Goal: Task Accomplishment & Management: Manage account settings

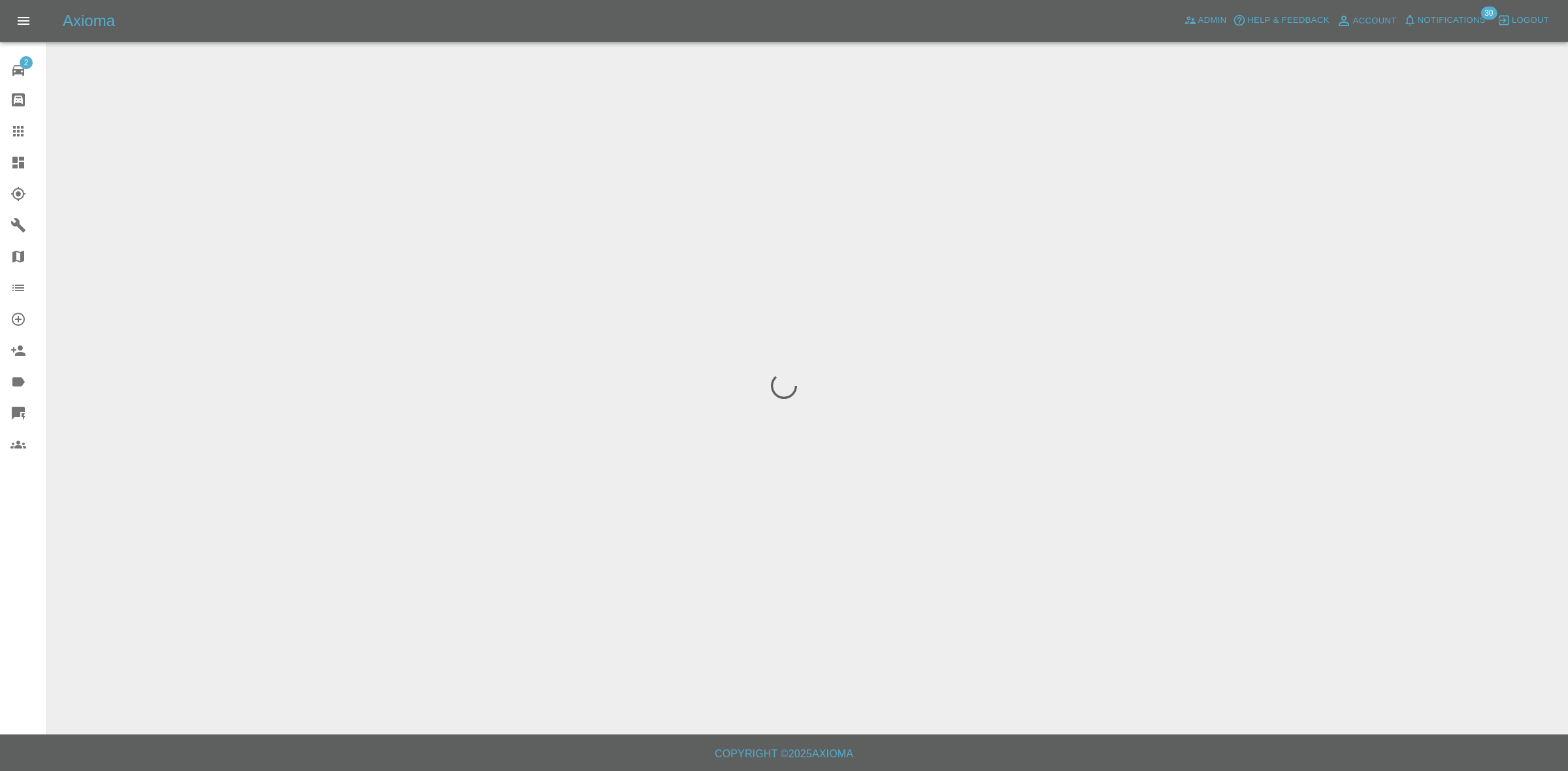
click at [1460, 17] on span "Notifications" at bounding box center [1451, 20] width 68 height 15
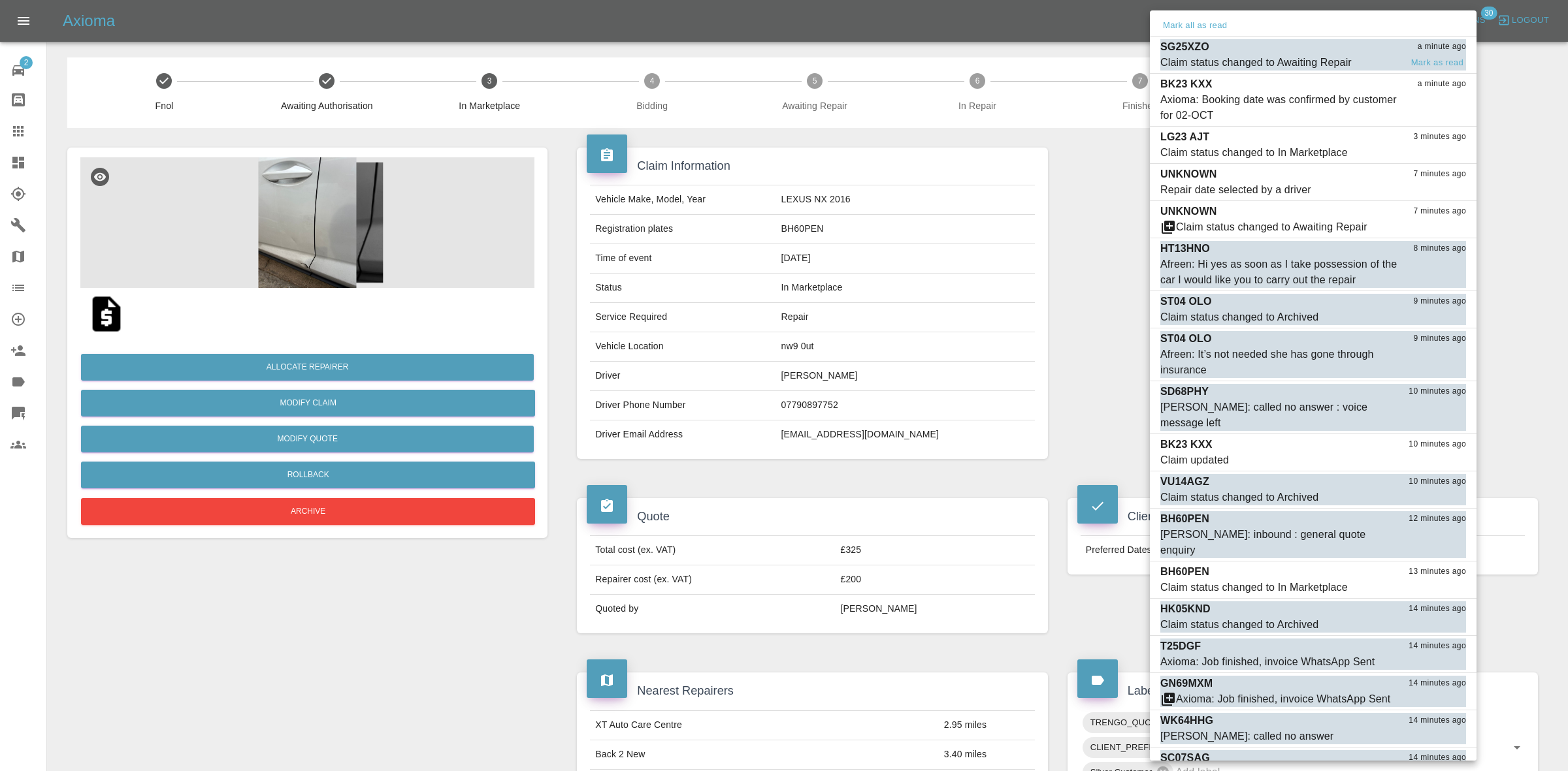
click at [1275, 60] on div "Claim status changed to Awaiting Repair" at bounding box center [1256, 62] width 191 height 16
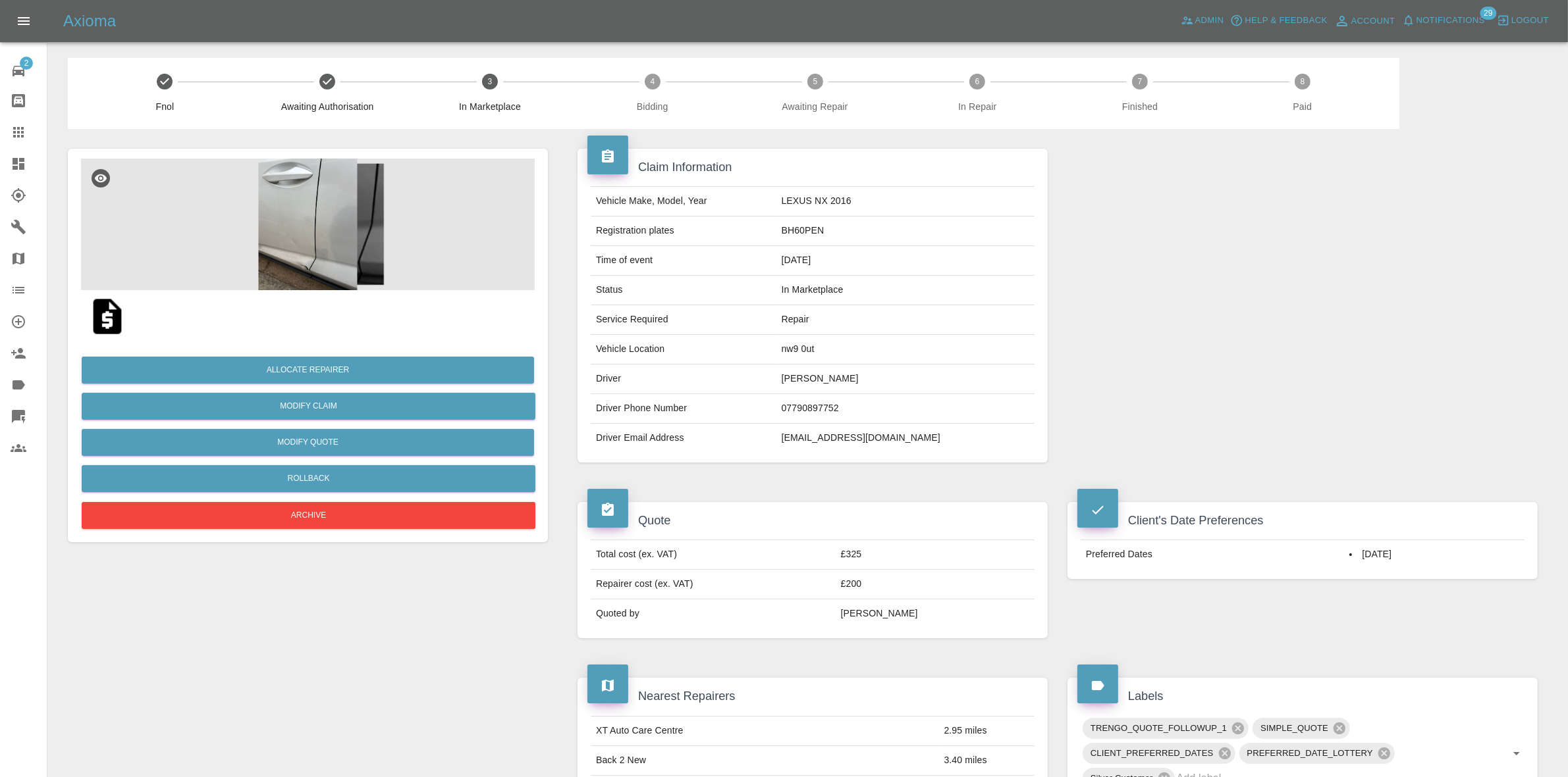
click at [1426, 22] on span "Notifications" at bounding box center [1450, 21] width 68 height 15
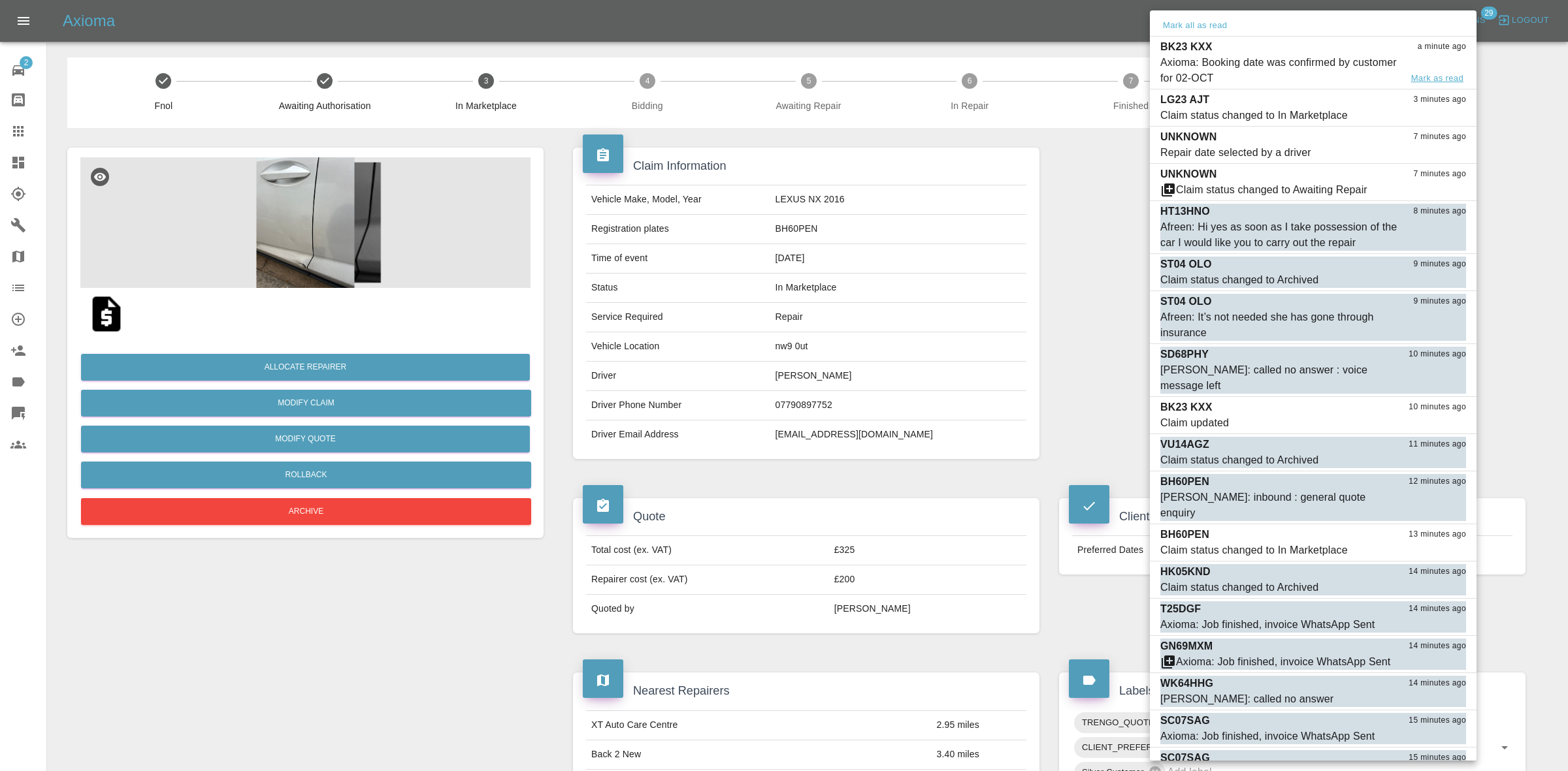
click at [1432, 73] on button "Mark as read" at bounding box center [1437, 79] width 58 height 15
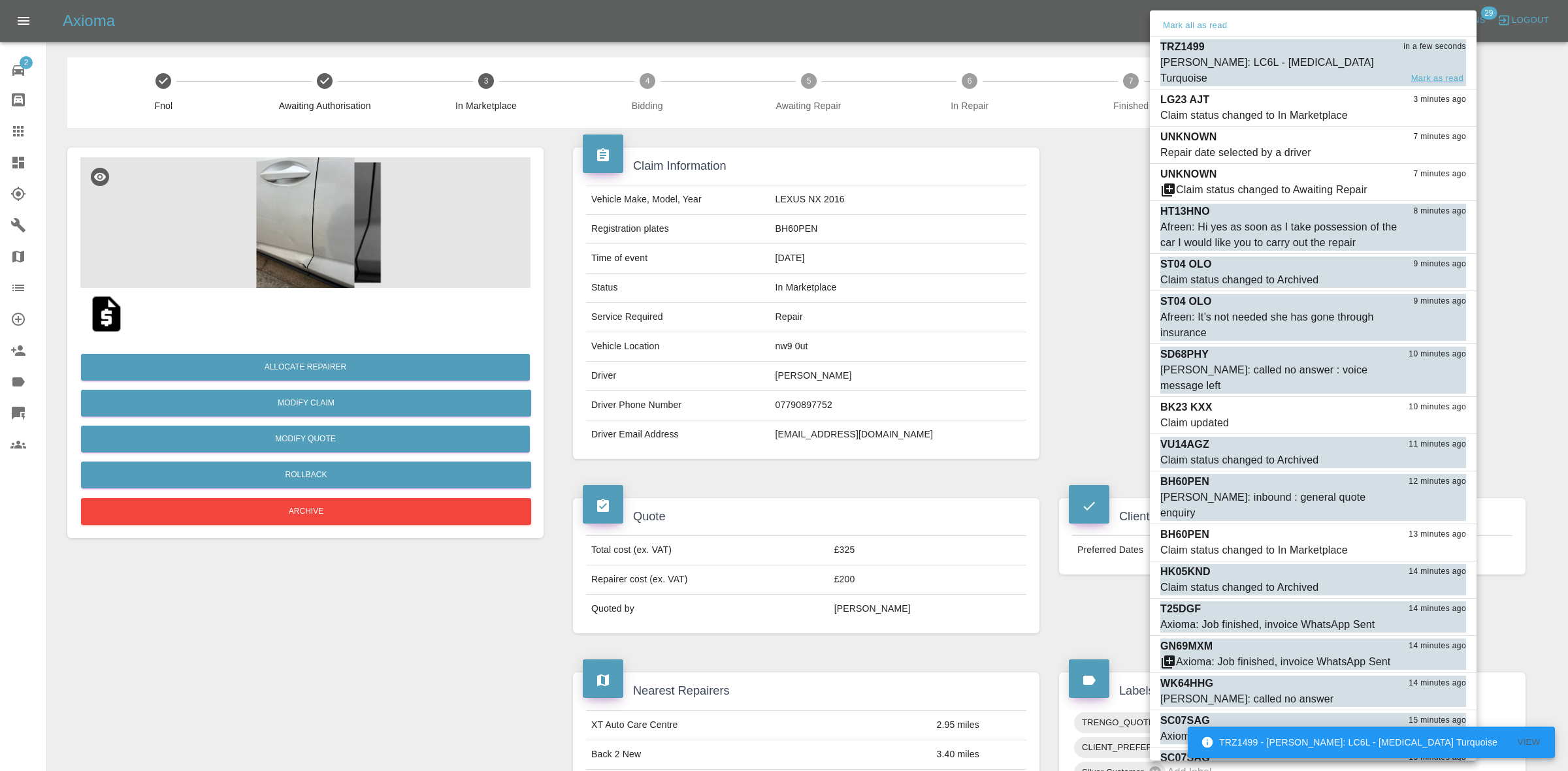
click at [1431, 71] on button "Mark as read" at bounding box center [1437, 79] width 58 height 15
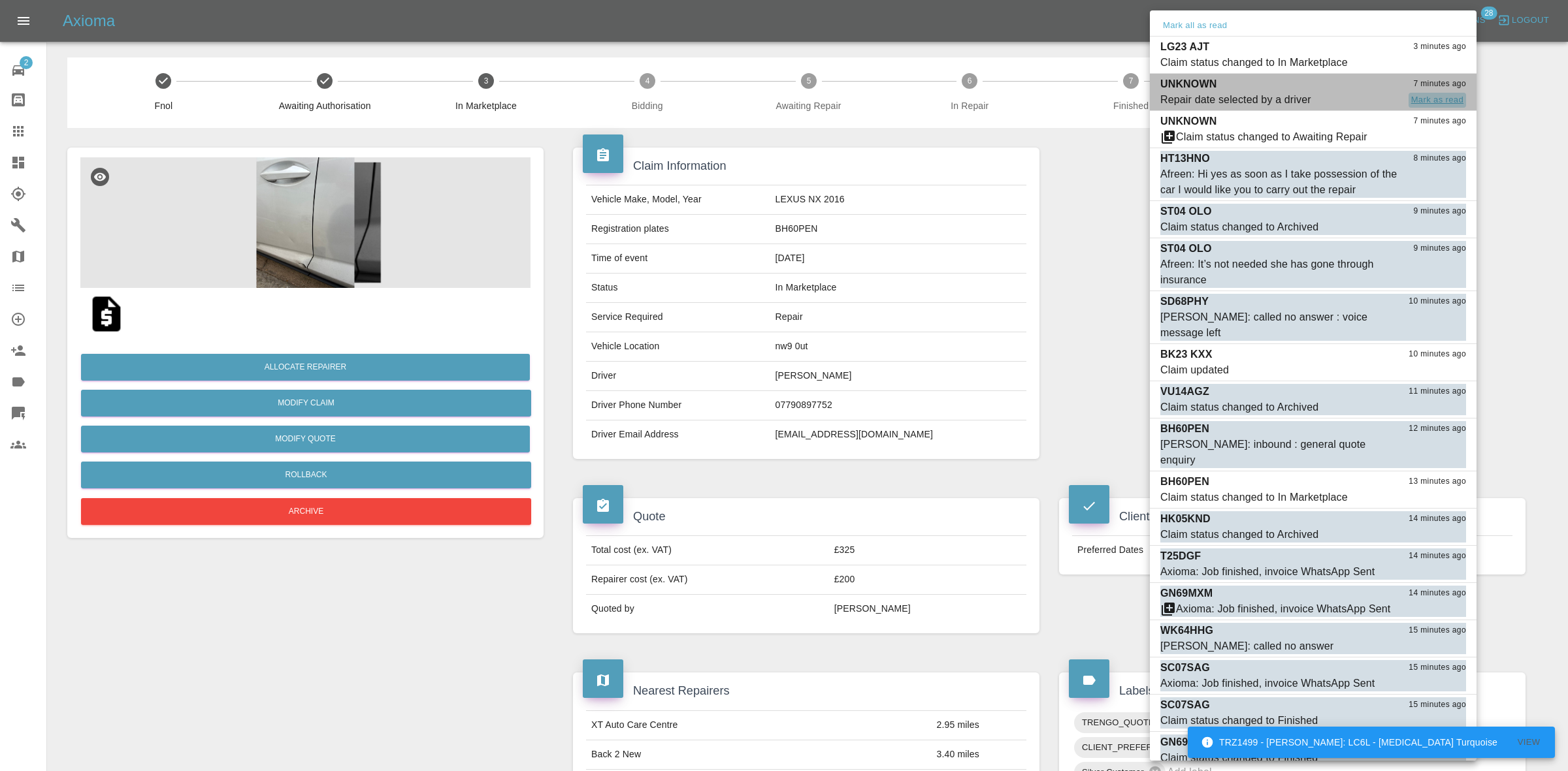
click at [1441, 96] on button "Mark as read" at bounding box center [1437, 100] width 58 height 15
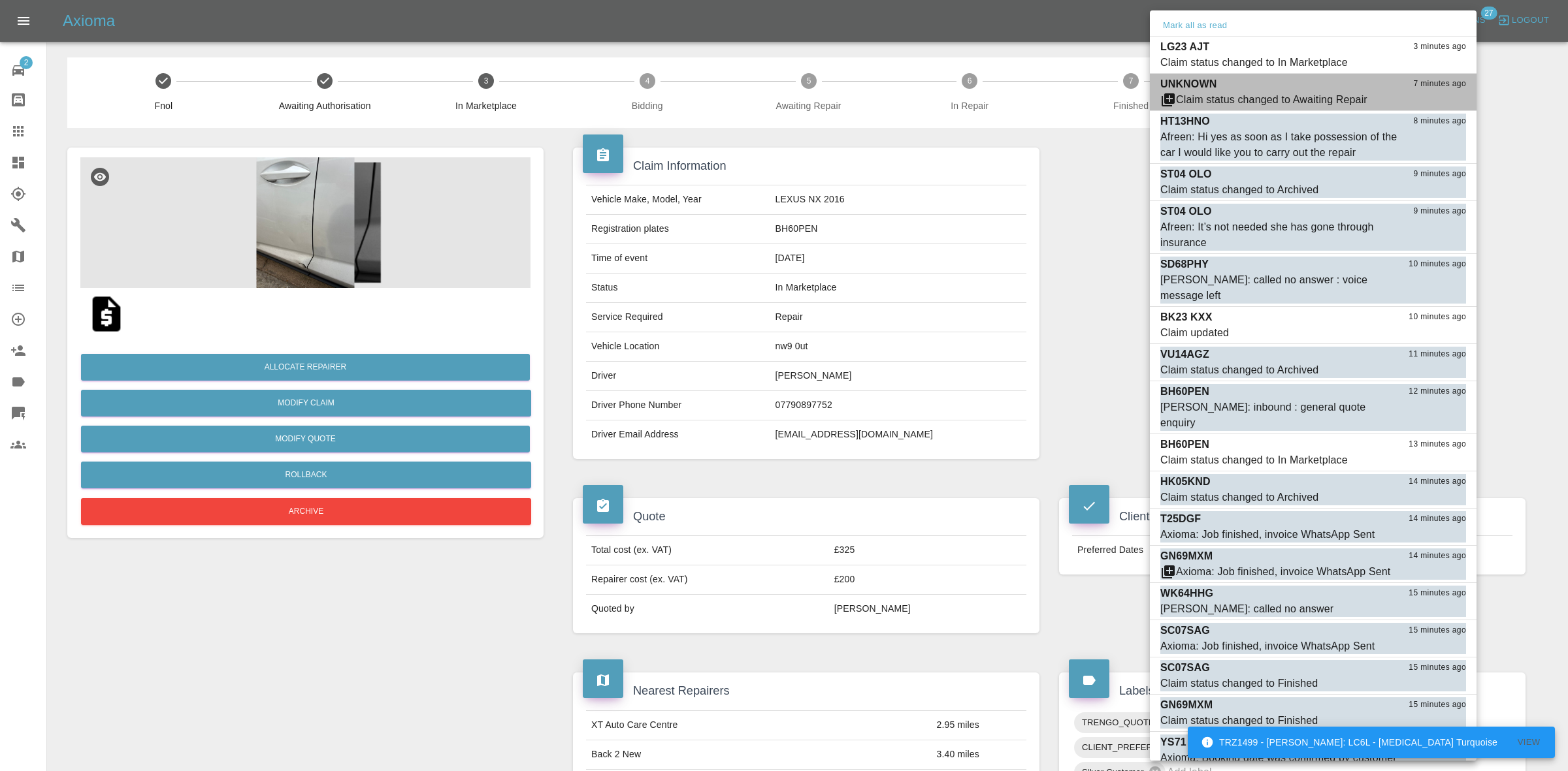
click at [1441, 96] on button "Mark as read" at bounding box center [1437, 100] width 58 height 15
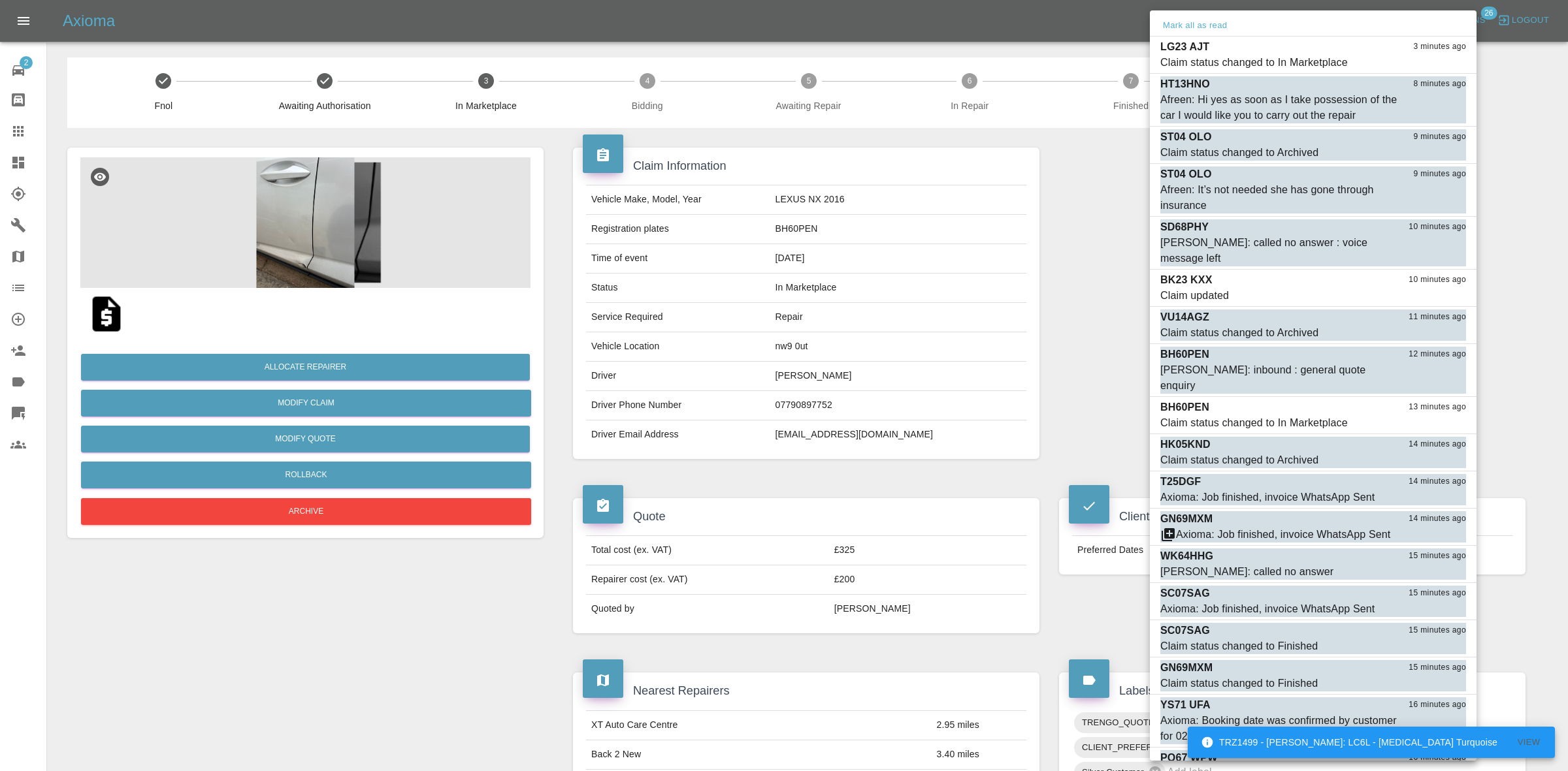
click at [963, 242] on div at bounding box center [784, 385] width 1568 height 771
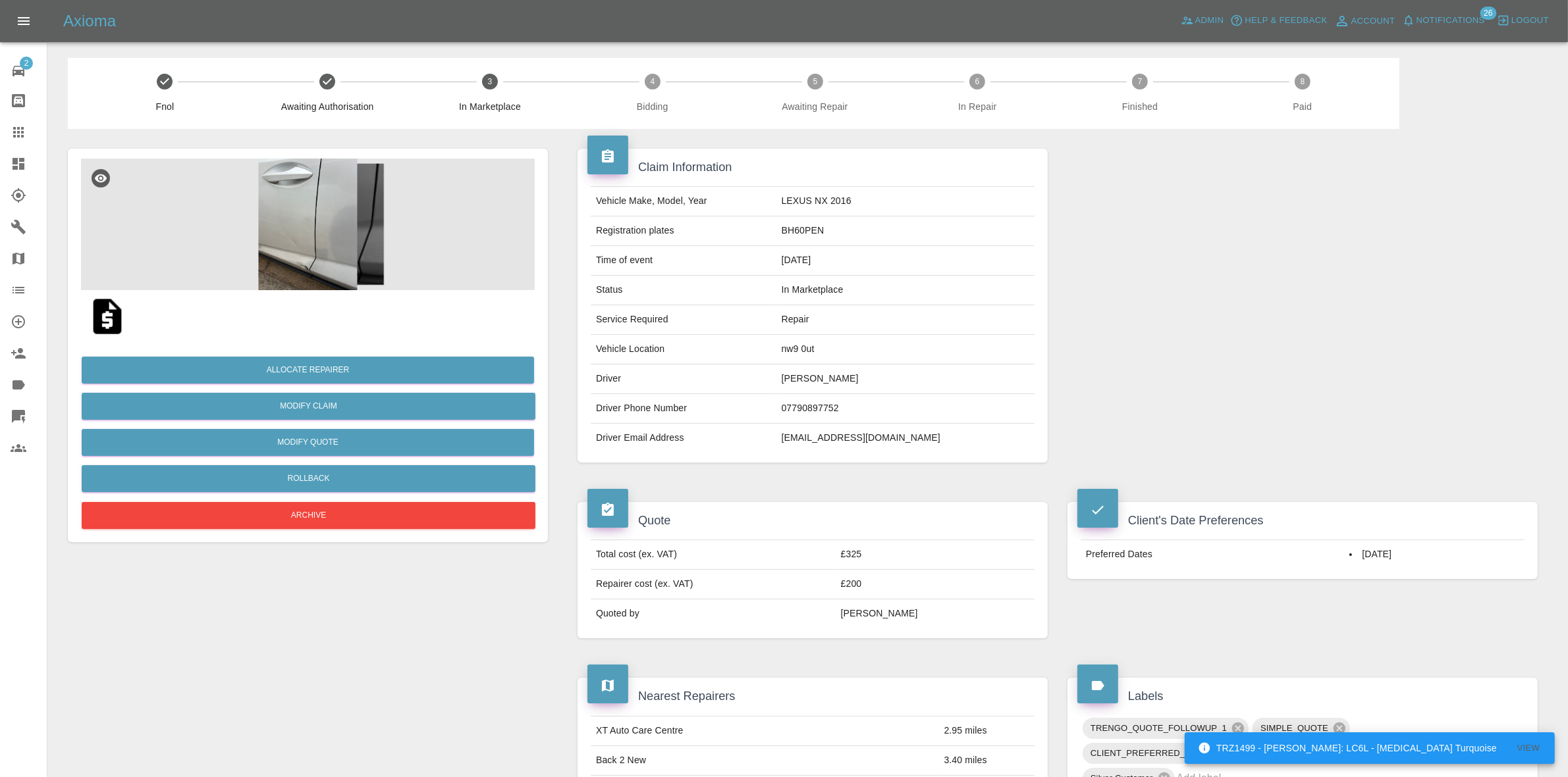
click at [311, 188] on img at bounding box center [308, 224] width 454 height 132
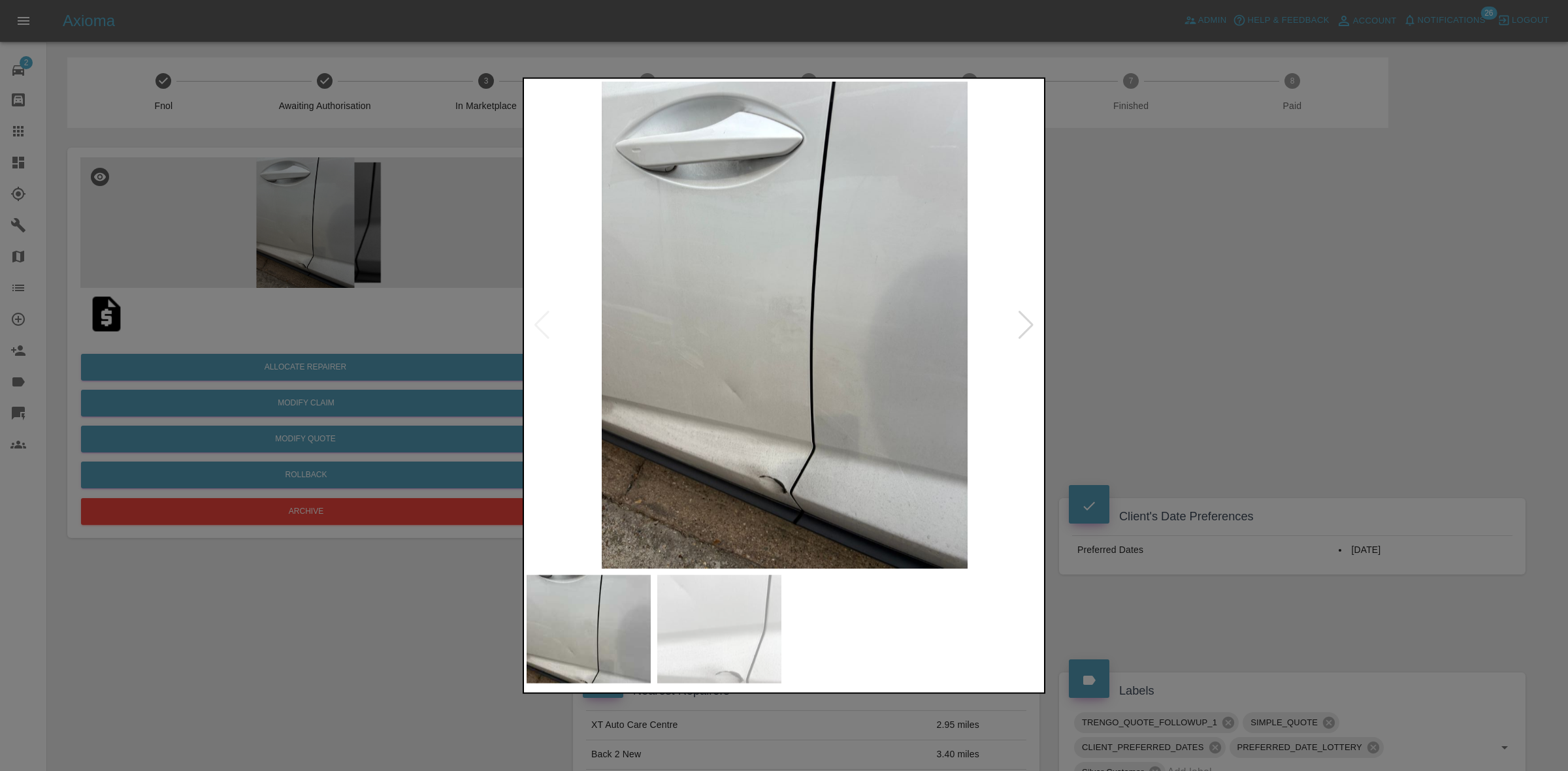
click at [1023, 324] on div at bounding box center [1026, 324] width 18 height 29
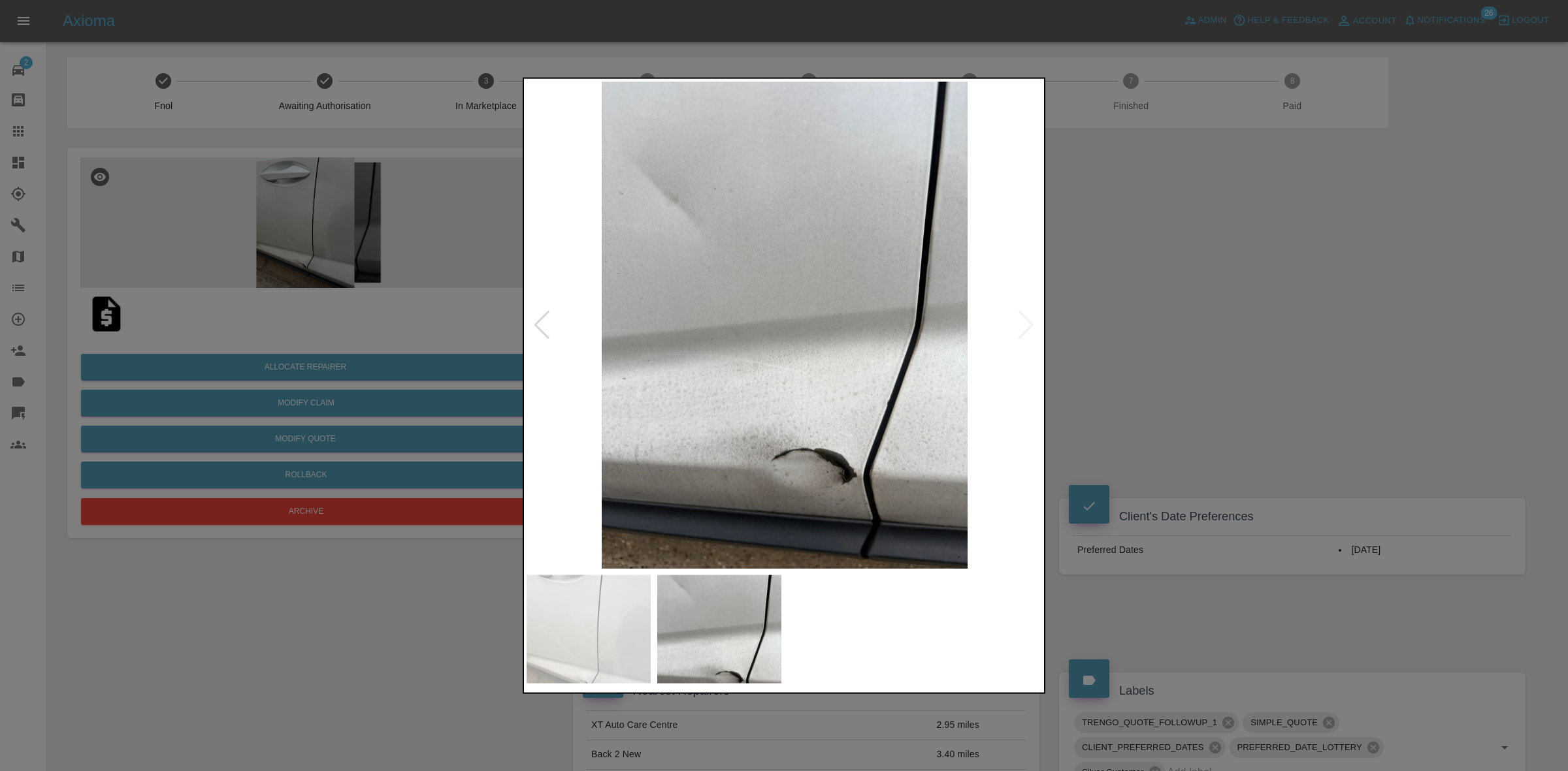
click at [1022, 321] on img at bounding box center [784, 324] width 516 height 487
click at [1158, 460] on div at bounding box center [784, 385] width 1568 height 771
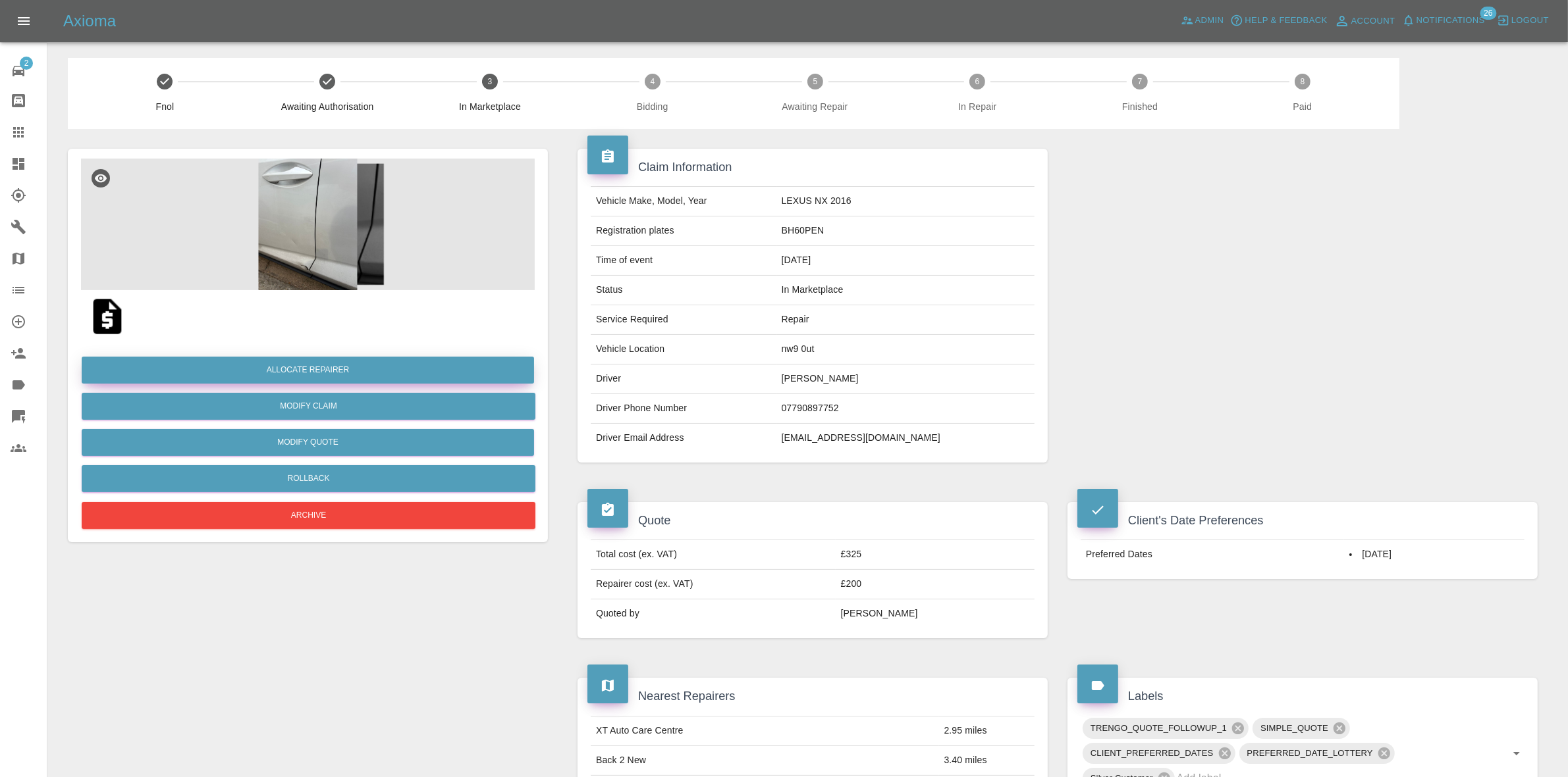
click at [281, 367] on button "Allocate Repairer" at bounding box center [307, 369] width 452 height 27
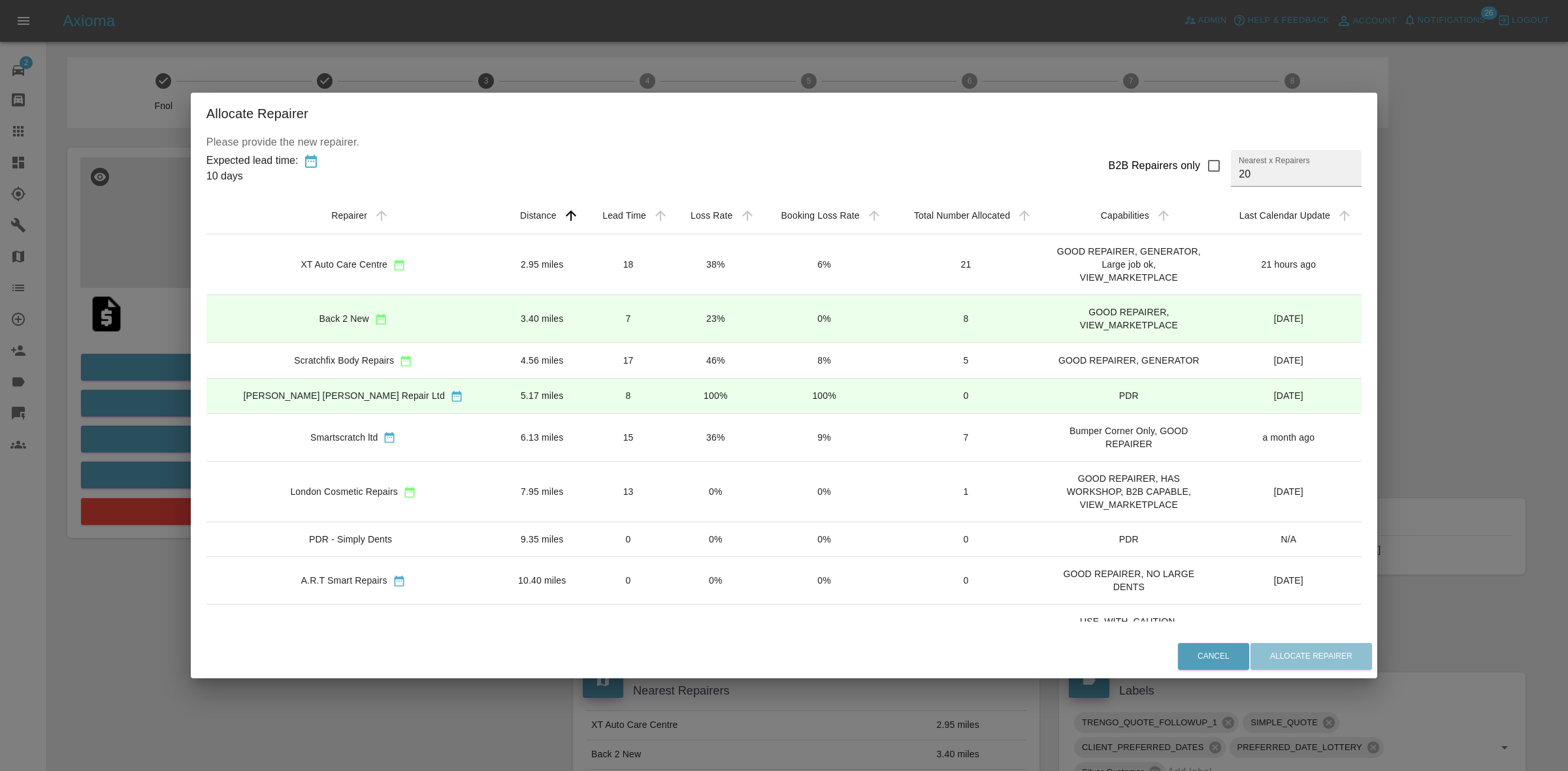
click at [680, 303] on td "23%" at bounding box center [715, 318] width 86 height 47
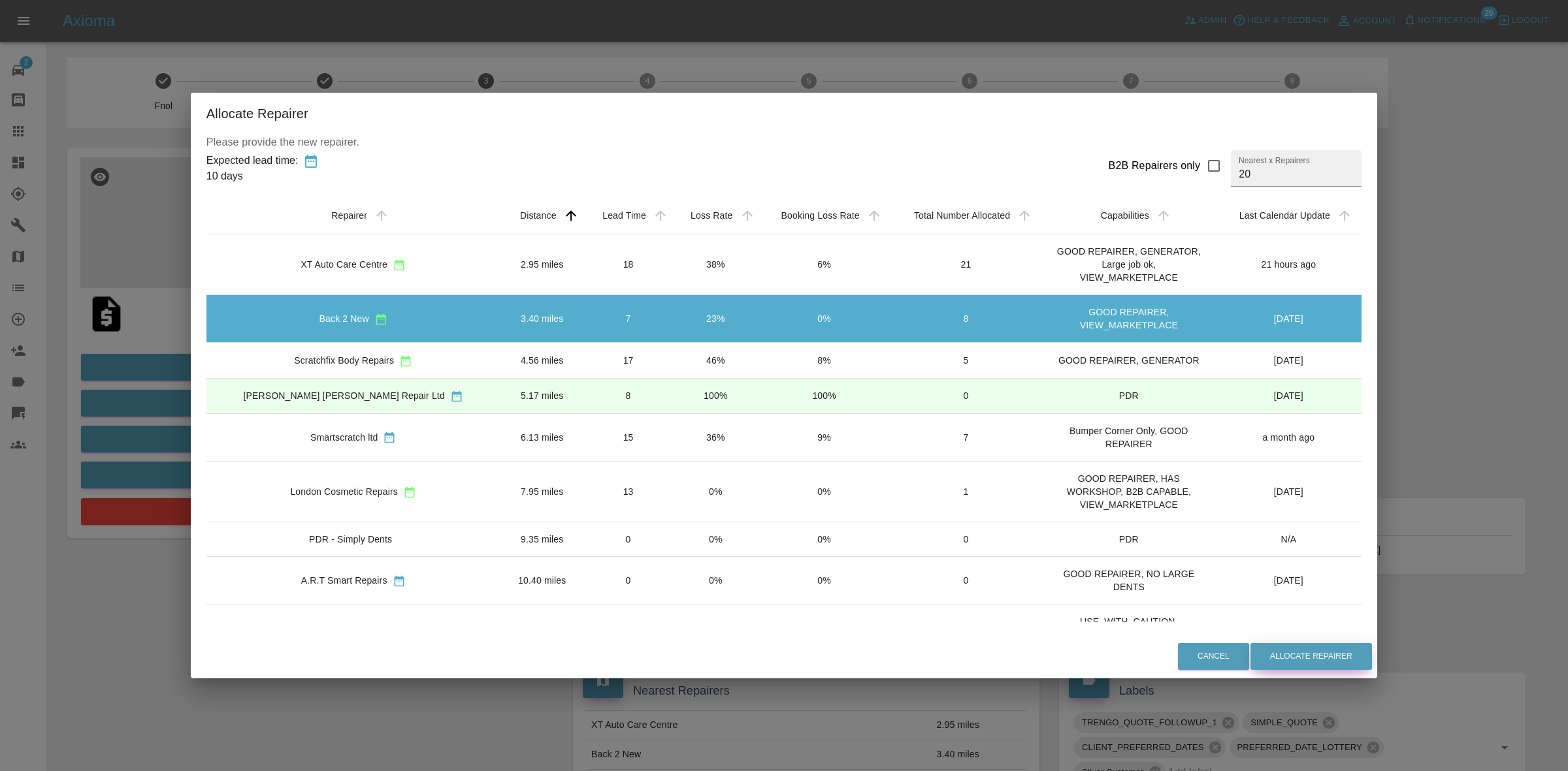
click at [1259, 658] on button "Allocate Repairer" at bounding box center [1311, 656] width 122 height 27
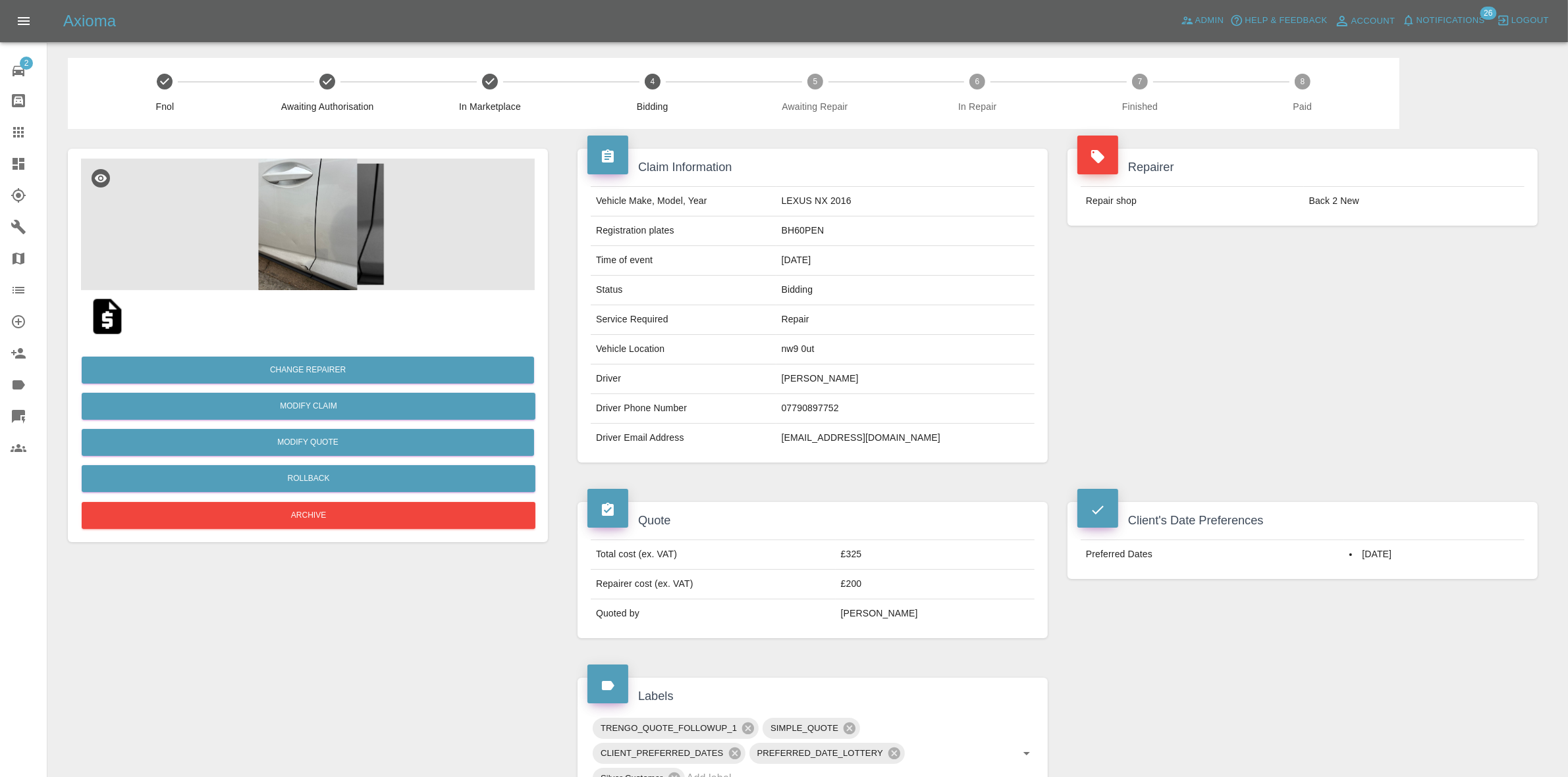
click at [1368, 324] on div "Repairer Repair shop Back 2 New" at bounding box center [1302, 306] width 490 height 353
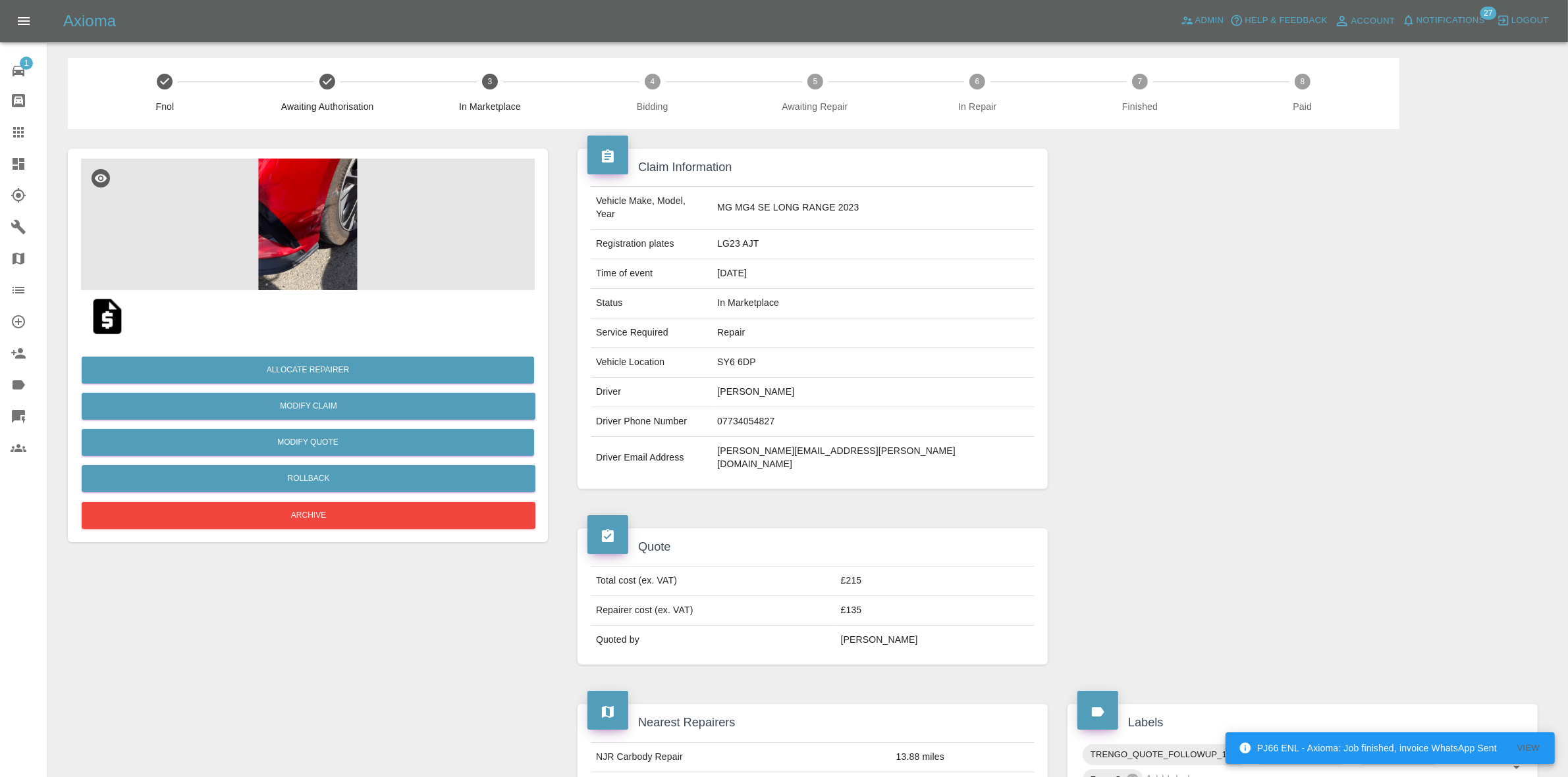
drag, startPoint x: 0, startPoint y: 151, endPoint x: 60, endPoint y: 38, distance: 127.9
click at [0, 151] on link "Dashboard" at bounding box center [23, 164] width 47 height 32
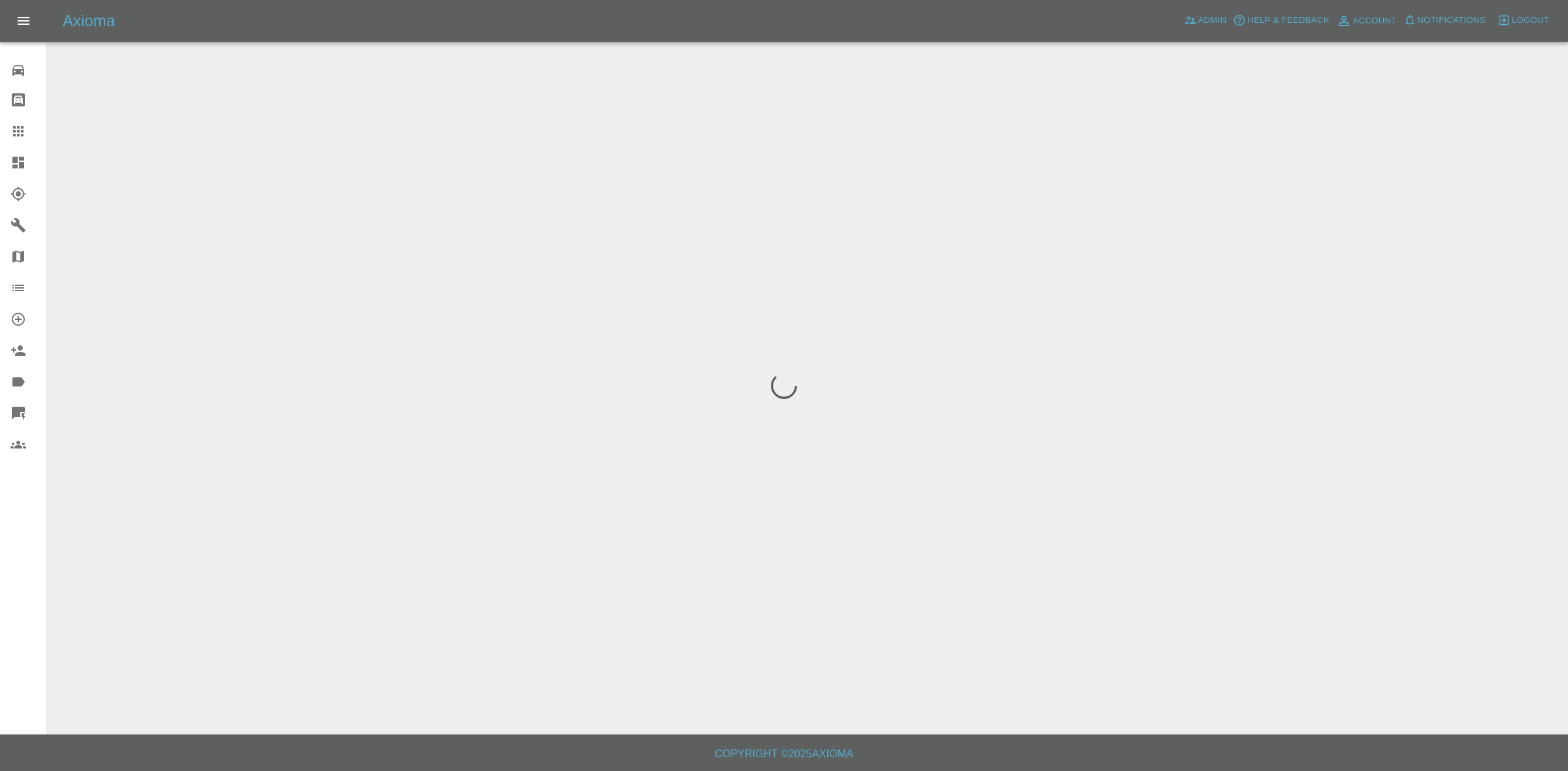
click at [1476, 18] on span "Notifications" at bounding box center [1451, 20] width 68 height 15
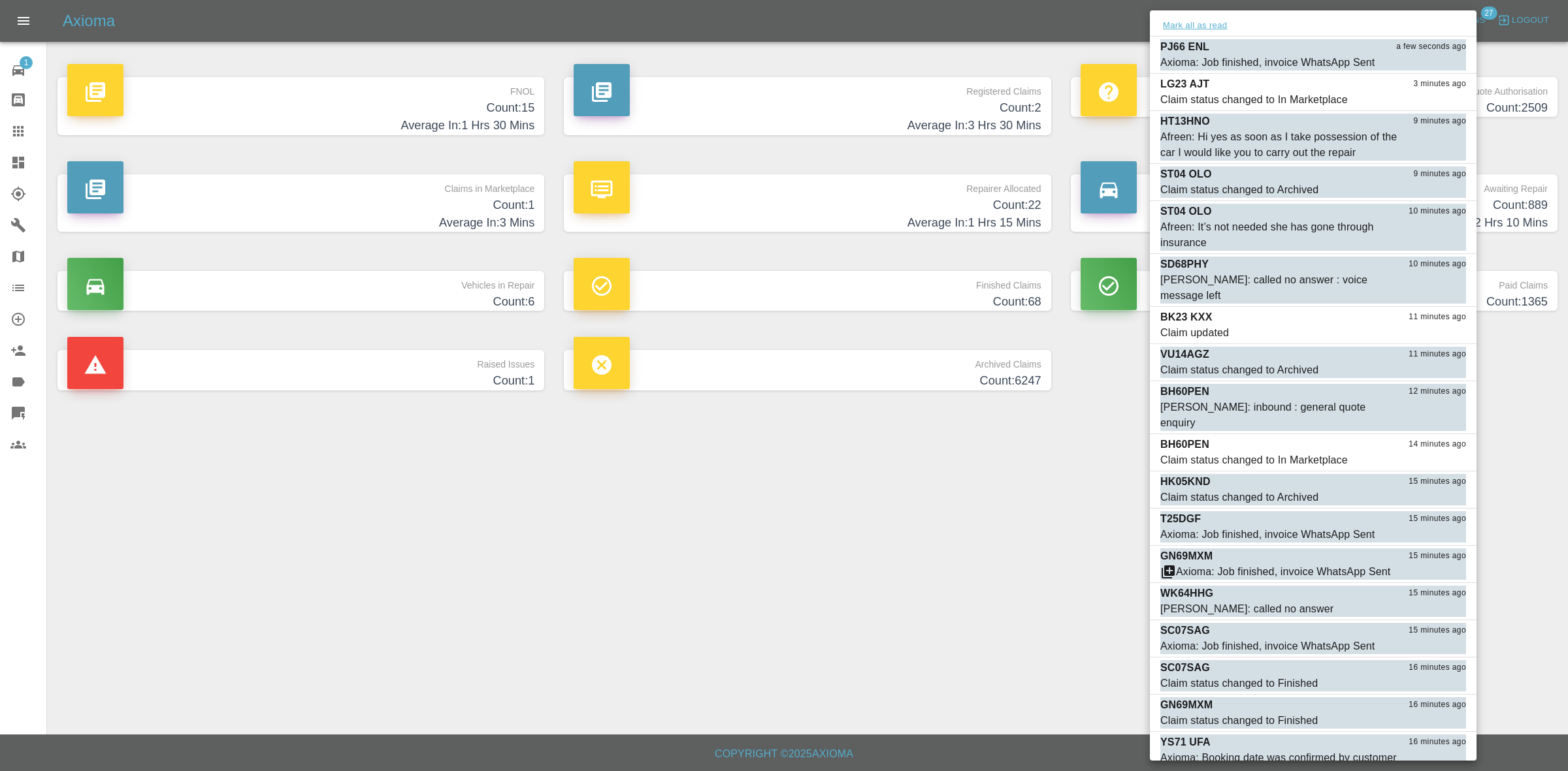
click at [1194, 27] on button "Mark all as read" at bounding box center [1195, 26] width 70 height 15
click at [1002, 535] on div at bounding box center [784, 385] width 1568 height 771
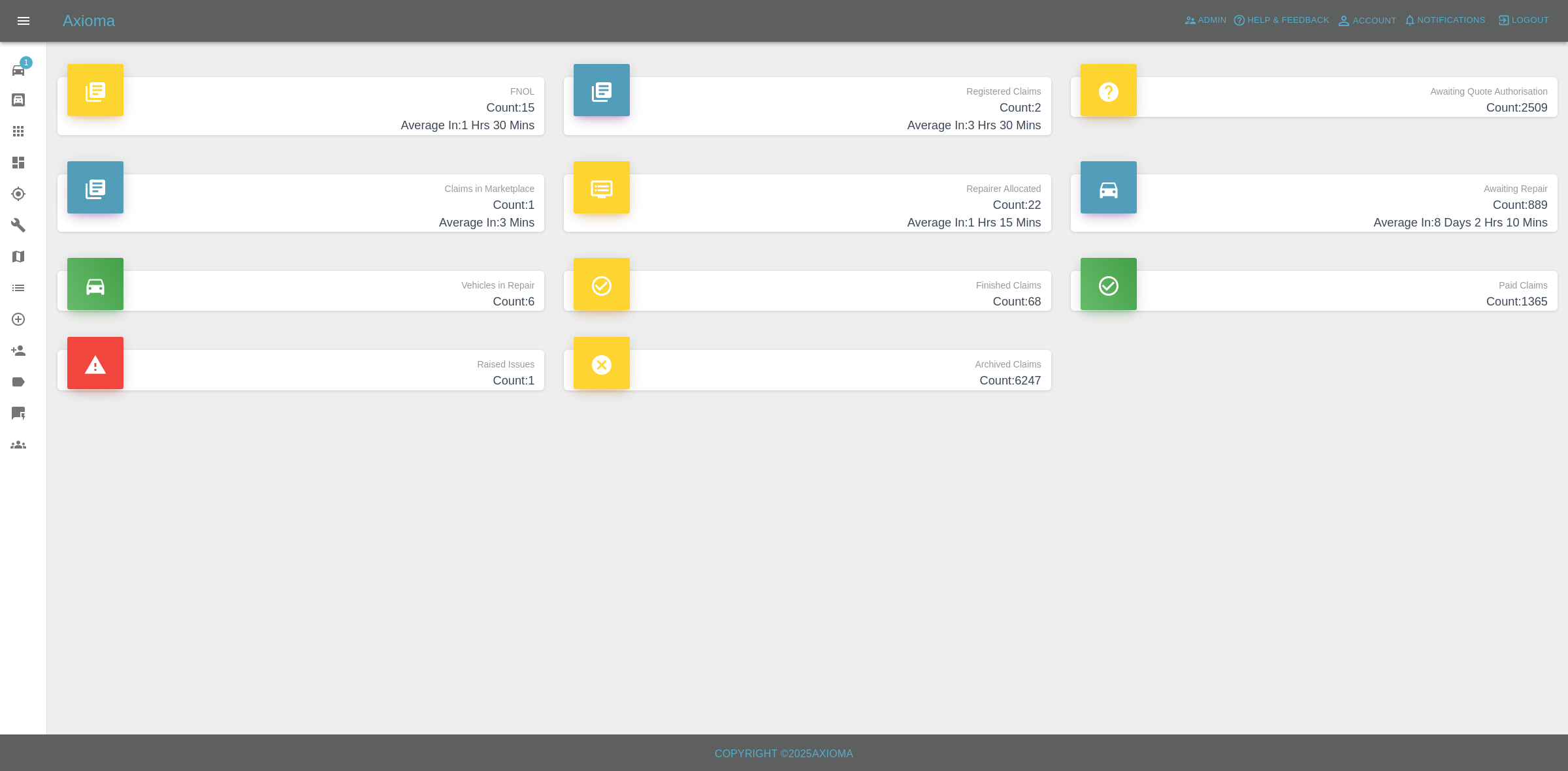
click at [744, 217] on h4 "Average In: 1 Hrs 15 Mins" at bounding box center [807, 223] width 467 height 18
click at [330, 193] on p "Claims in Marketplace" at bounding box center [300, 186] width 467 height 22
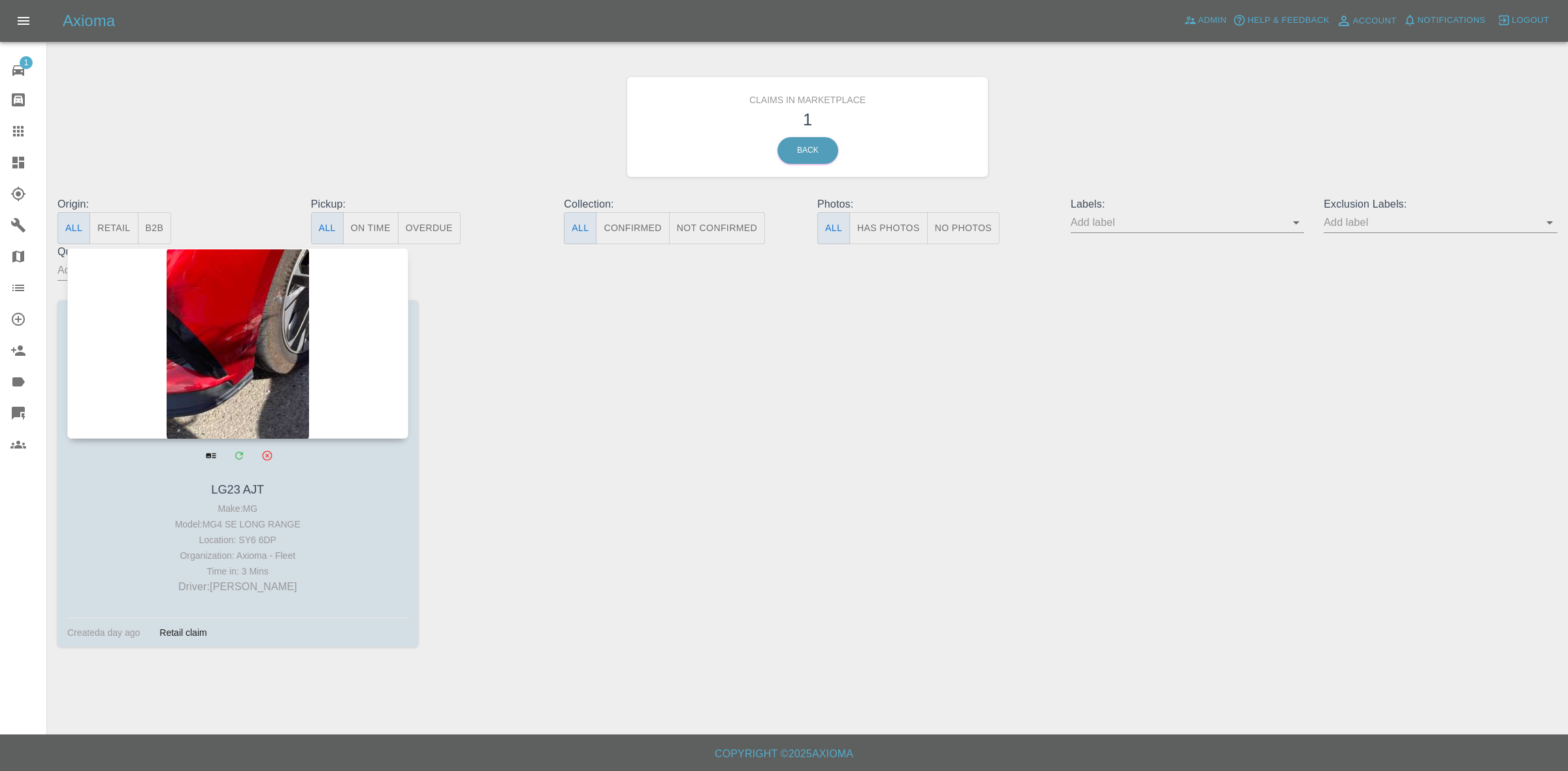
click at [283, 385] on div at bounding box center [237, 342] width 341 height 190
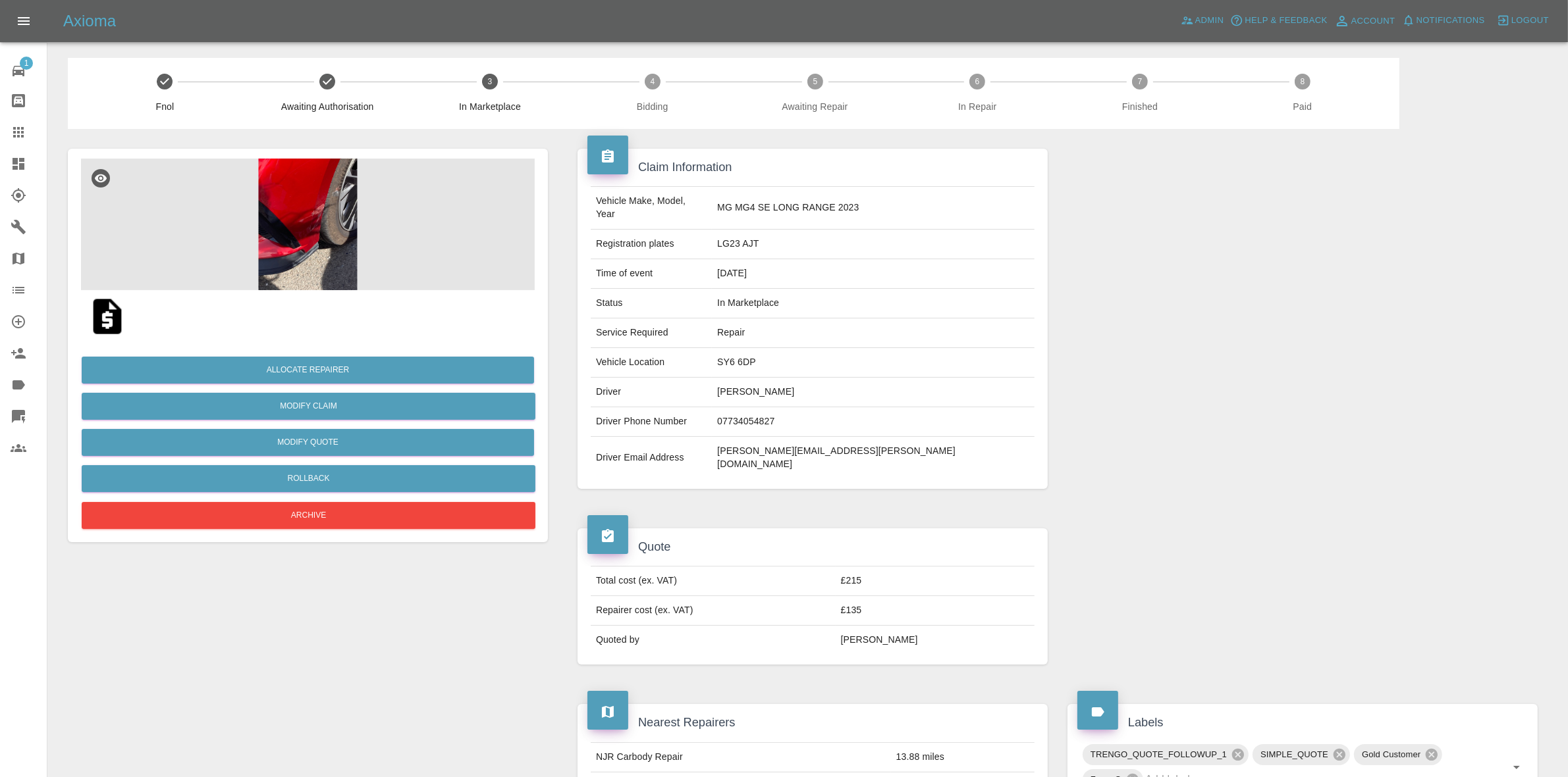
click at [317, 181] on img at bounding box center [308, 224] width 454 height 132
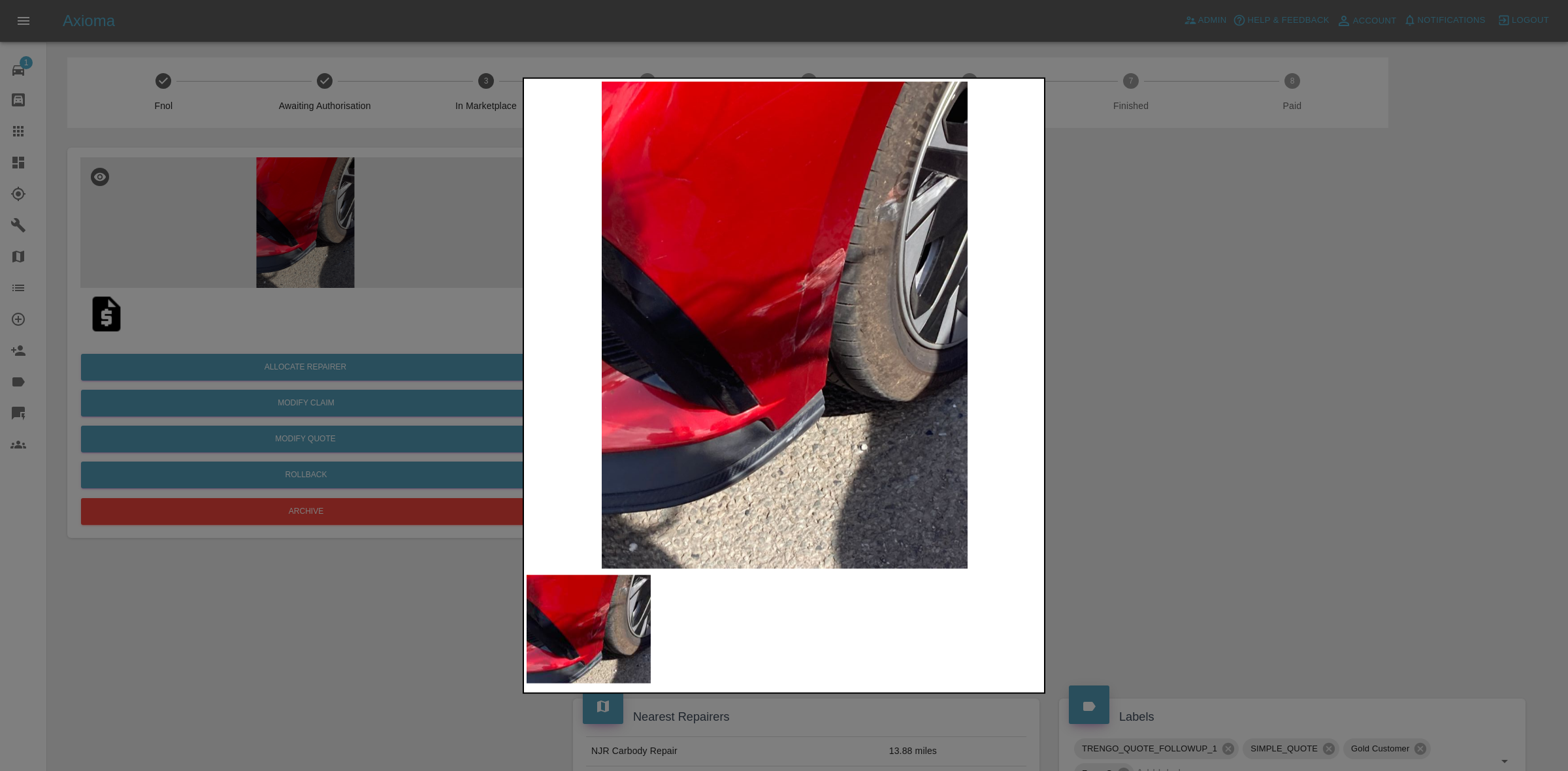
click at [1024, 349] on img at bounding box center [784, 324] width 516 height 487
click at [1144, 392] on div at bounding box center [784, 385] width 1568 height 771
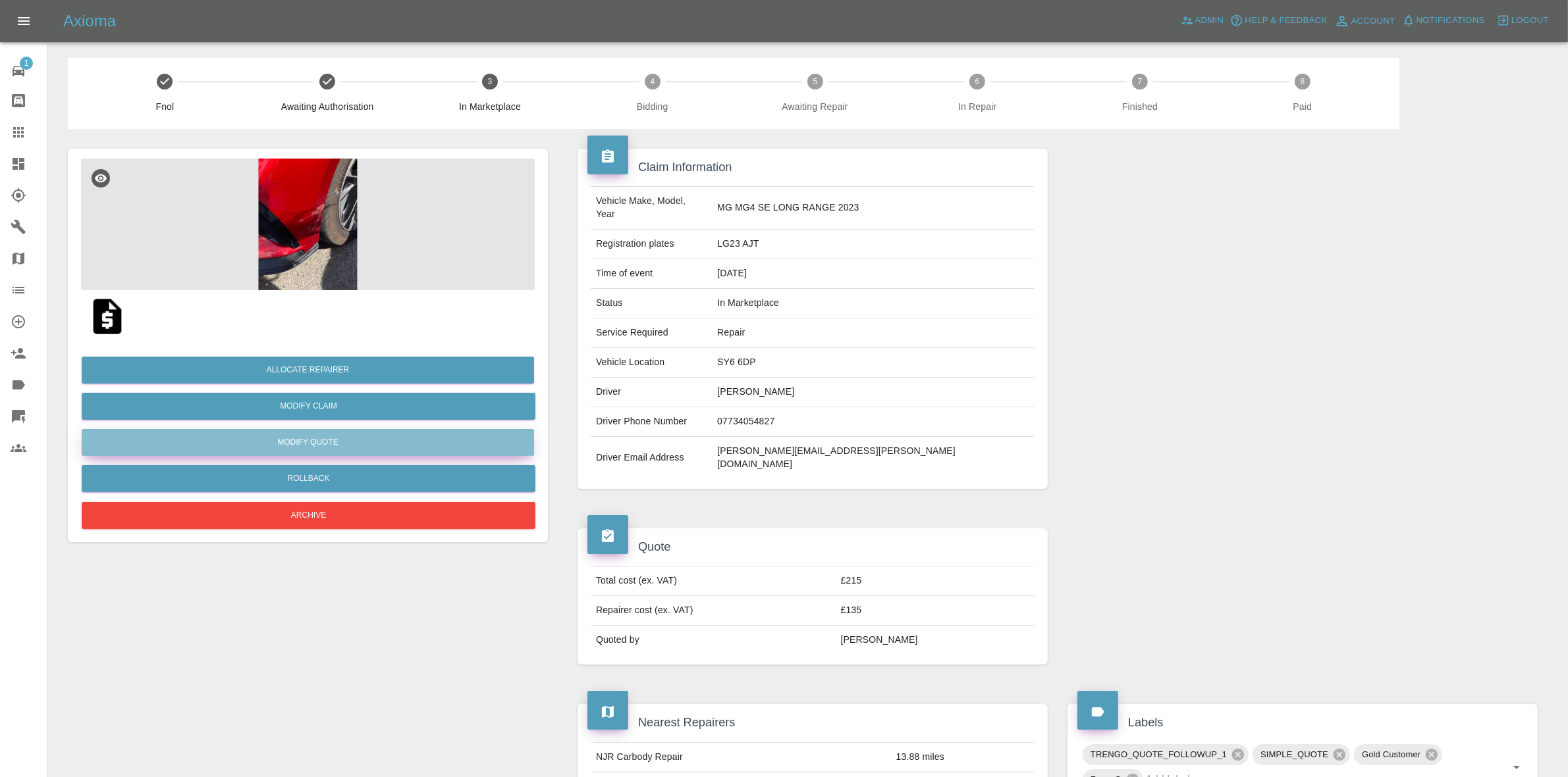
click at [321, 435] on button "Modify Quote" at bounding box center [307, 442] width 452 height 27
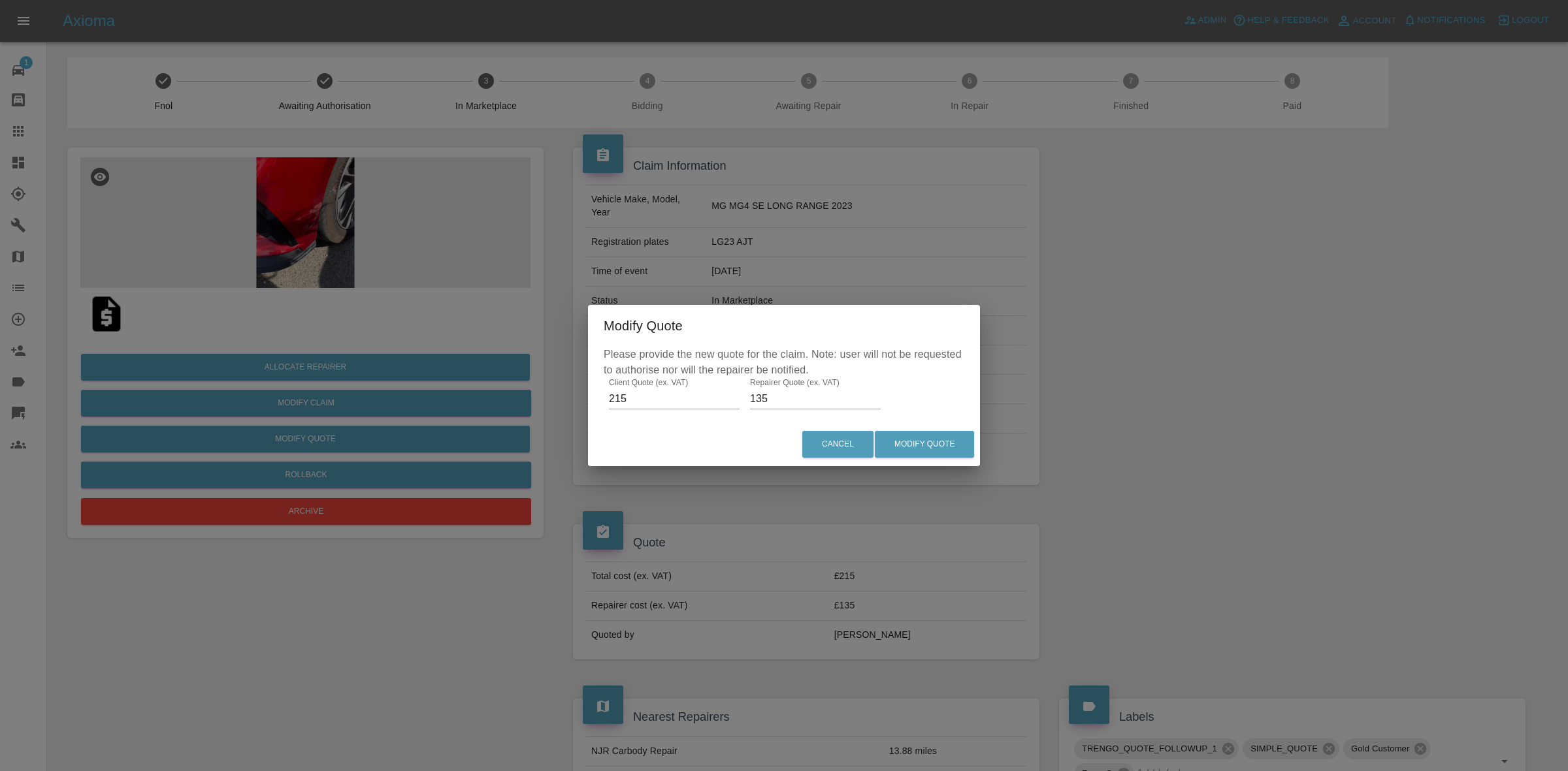
click at [775, 395] on input "135" at bounding box center [815, 399] width 131 height 21
type input "120"
click at [923, 441] on button "Modify Quote" at bounding box center [924, 443] width 99 height 27
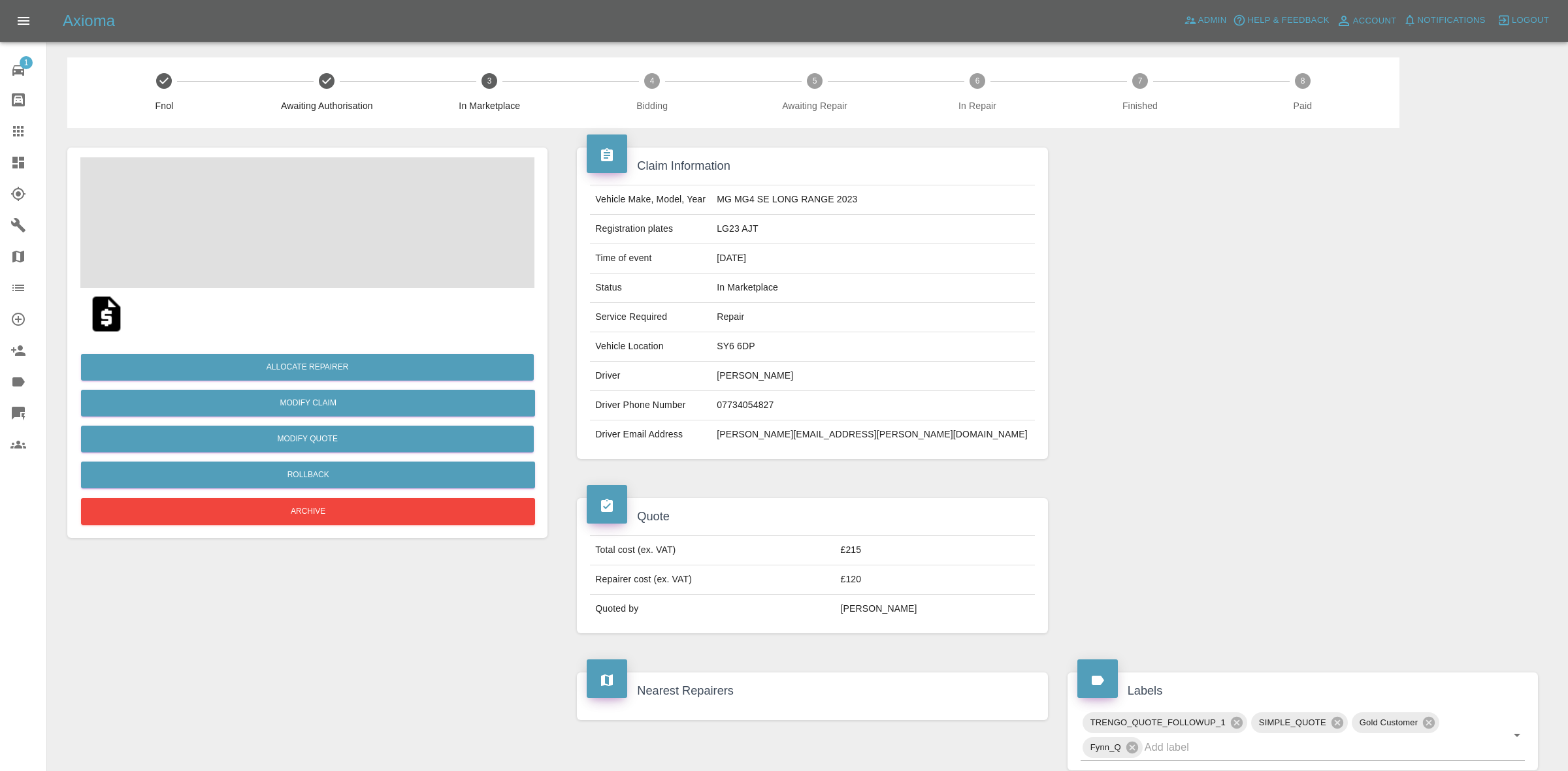
click at [797, 225] on td "LG23 AJT" at bounding box center [873, 230] width 323 height 30
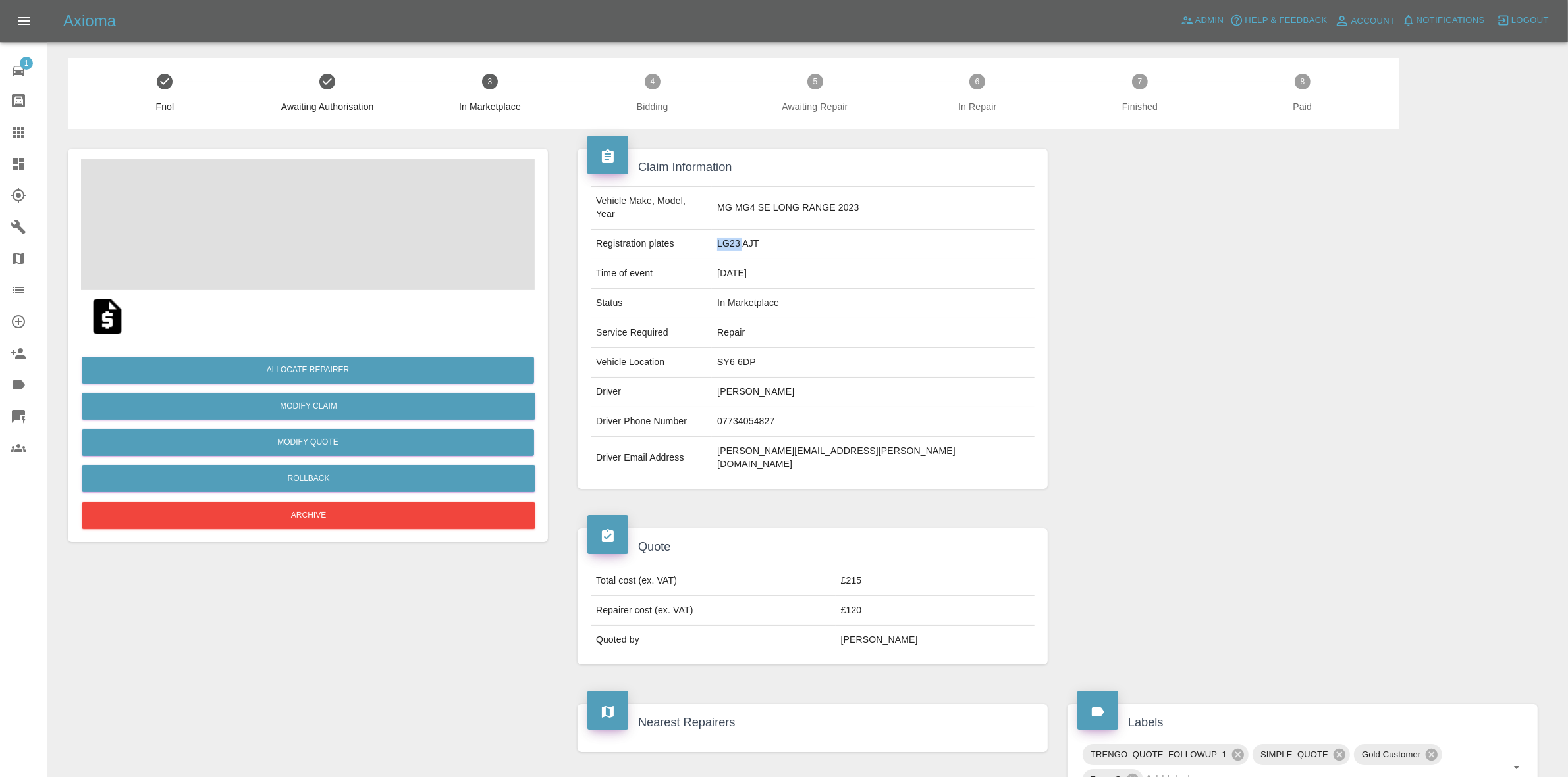
click at [804, 230] on td "LG23 AJT" at bounding box center [873, 245] width 323 height 30
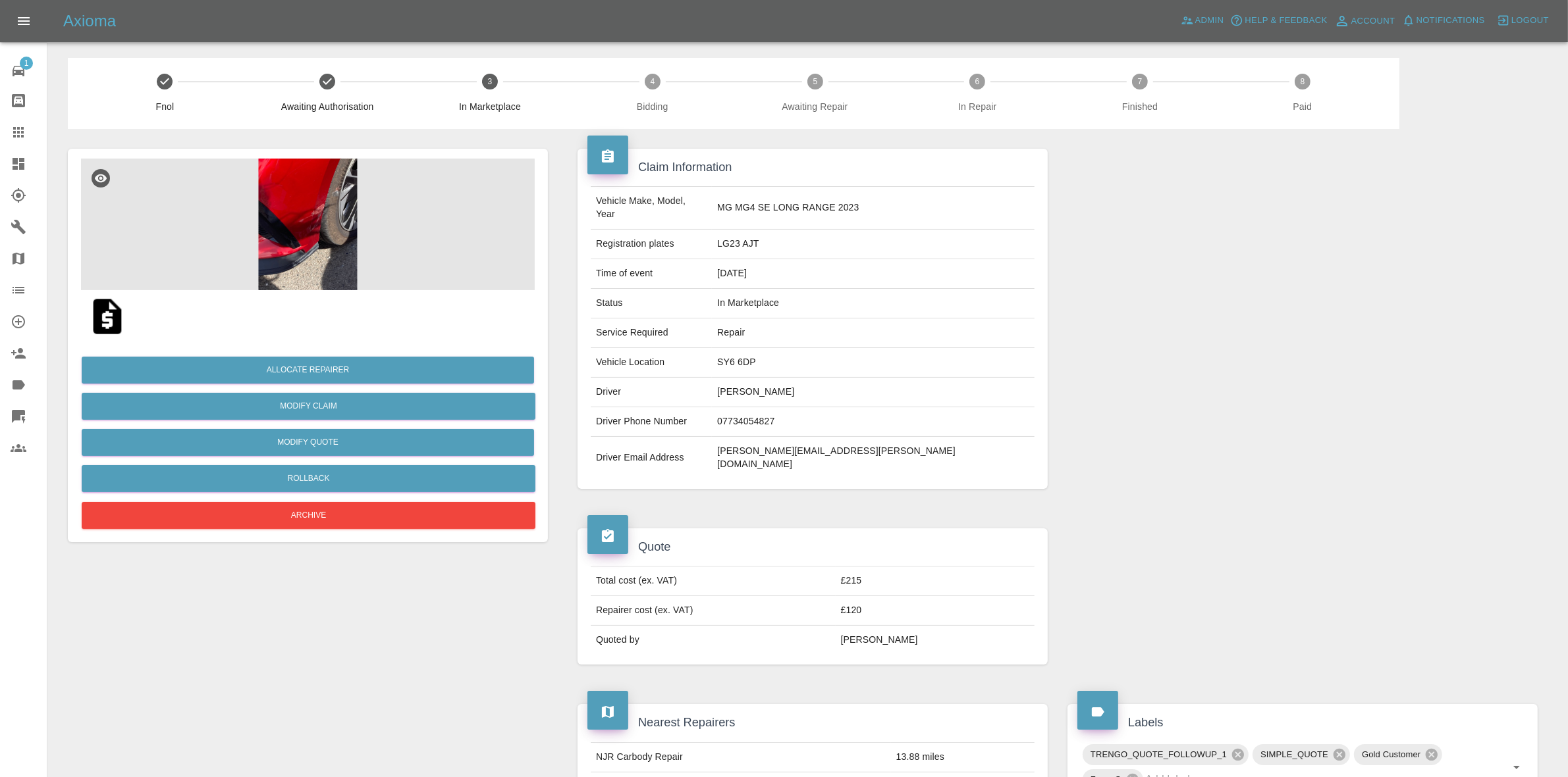
drag, startPoint x: 1463, startPoint y: 181, endPoint x: 1387, endPoint y: 184, distance: 76.1
click at [1463, 181] on div at bounding box center [1302, 319] width 490 height 380
click at [329, 367] on button "Allocate Repairer" at bounding box center [307, 369] width 452 height 27
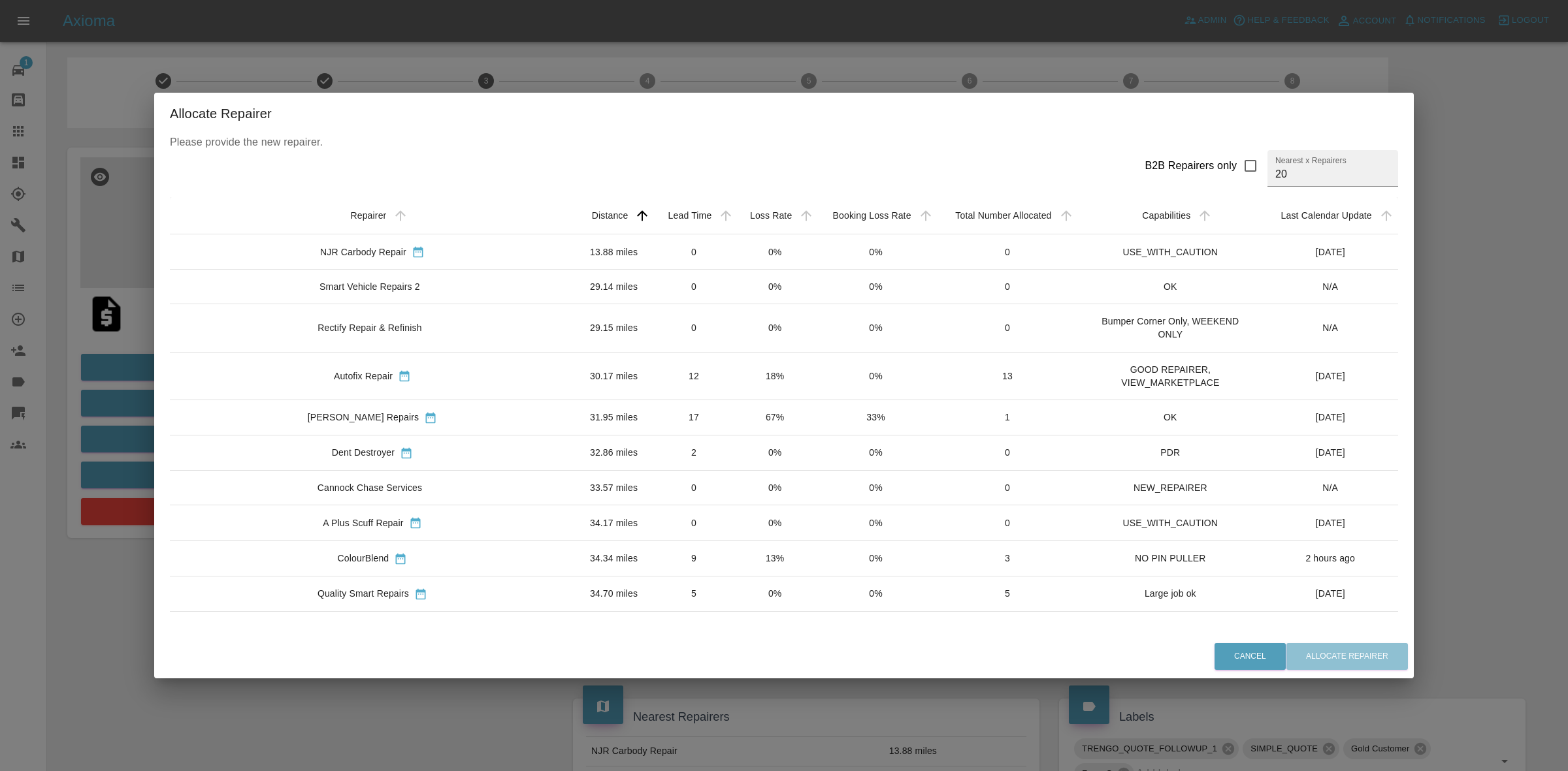
click at [735, 259] on td "0%" at bounding box center [775, 252] width 81 height 35
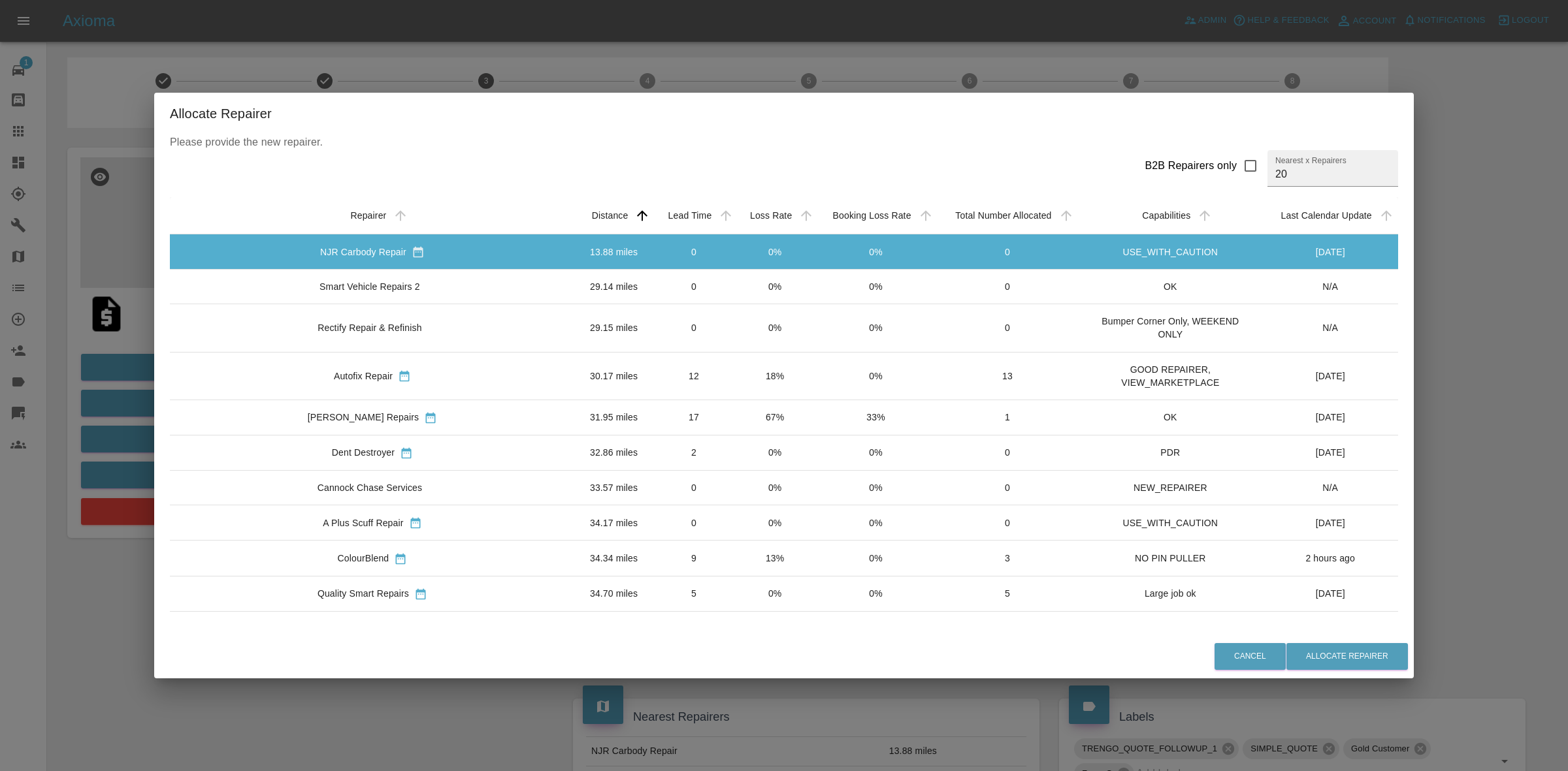
click at [700, 288] on td "0" at bounding box center [693, 287] width 83 height 34
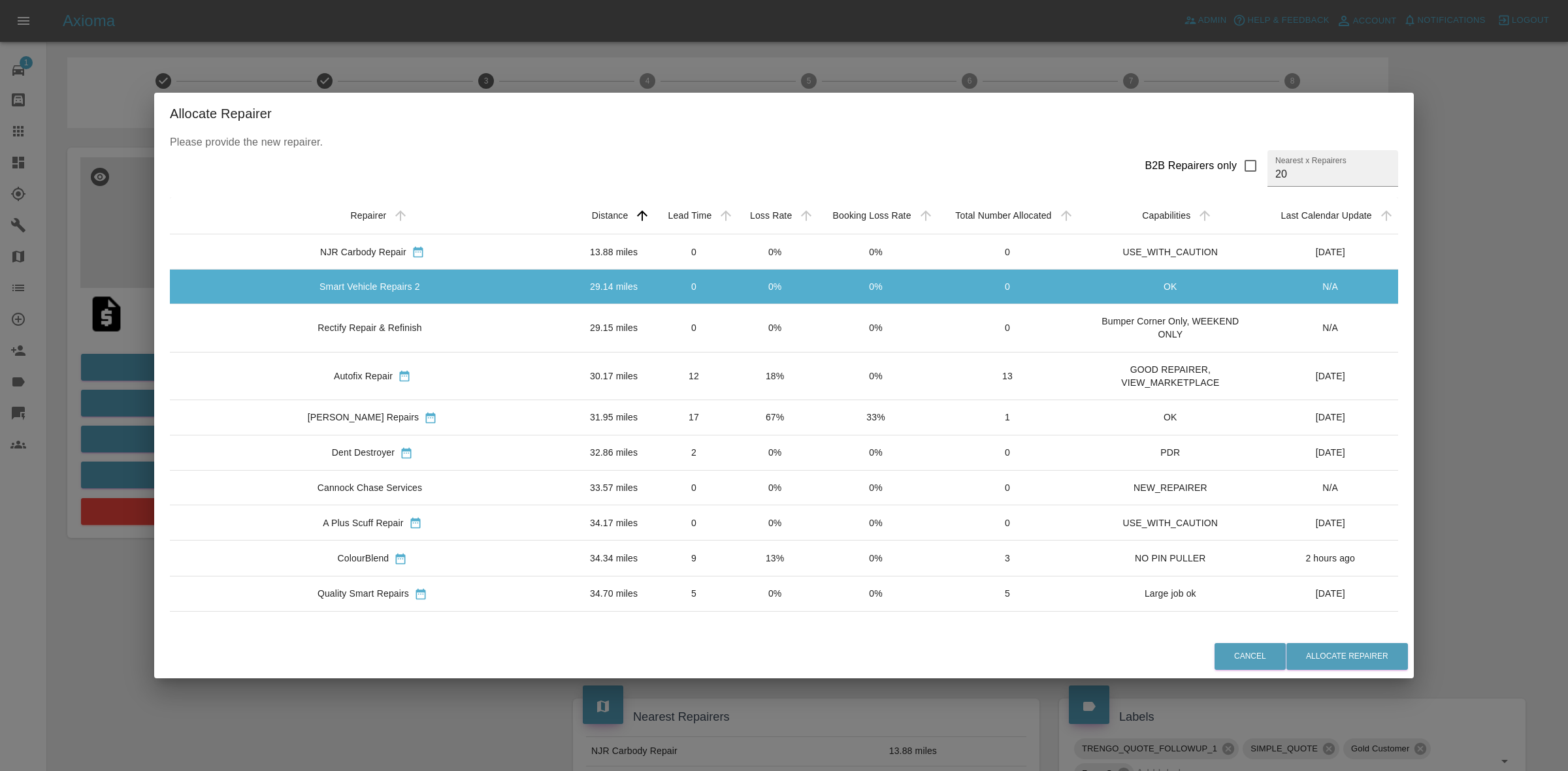
click at [678, 318] on td "0" at bounding box center [693, 328] width 83 height 47
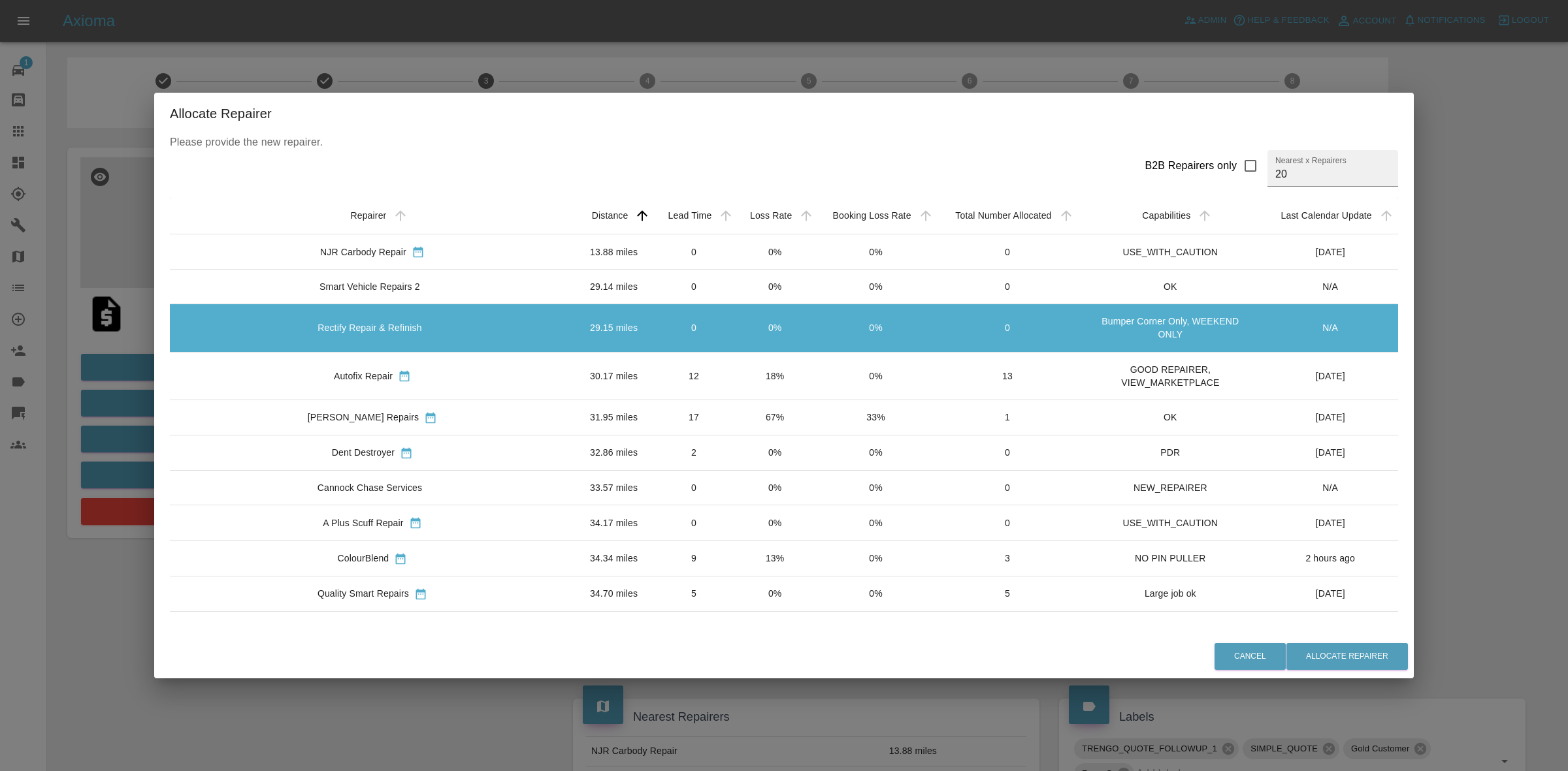
click at [658, 379] on td "12" at bounding box center [693, 375] width 83 height 47
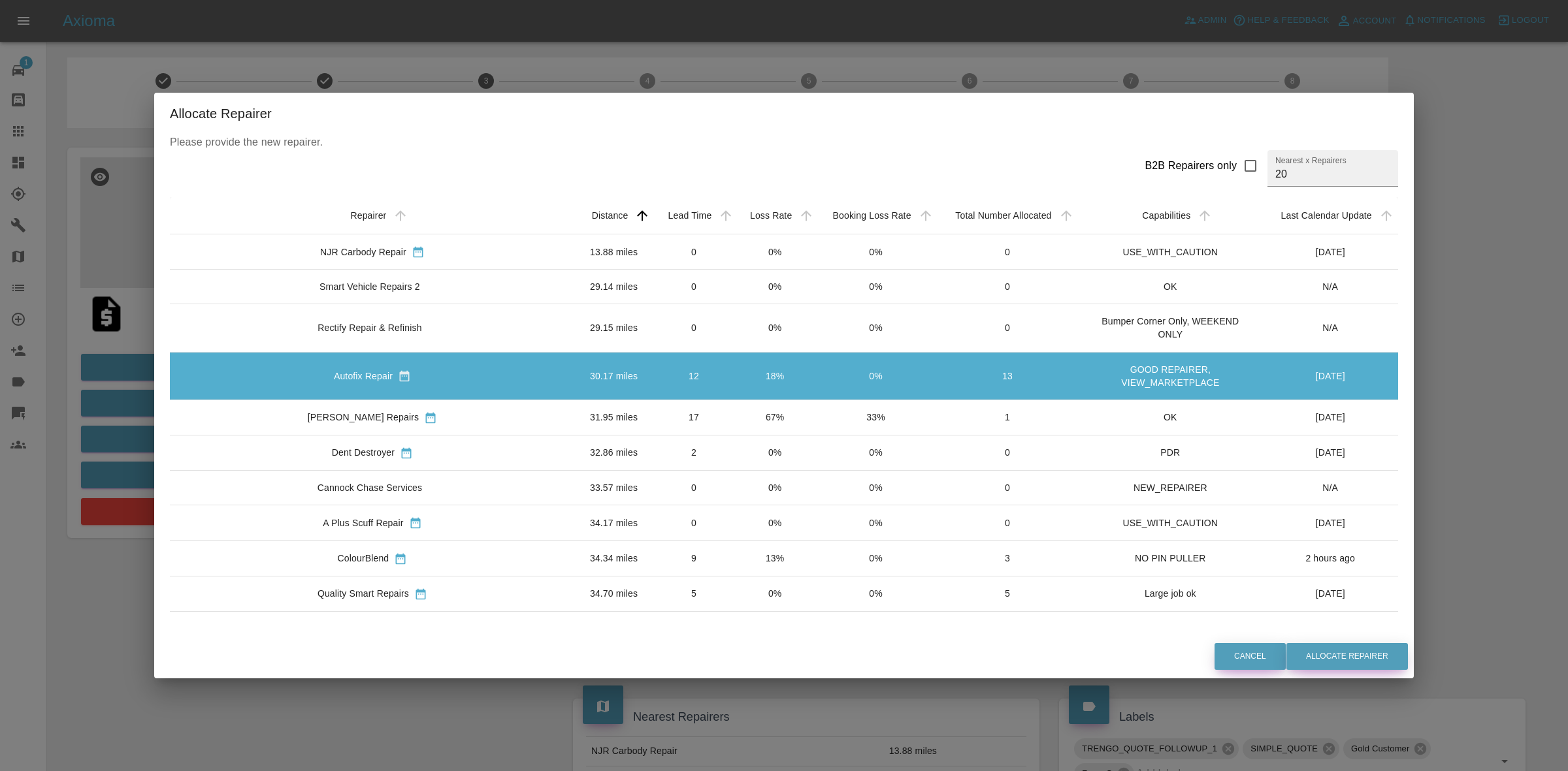
drag, startPoint x: 1299, startPoint y: 654, endPoint x: 1260, endPoint y: 662, distance: 39.8
click at [1300, 654] on button "Allocate Repairer" at bounding box center [1347, 656] width 122 height 27
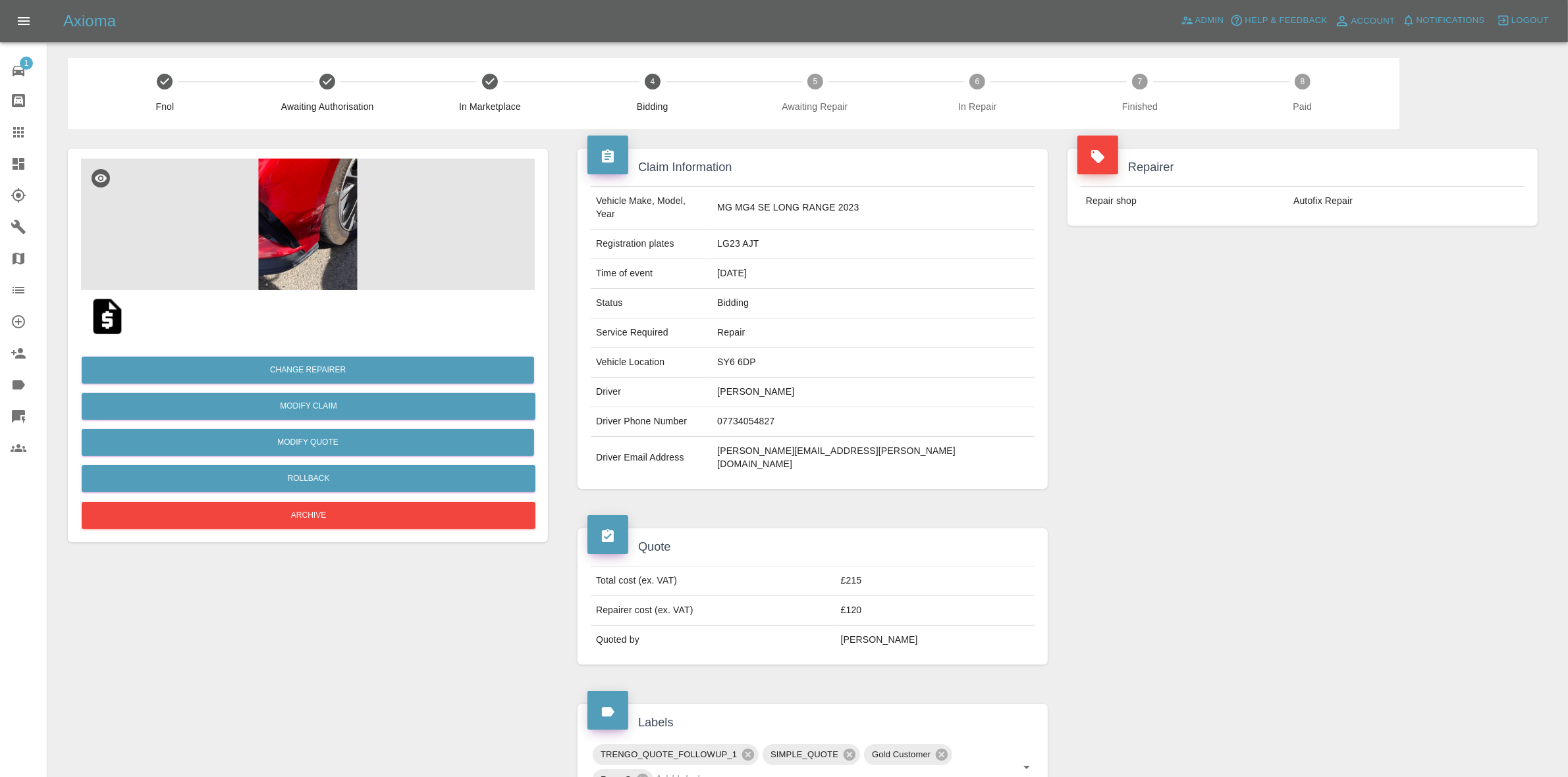
drag, startPoint x: 1303, startPoint y: 274, endPoint x: 1289, endPoint y: 268, distance: 15.2
click at [1303, 274] on div "Repairer Repair shop Autofix Repair" at bounding box center [1302, 319] width 490 height 380
drag, startPoint x: 1278, startPoint y: 355, endPoint x: 1268, endPoint y: 351, distance: 10.8
click at [1279, 354] on div "Repairer Repair shop Autofix Repair" at bounding box center [1302, 319] width 490 height 380
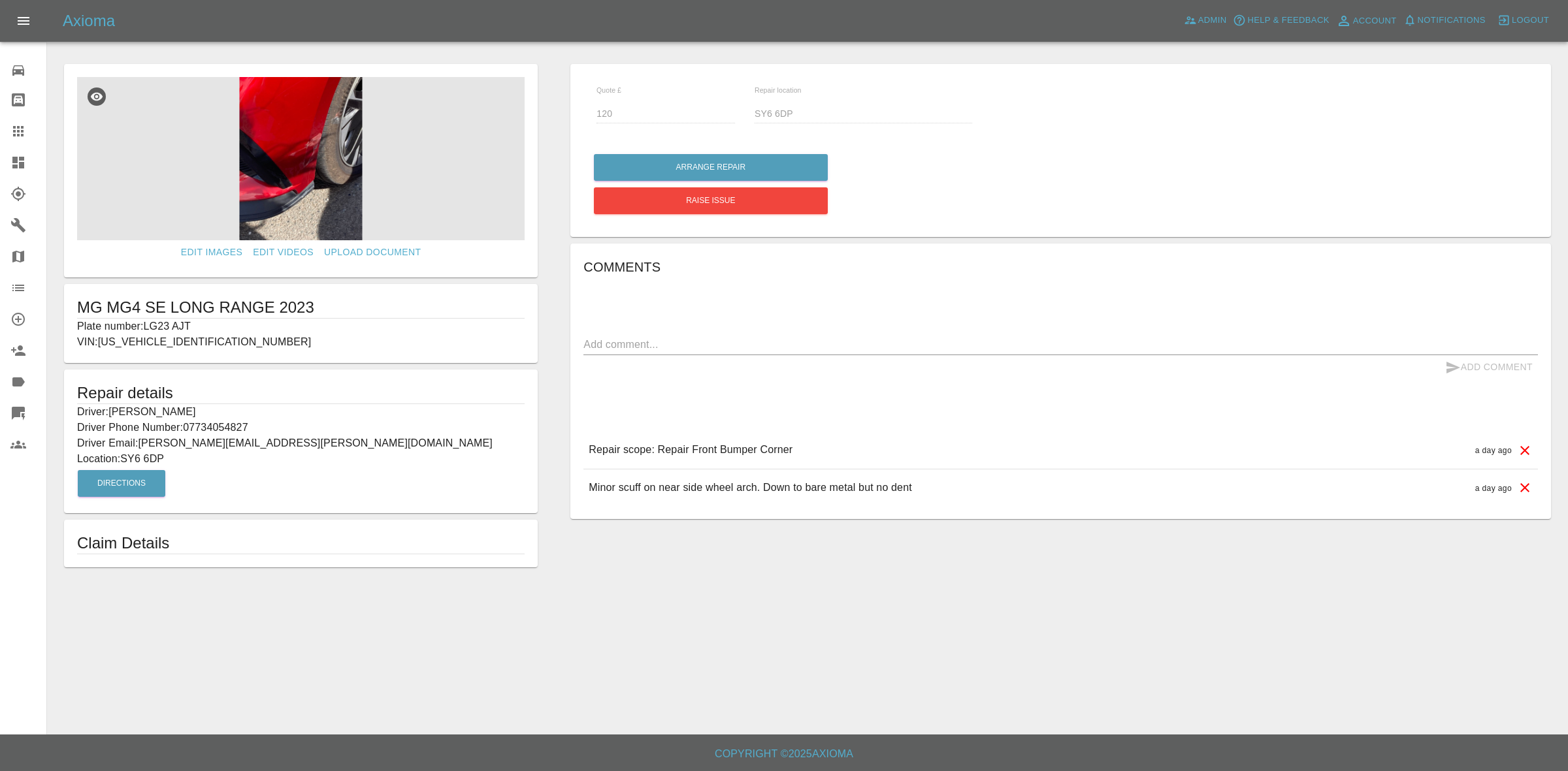
click at [13, 155] on icon at bounding box center [18, 162] width 16 height 16
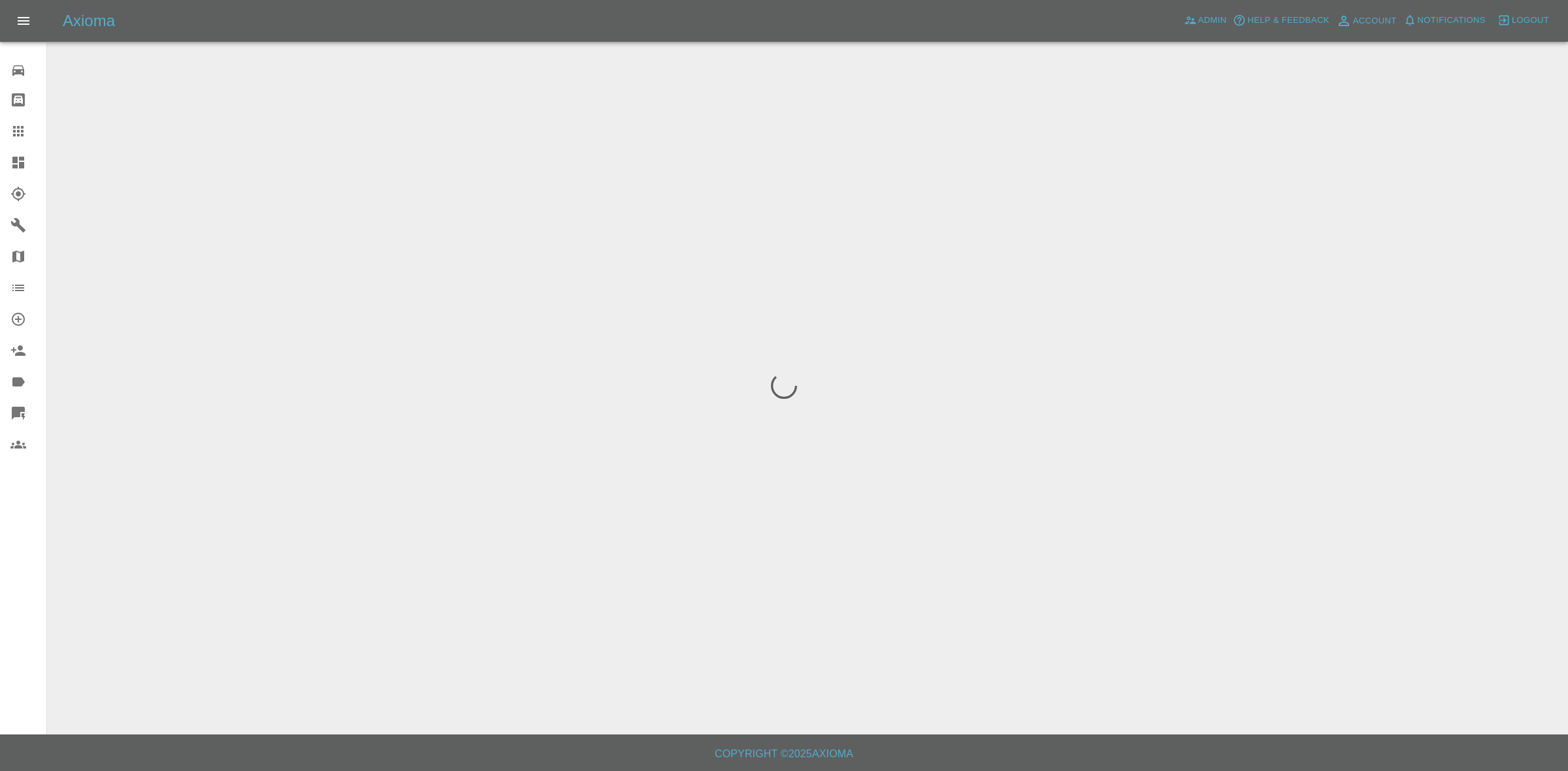
click at [1454, 24] on span "Notifications" at bounding box center [1451, 20] width 68 height 15
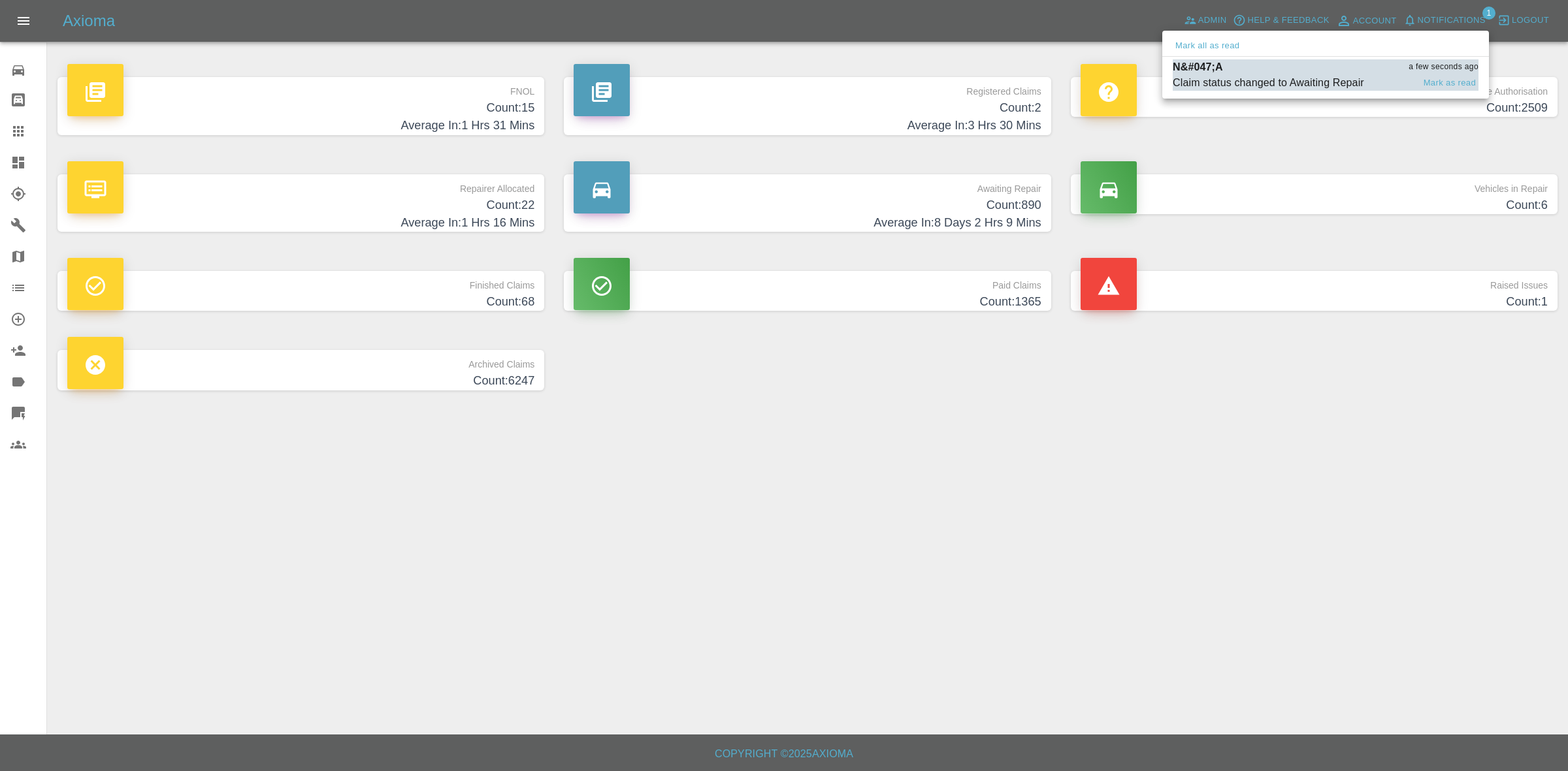
click at [1242, 73] on div "N&#047;A a few seconds ago" at bounding box center [1325, 67] width 305 height 16
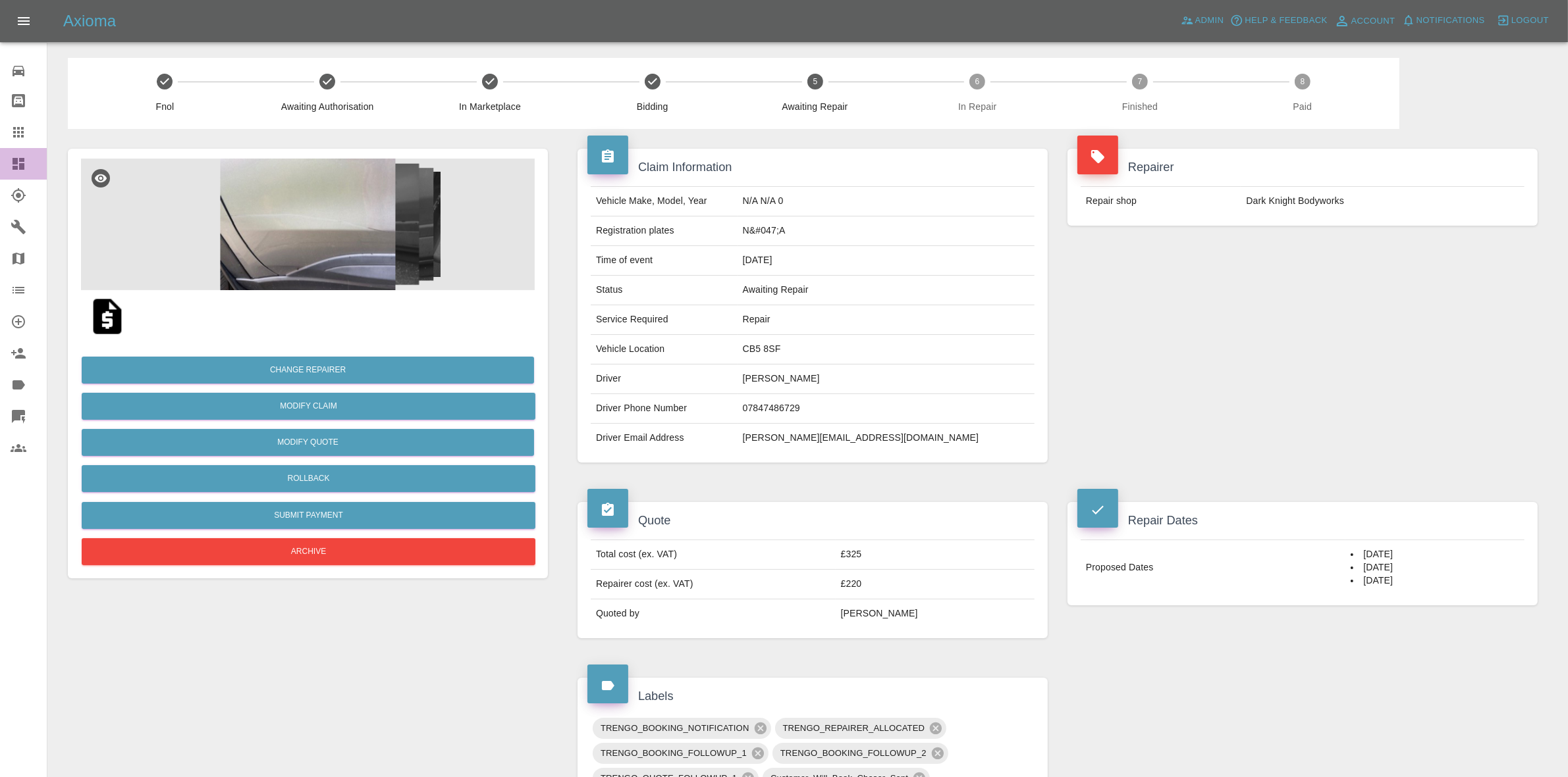
click at [8, 169] on link "Dashboard" at bounding box center [23, 164] width 47 height 32
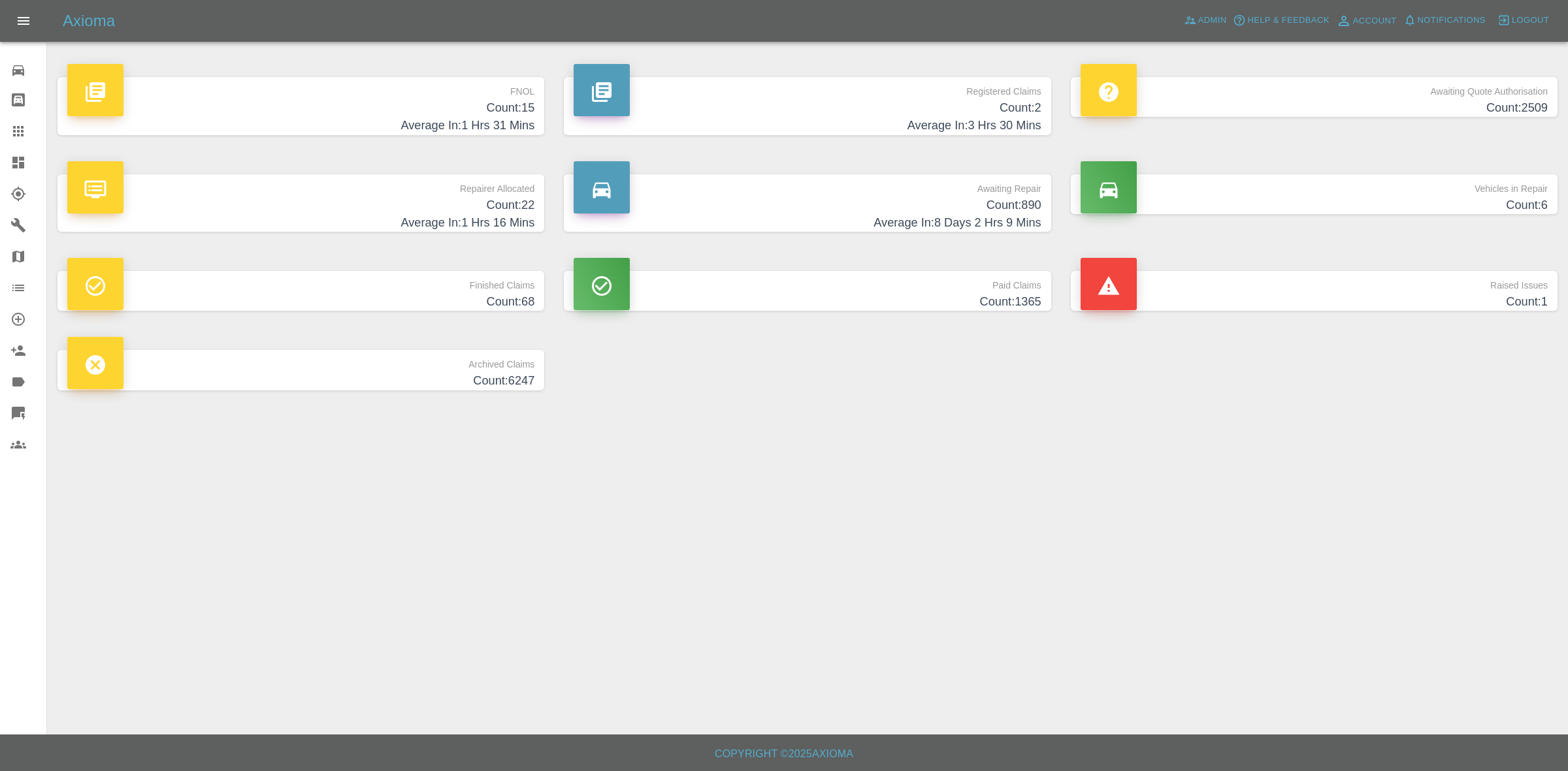
click at [413, 206] on h4 "Count: 22" at bounding box center [300, 205] width 467 height 18
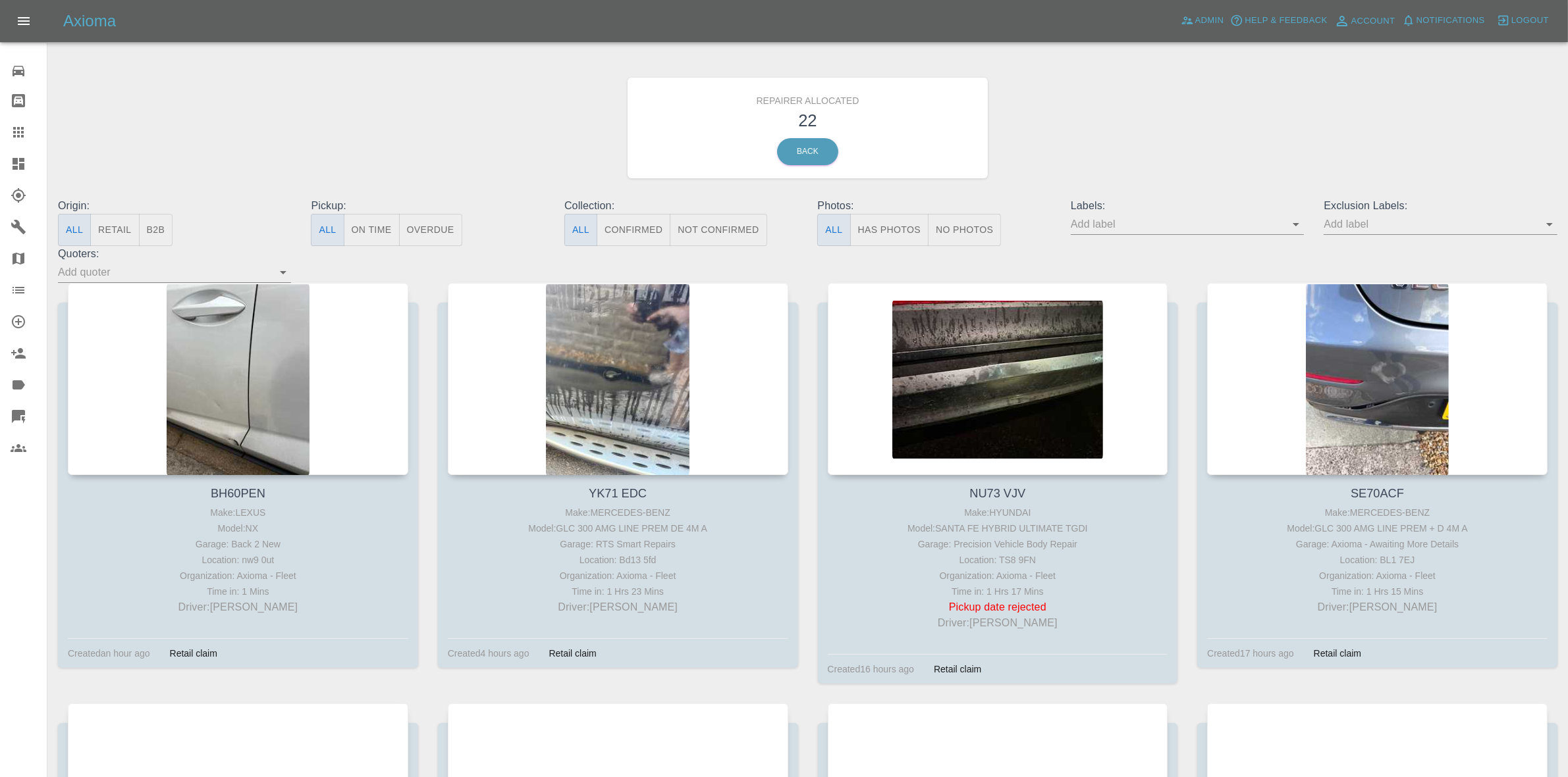
drag, startPoint x: 125, startPoint y: 214, endPoint x: 127, endPoint y: 225, distance: 11.2
click at [125, 217] on button "Retail" at bounding box center [114, 230] width 49 height 32
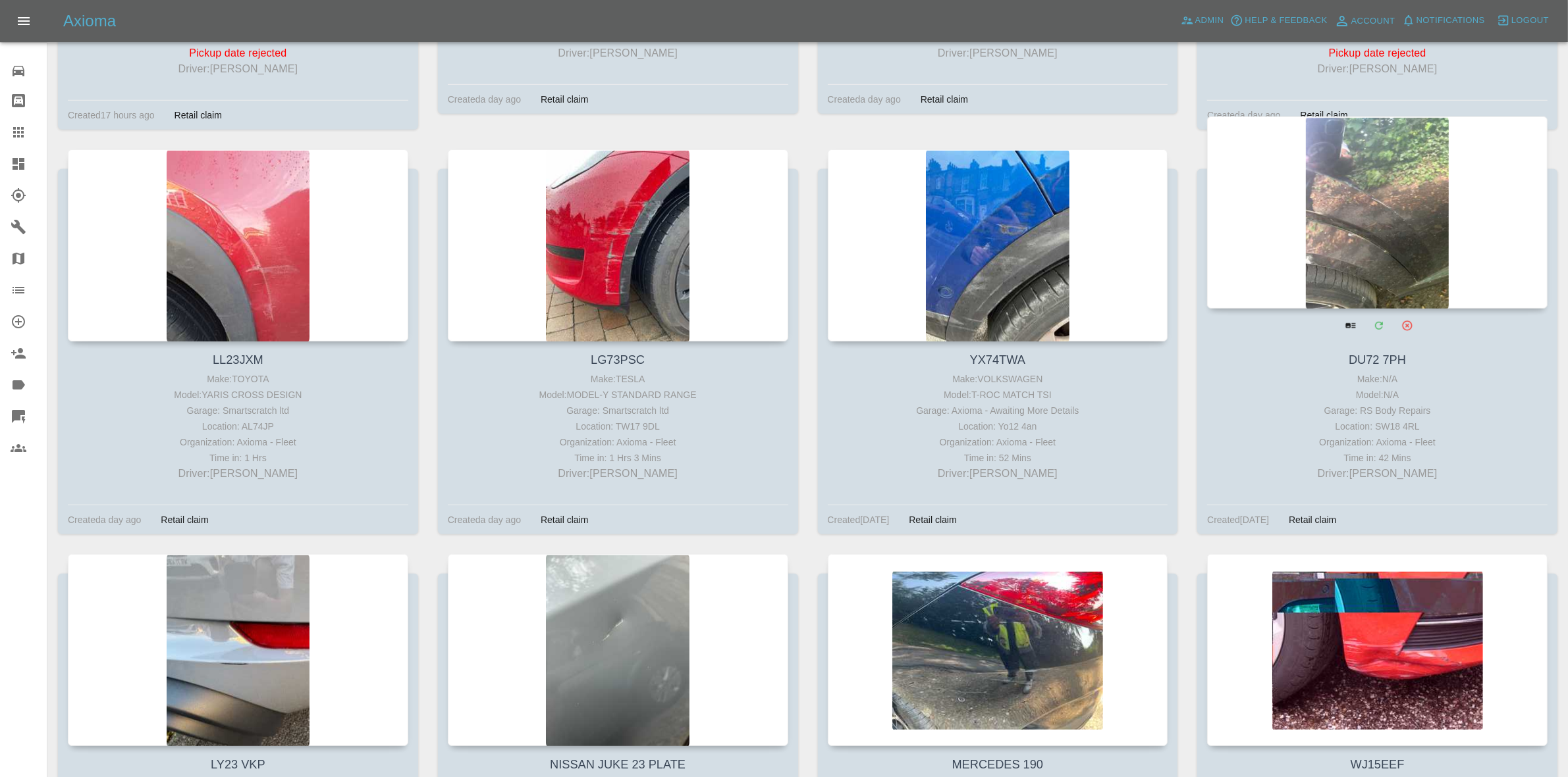
scroll to position [957, 0]
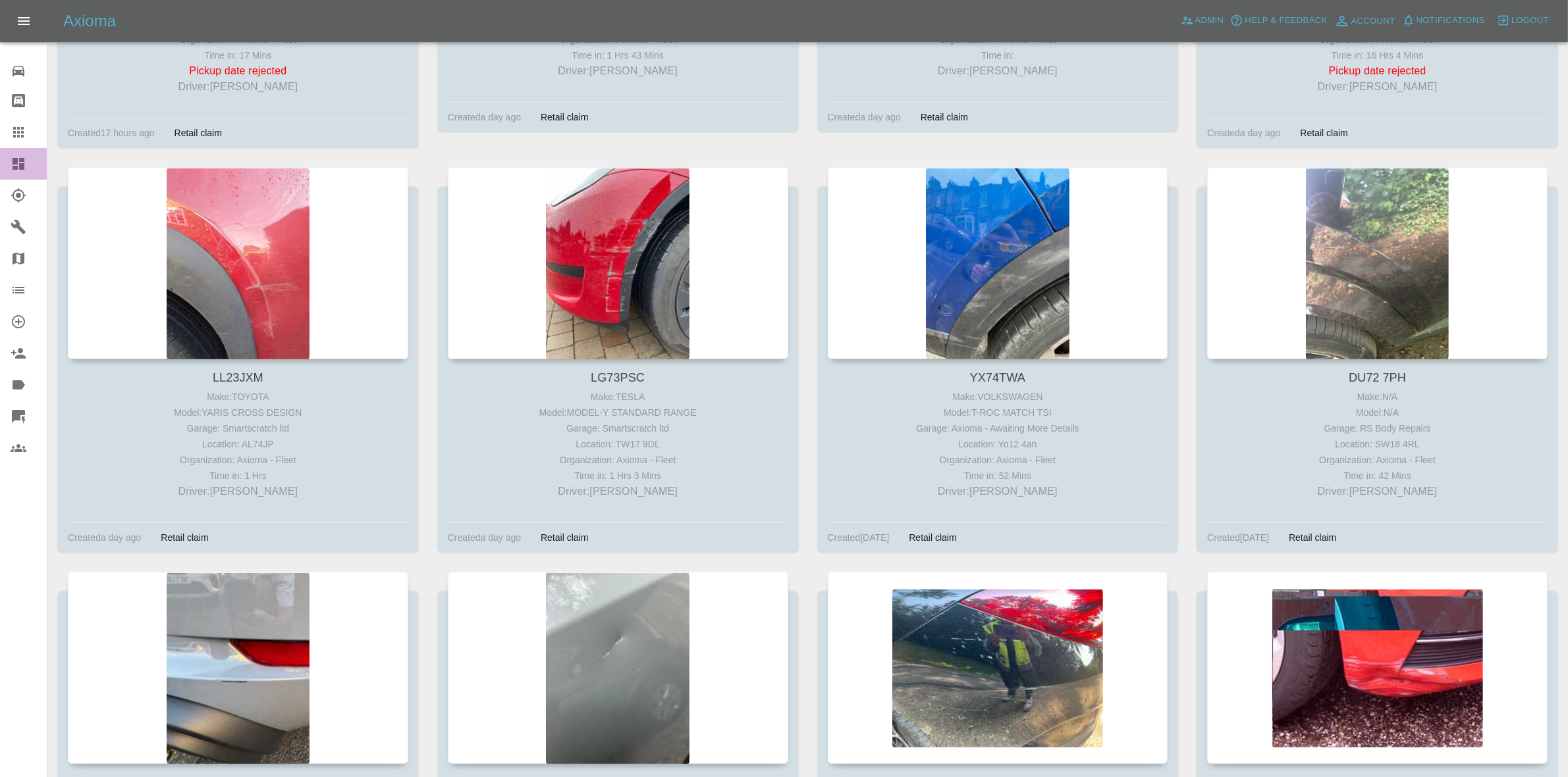
click at [0, 149] on link "Dashboard" at bounding box center [23, 164] width 47 height 32
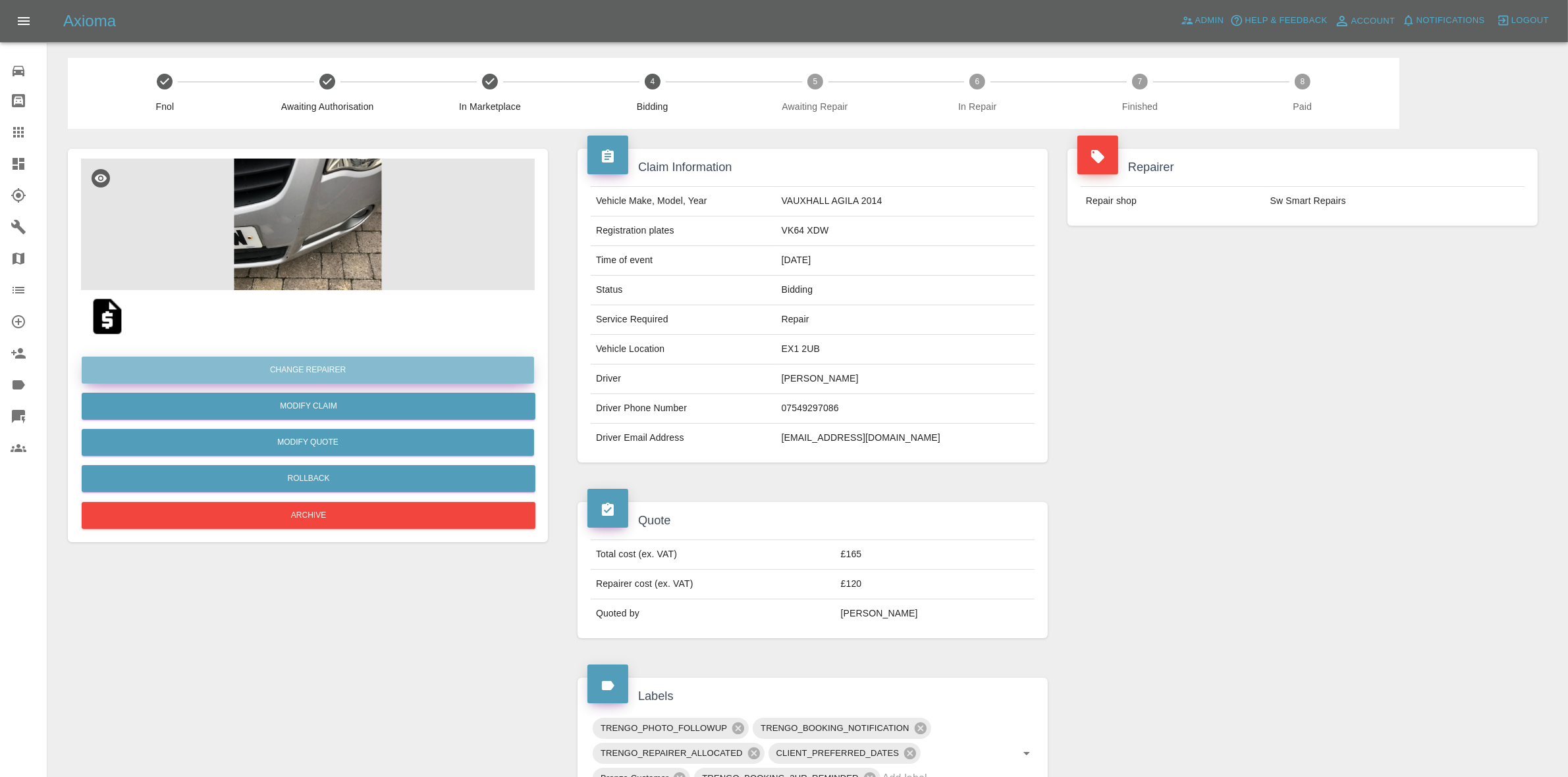
click at [285, 373] on button "Change Repairer" at bounding box center [307, 369] width 452 height 27
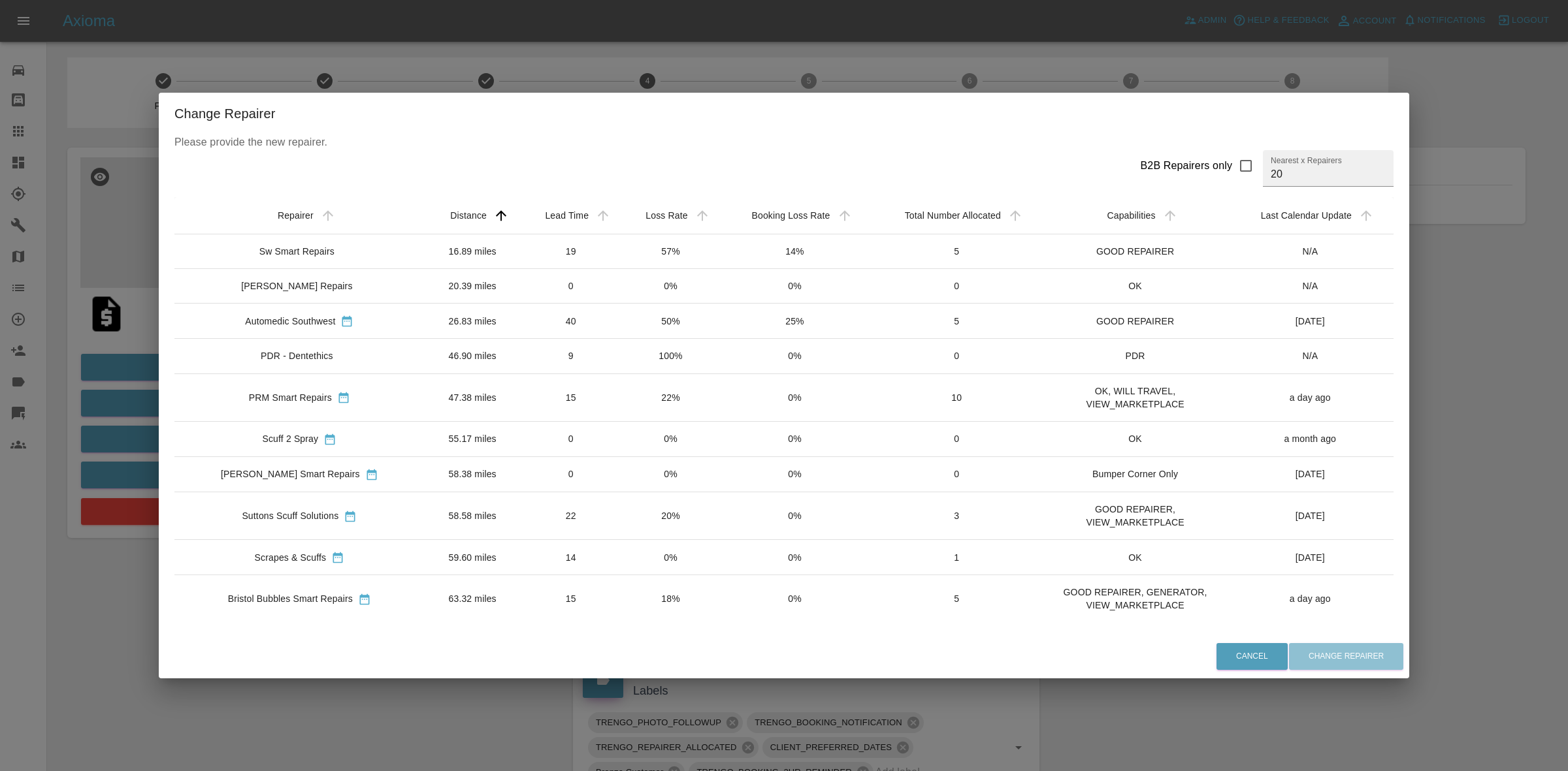
click at [621, 331] on td "50%" at bounding box center [670, 321] width 98 height 35
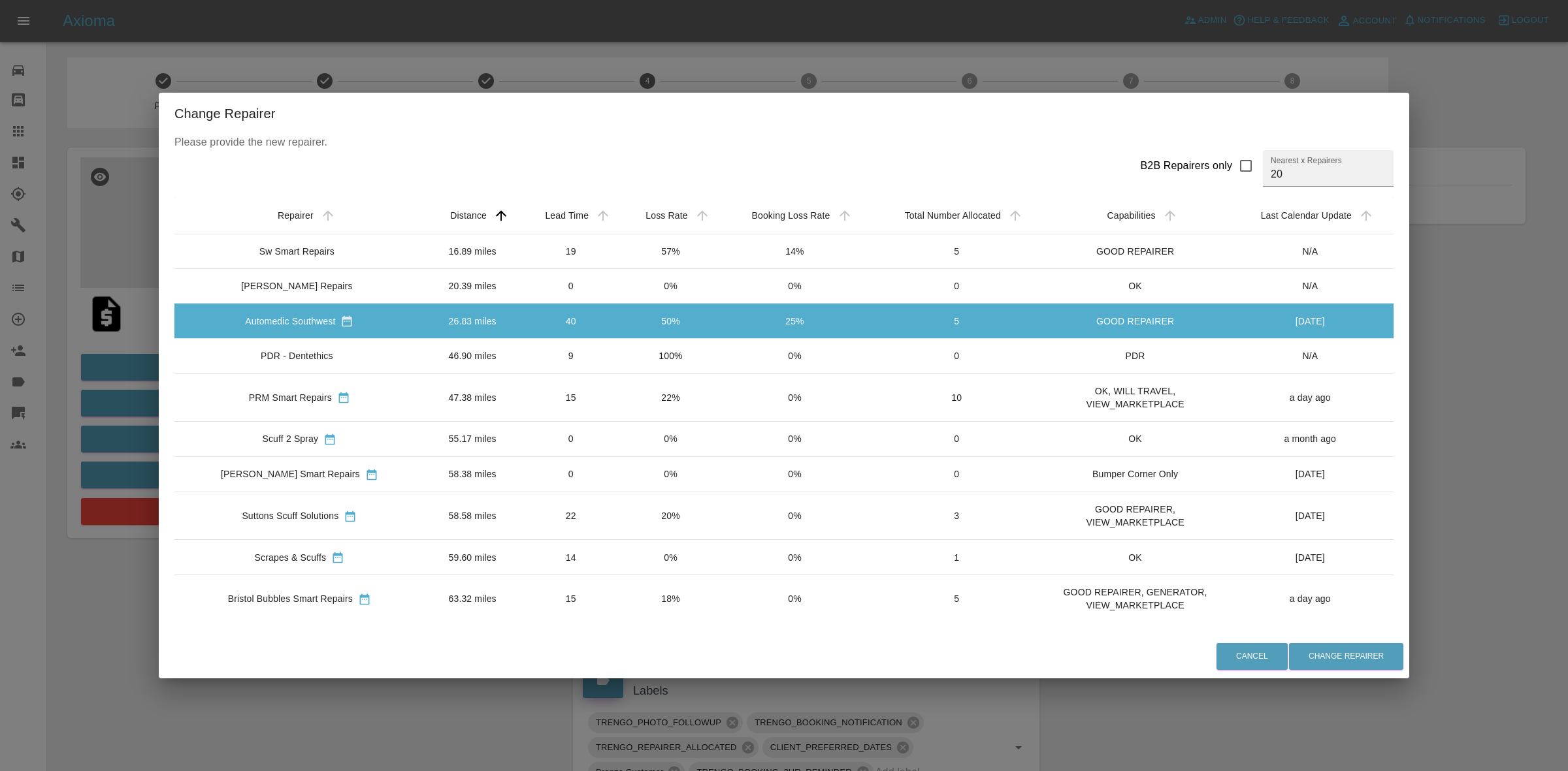
click at [118, 411] on div "Change Repairer Please provide the new repairer. B2B Repairers only Nearest x R…" at bounding box center [784, 385] width 1568 height 771
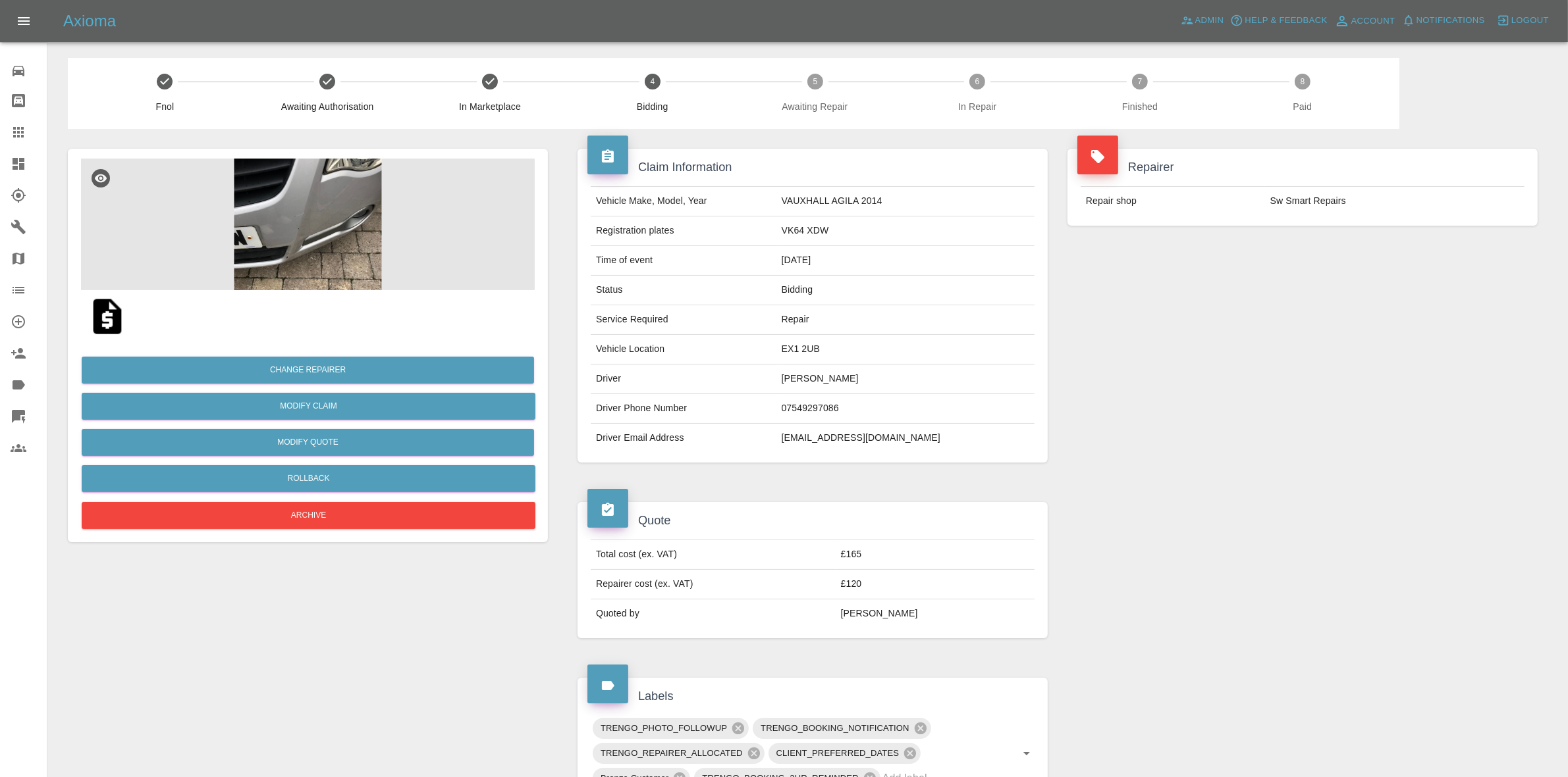
click at [307, 464] on div "Change Repairer Modify Claim Modify Quote Rollback Archive" at bounding box center [308, 438] width 454 height 190
click at [321, 476] on button "Rollback" at bounding box center [308, 479] width 454 height 27
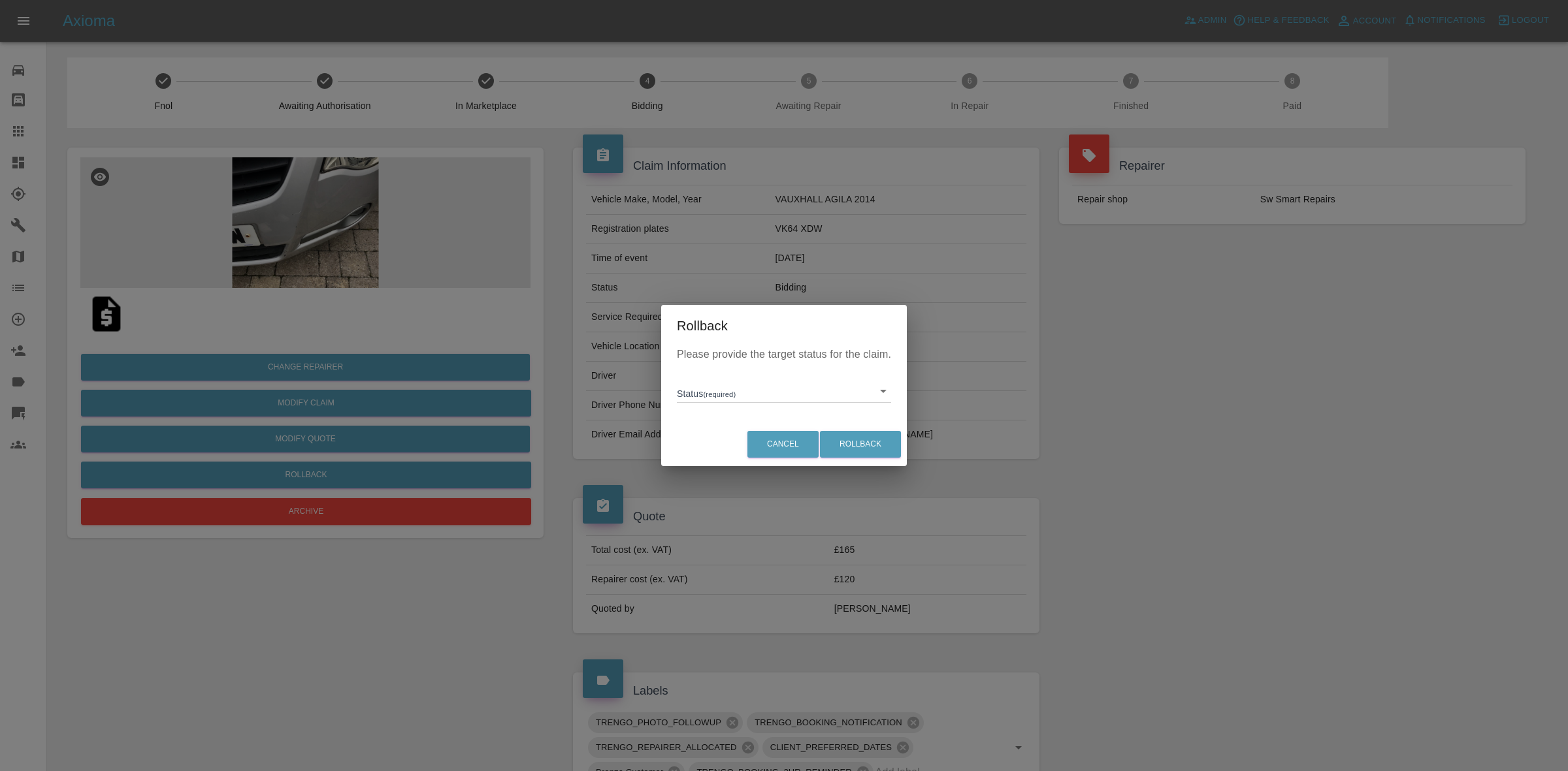
click at [779, 380] on body "Axioma Admin Help & Feedback Account Notifications 0 Logout Repair home Bodysho…" at bounding box center [784, 670] width 1568 height 1341
drag, startPoint x: 743, startPoint y: 454, endPoint x: 753, endPoint y: 455, distance: 10.0
click at [744, 455] on li "In Marketplace" at bounding box center [784, 451] width 208 height 30
type input "in-marketplace"
click at [848, 444] on button "Rollback" at bounding box center [860, 443] width 81 height 27
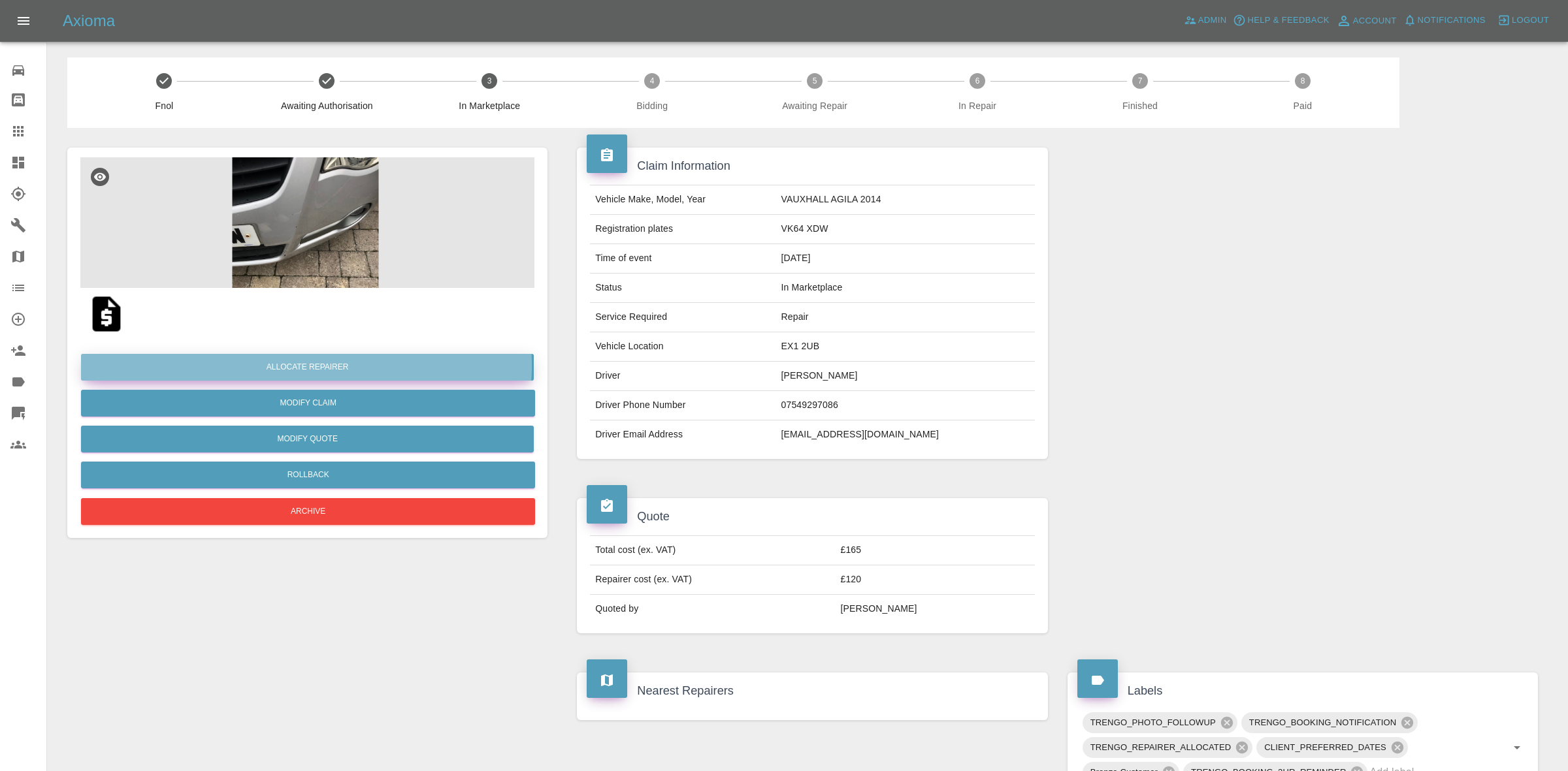
click at [307, 366] on button "Allocate Repairer" at bounding box center [307, 366] width 453 height 27
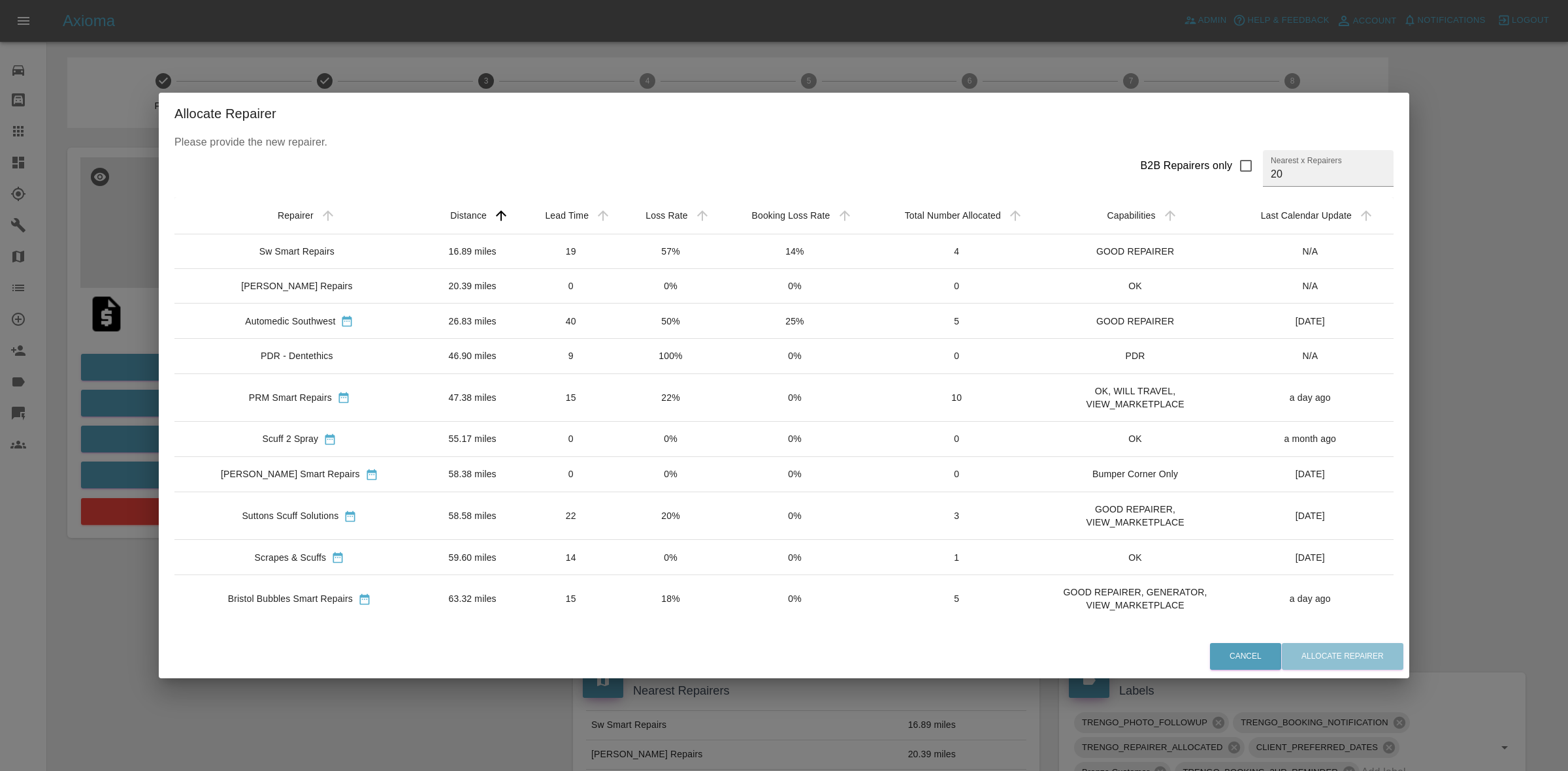
click at [621, 334] on td "50%" at bounding box center [670, 321] width 98 height 35
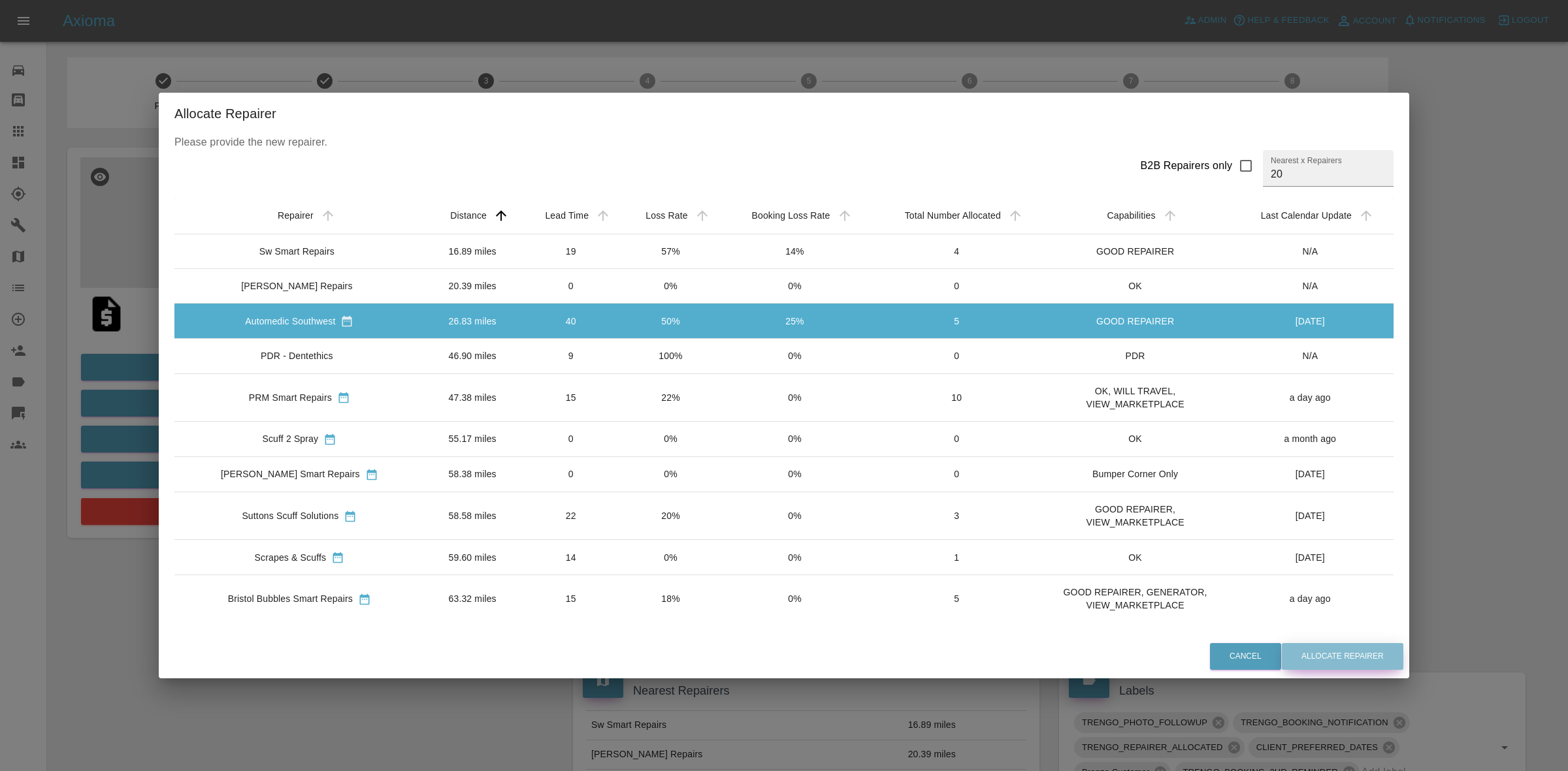
click at [1340, 647] on button "Allocate Repairer" at bounding box center [1342, 656] width 122 height 27
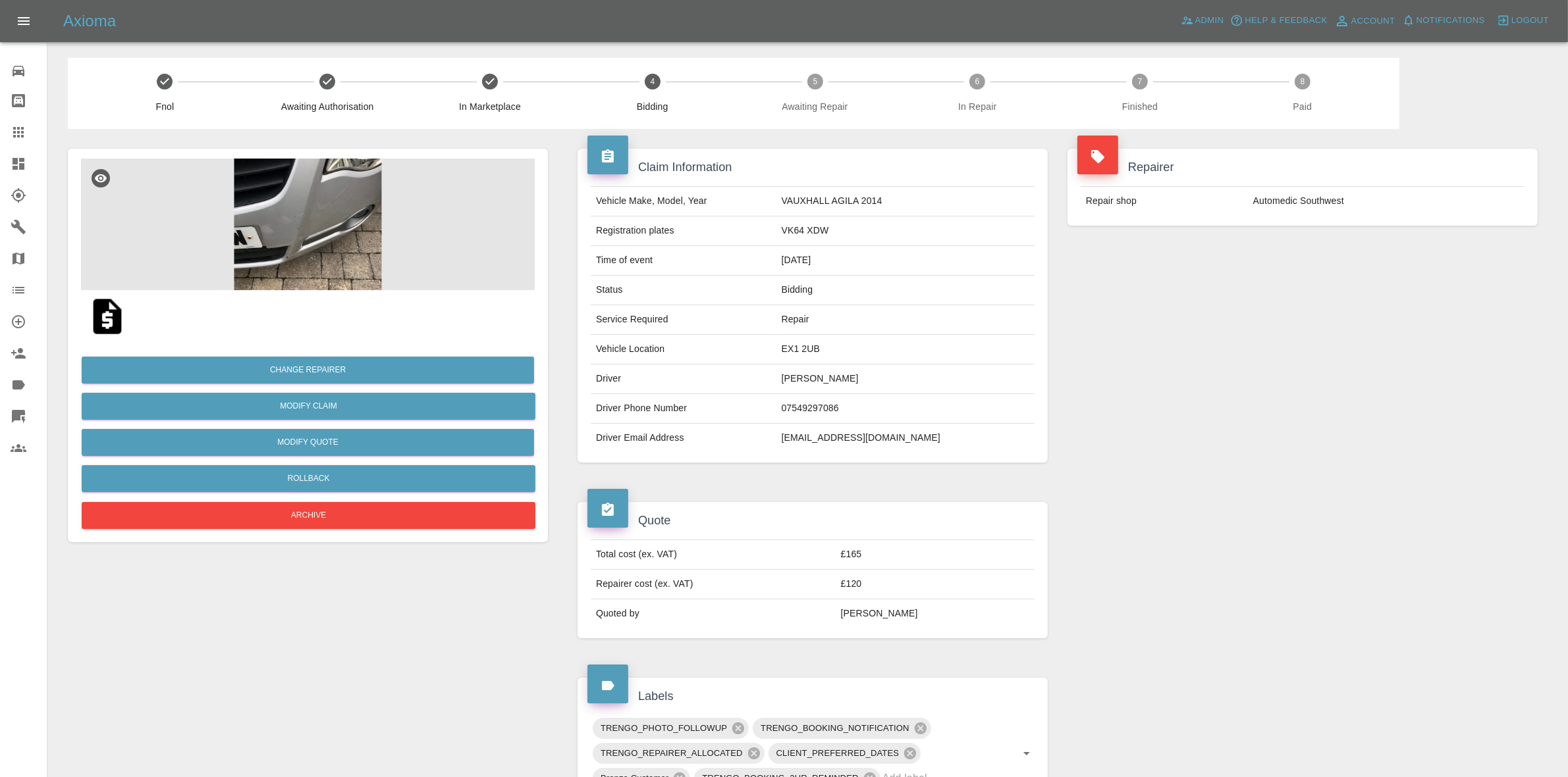
click at [1288, 252] on div "Repairer Repair shop Automedic Southwest" at bounding box center [1302, 306] width 490 height 353
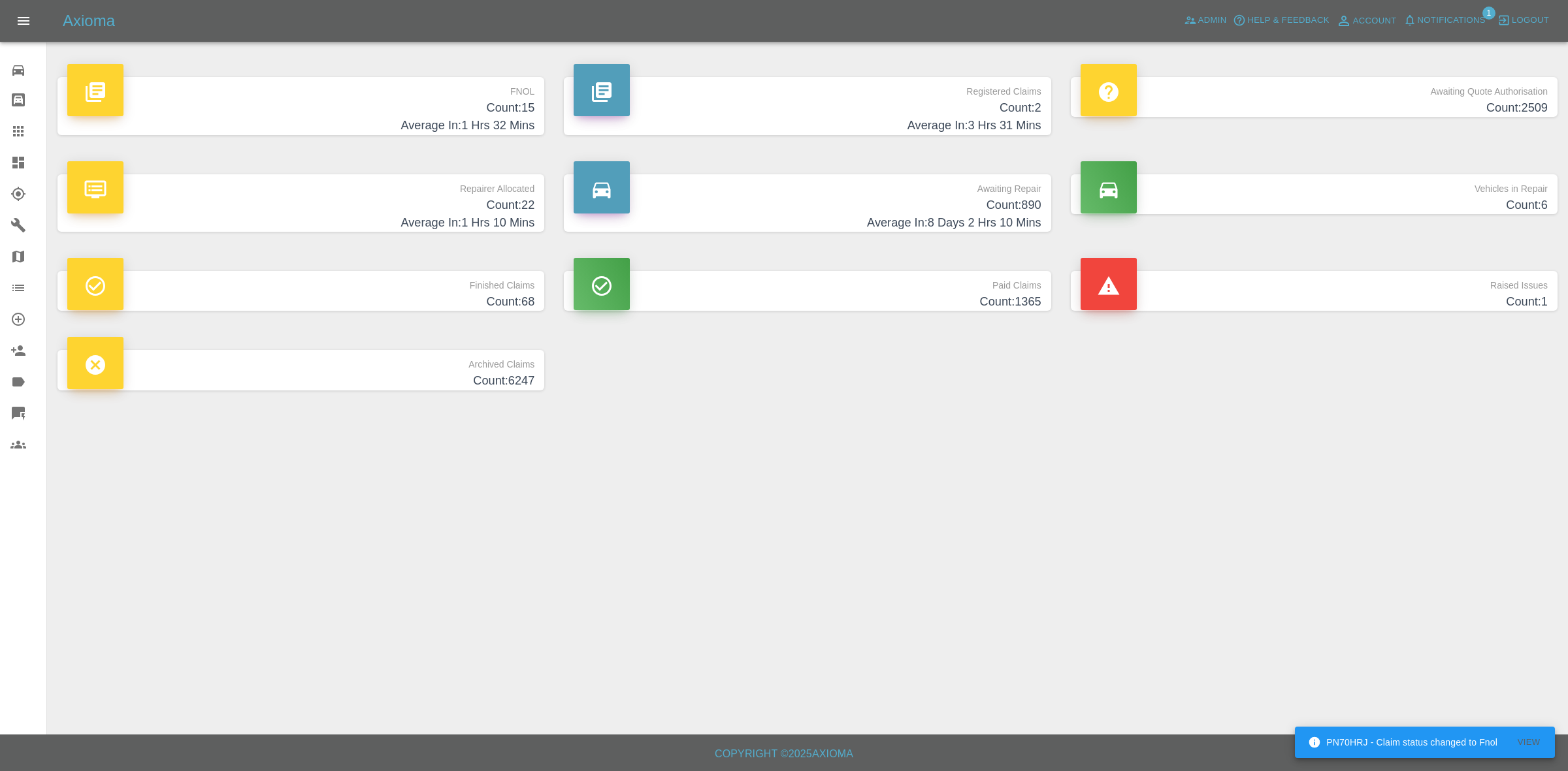
click at [1447, 13] on span "Notifications" at bounding box center [1451, 20] width 68 height 15
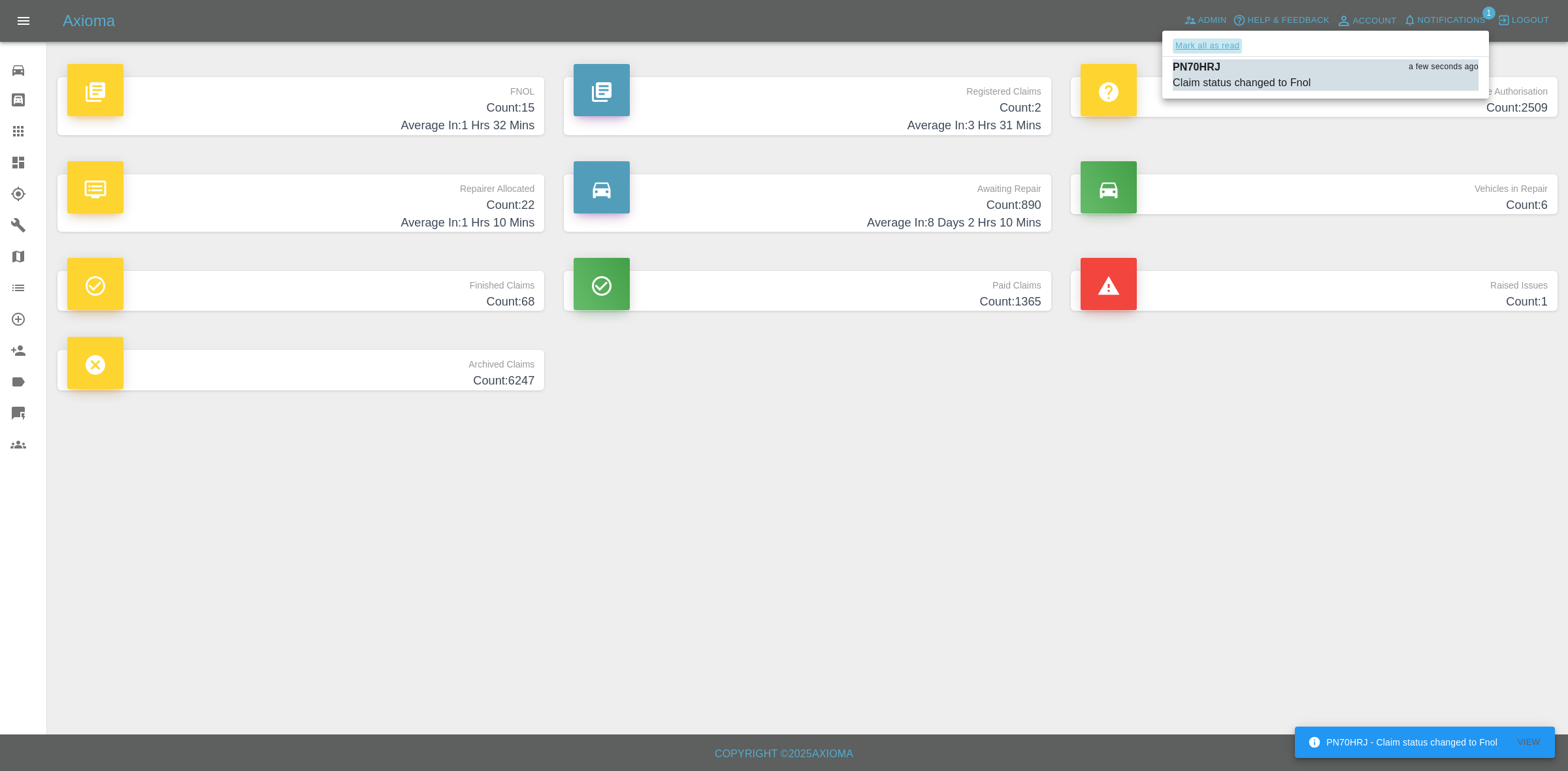
click at [1229, 45] on button "Mark all as read" at bounding box center [1207, 46] width 70 height 15
click at [1555, 496] on div at bounding box center [784, 385] width 1568 height 771
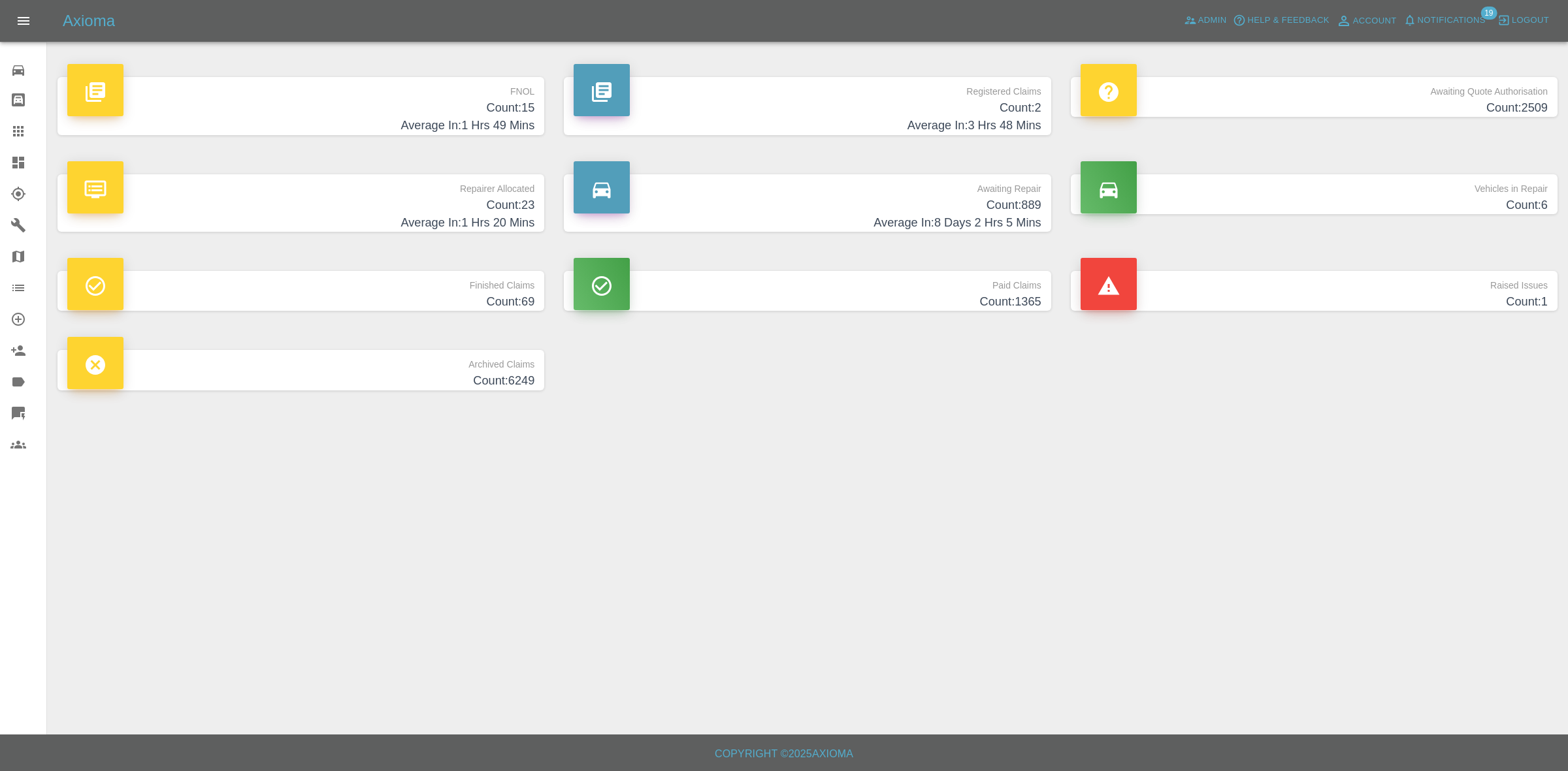
click at [1452, 15] on span "Notifications" at bounding box center [1451, 20] width 68 height 15
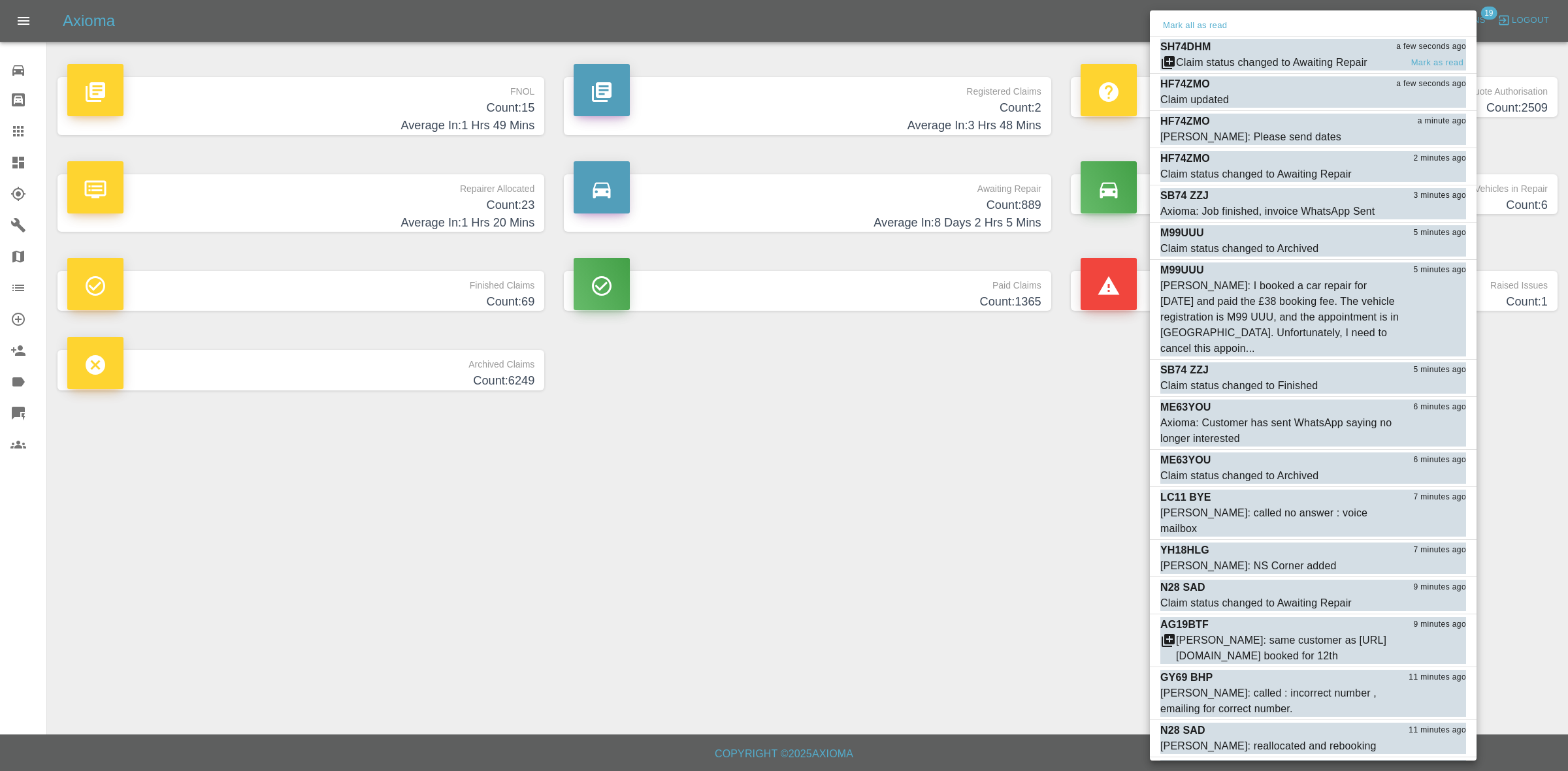
click at [1306, 51] on div "SH74DHM a few seconds ago" at bounding box center [1313, 46] width 305 height 16
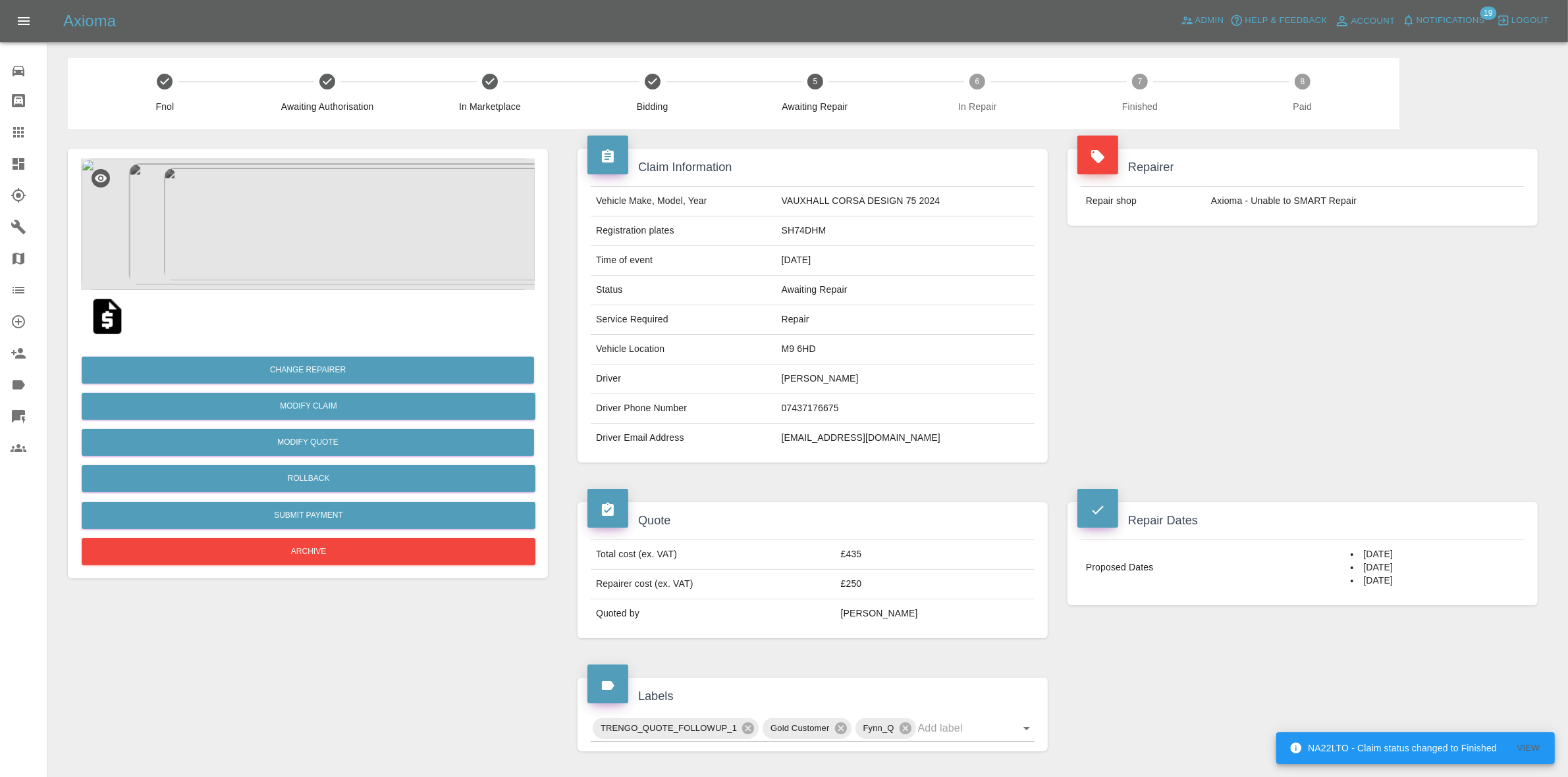
click at [1439, 20] on span "Notifications" at bounding box center [1450, 21] width 68 height 15
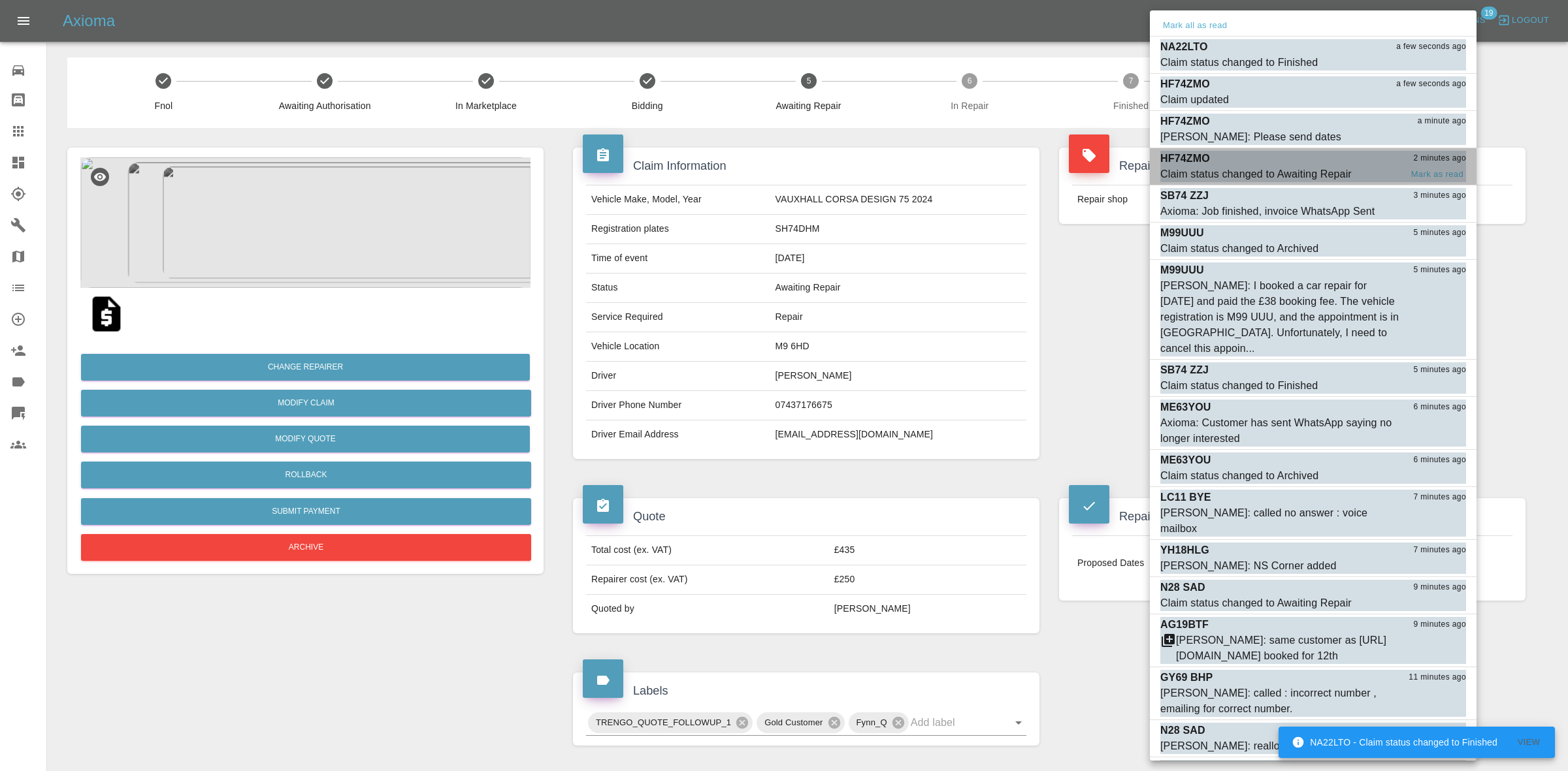
click at [1291, 174] on div "Claim status changed to Awaiting Repair" at bounding box center [1256, 173] width 191 height 16
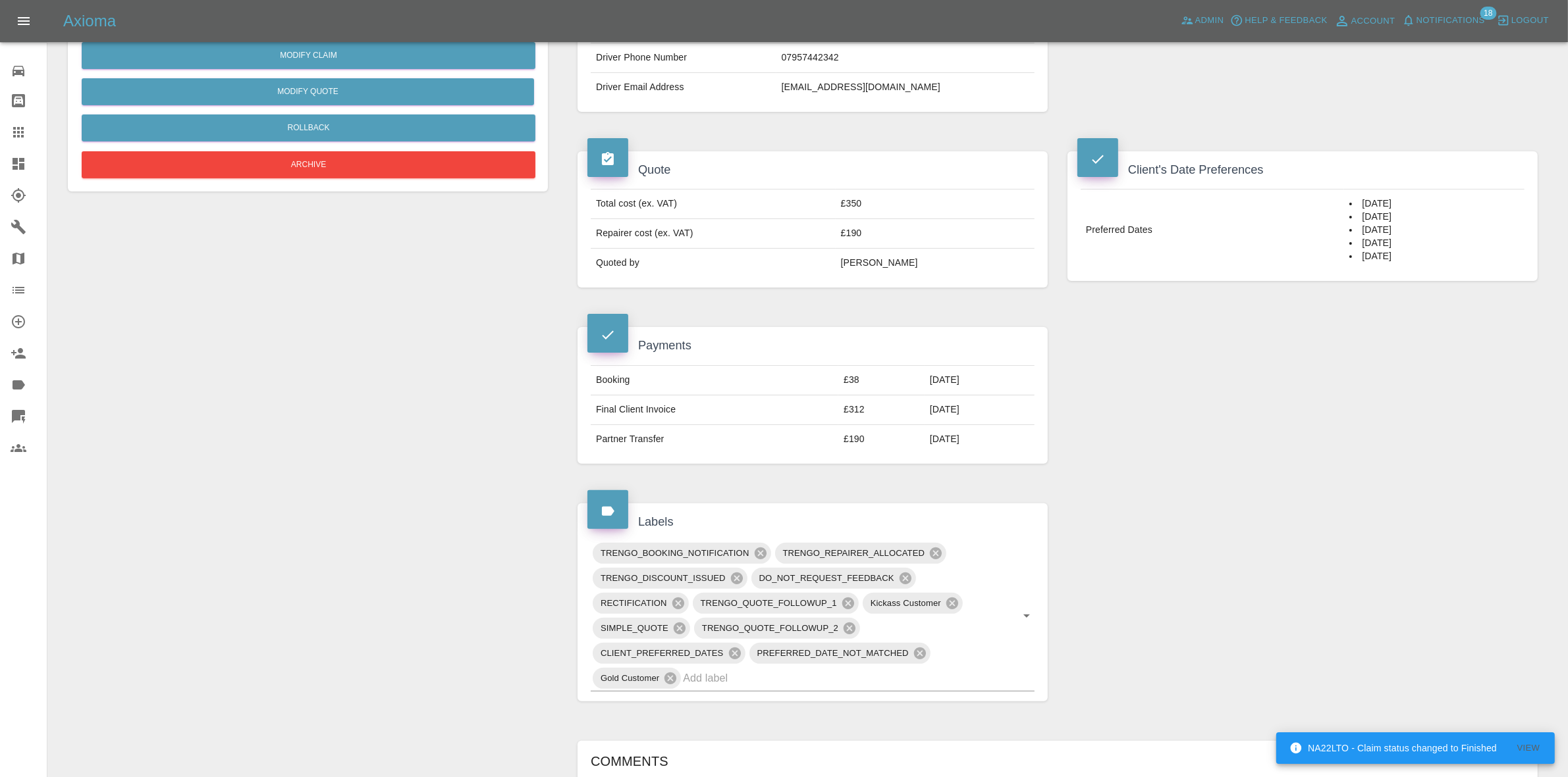
scroll to position [658, 0]
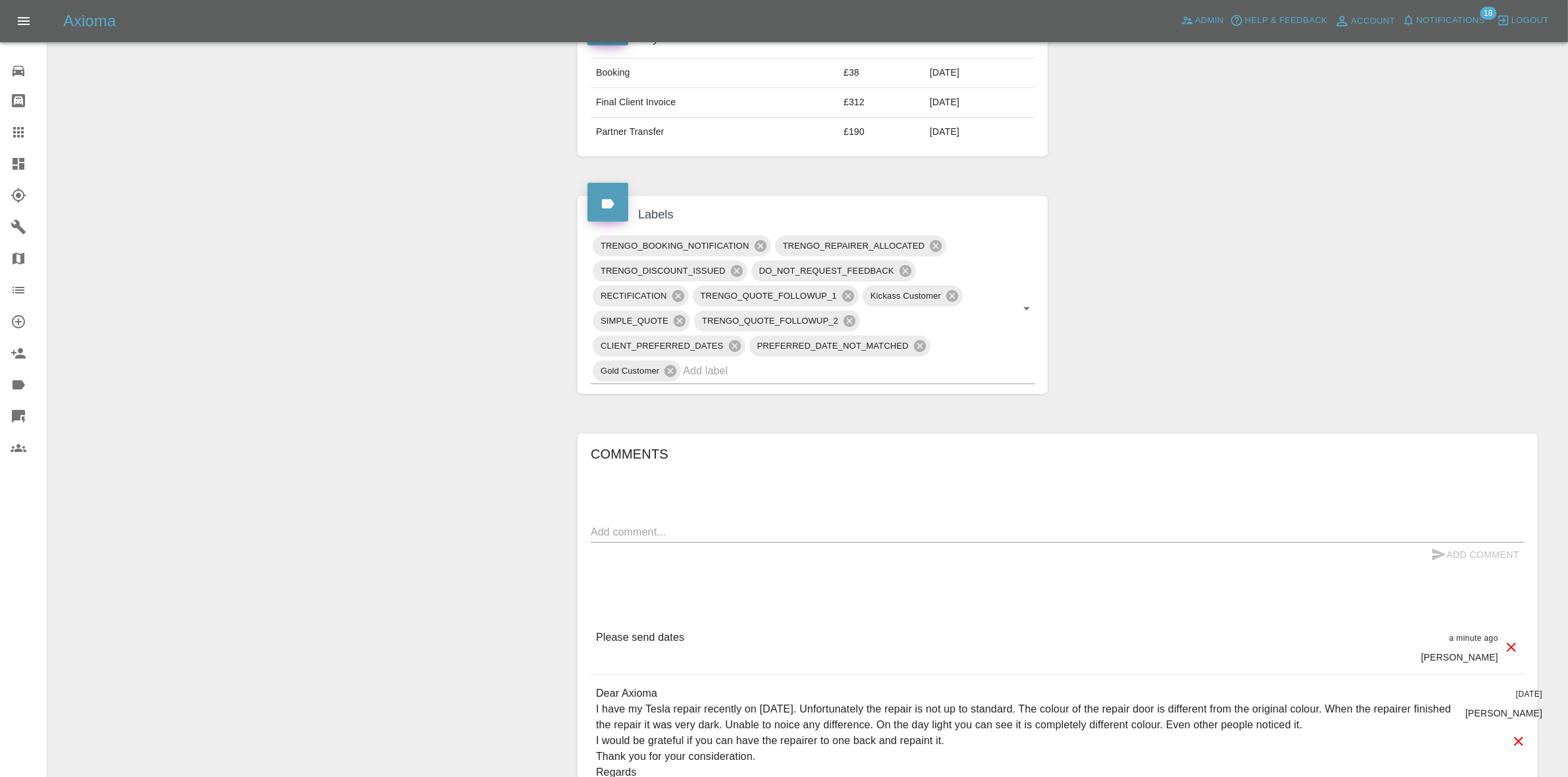
click at [1374, 350] on div "Claim Information Vehicle Make, Model, Year TESLA MODEL 3 2024 Registration pla…" at bounding box center [1057, 318] width 980 height 1695
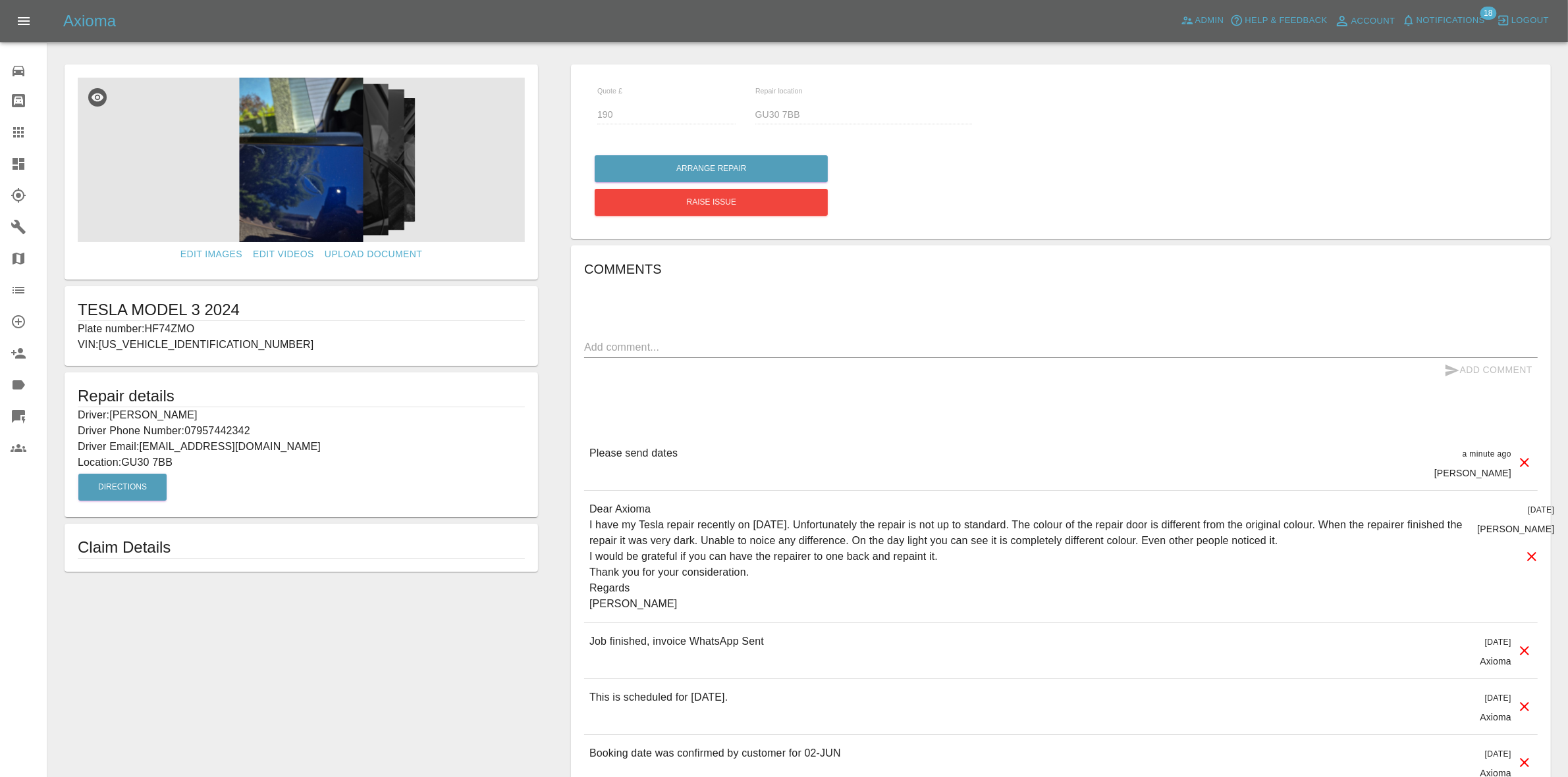
drag, startPoint x: 0, startPoint y: 158, endPoint x: 41, endPoint y: 192, distance: 53.3
click at [0, 158] on link "Dashboard" at bounding box center [23, 164] width 47 height 32
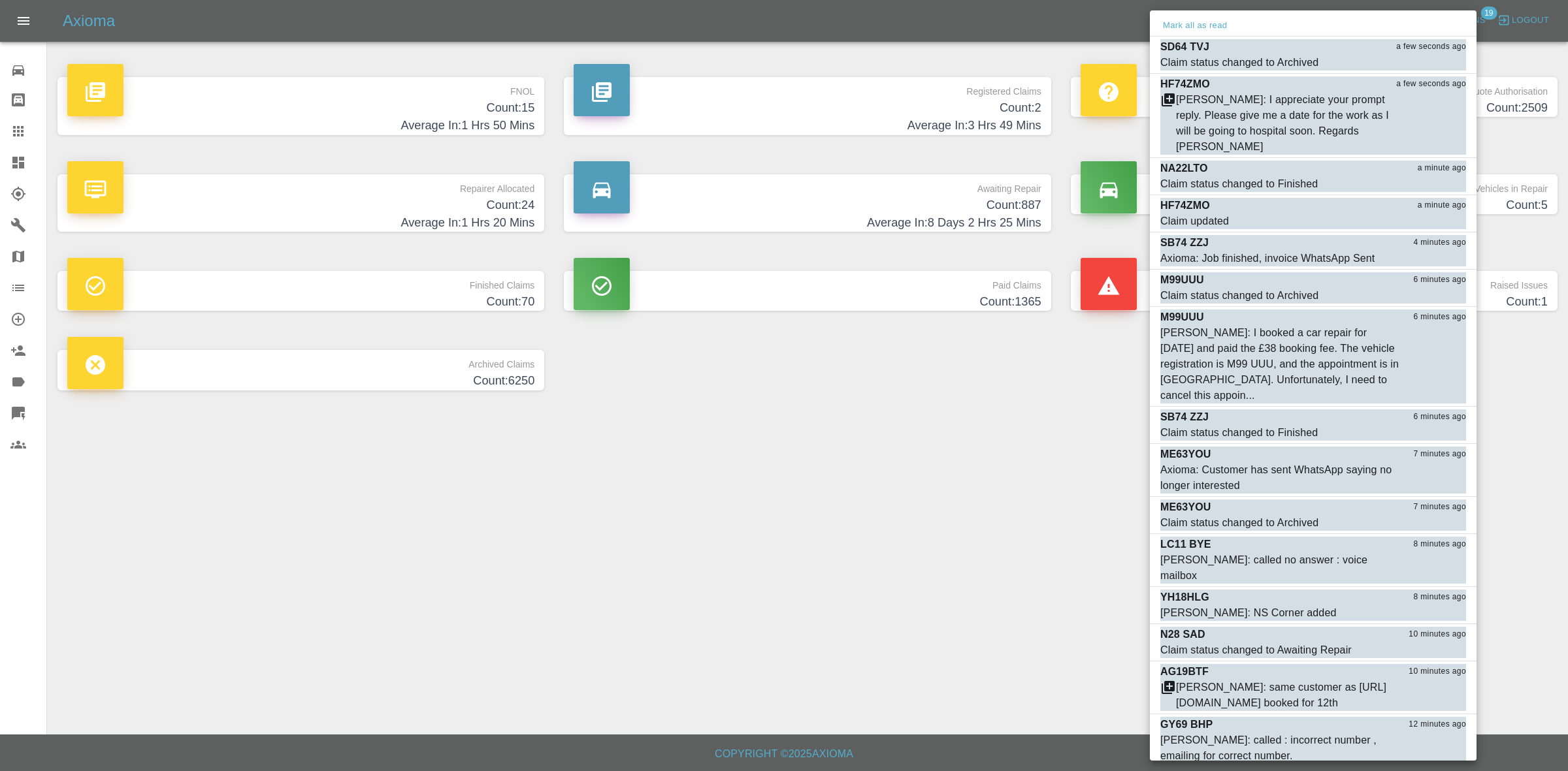
scroll to position [224, 0]
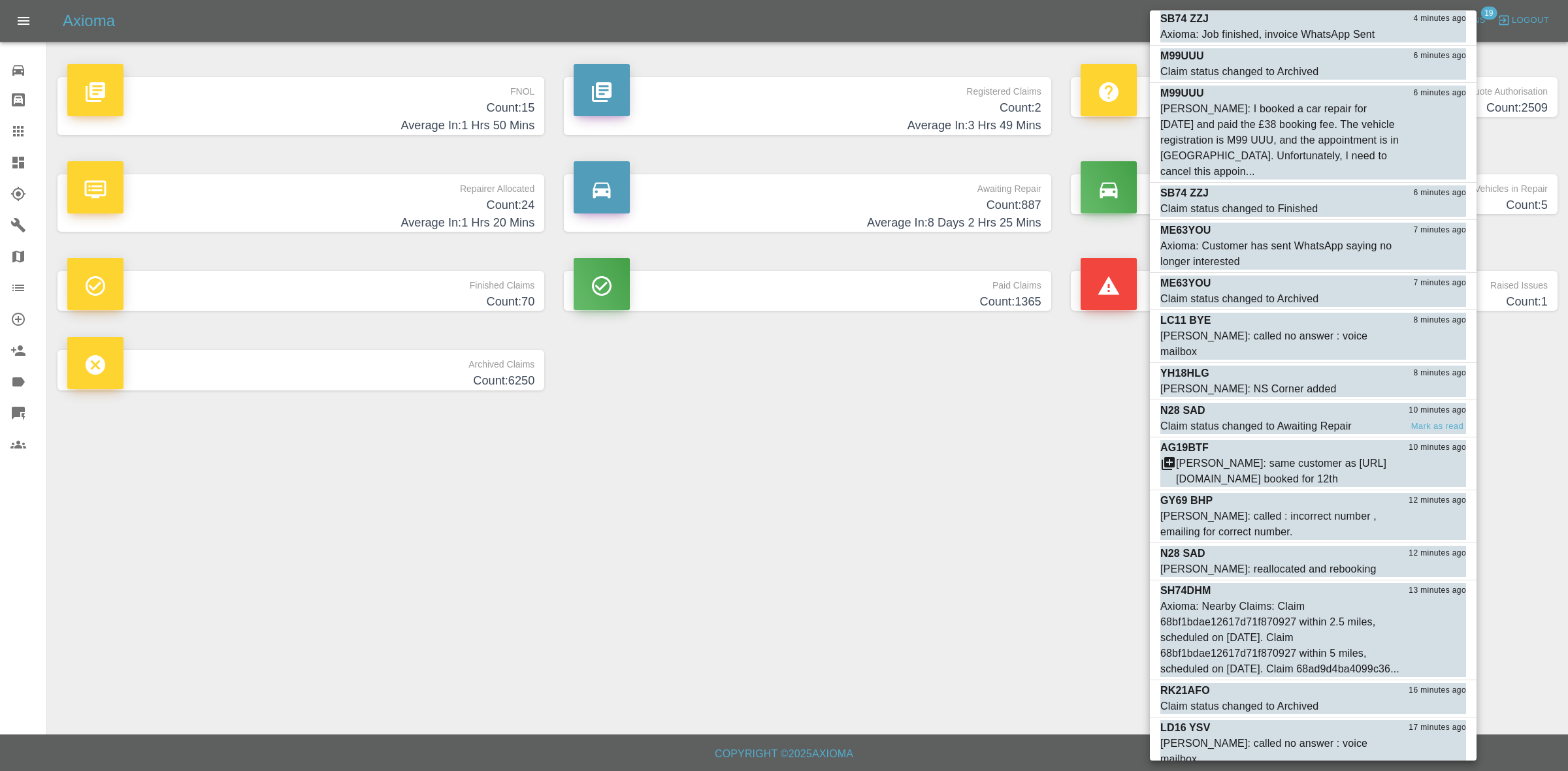
click at [1259, 418] on div "Claim status changed to Awaiting Repair" at bounding box center [1256, 426] width 191 height 16
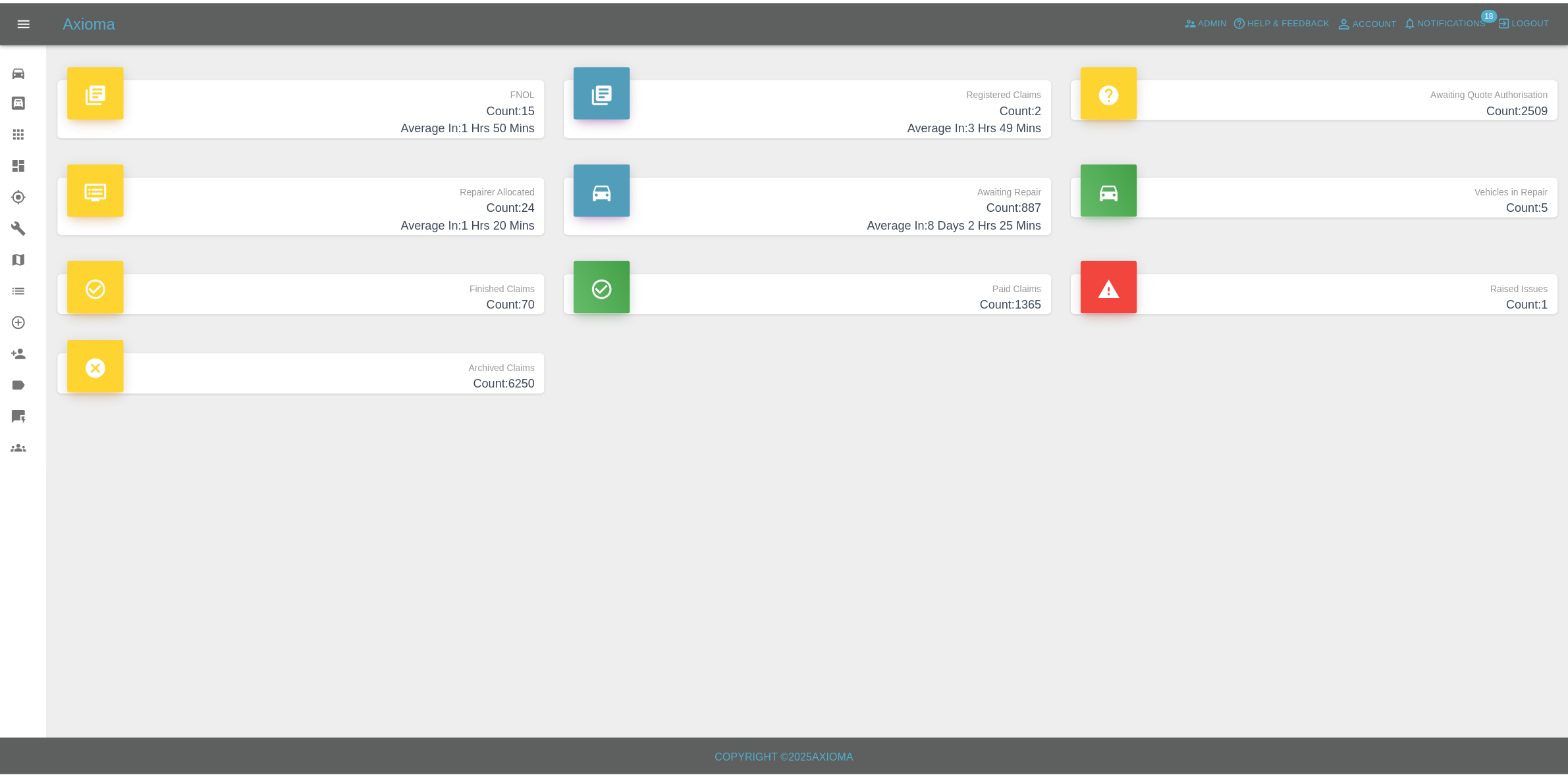
scroll to position [189, 0]
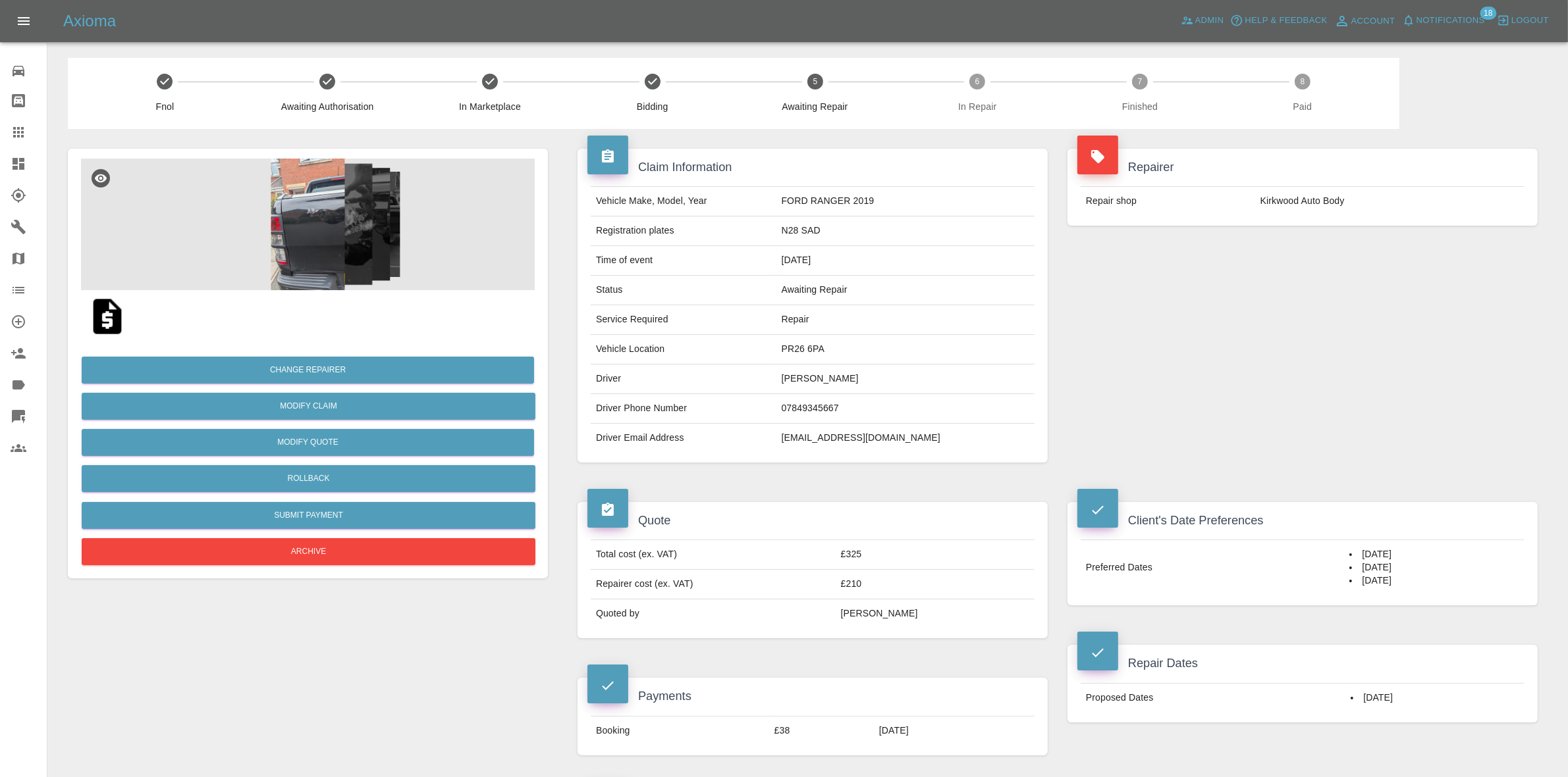
click at [0, 165] on link "Dashboard" at bounding box center [23, 164] width 47 height 32
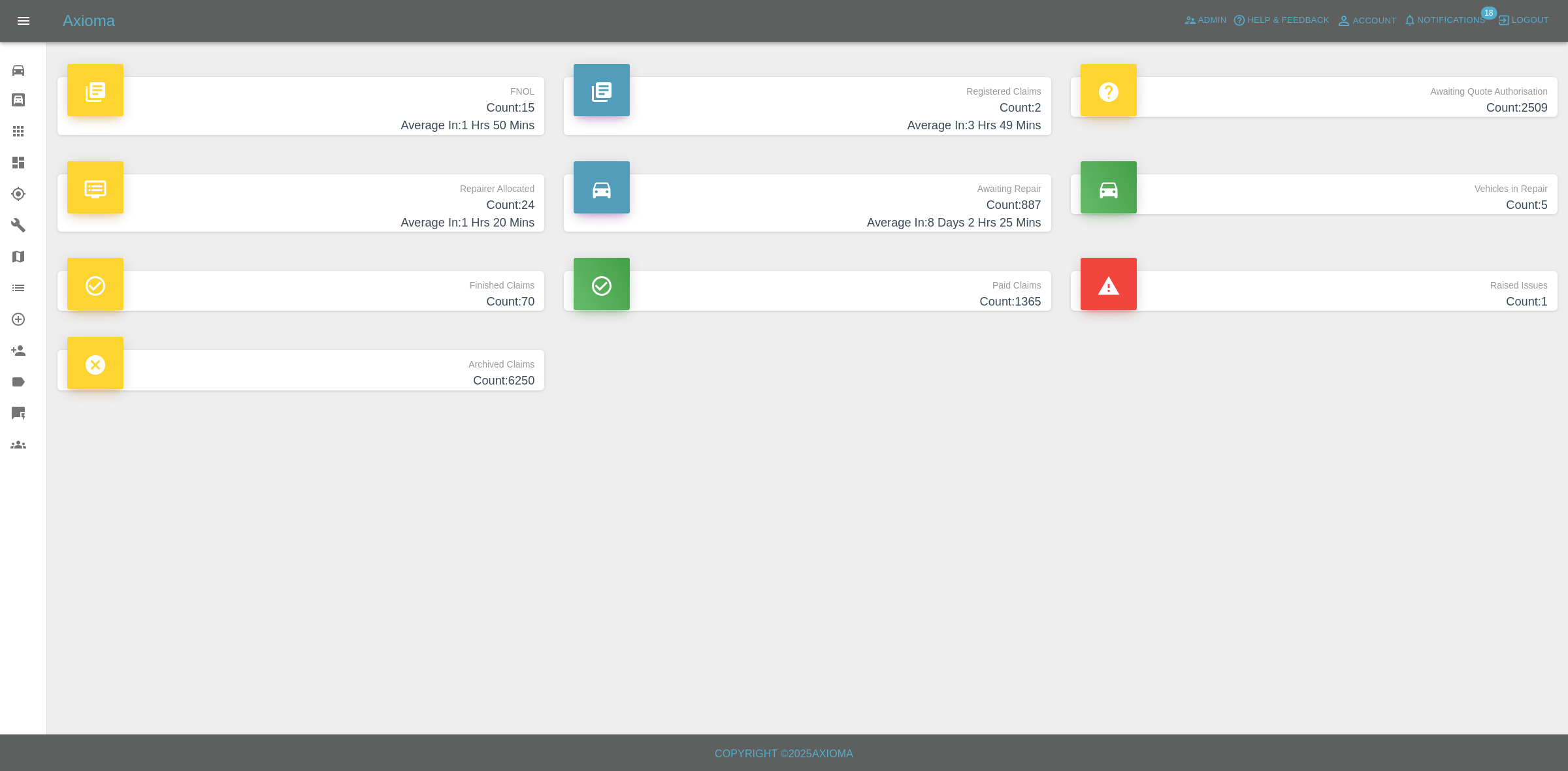
click at [1419, 19] on span "Notifications" at bounding box center [1451, 20] width 68 height 15
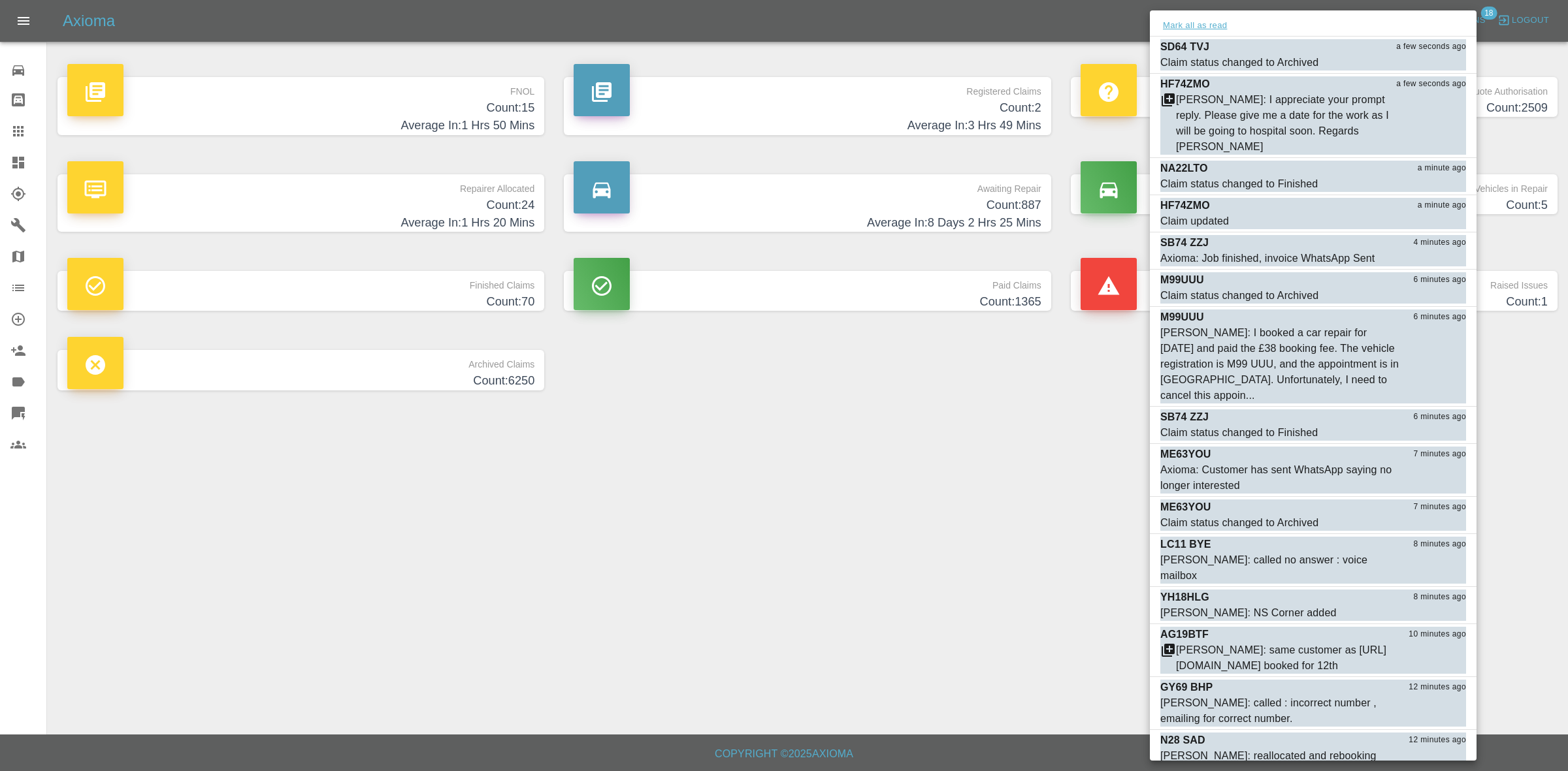
click at [1206, 28] on button "Mark all as read" at bounding box center [1195, 26] width 70 height 15
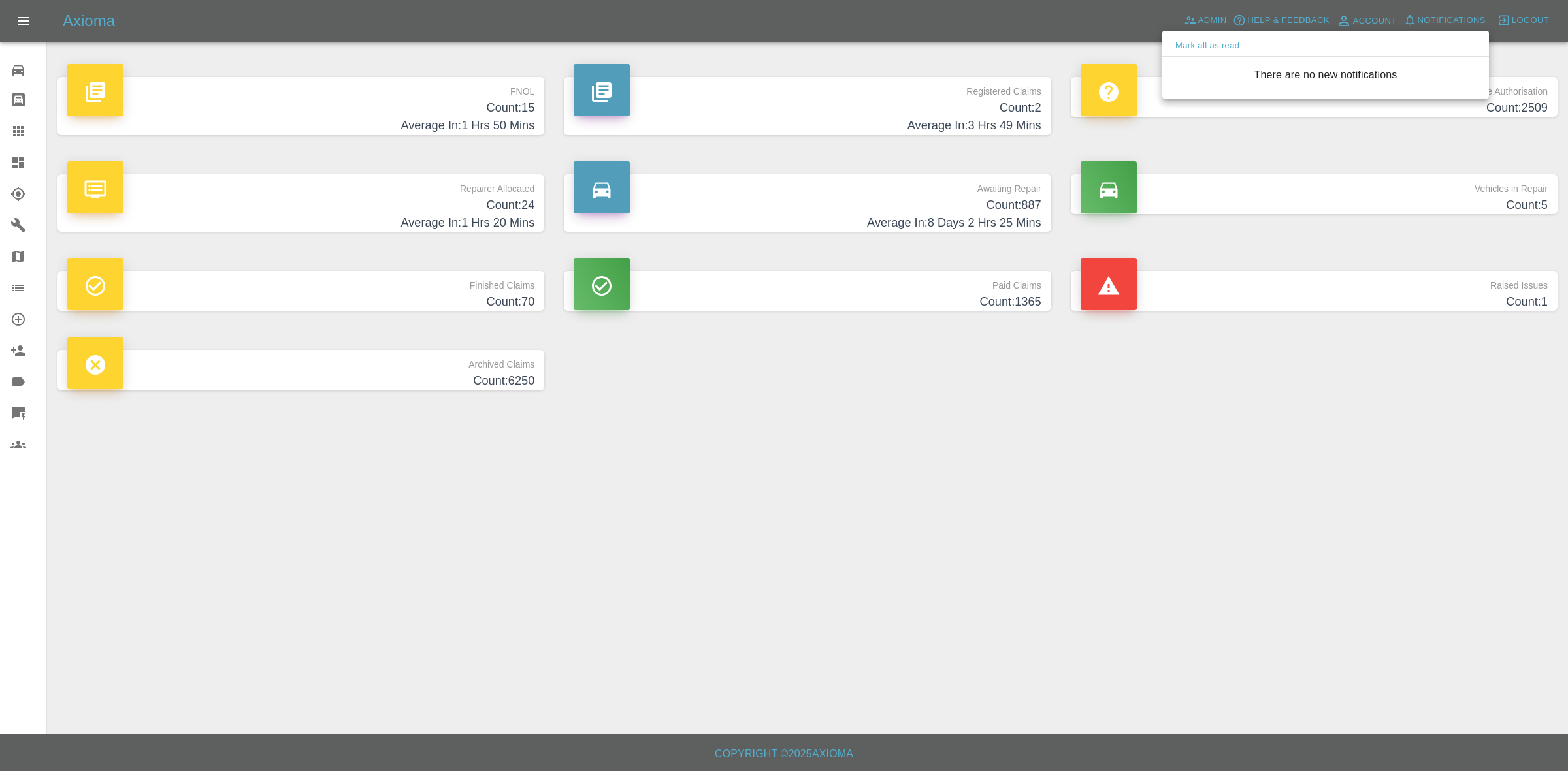
click at [1099, 480] on div at bounding box center [784, 385] width 1568 height 771
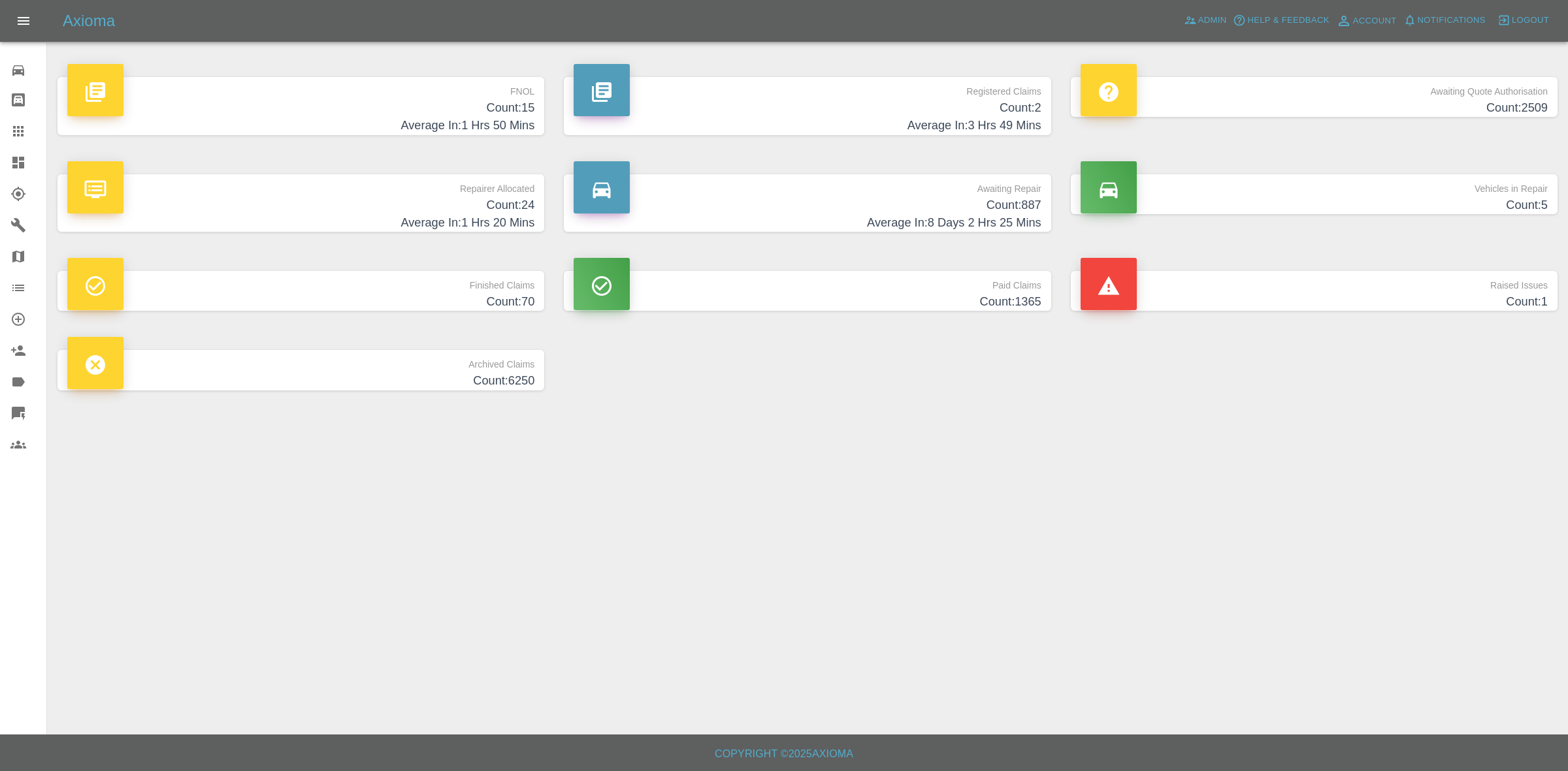
click at [426, 207] on h4 "Count: 24" at bounding box center [300, 205] width 467 height 18
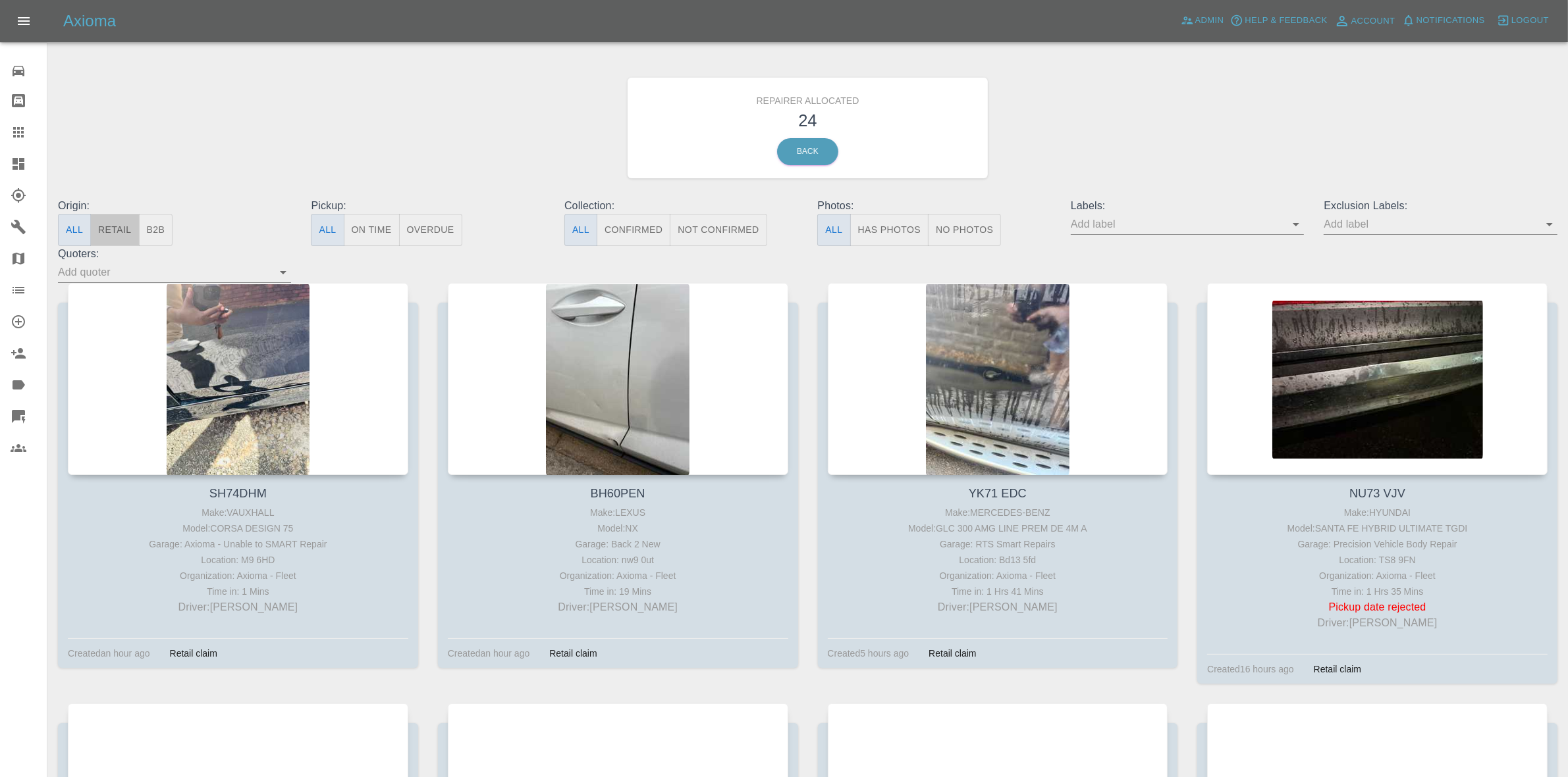
click at [108, 235] on button "Retail" at bounding box center [114, 230] width 49 height 32
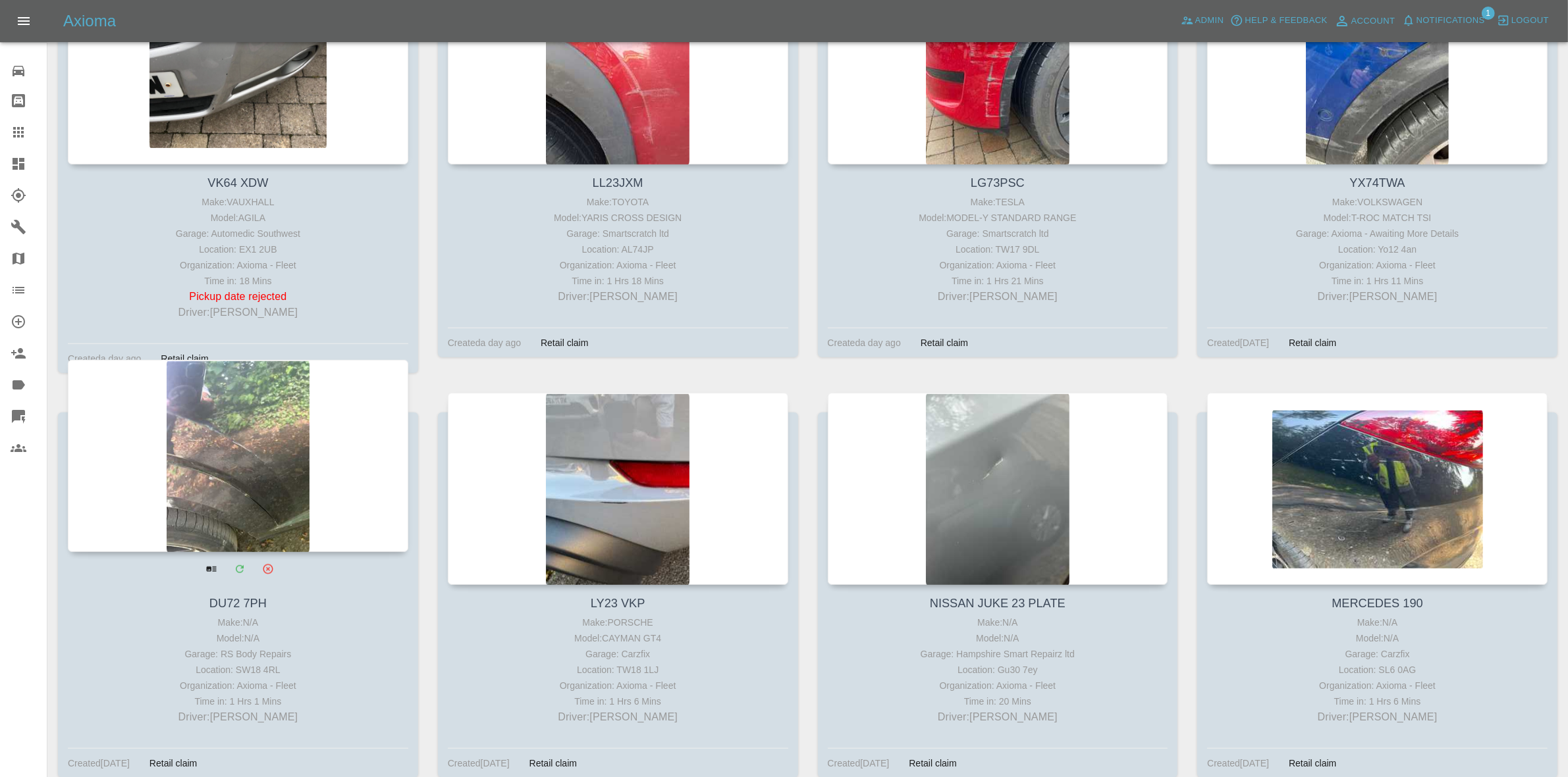
scroll to position [1152, 0]
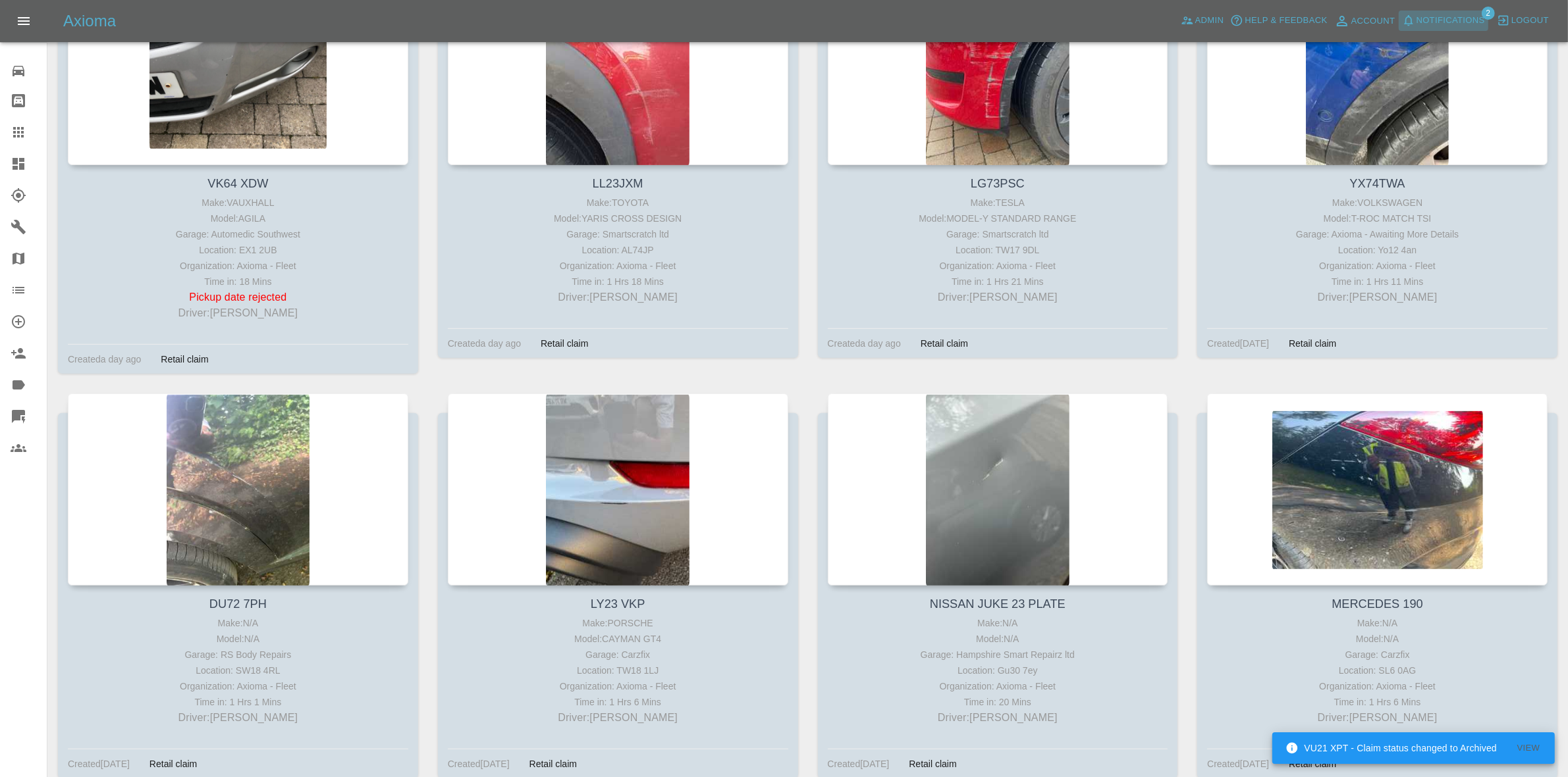
click at [1430, 13] on span "Notifications" at bounding box center [1450, 21] width 68 height 15
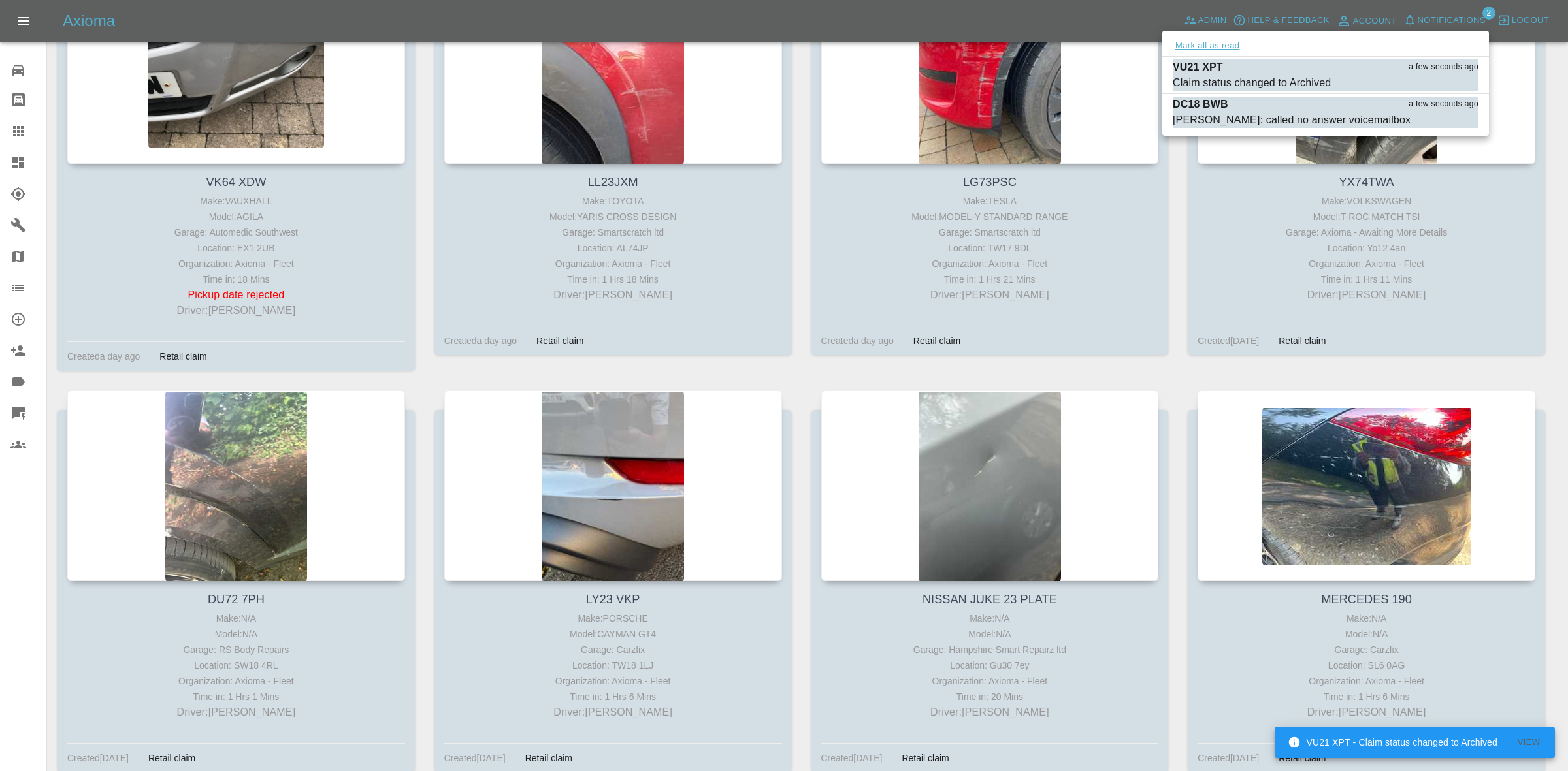
click at [1213, 47] on button "Mark all as read" at bounding box center [1207, 46] width 70 height 15
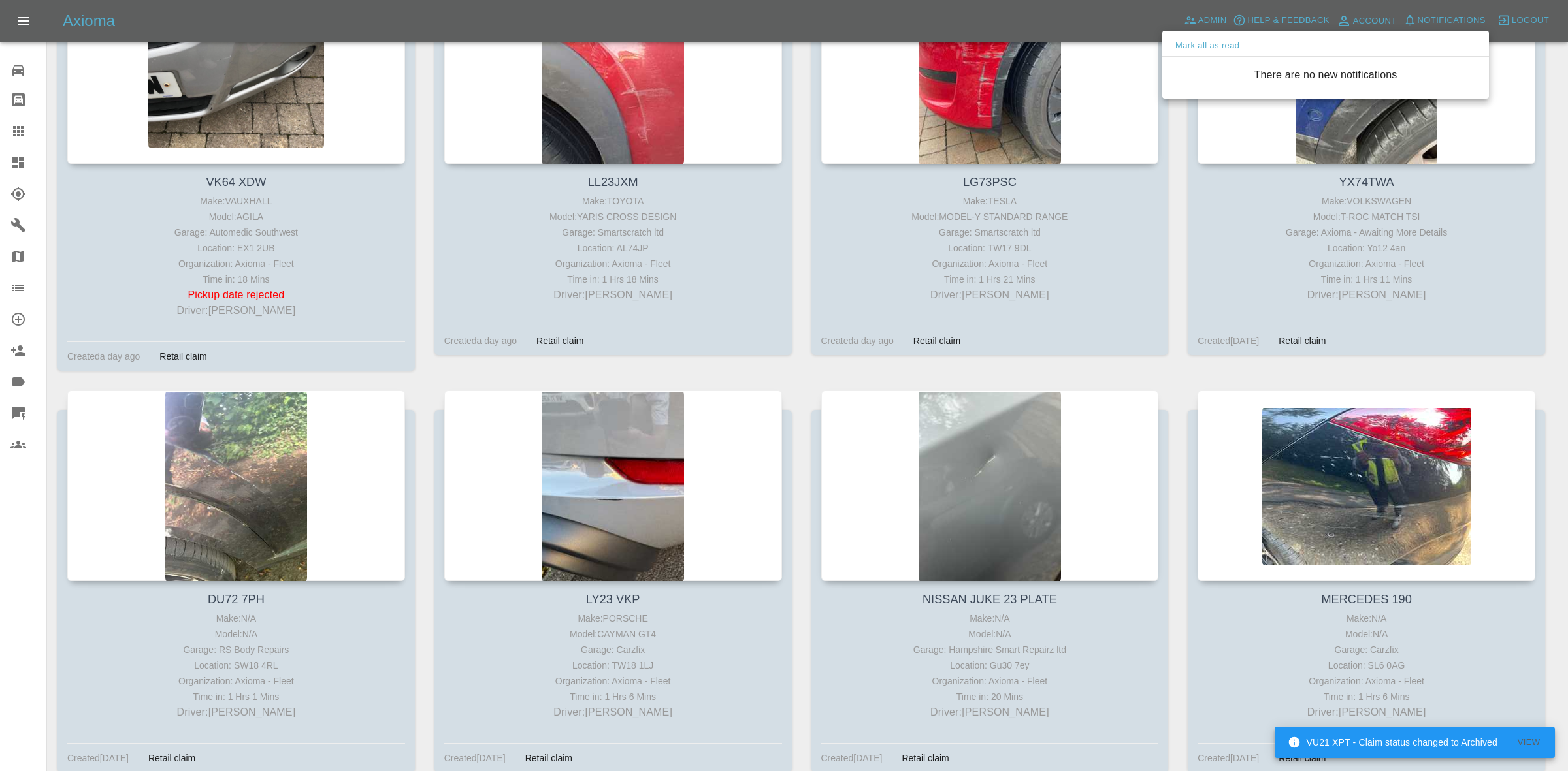
click at [1196, 363] on div at bounding box center [784, 385] width 1568 height 771
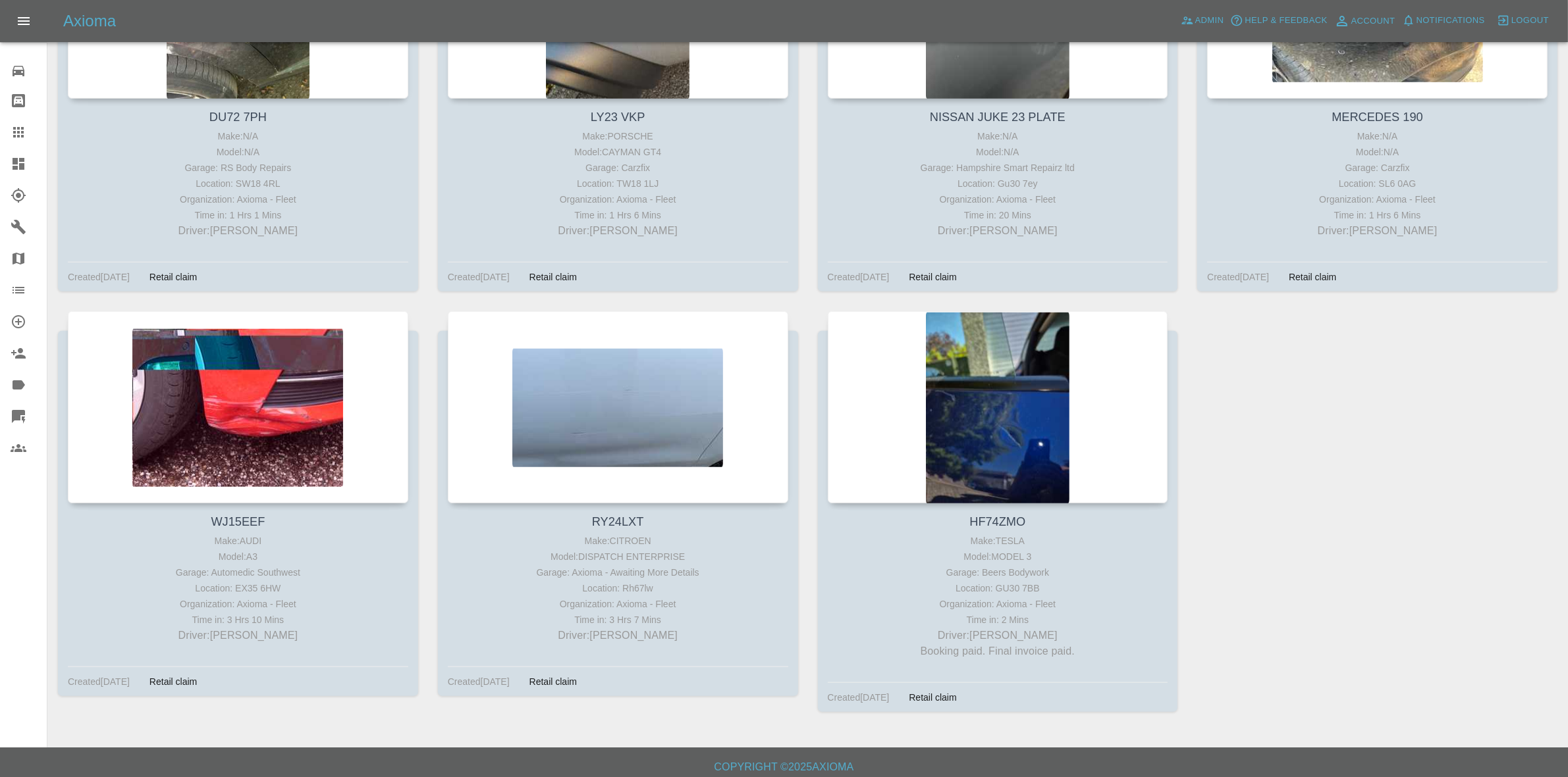
scroll to position [1647, 0]
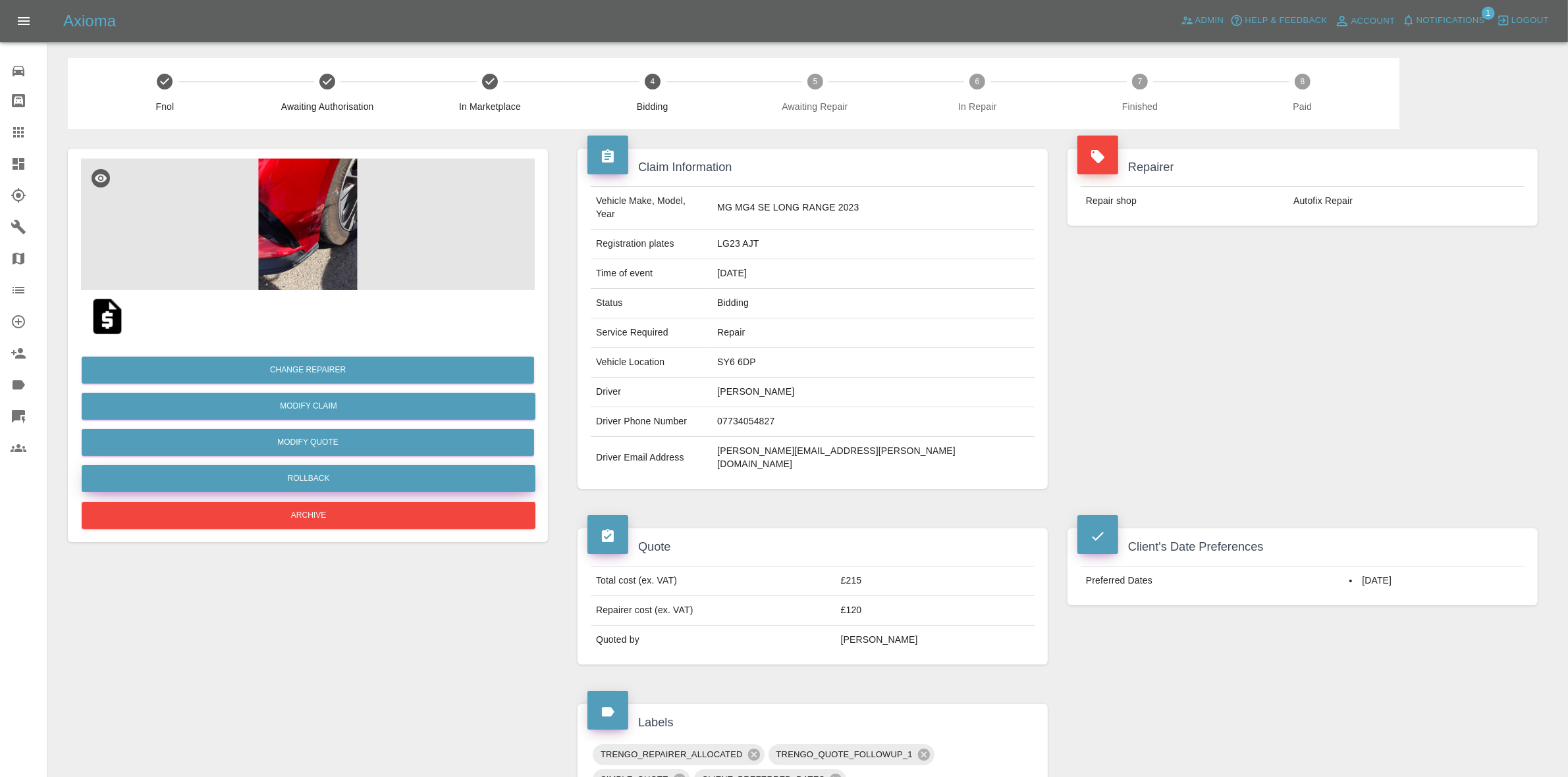
click at [273, 479] on button "Rollback" at bounding box center [308, 479] width 454 height 27
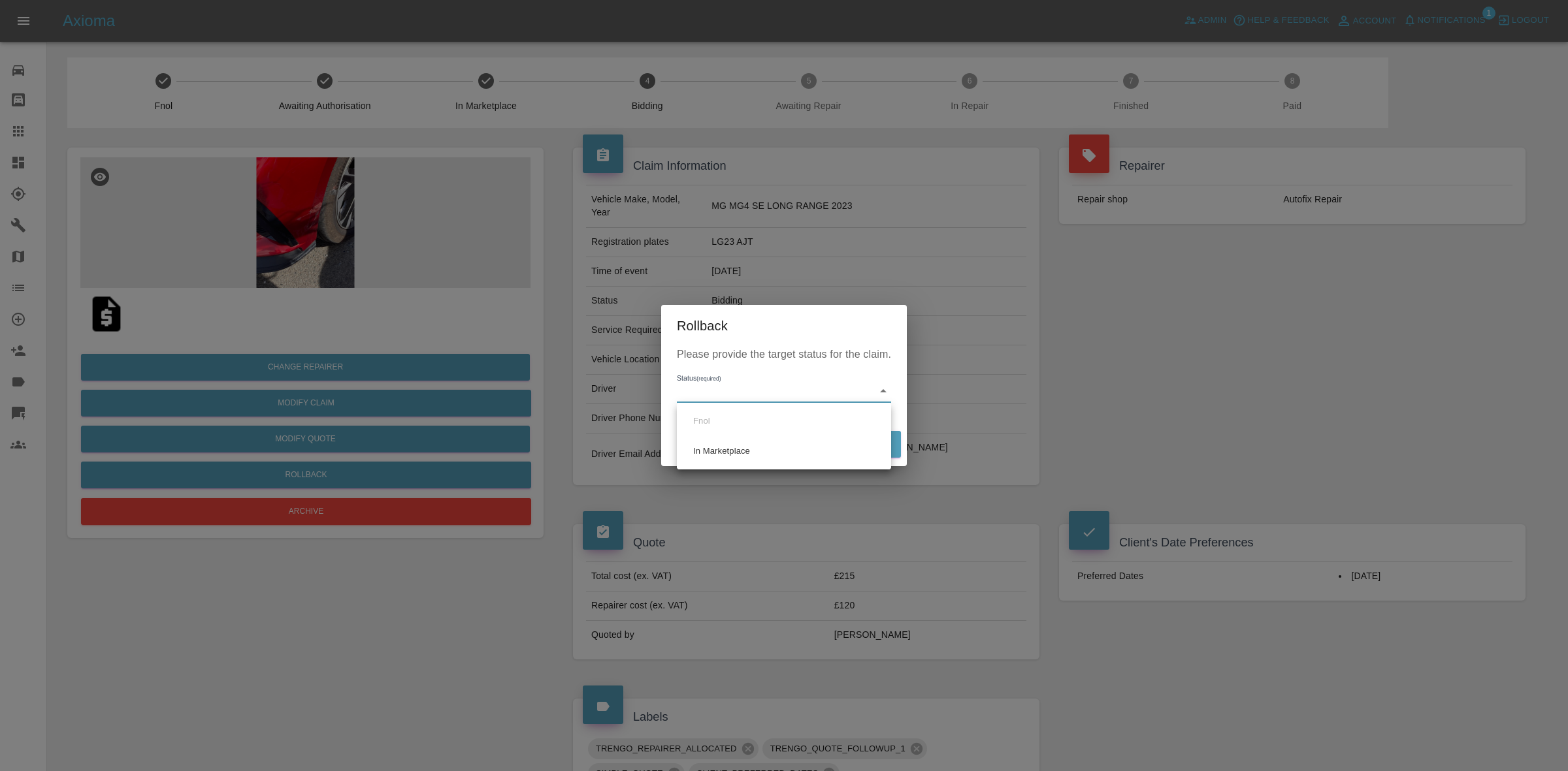
click at [711, 392] on body "Axioma Admin Help & Feedback Account Notifications 1 Logout Repair home Bodysho…" at bounding box center [784, 617] width 1568 height 1235
click at [720, 468] on ul "Fnol In Marketplace" at bounding box center [784, 436] width 214 height 67
click at [810, 451] on li "In Marketplace" at bounding box center [784, 451] width 208 height 30
type input "in-marketplace"
click at [875, 441] on button "Rollback" at bounding box center [860, 443] width 81 height 27
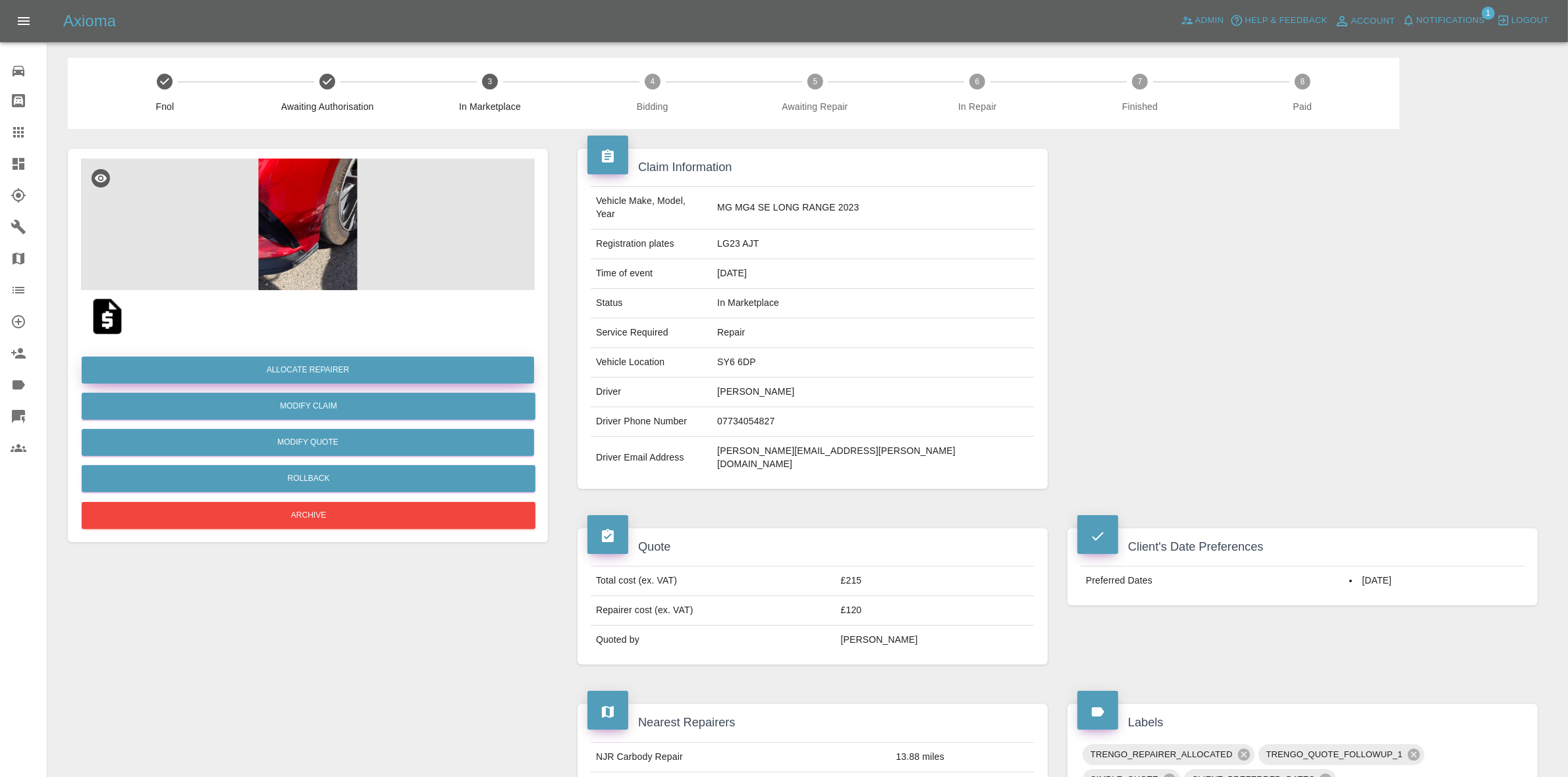
click at [308, 369] on button "Allocate Repairer" at bounding box center [307, 369] width 452 height 27
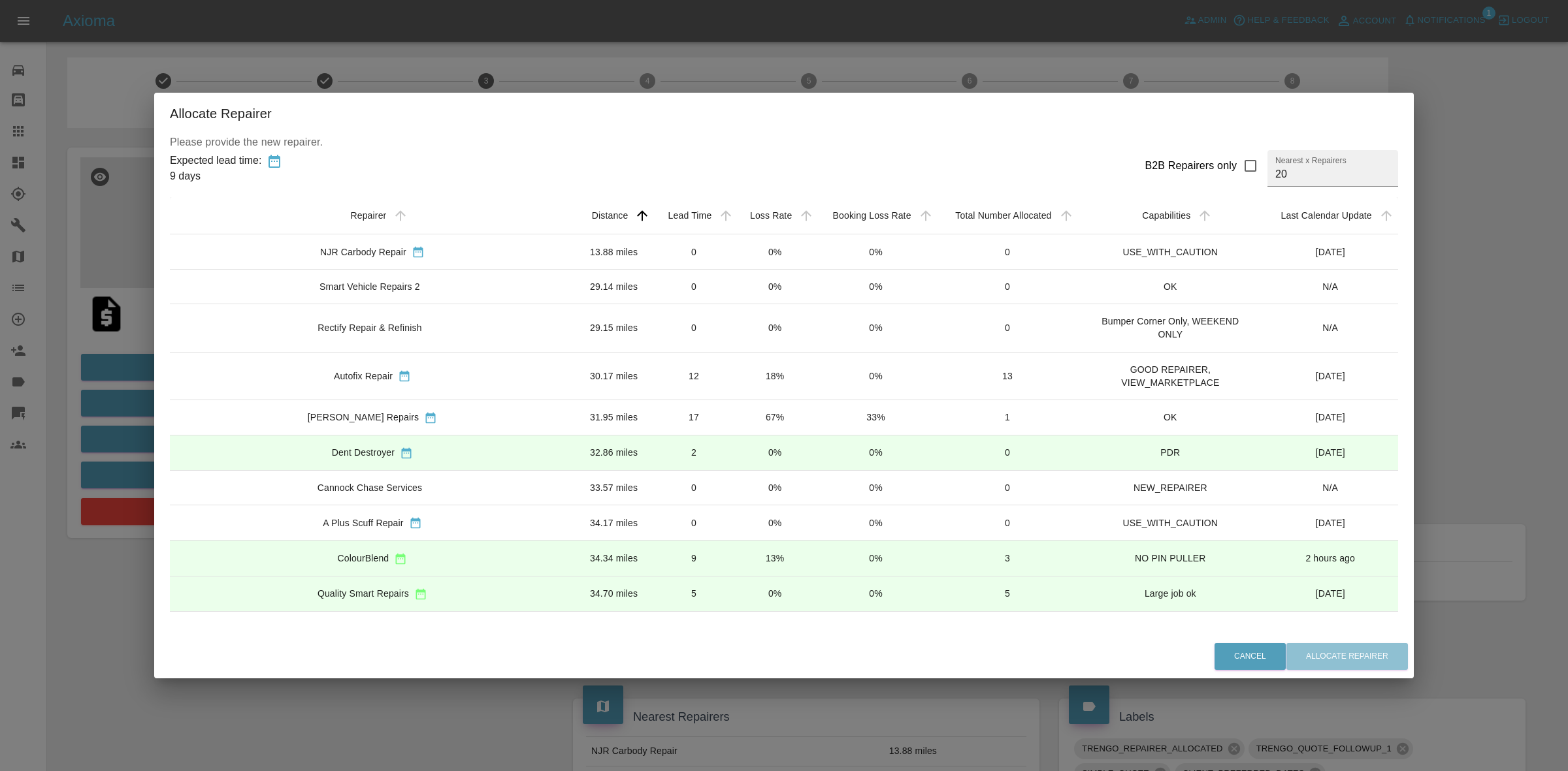
click at [735, 251] on td "0%" at bounding box center [775, 252] width 81 height 35
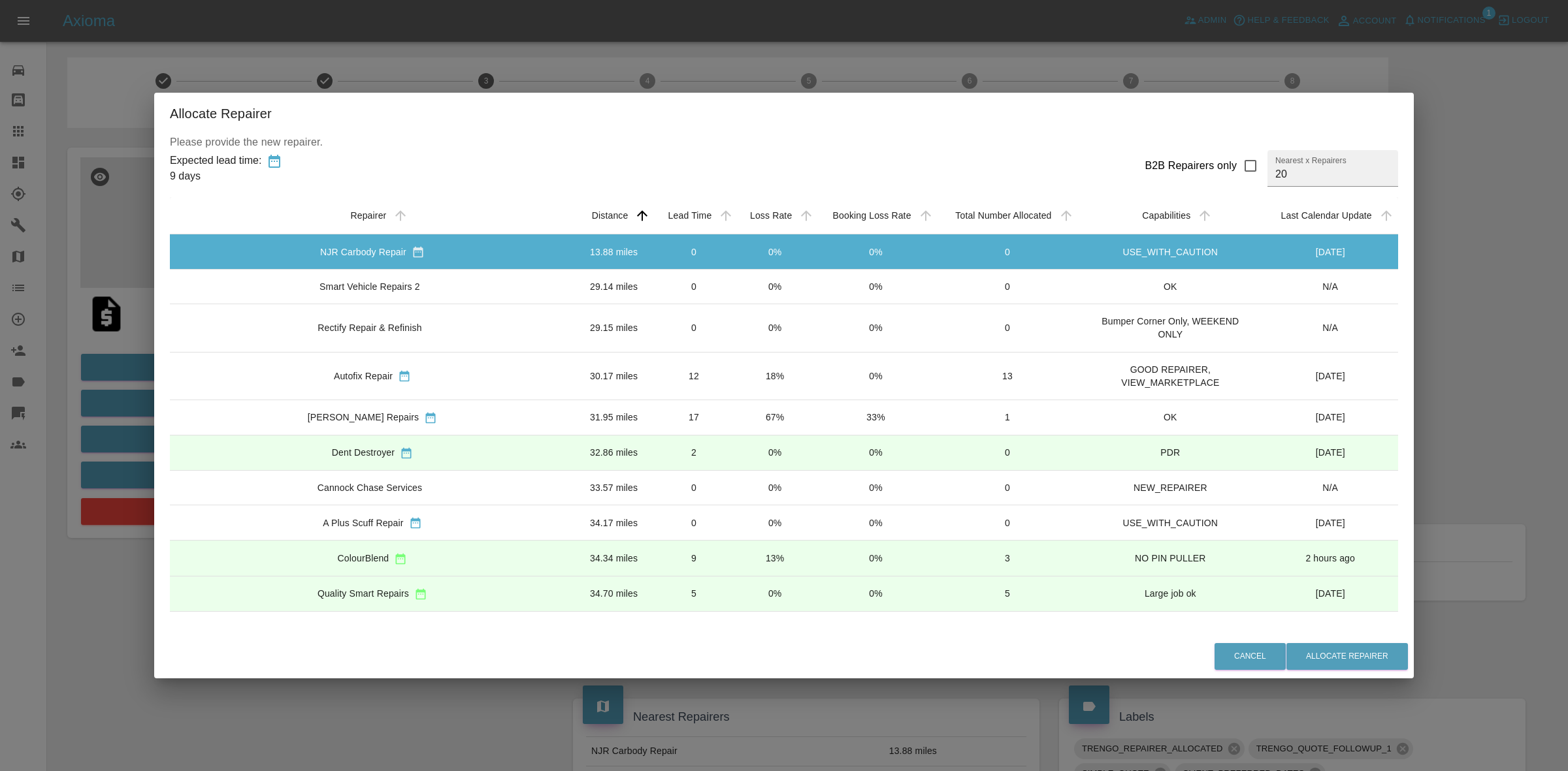
click at [693, 282] on td "0" at bounding box center [693, 287] width 83 height 34
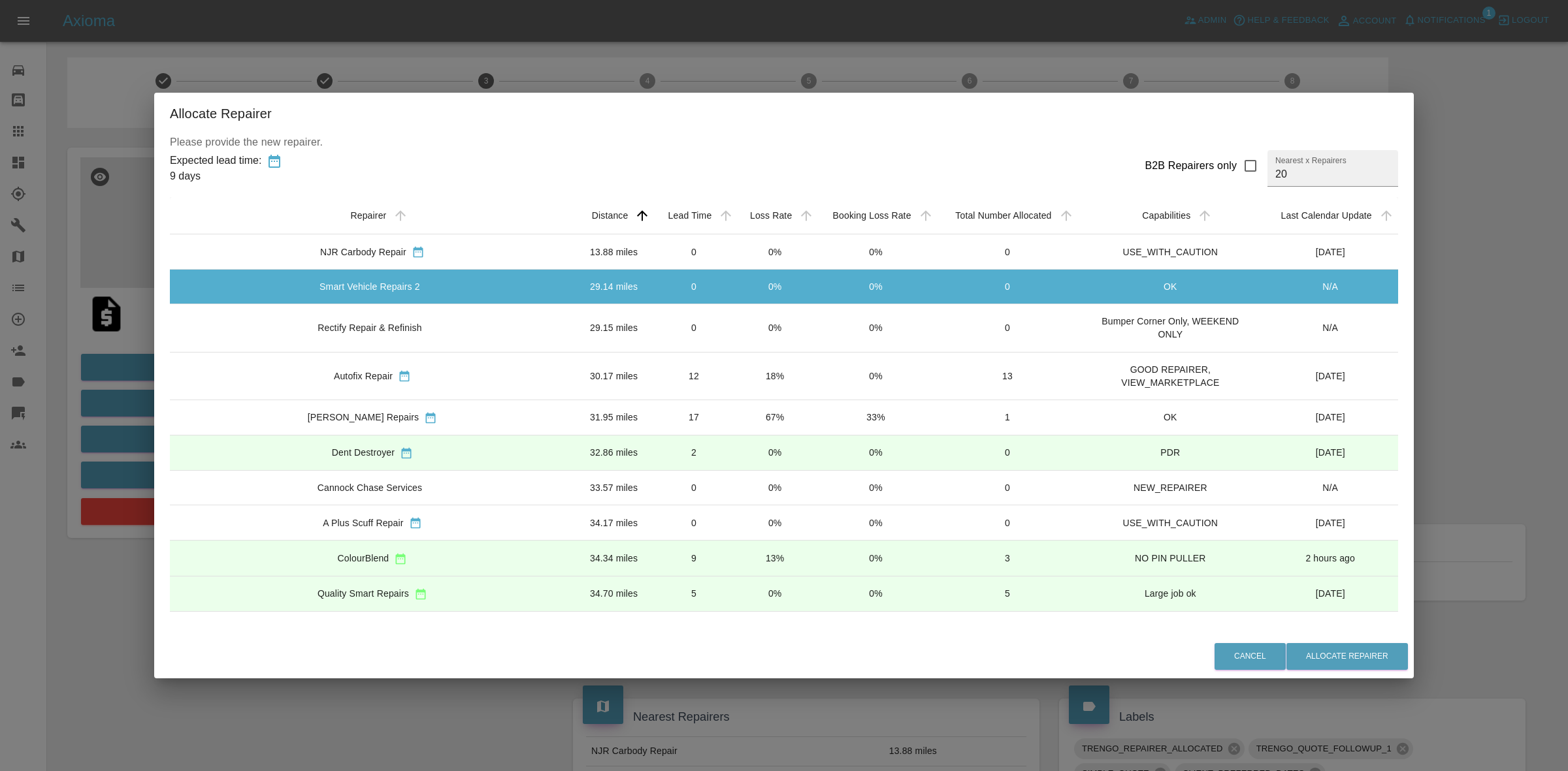
click at [686, 385] on td "12" at bounding box center [693, 375] width 83 height 47
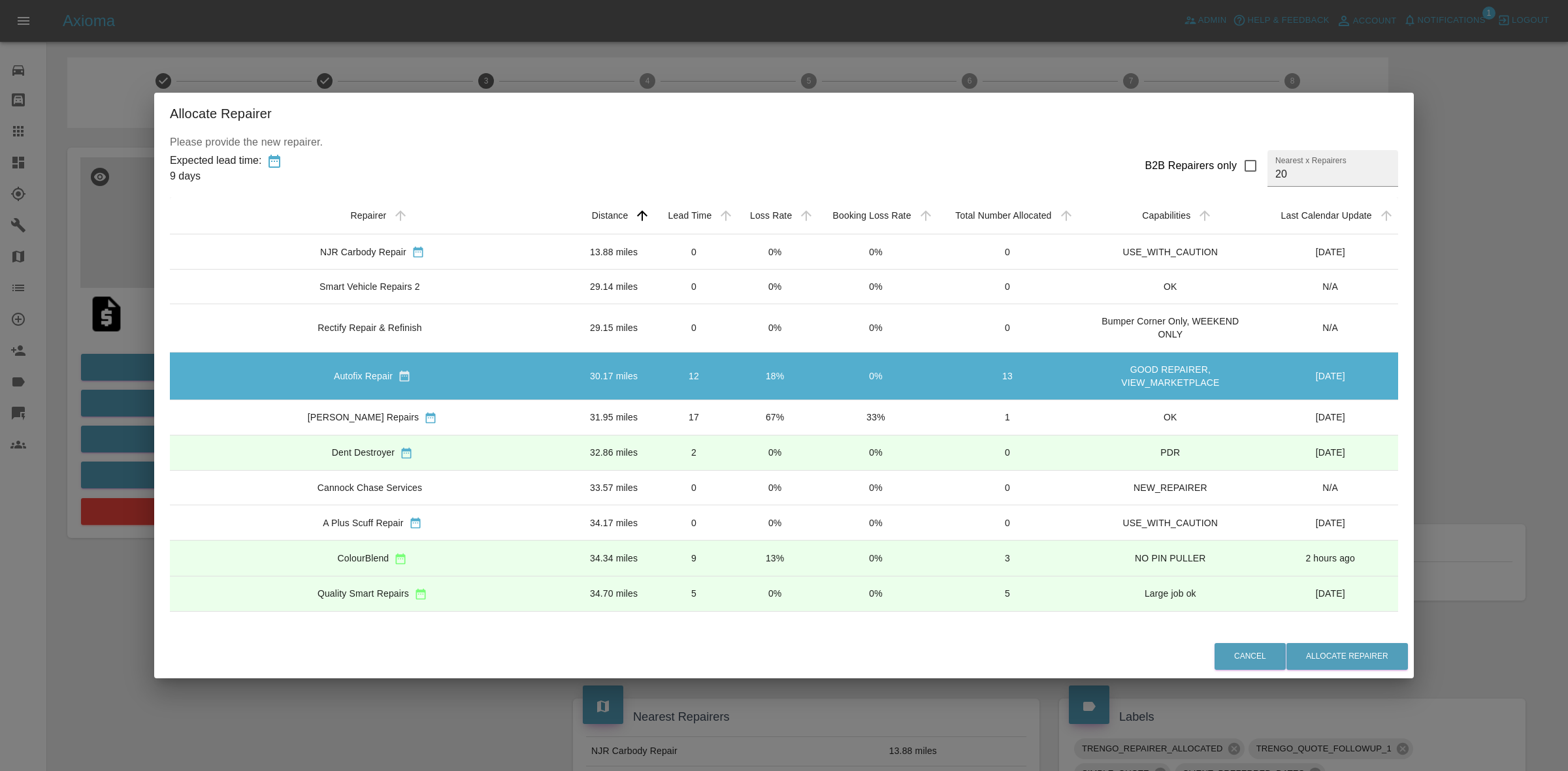
click at [680, 419] on td "17" at bounding box center [693, 418] width 83 height 35
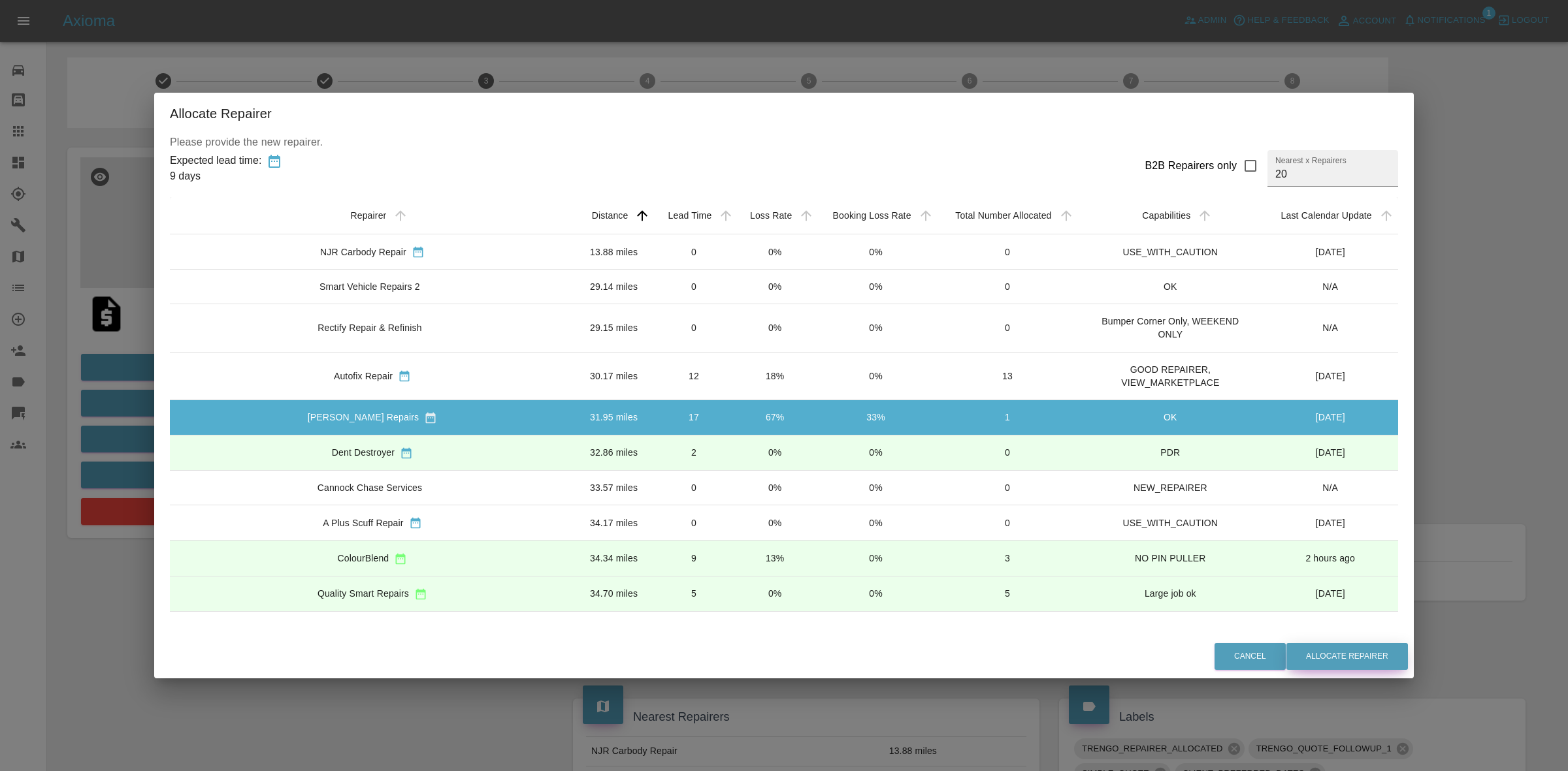
click at [1317, 658] on button "Allocate Repairer" at bounding box center [1347, 656] width 122 height 27
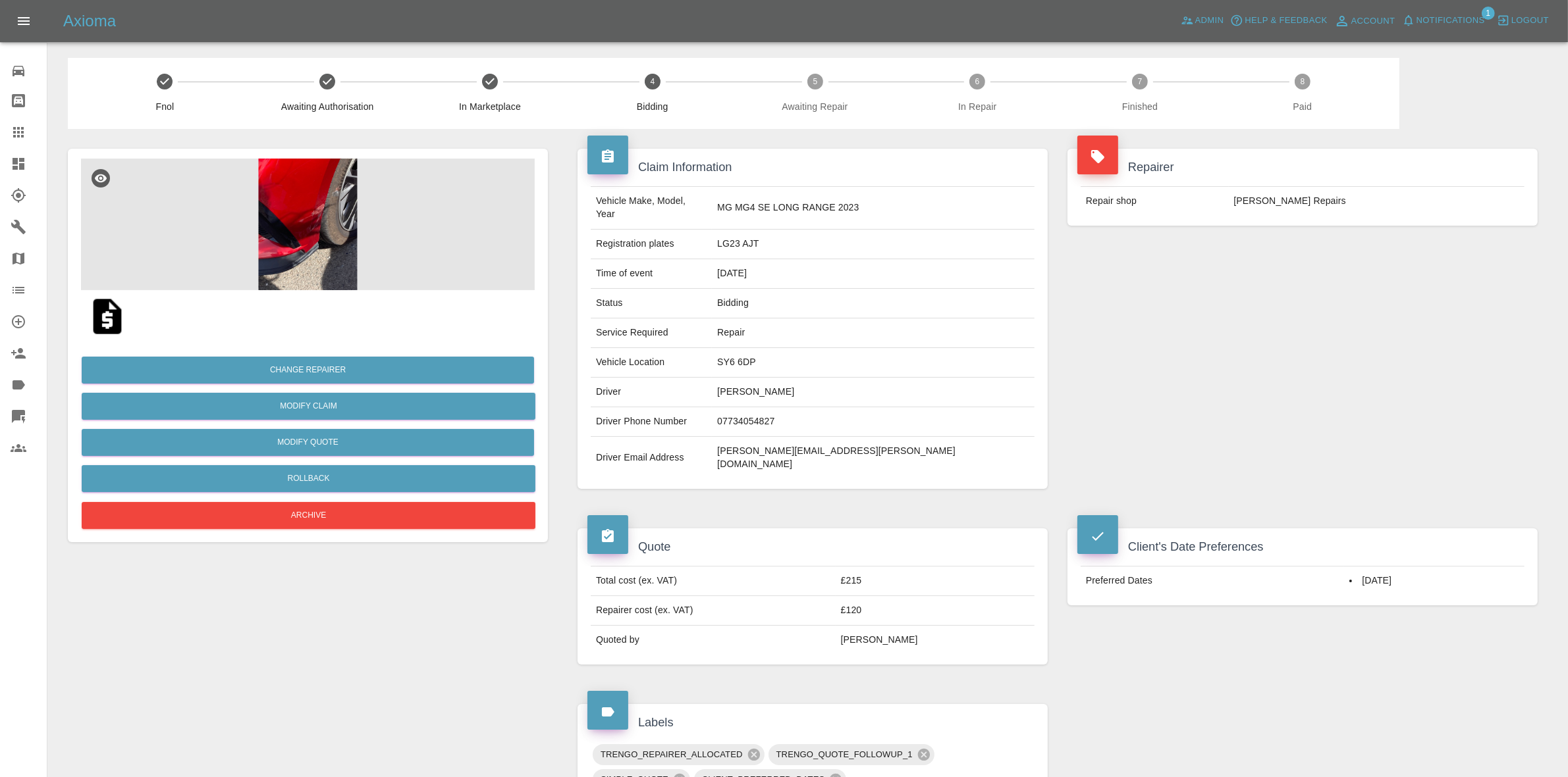
click at [1239, 224] on div "Repair shop Taylor Smart Repairs" at bounding box center [1302, 201] width 470 height 50
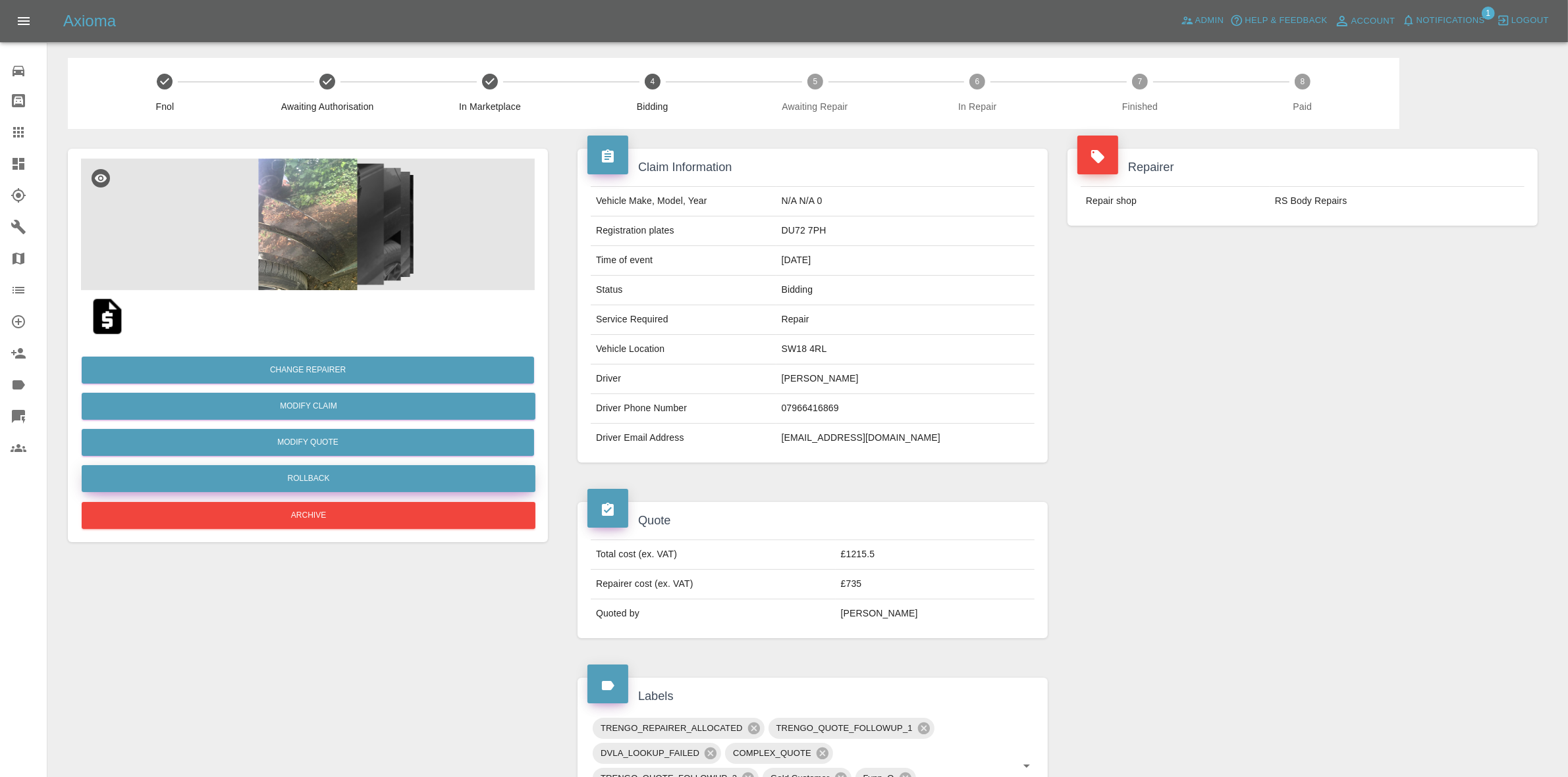
click at [295, 466] on button "Rollback" at bounding box center [308, 479] width 454 height 27
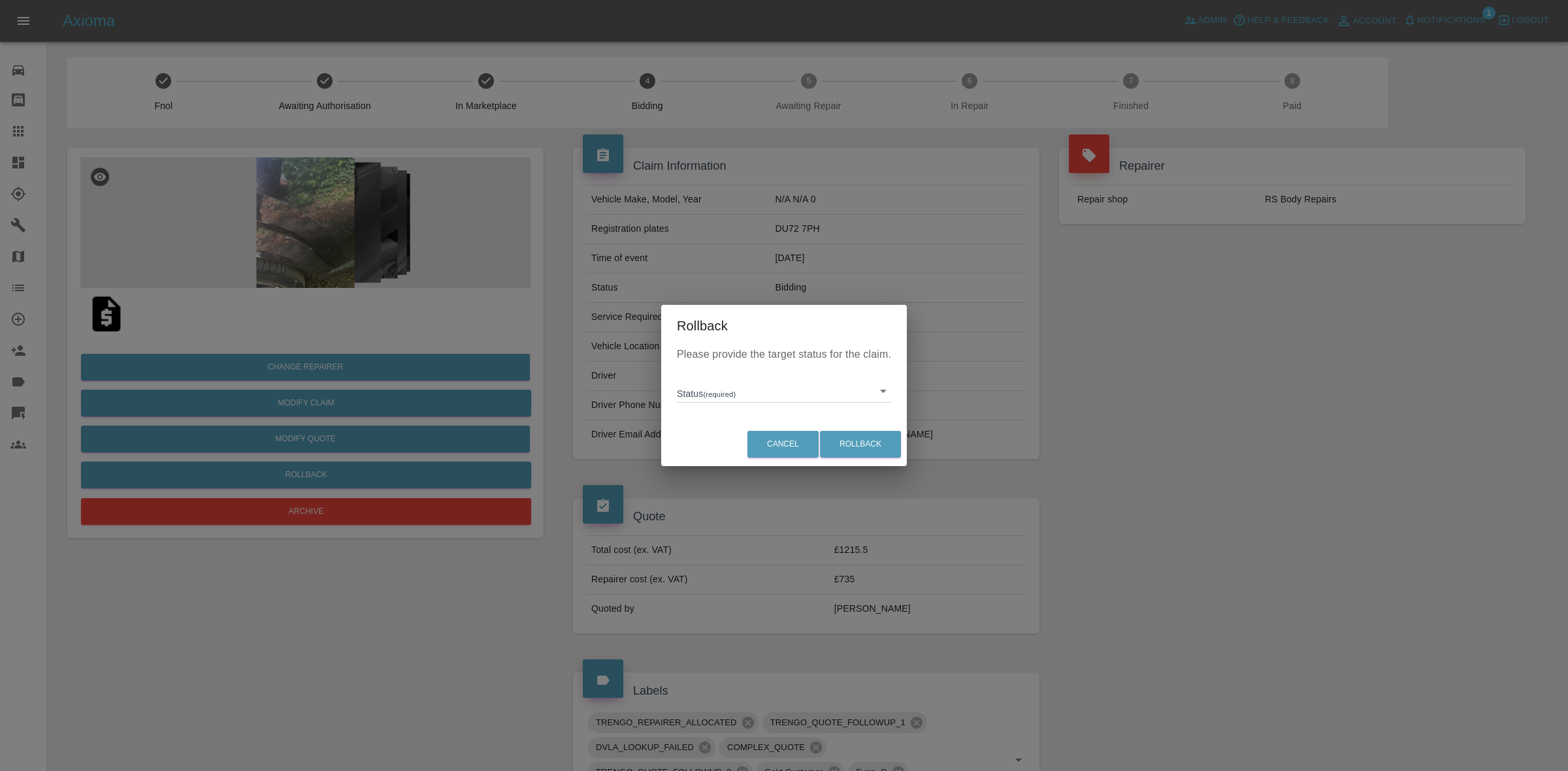
click at [699, 389] on body "Axioma Admin Help & Feedback Account Notifications 1 Logout Repair home Bodysho…" at bounding box center [784, 749] width 1568 height 1498
click at [709, 455] on li "In Marketplace" at bounding box center [784, 451] width 208 height 30
type input "in-marketplace"
click at [877, 438] on button "Rollback" at bounding box center [860, 443] width 81 height 27
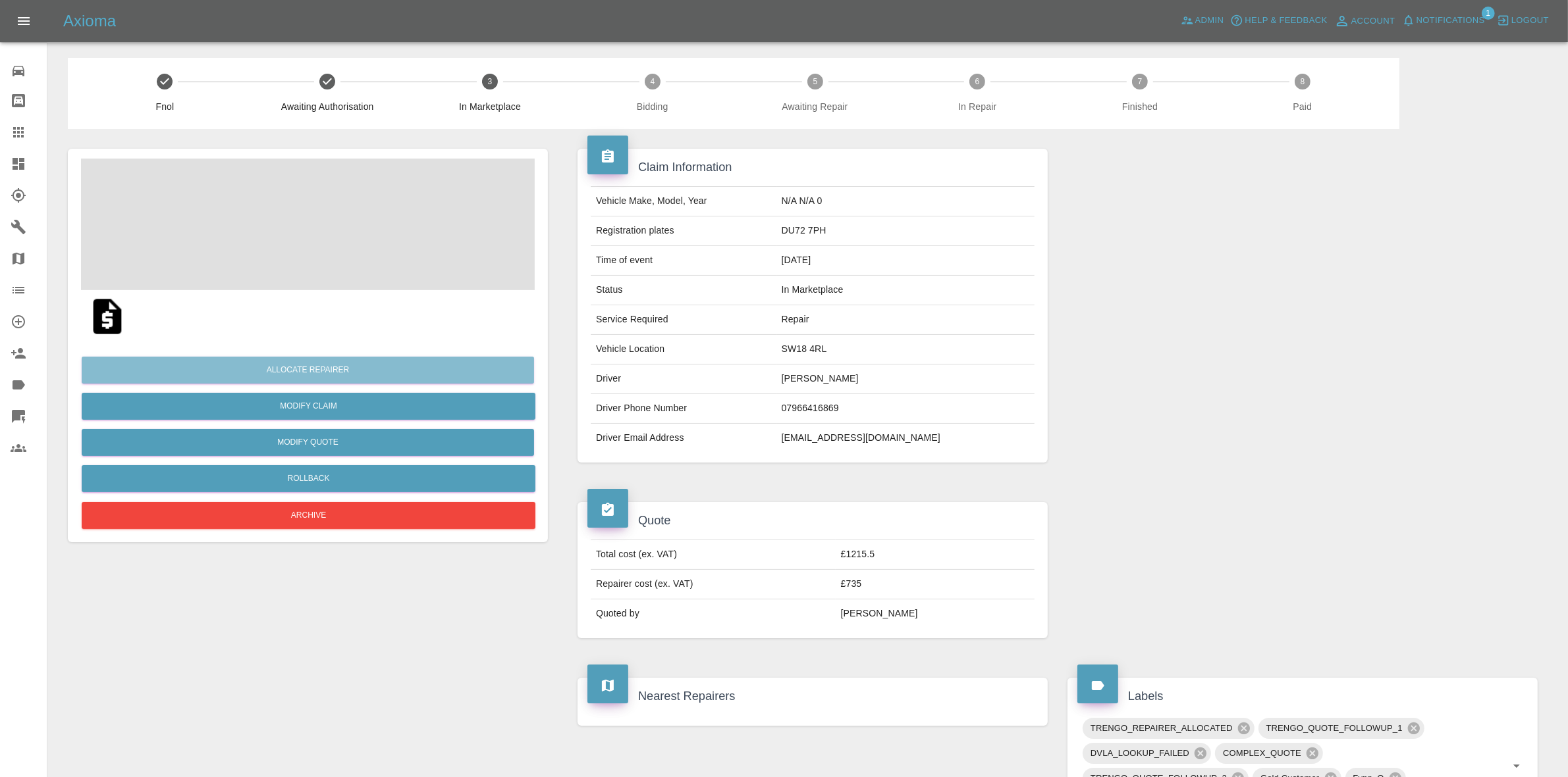
click at [310, 376] on button "Allocate Repairer" at bounding box center [307, 369] width 452 height 27
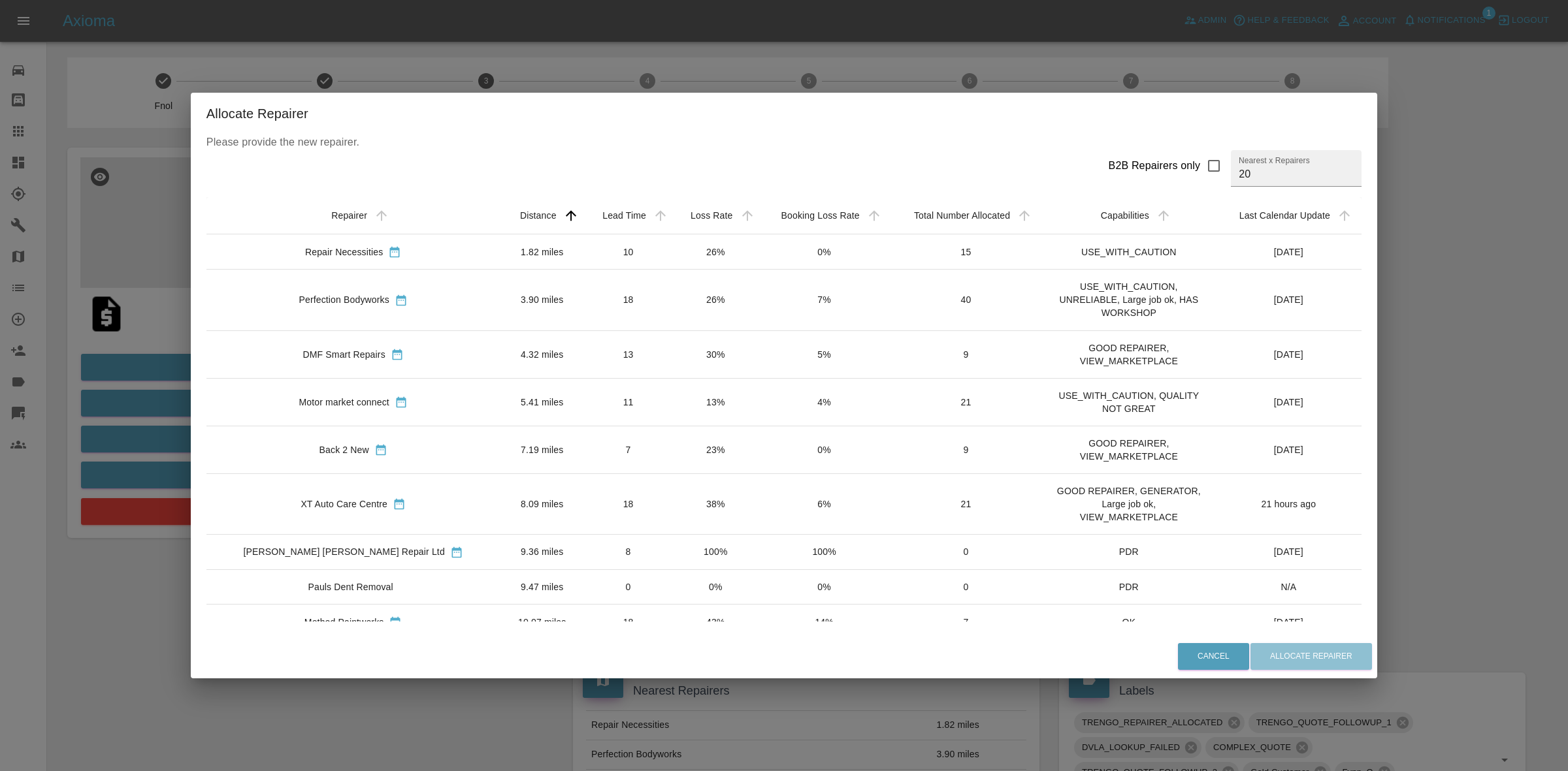
click at [680, 298] on td "26%" at bounding box center [715, 300] width 86 height 60
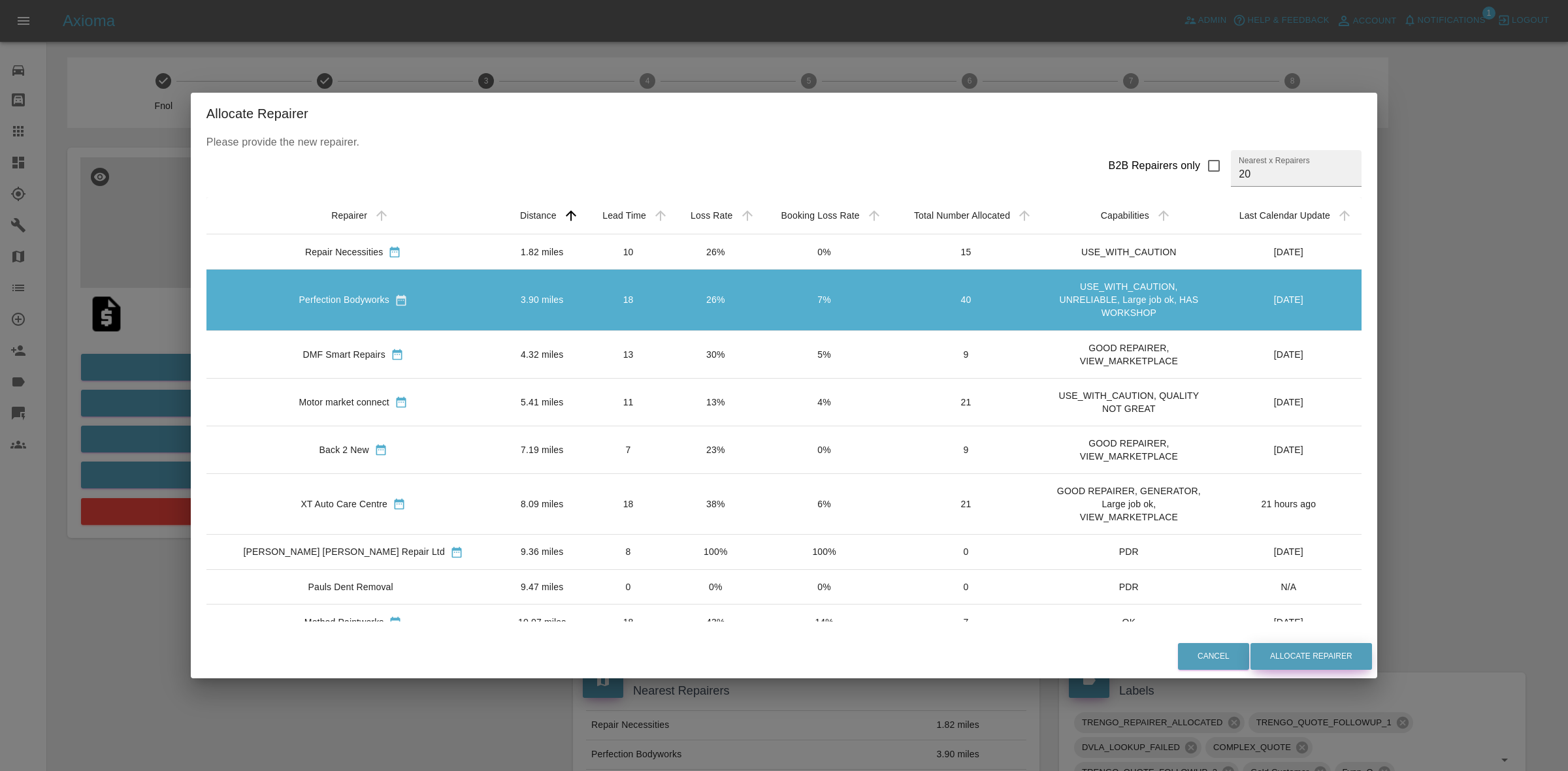
click at [1266, 645] on button "Allocate Repairer" at bounding box center [1311, 656] width 122 height 27
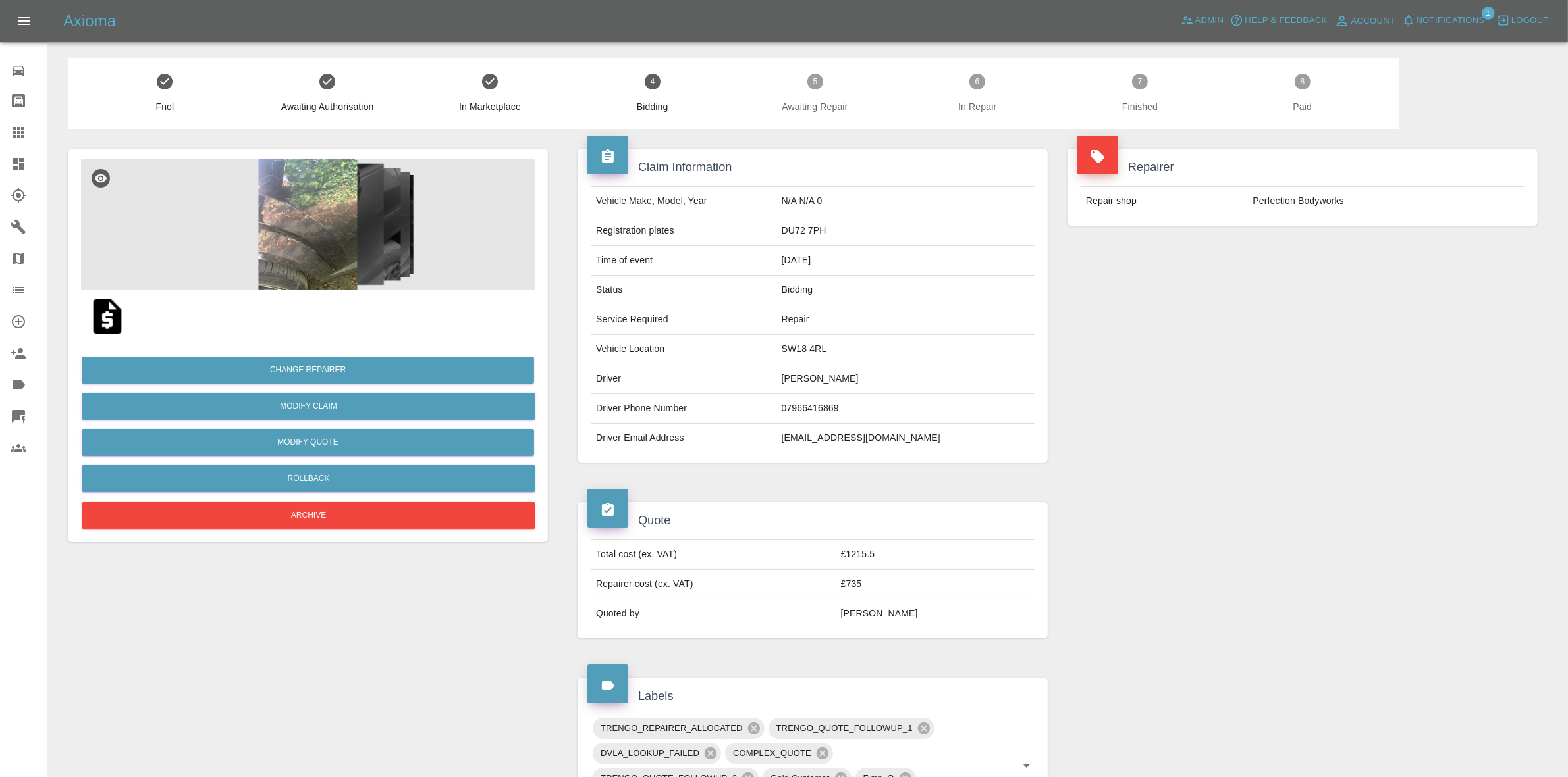
click at [1255, 250] on div "Repairer Repair shop Perfection Bodyworks" at bounding box center [1302, 306] width 490 height 353
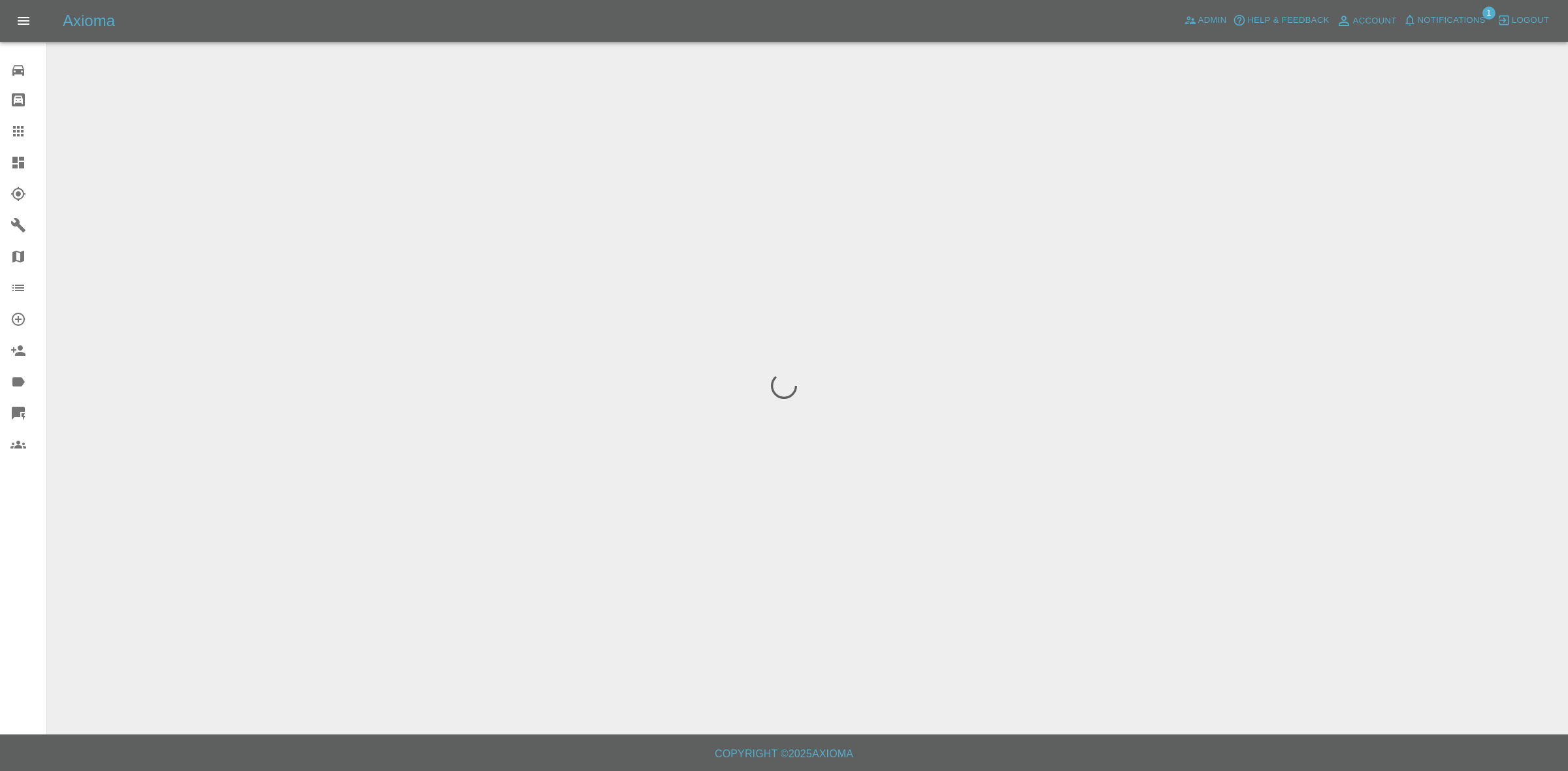
click at [1443, 19] on span "Notifications" at bounding box center [1451, 20] width 68 height 15
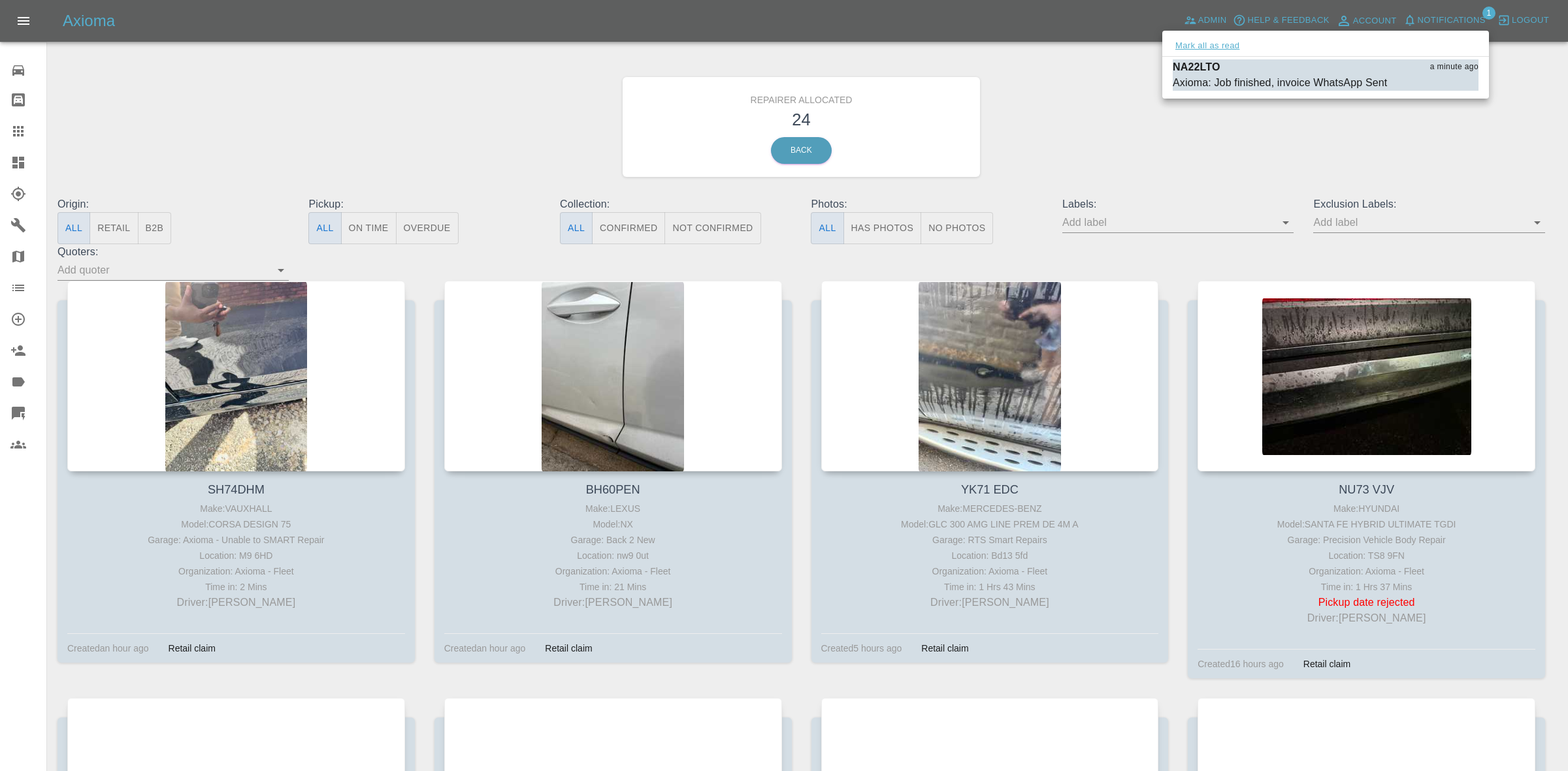
click at [1210, 41] on button "Mark all as read" at bounding box center [1207, 46] width 70 height 15
click at [1078, 98] on div at bounding box center [784, 385] width 1568 height 771
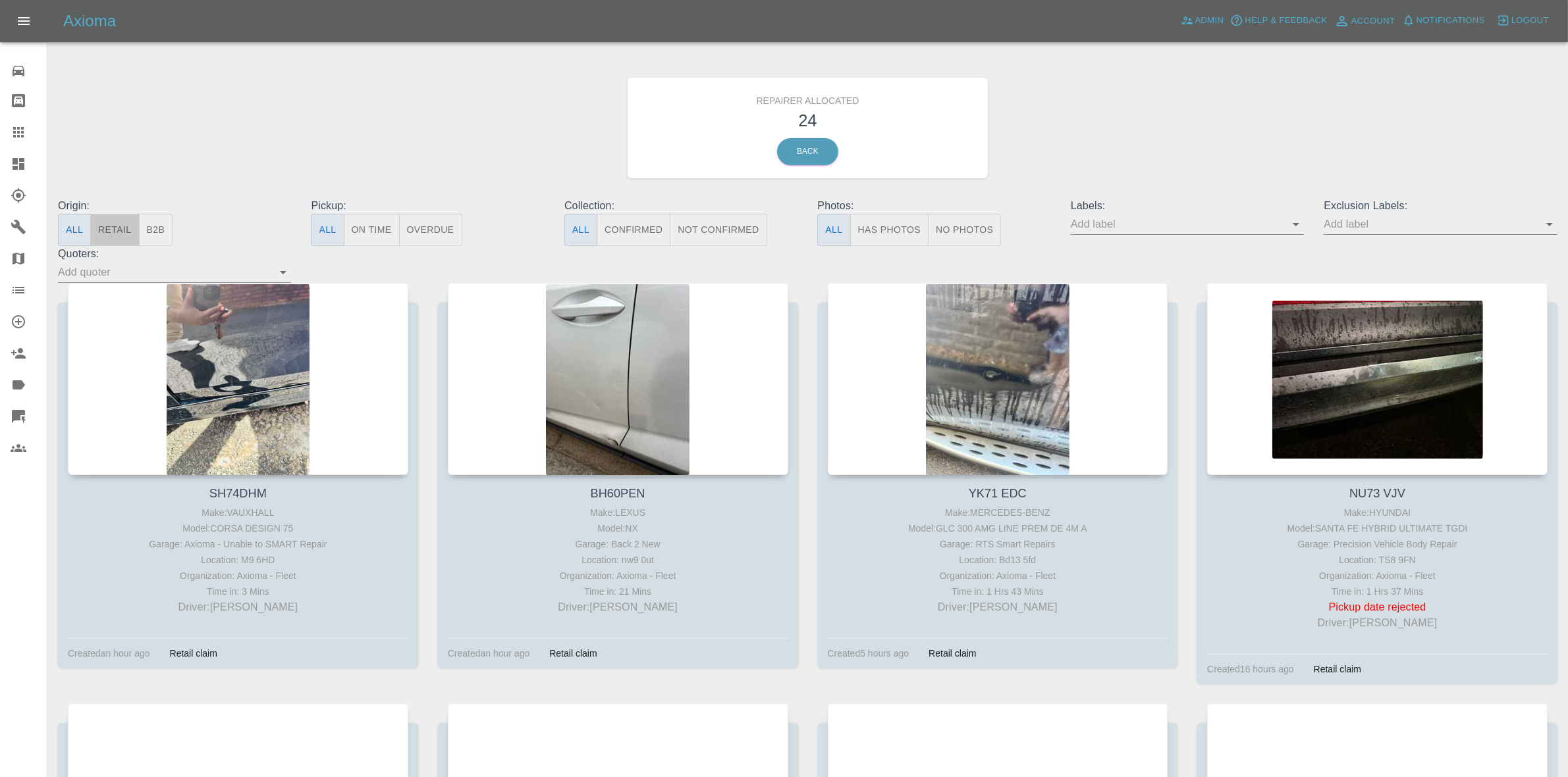
drag, startPoint x: 123, startPoint y: 230, endPoint x: 161, endPoint y: 234, distance: 38.2
click at [123, 230] on button "Retail" at bounding box center [114, 230] width 49 height 32
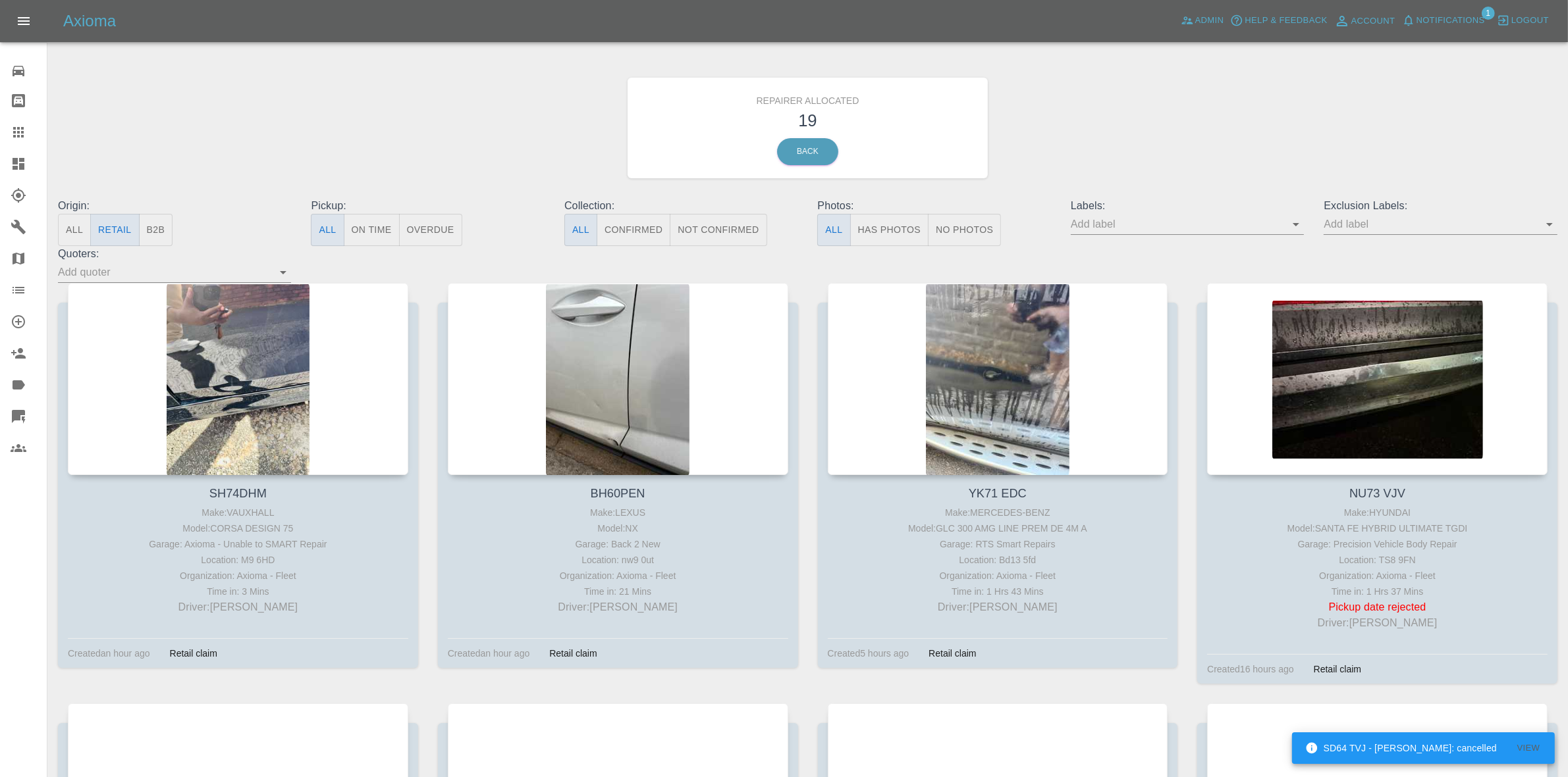
click at [1465, 25] on span "Notifications" at bounding box center [1450, 21] width 68 height 15
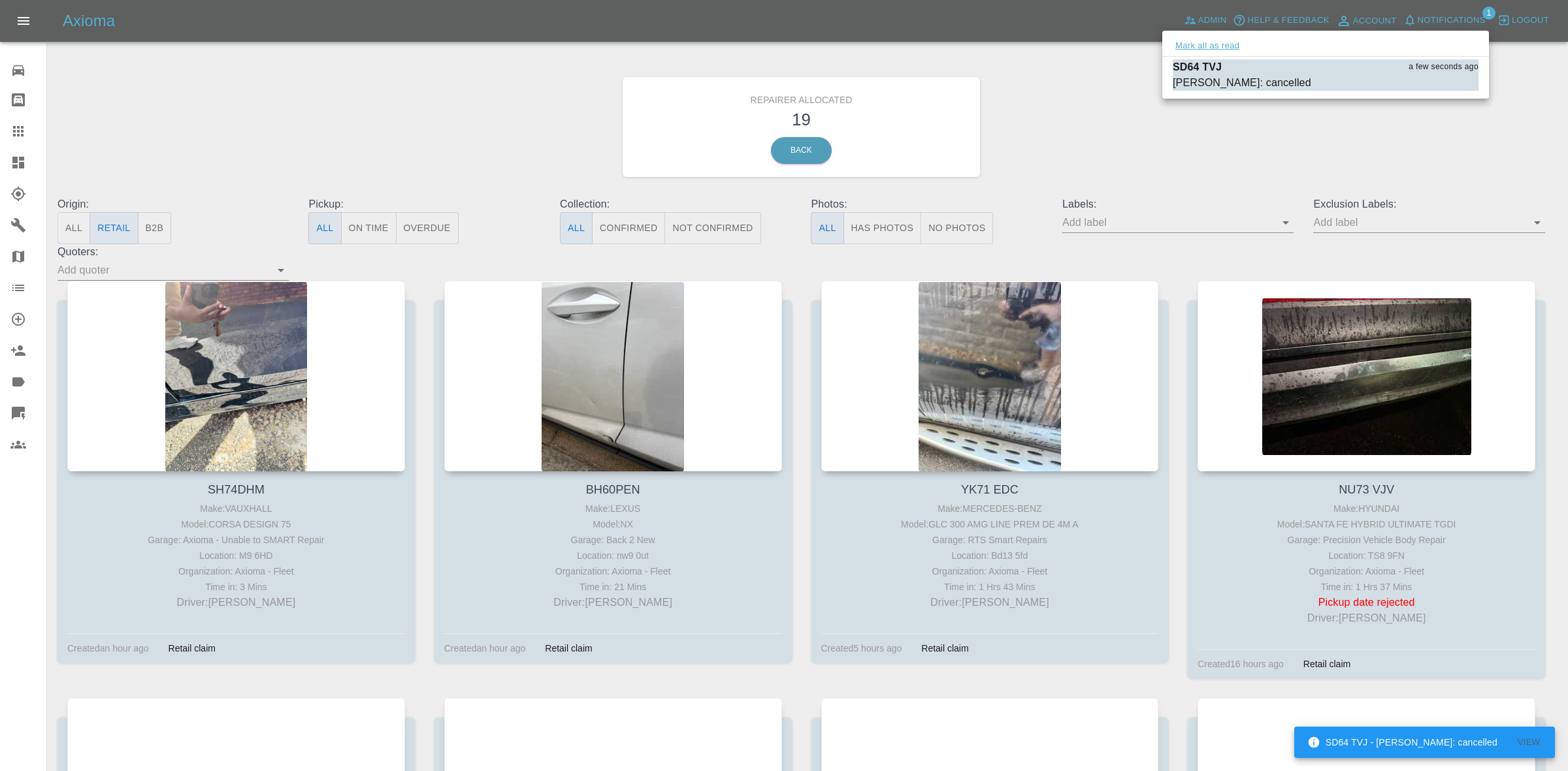
click at [1207, 49] on button "Mark all as read" at bounding box center [1207, 46] width 70 height 15
click at [1167, 208] on div at bounding box center [784, 385] width 1568 height 771
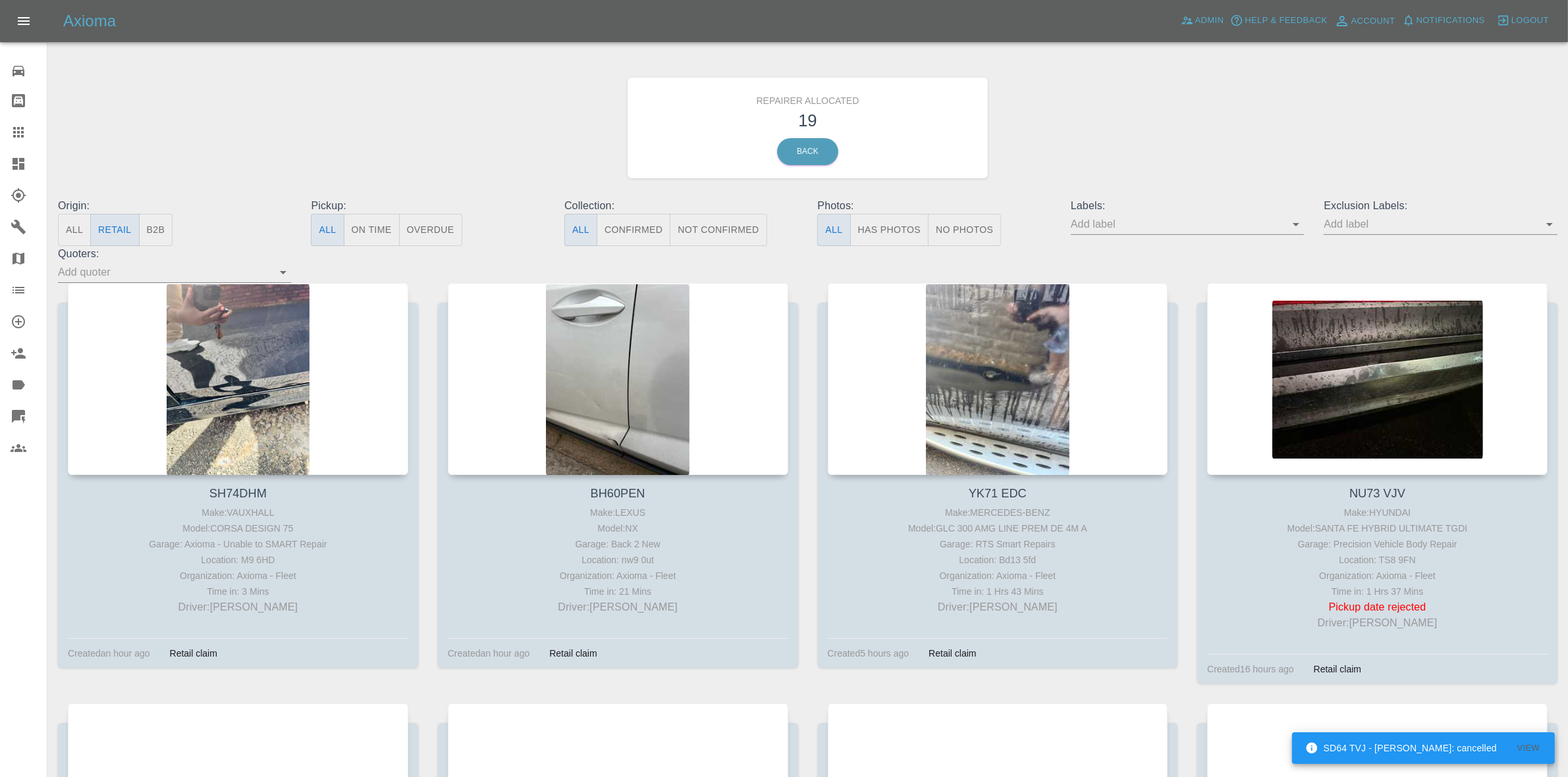
click at [1172, 152] on div "Repairer Allocated 19 Back" at bounding box center [806, 128] width 1518 height 140
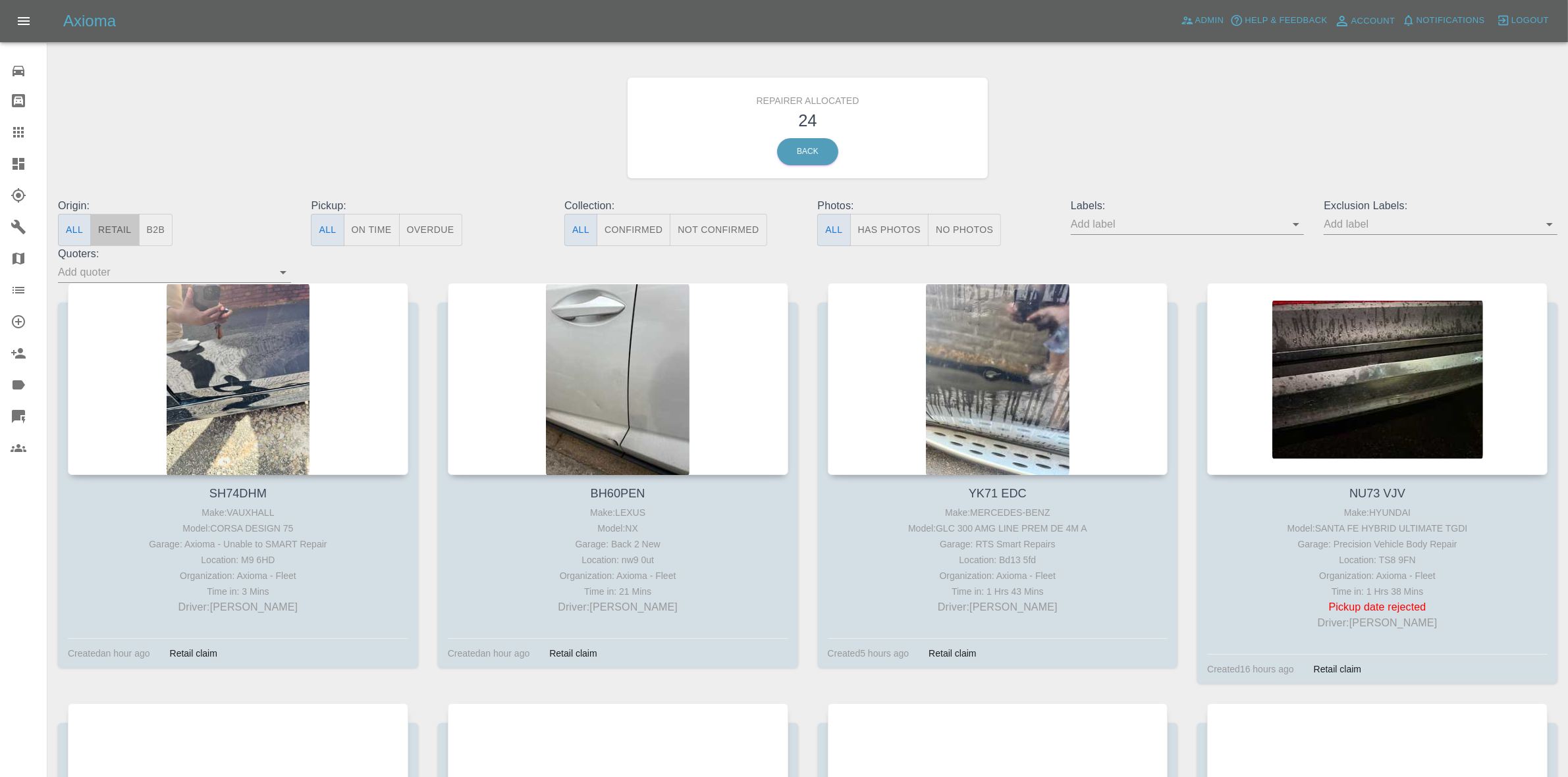
click at [119, 237] on button "Retail" at bounding box center [114, 230] width 49 height 32
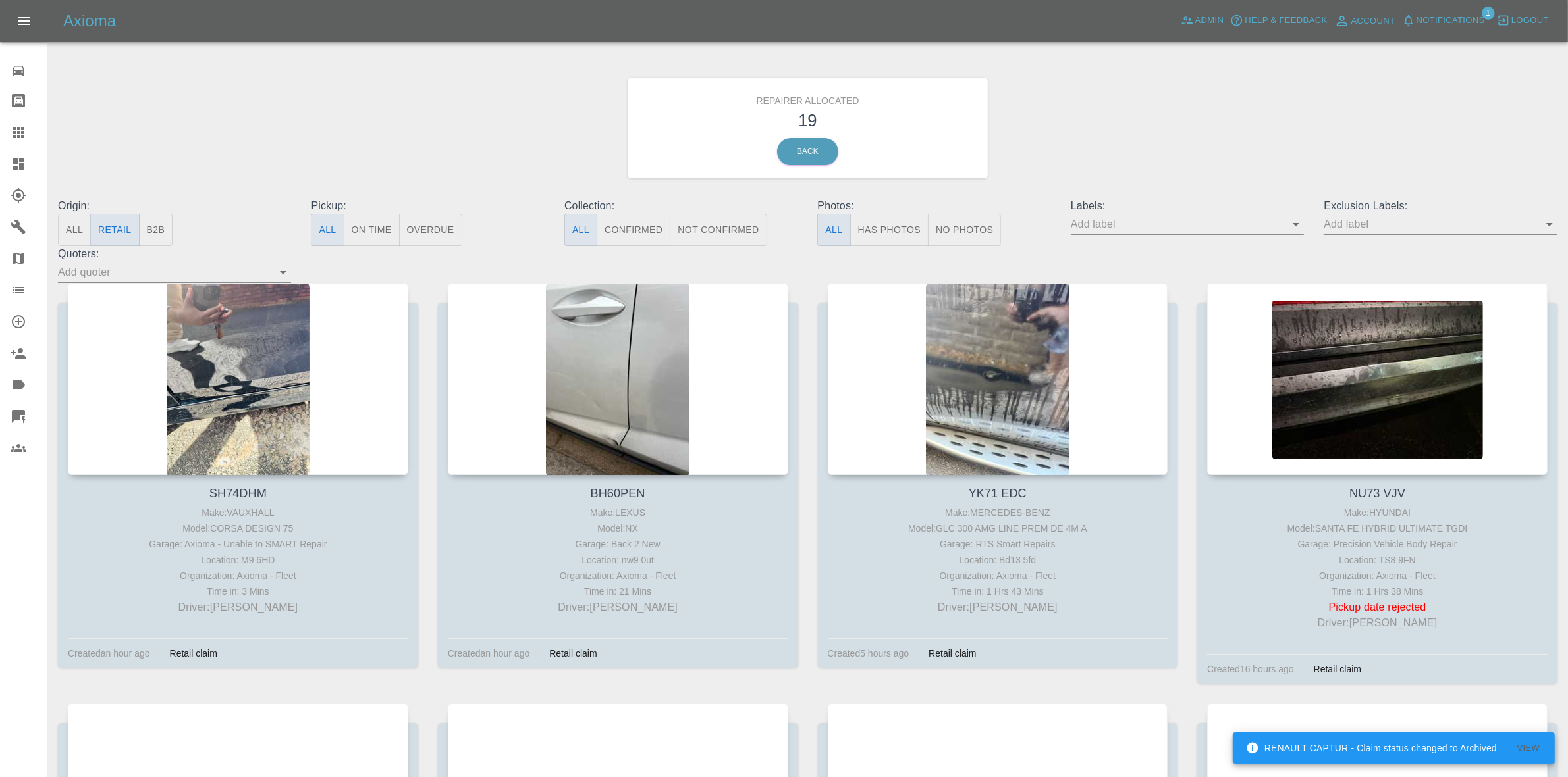
click at [1450, 21] on span "Notifications" at bounding box center [1450, 21] width 68 height 15
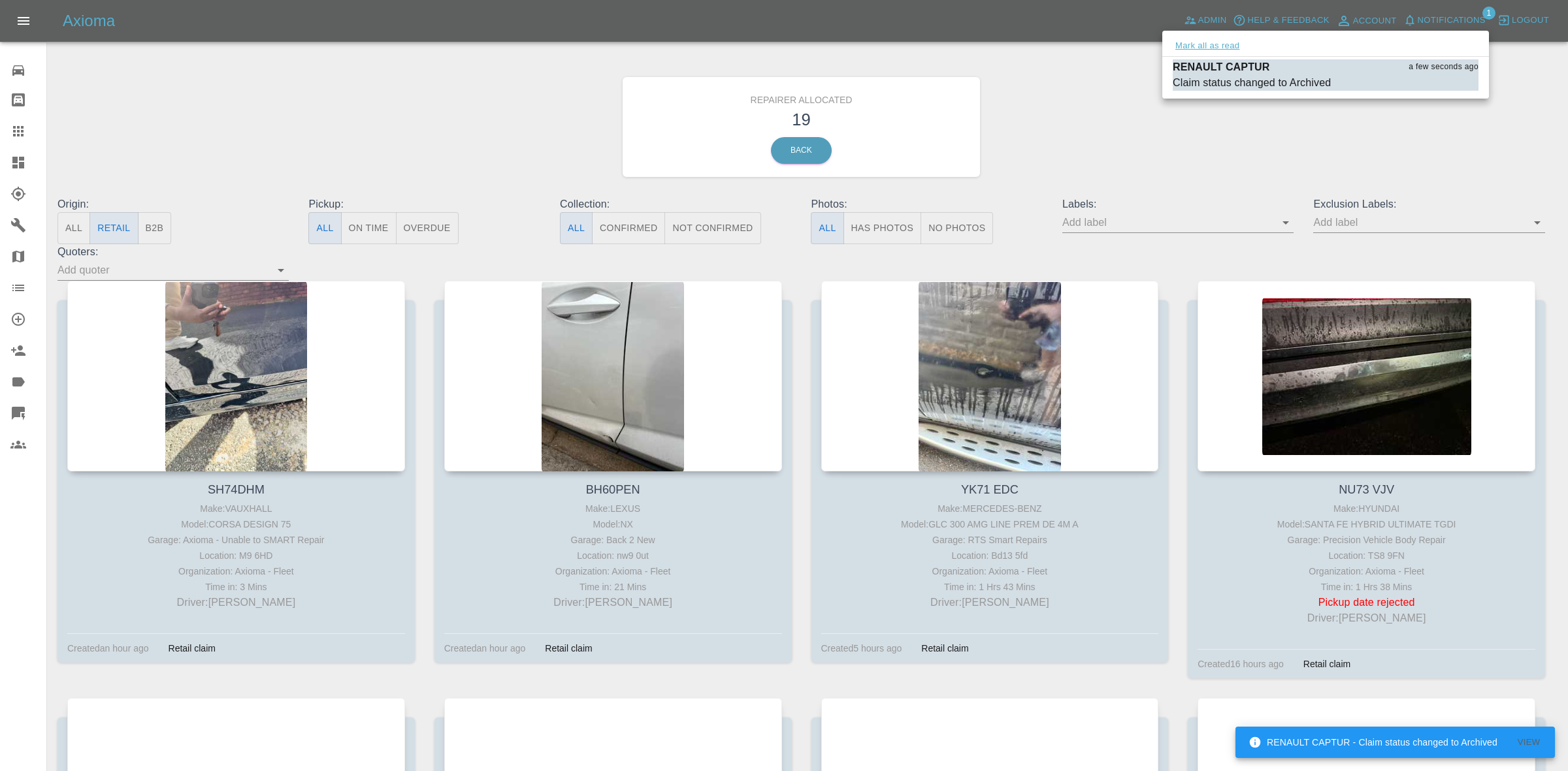
click at [1183, 47] on button "Mark all as read" at bounding box center [1207, 46] width 70 height 15
click at [1091, 121] on div at bounding box center [784, 385] width 1568 height 771
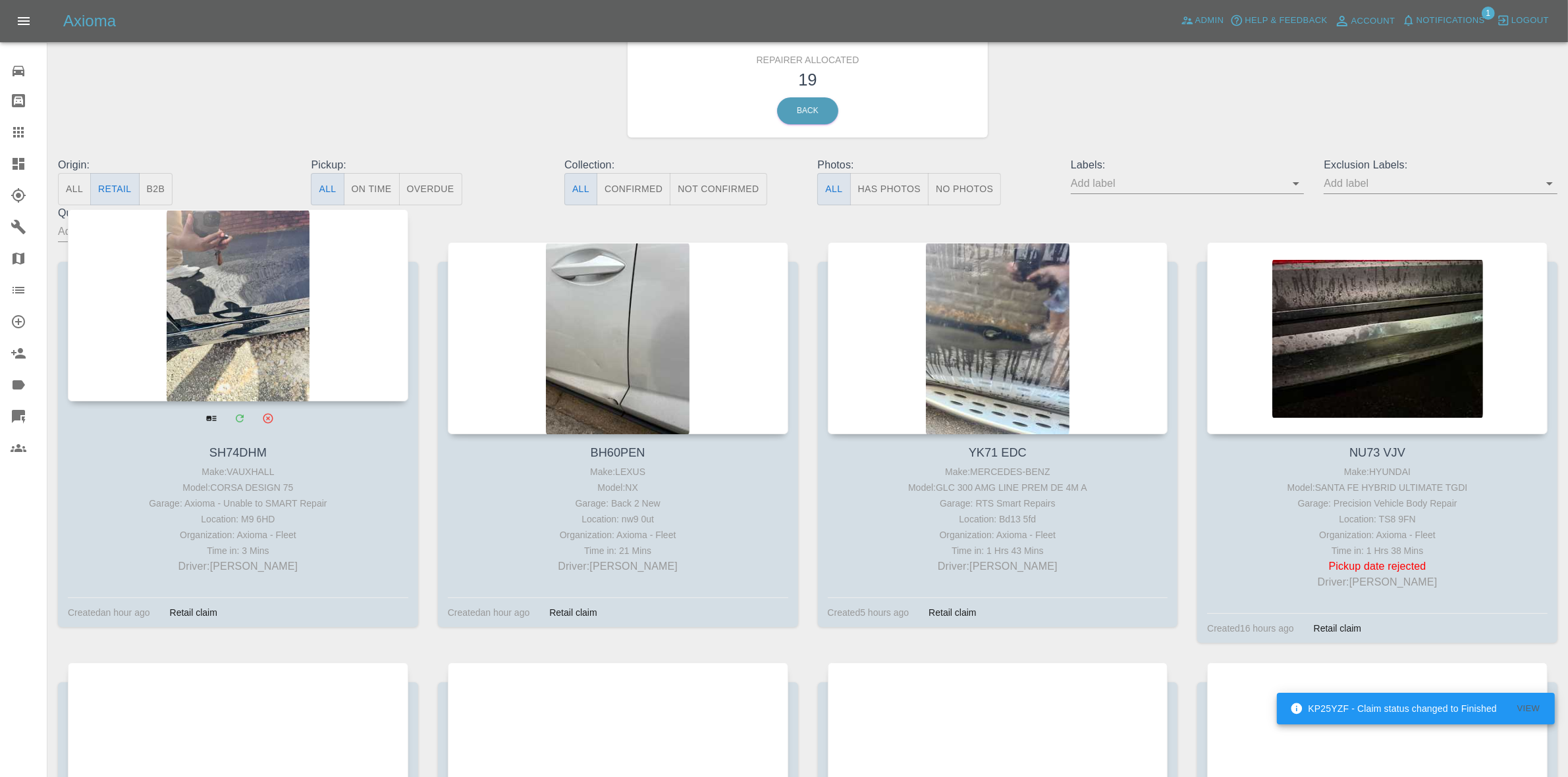
drag, startPoint x: 219, startPoint y: 343, endPoint x: 232, endPoint y: 343, distance: 13.0
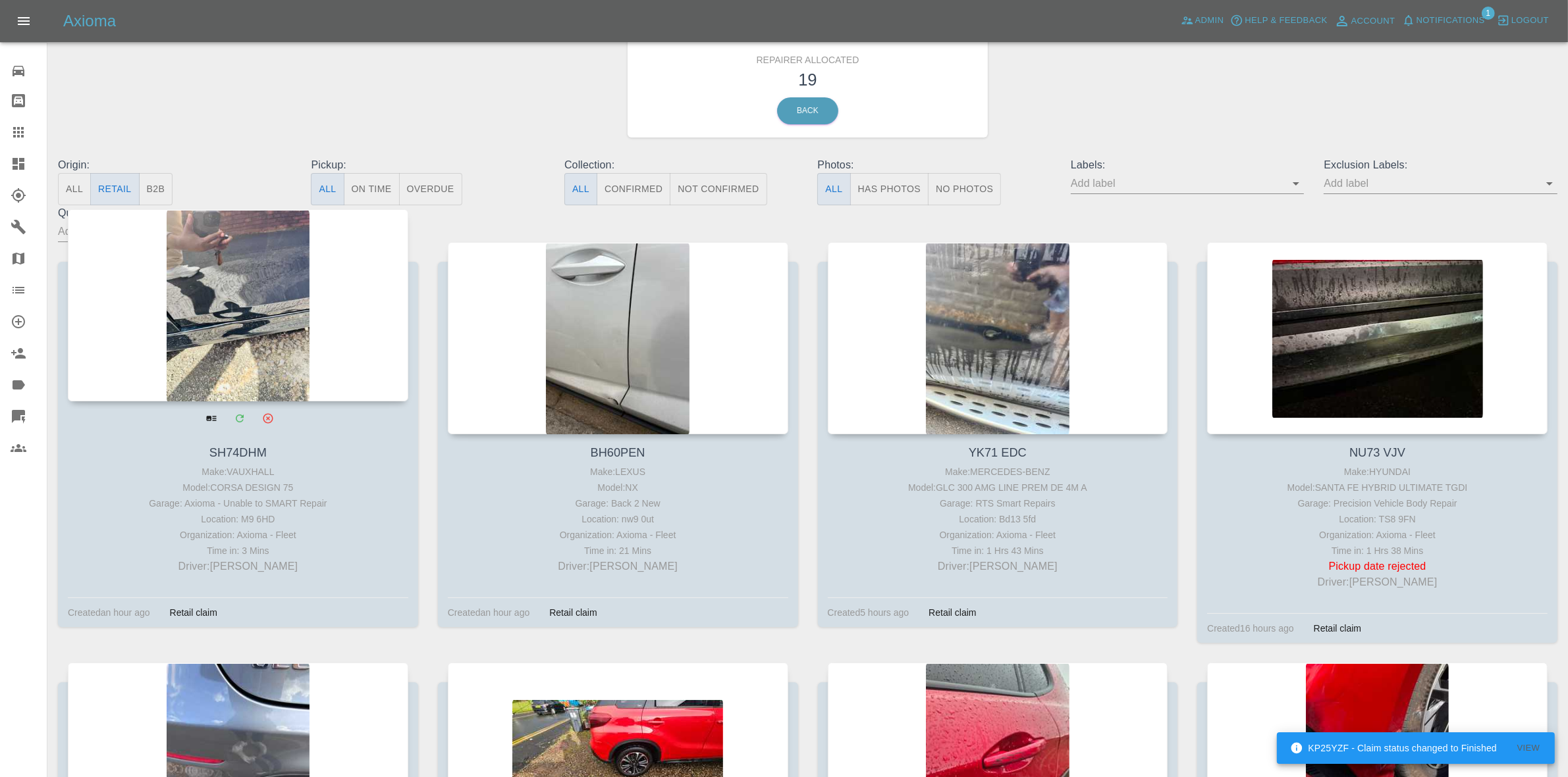
scroll to position [82, 0]
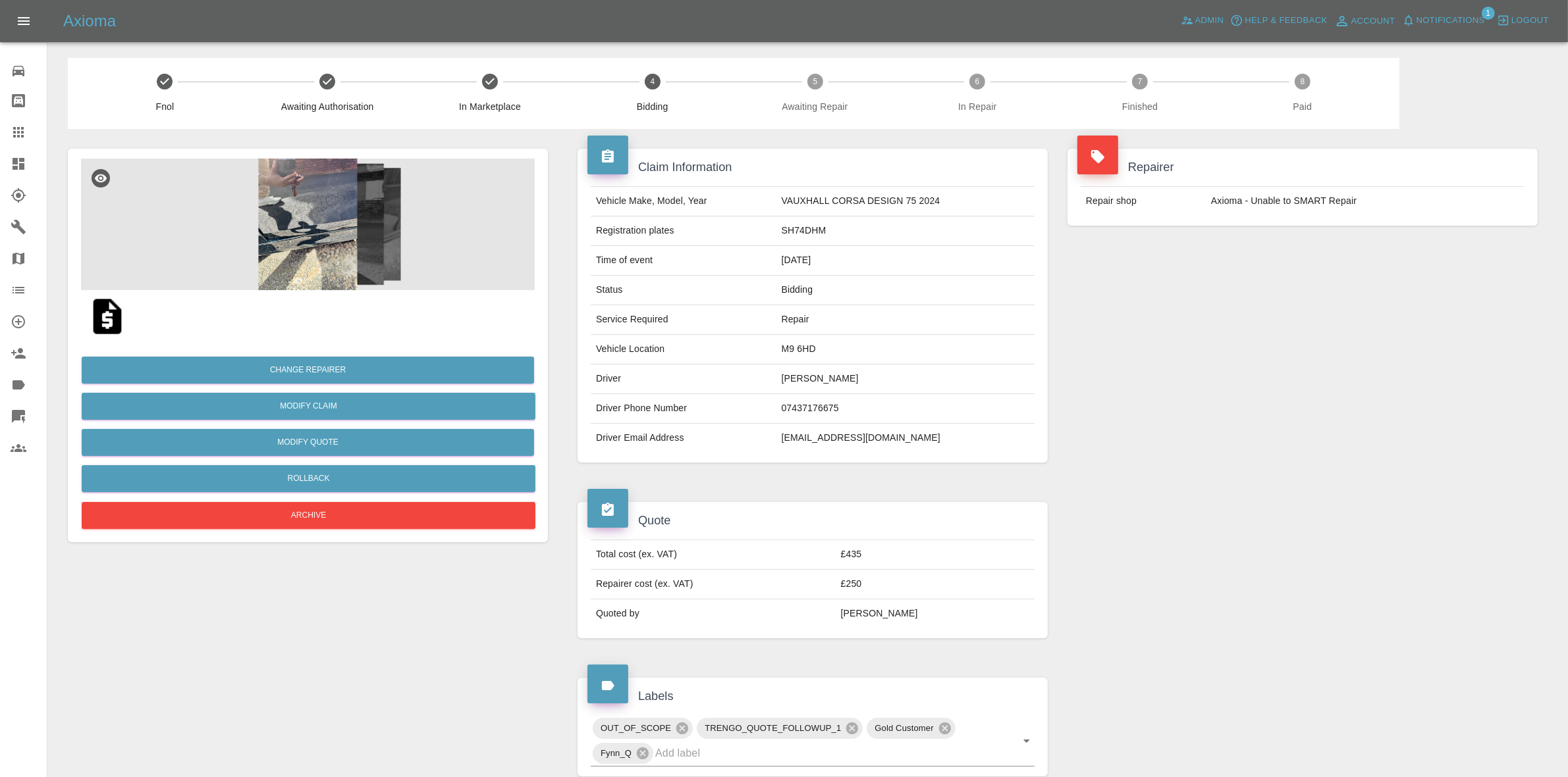
click at [293, 247] on img at bounding box center [308, 224] width 454 height 132
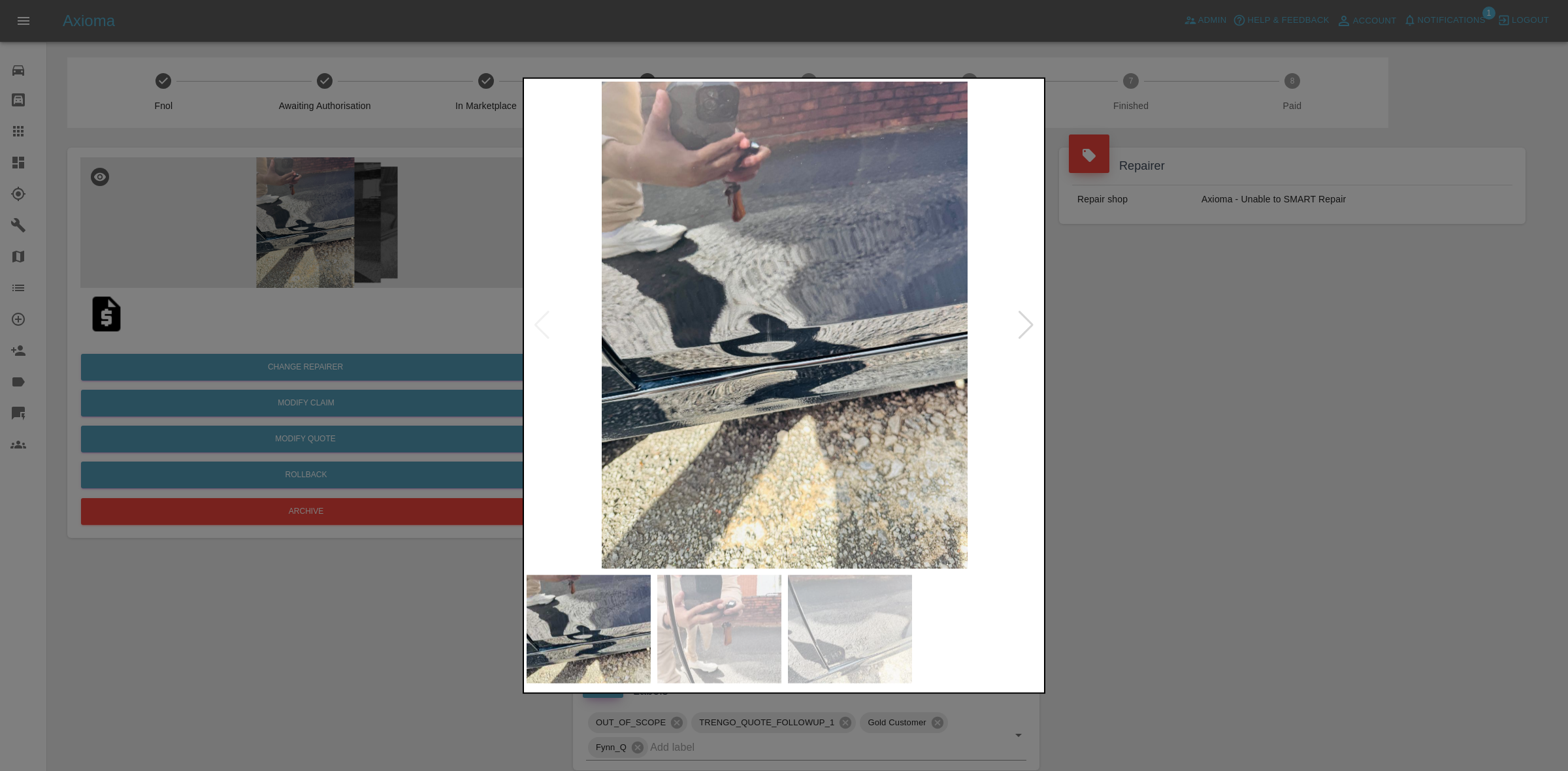
click at [1030, 320] on div at bounding box center [1026, 324] width 18 height 29
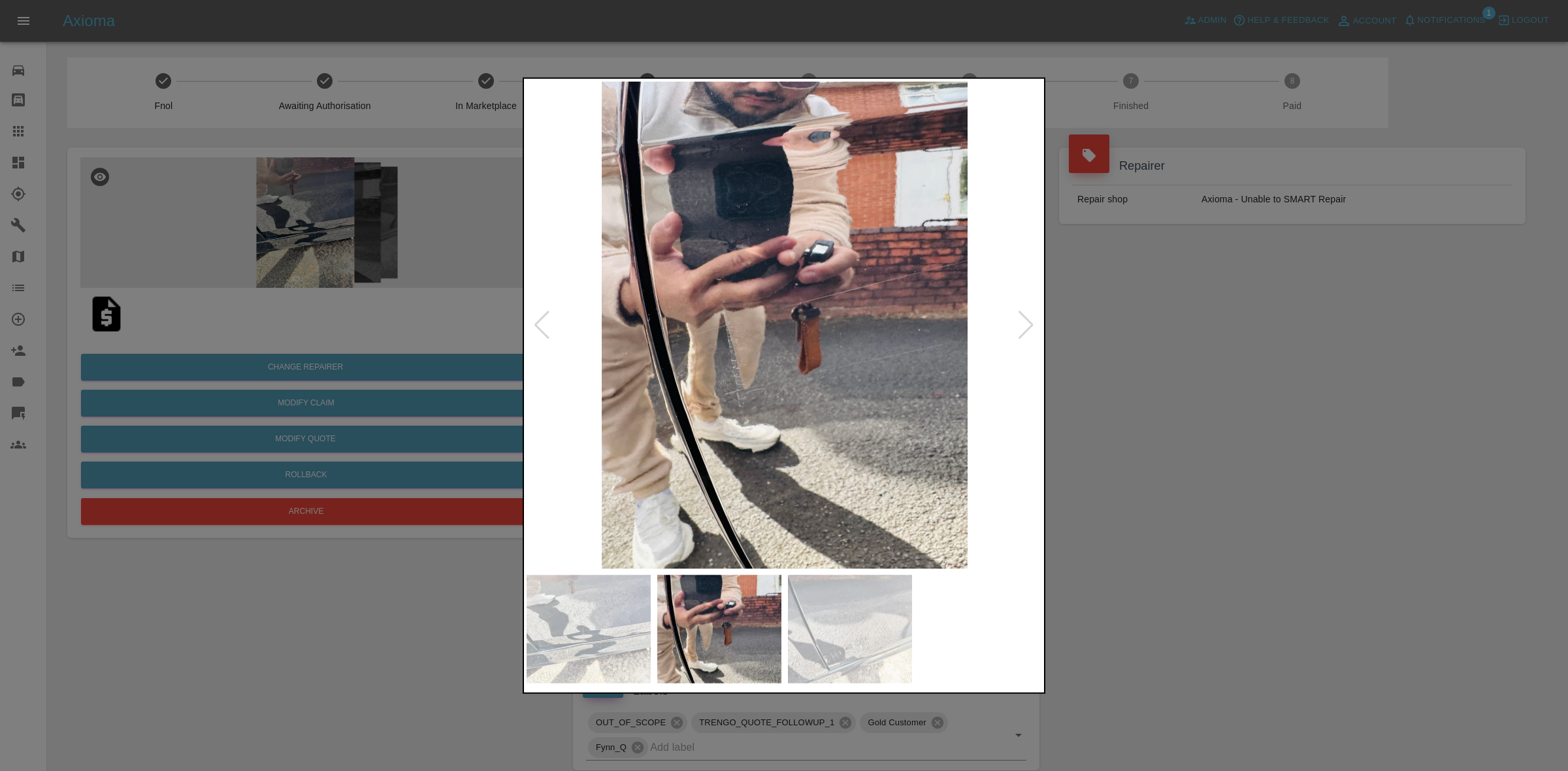
click at [1030, 320] on div at bounding box center [1026, 324] width 18 height 29
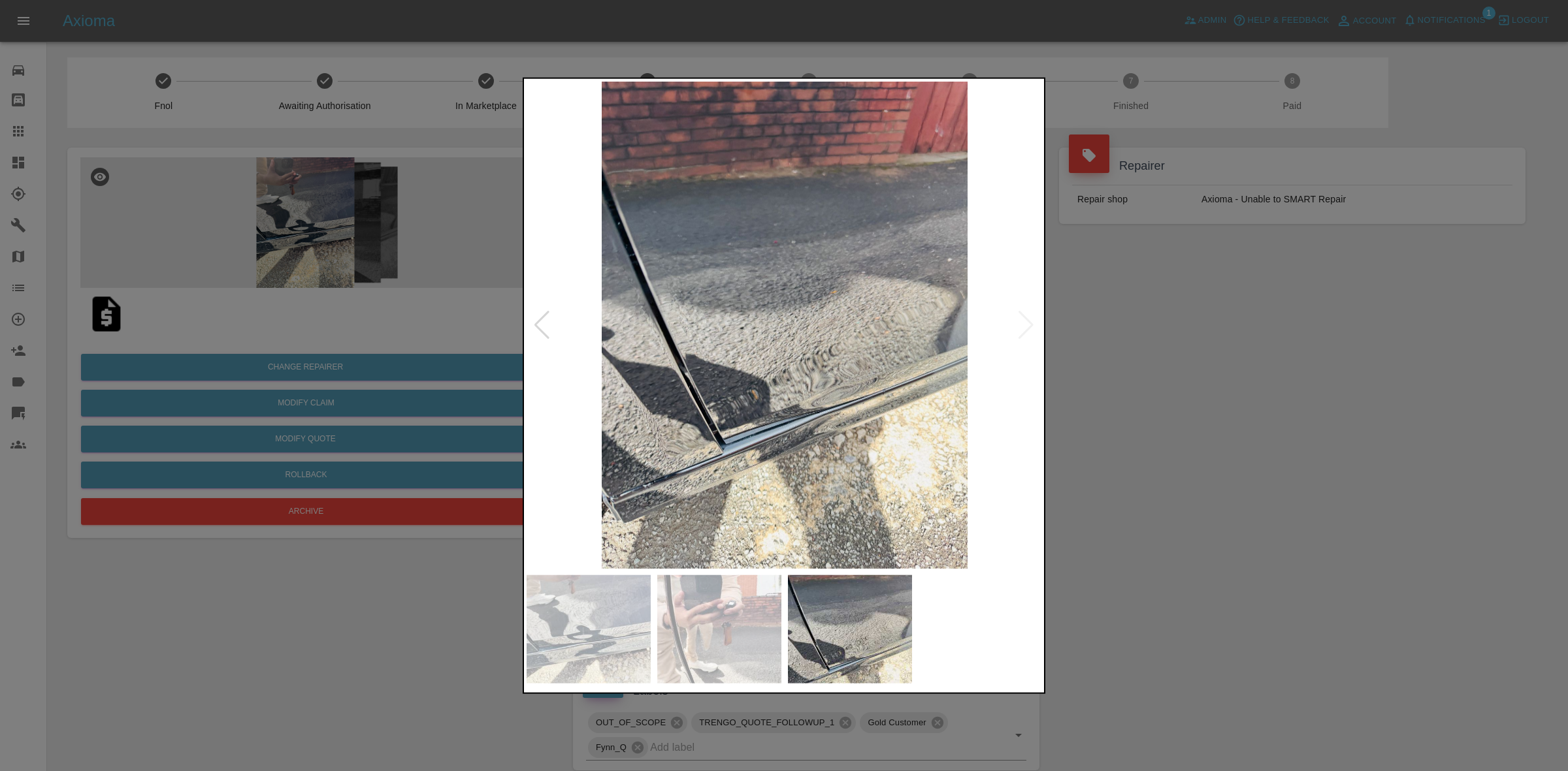
click at [1030, 320] on img at bounding box center [784, 324] width 516 height 487
click at [1152, 338] on div at bounding box center [784, 385] width 1568 height 771
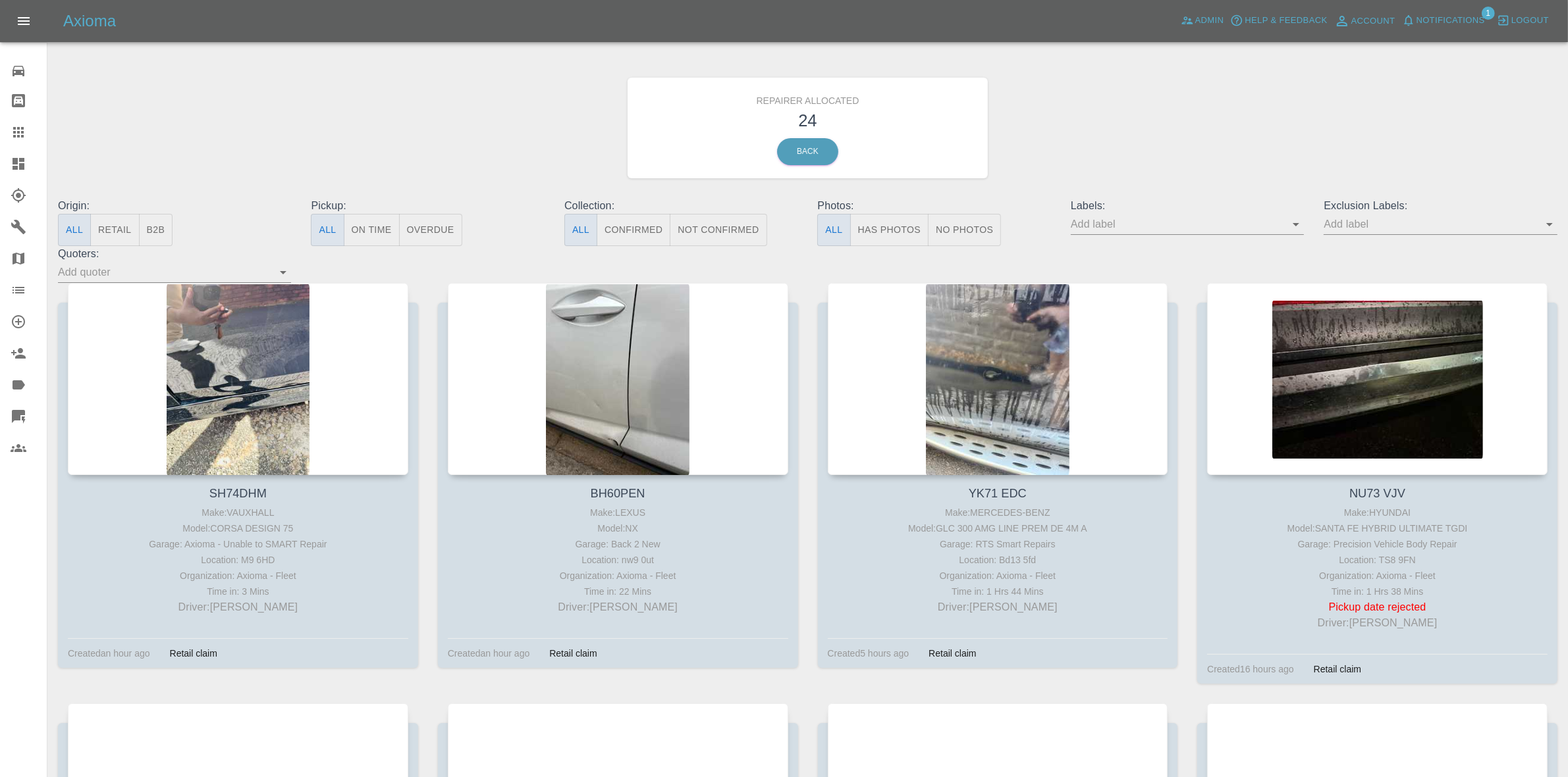
click at [1437, 17] on span "Notifications" at bounding box center [1450, 21] width 68 height 15
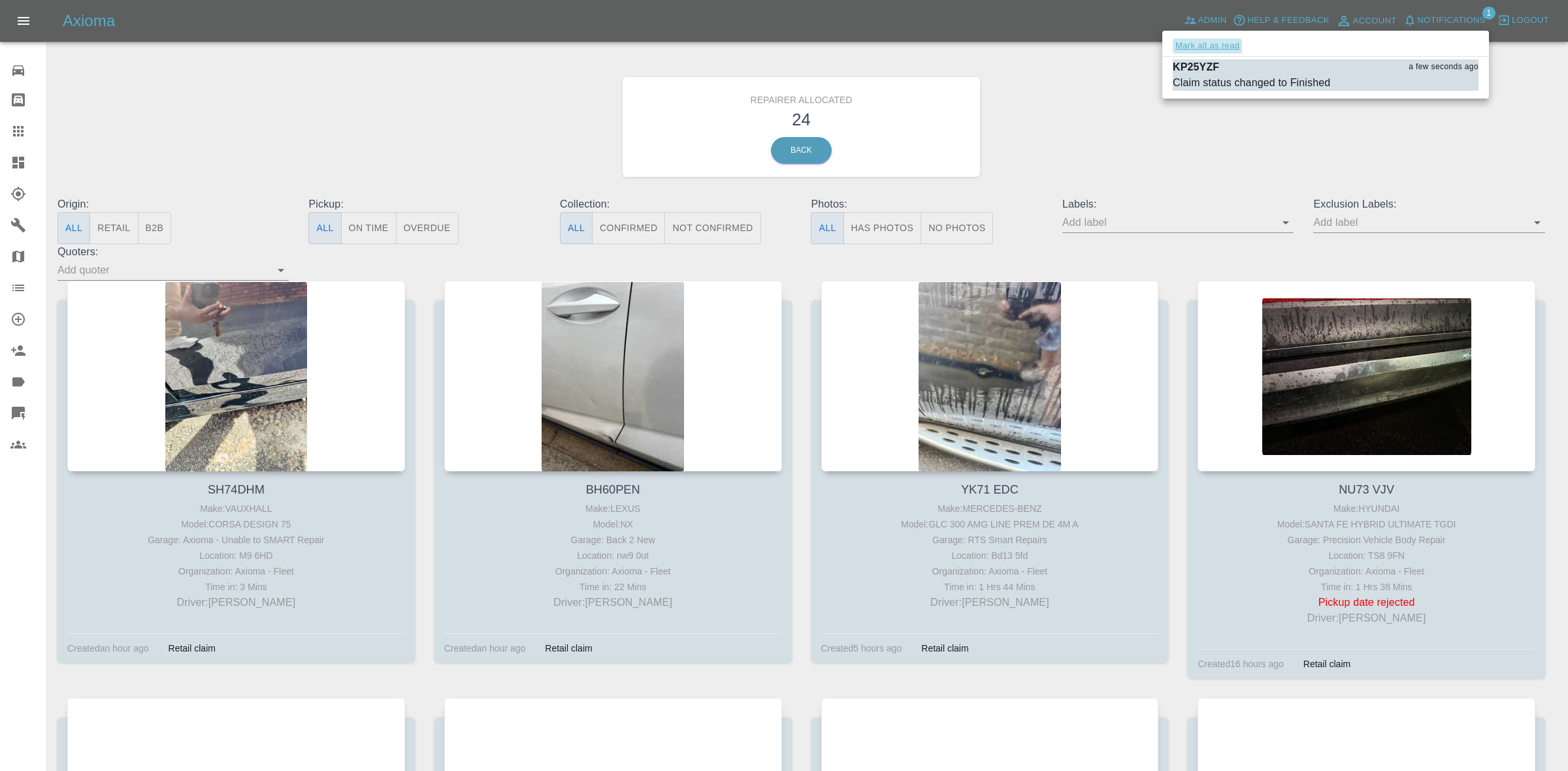
click at [1219, 41] on button "Mark all as read" at bounding box center [1207, 46] width 70 height 15
click at [1220, 200] on div at bounding box center [784, 385] width 1568 height 771
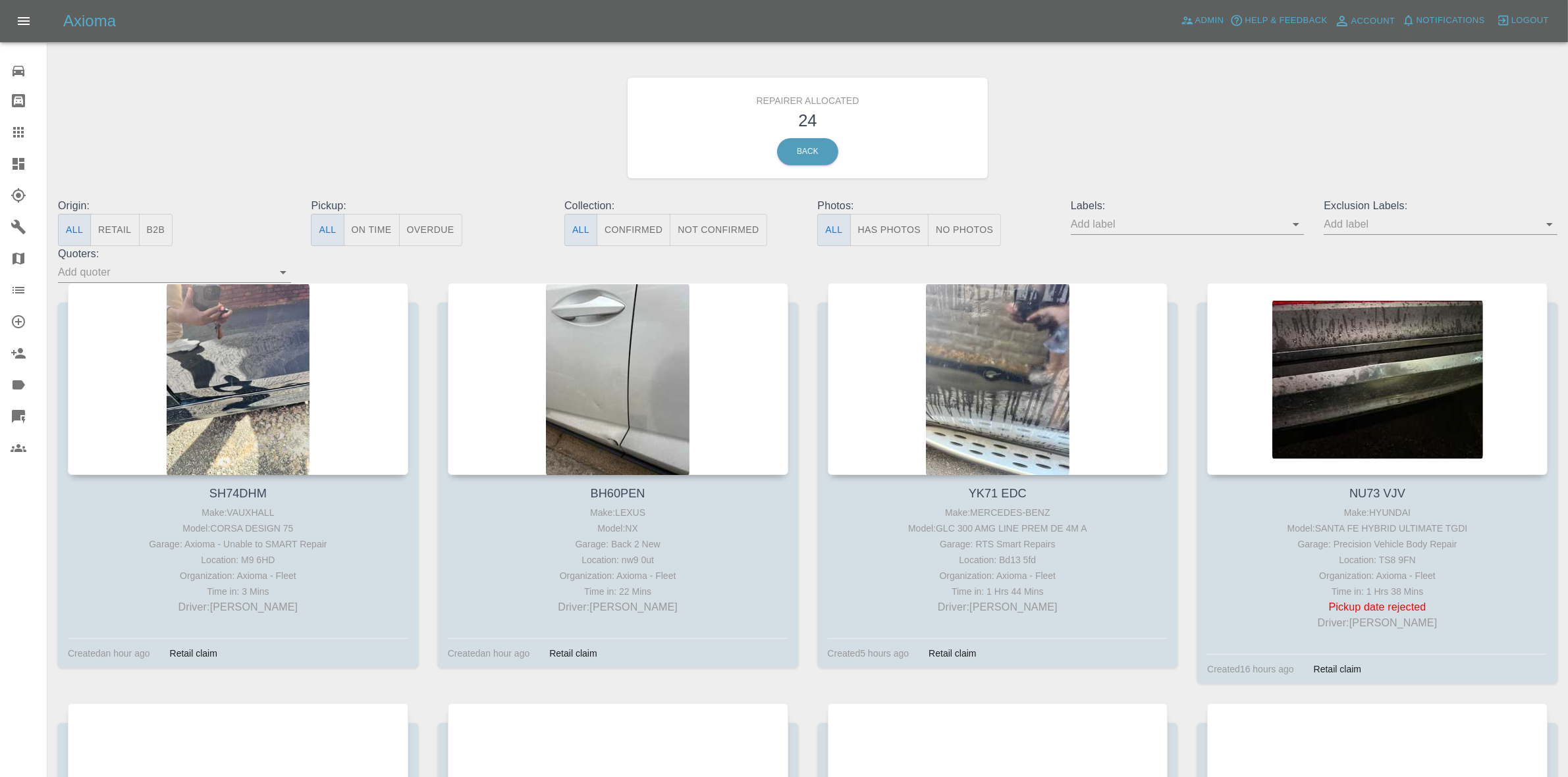
click at [116, 227] on button "Retail" at bounding box center [114, 230] width 49 height 32
click at [1456, 22] on span "Notifications" at bounding box center [1450, 21] width 68 height 15
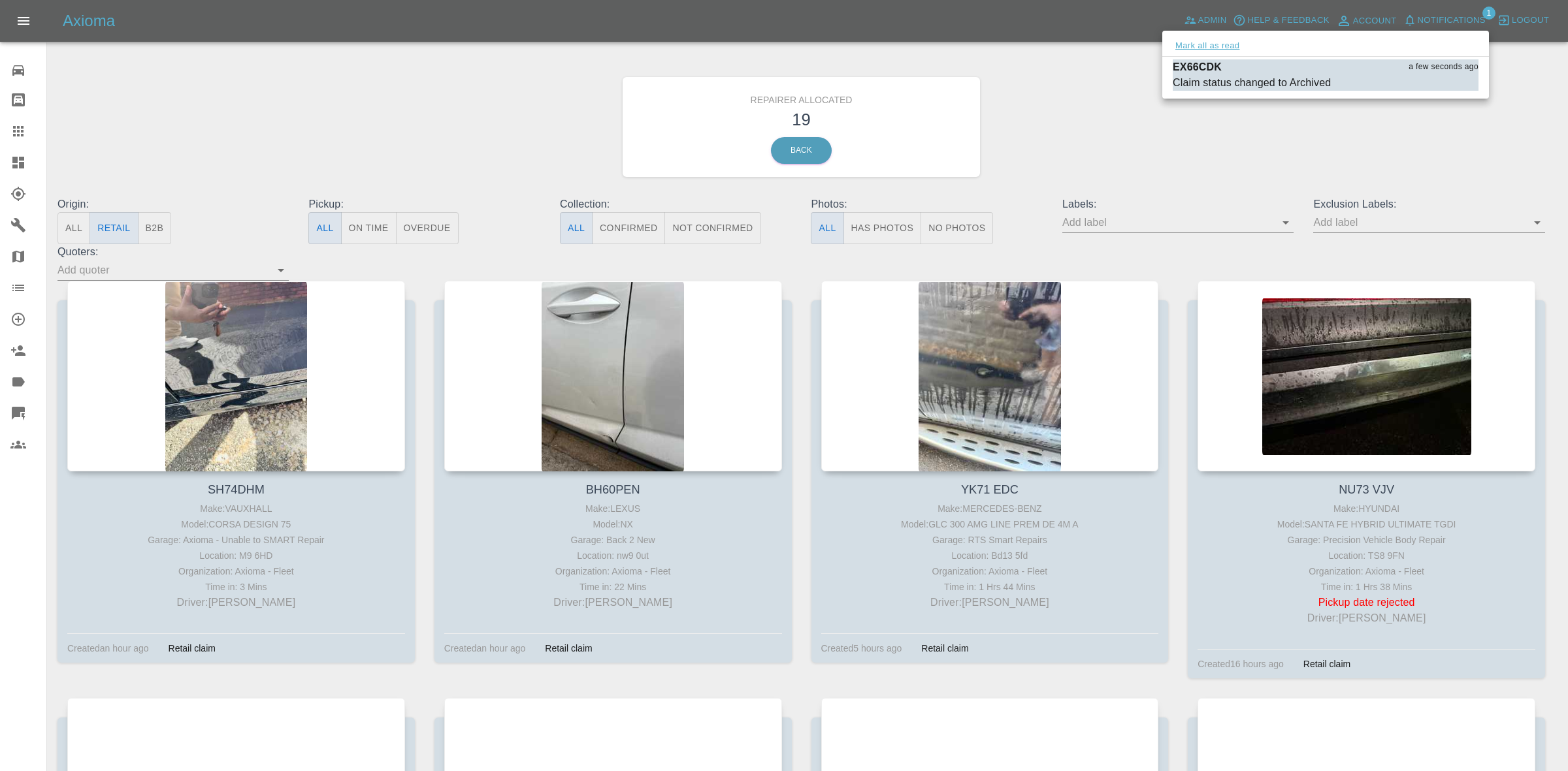
click at [1206, 51] on button "Mark all as read" at bounding box center [1207, 46] width 70 height 15
click at [1214, 173] on div at bounding box center [784, 385] width 1568 height 771
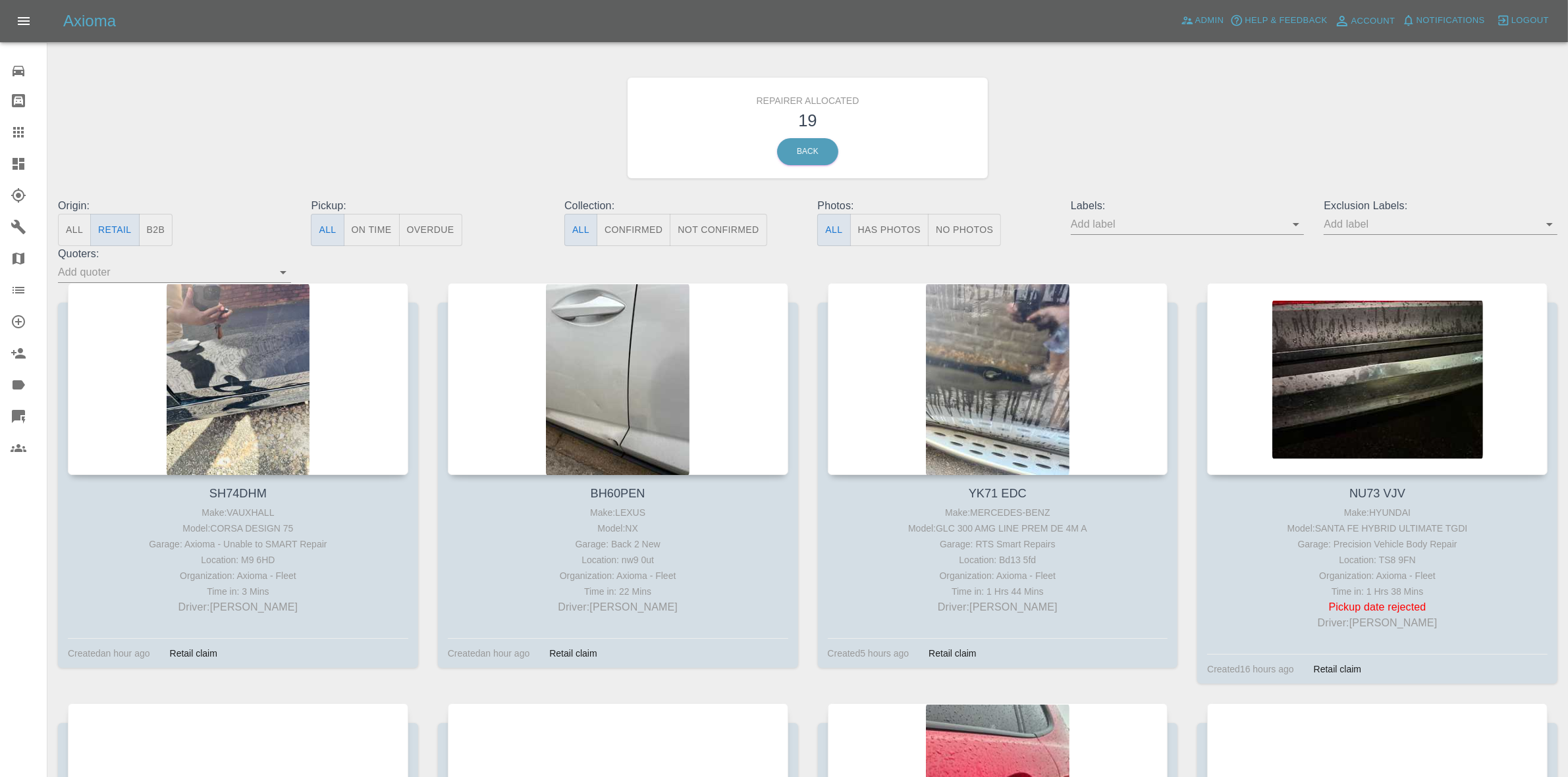
click at [139, 225] on button "B2B" at bounding box center [155, 230] width 35 height 32
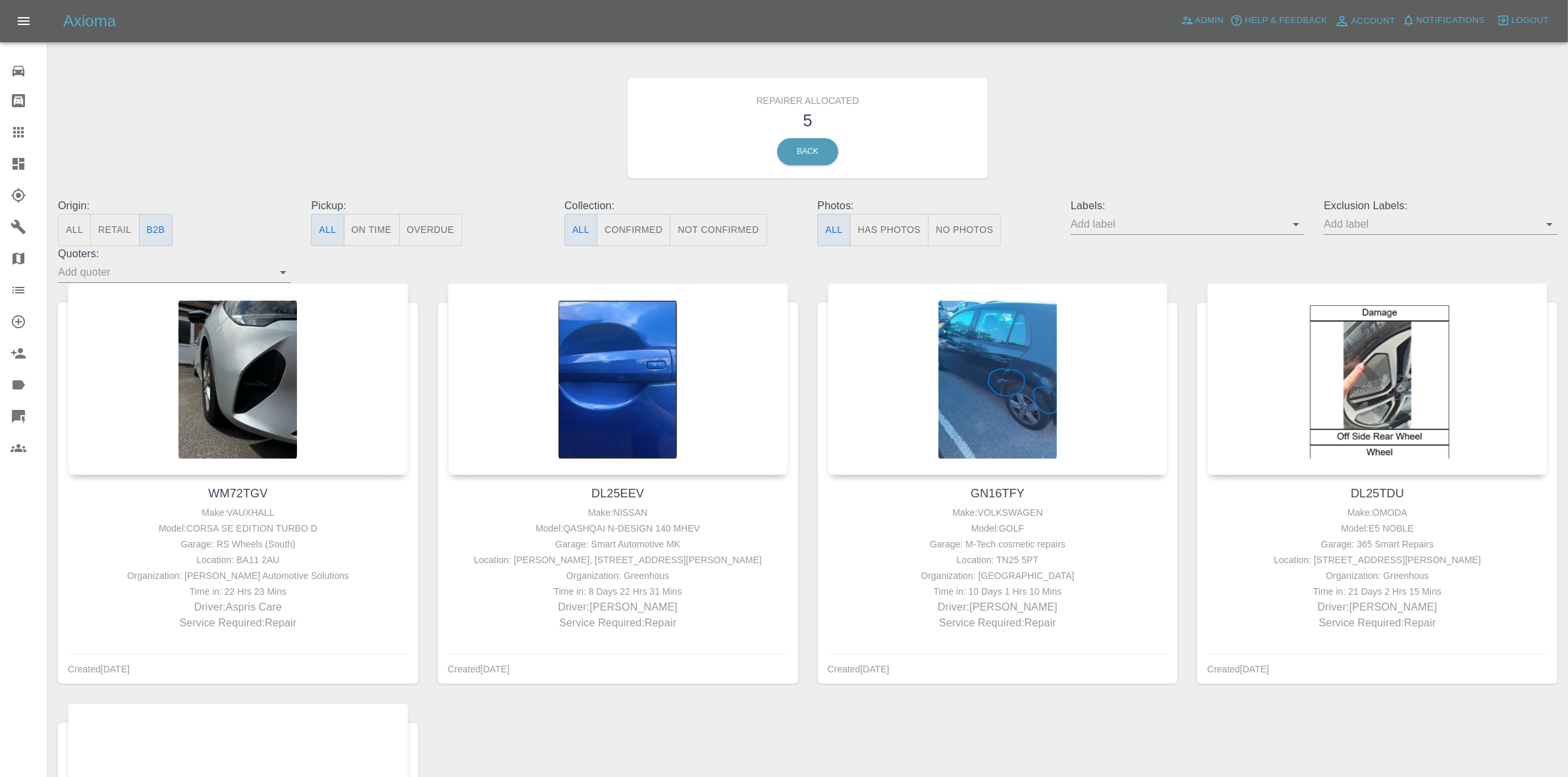
click at [134, 227] on button "Retail" at bounding box center [114, 230] width 49 height 32
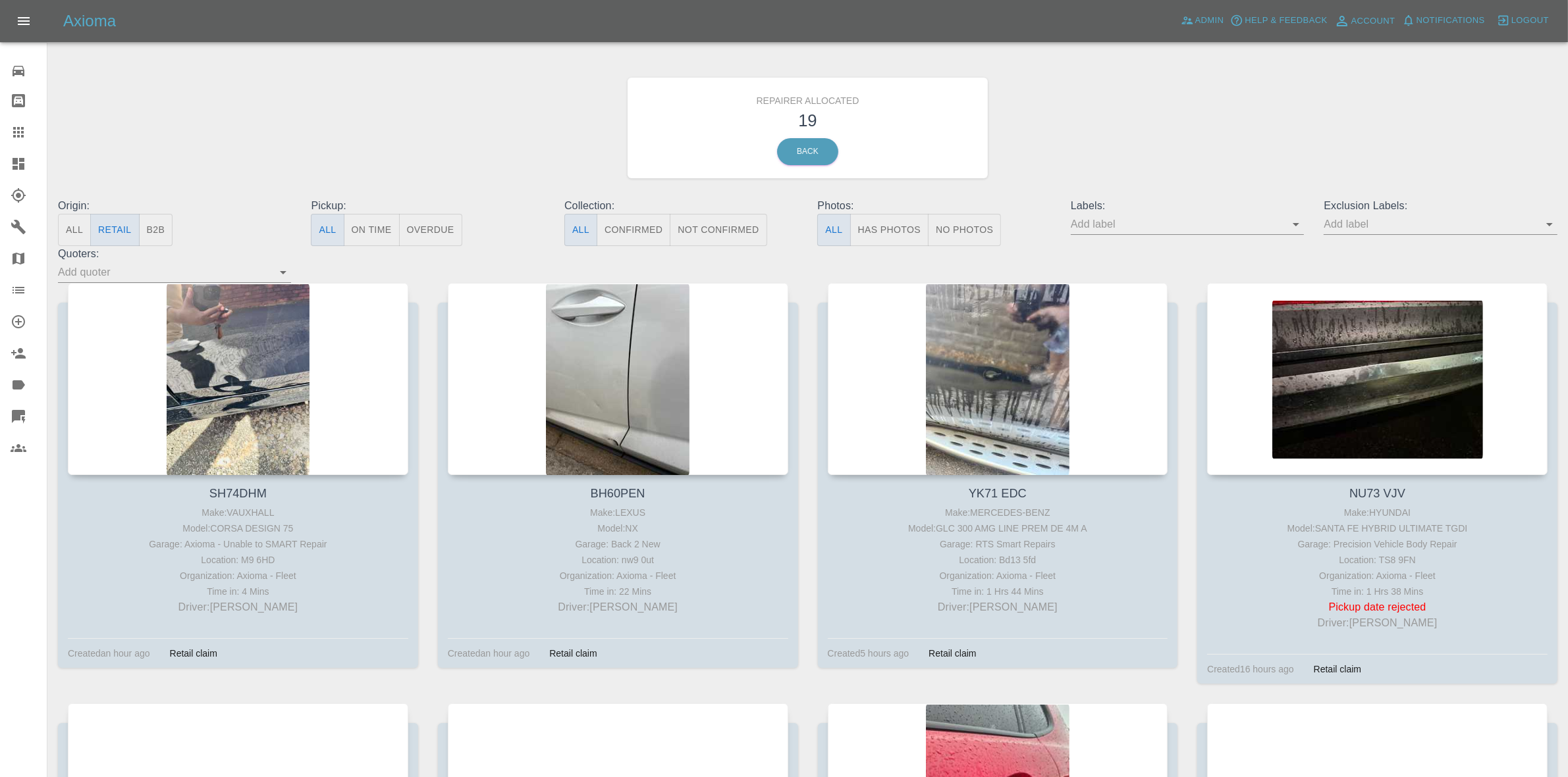
click at [156, 223] on button "B2B" at bounding box center [155, 230] width 35 height 32
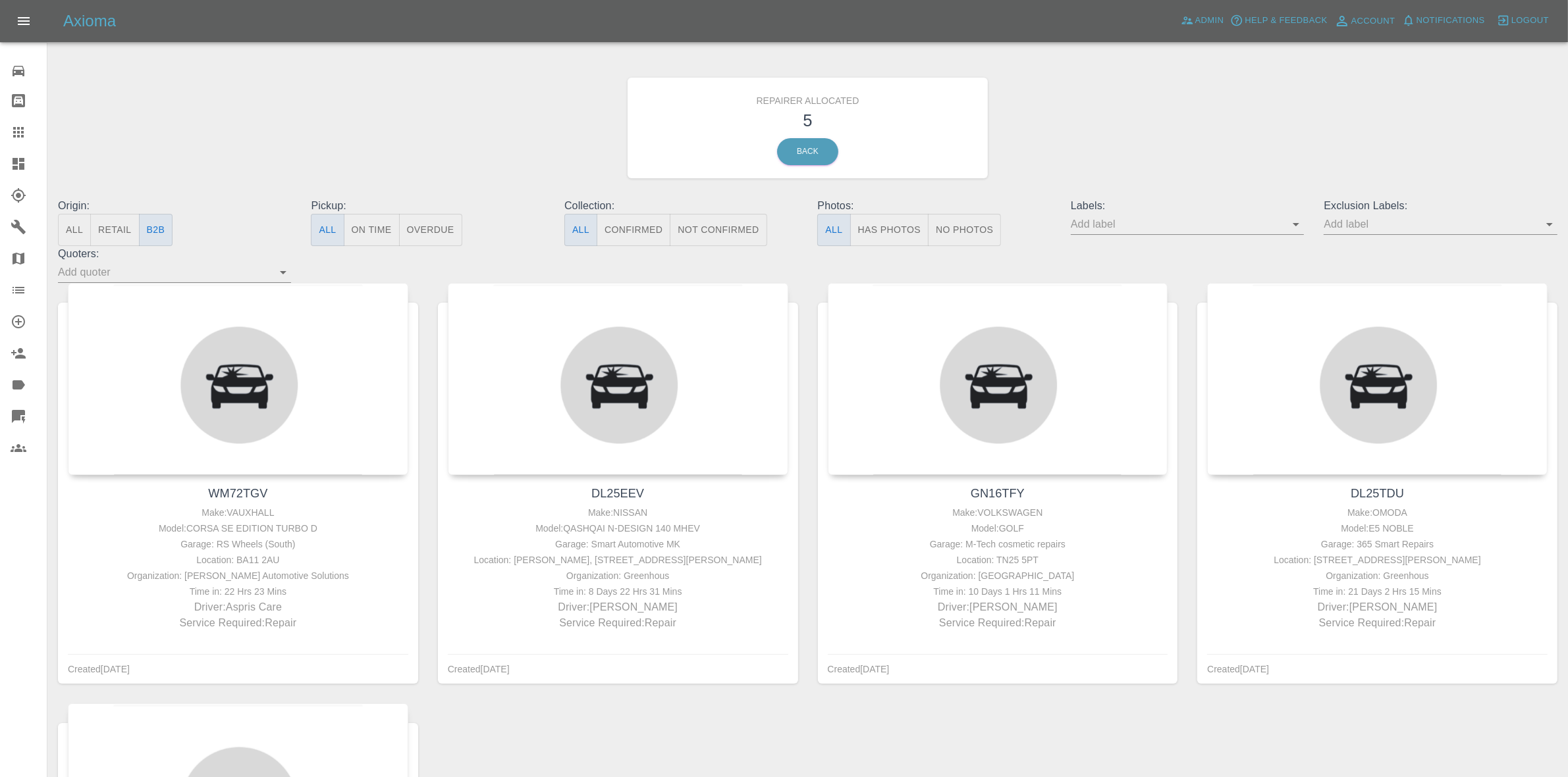
click at [115, 224] on button "Retail" at bounding box center [114, 230] width 49 height 32
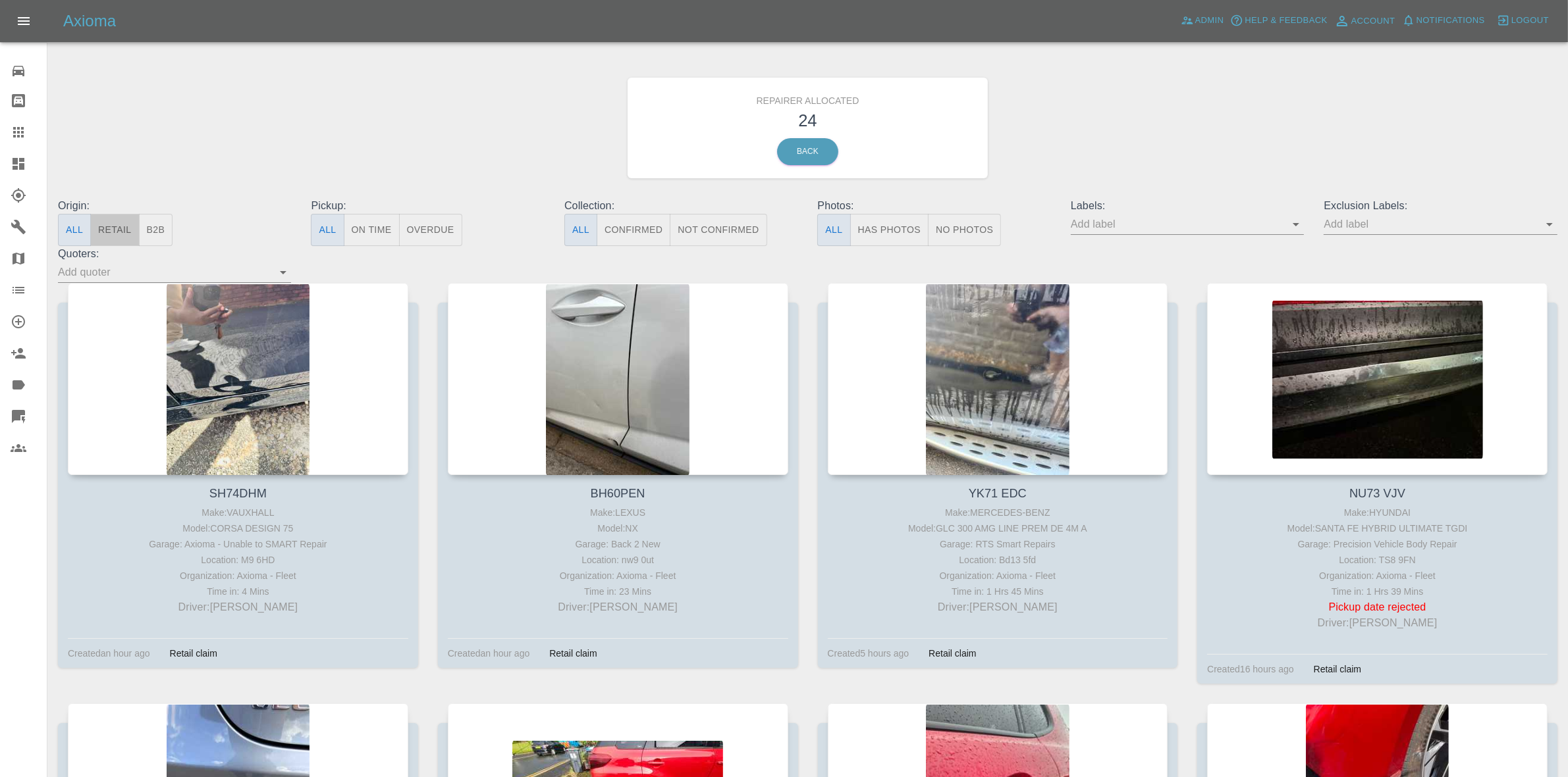
click at [117, 242] on button "Retail" at bounding box center [114, 230] width 49 height 32
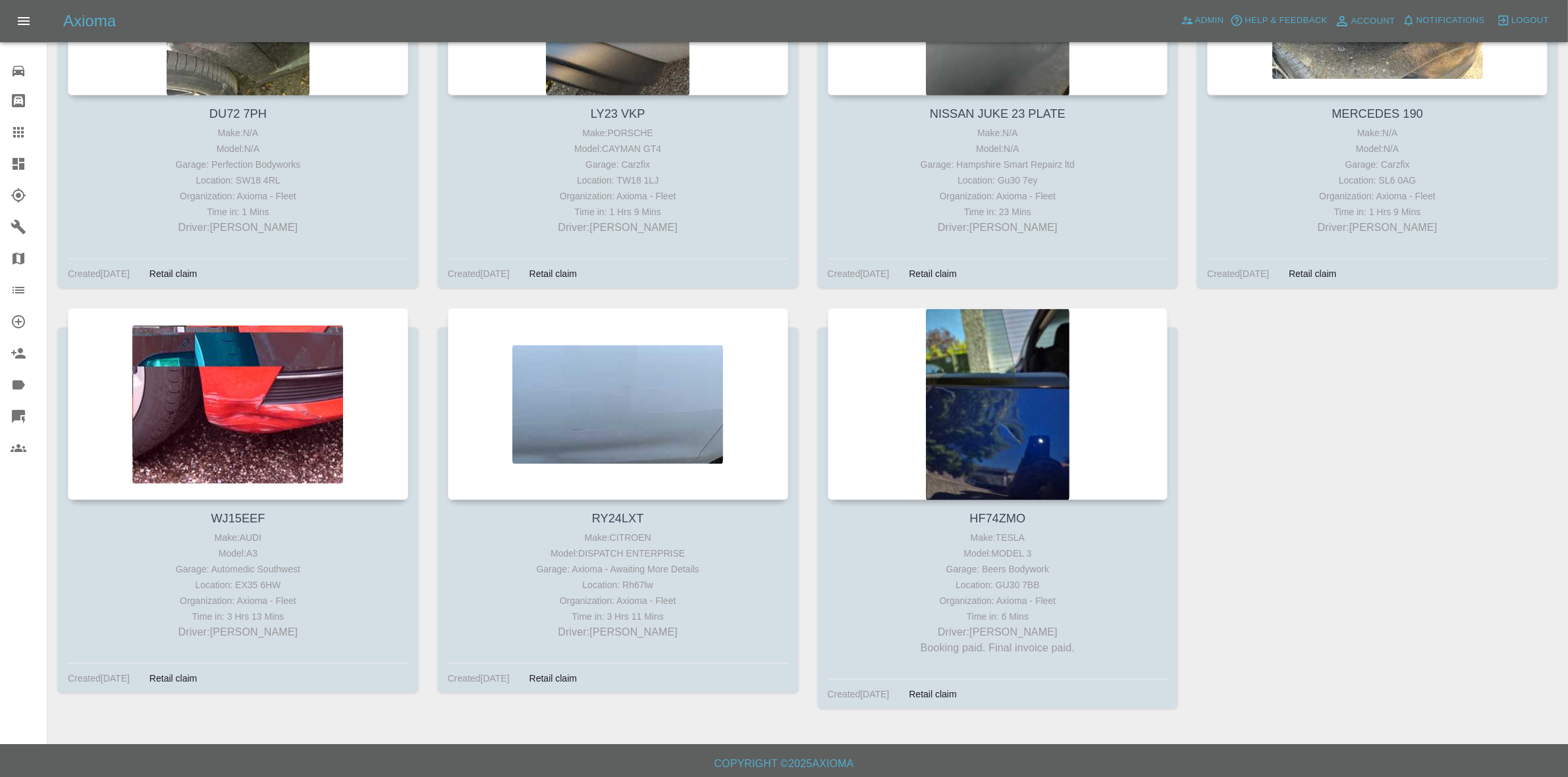
scroll to position [1647, 0]
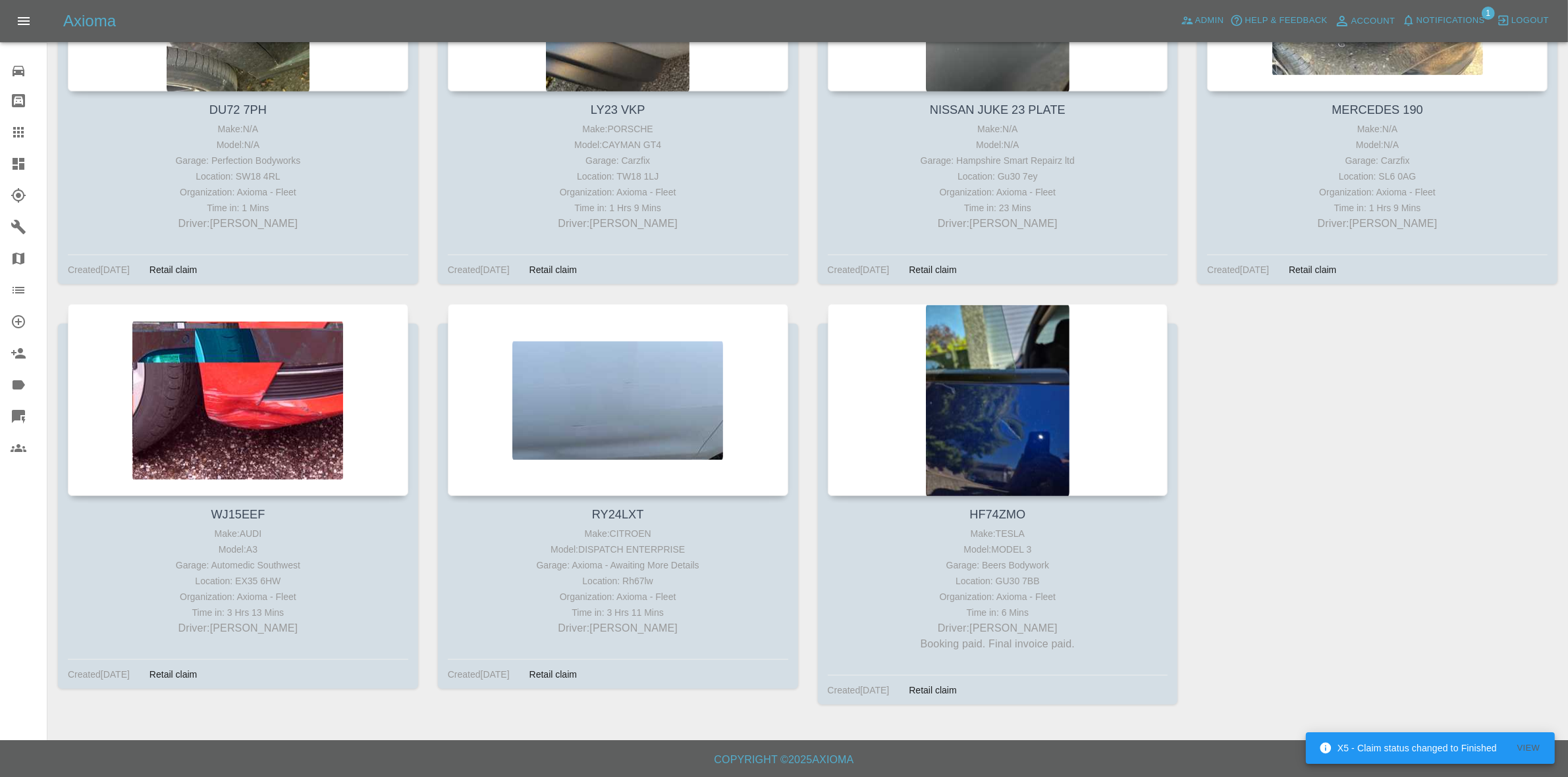
drag, startPoint x: 0, startPoint y: 154, endPoint x: 15, endPoint y: 110, distance: 46.5
click at [0, 154] on link "Dashboard" at bounding box center [23, 164] width 47 height 32
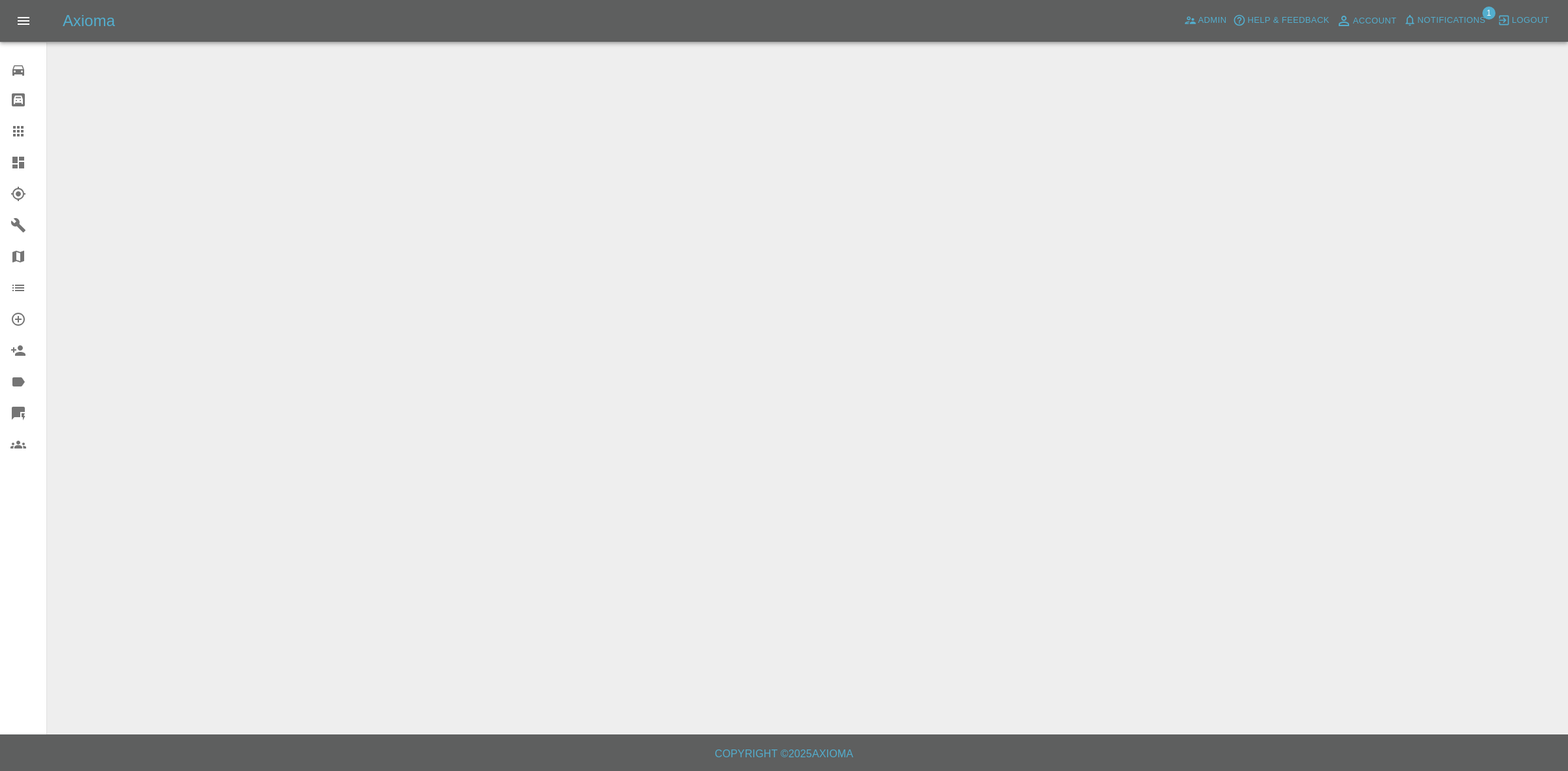
click at [1454, 17] on span "Notifications" at bounding box center [1451, 20] width 68 height 15
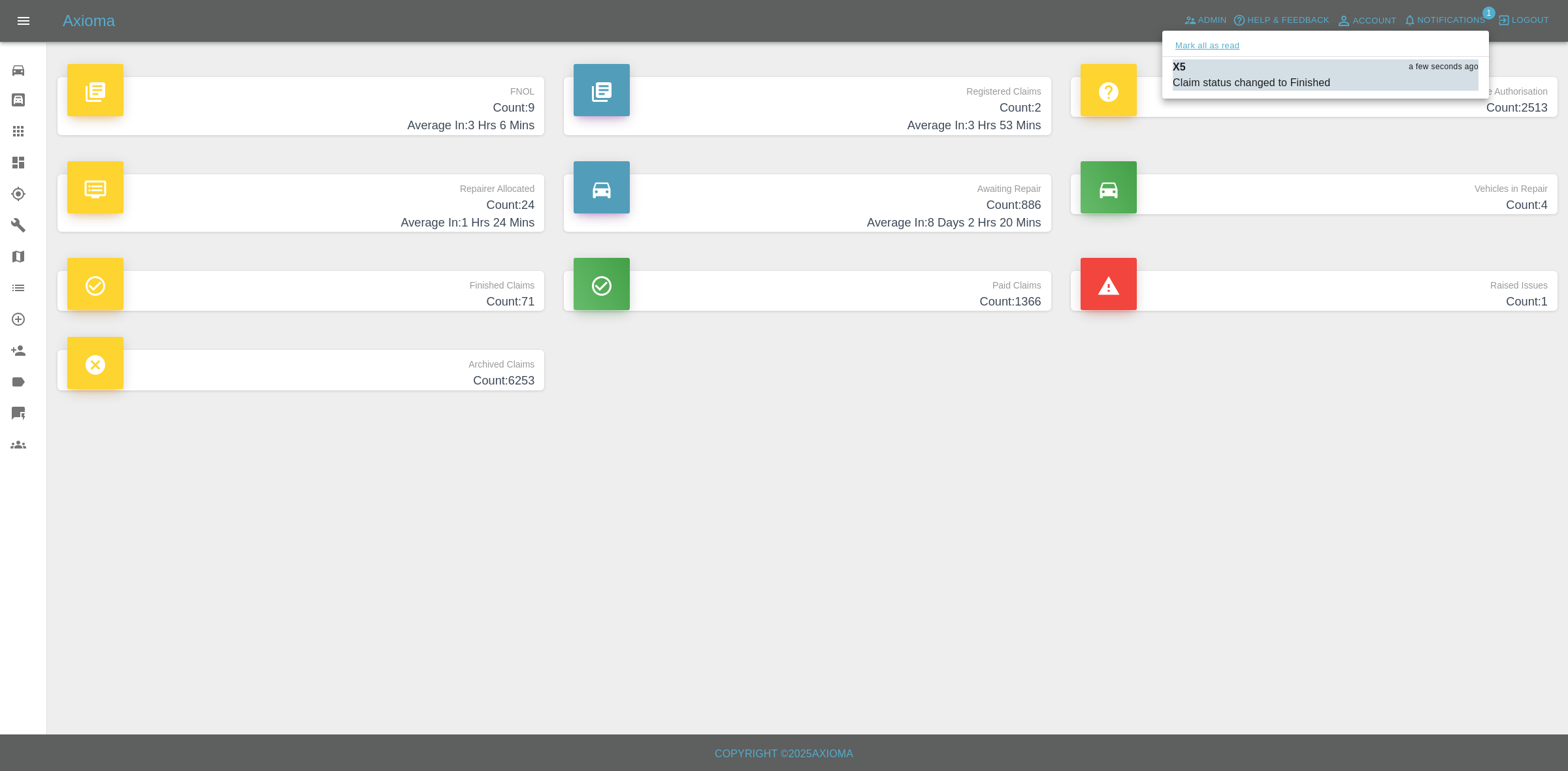
click at [1210, 45] on button "Mark all as read" at bounding box center [1207, 46] width 70 height 15
drag, startPoint x: 1366, startPoint y: 363, endPoint x: 1380, endPoint y: 402, distance: 41.4
click at [1374, 380] on div at bounding box center [784, 385] width 1568 height 771
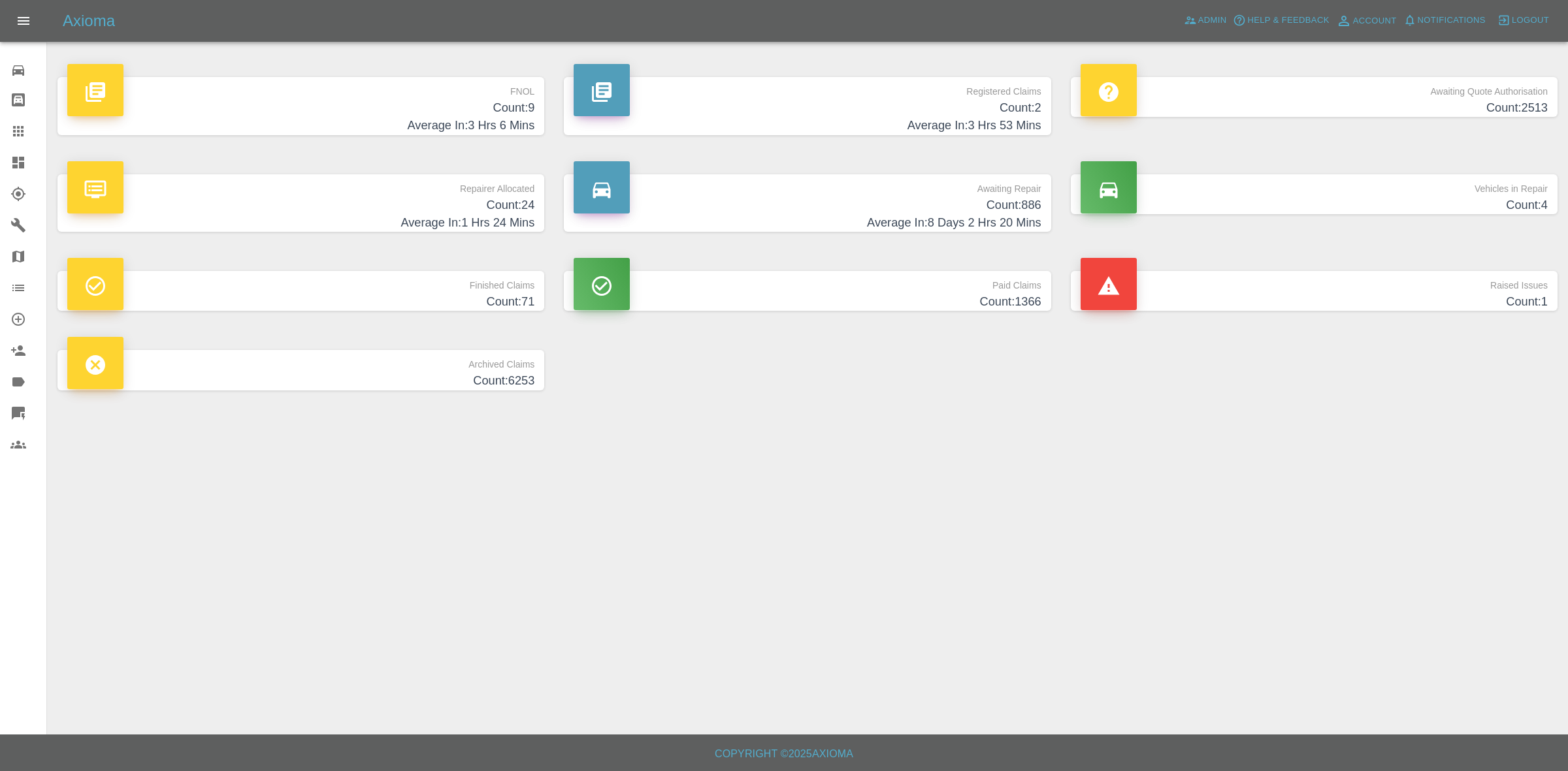
click at [1364, 291] on p "Raised Issues" at bounding box center [1314, 282] width 467 height 22
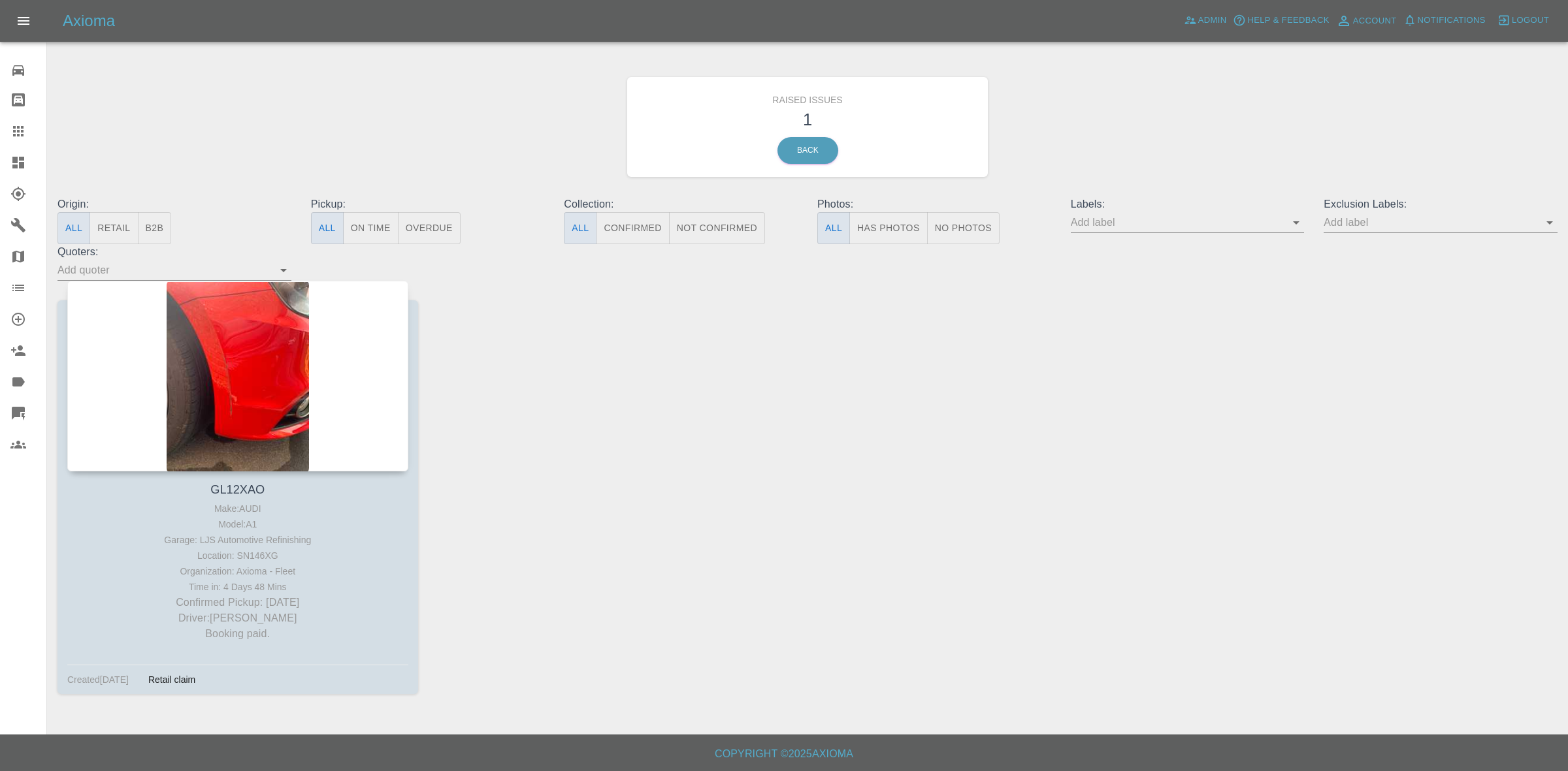
click at [206, 292] on div at bounding box center [237, 376] width 341 height 190
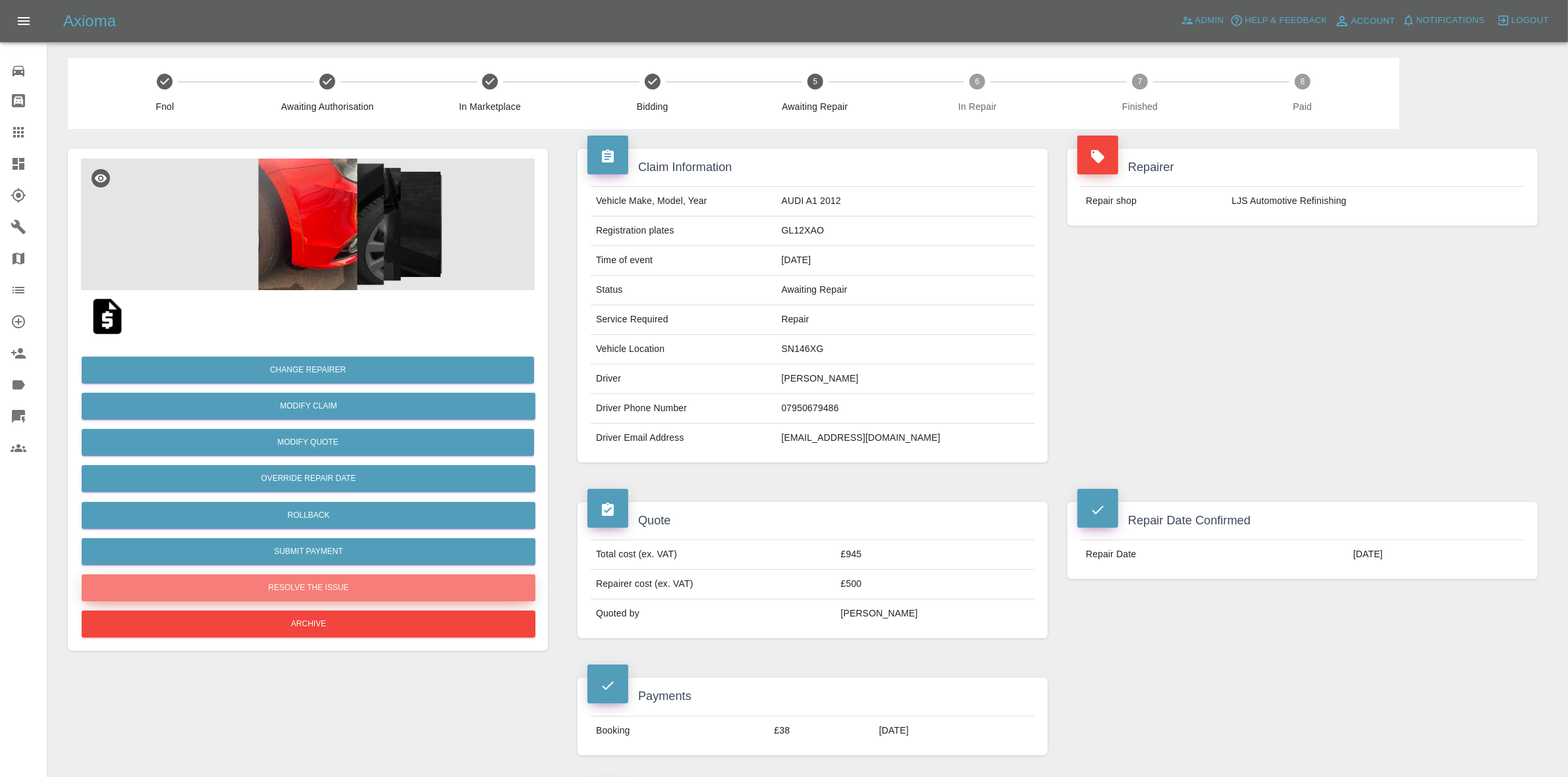
click at [319, 594] on button "Resolve the issue" at bounding box center [308, 587] width 454 height 27
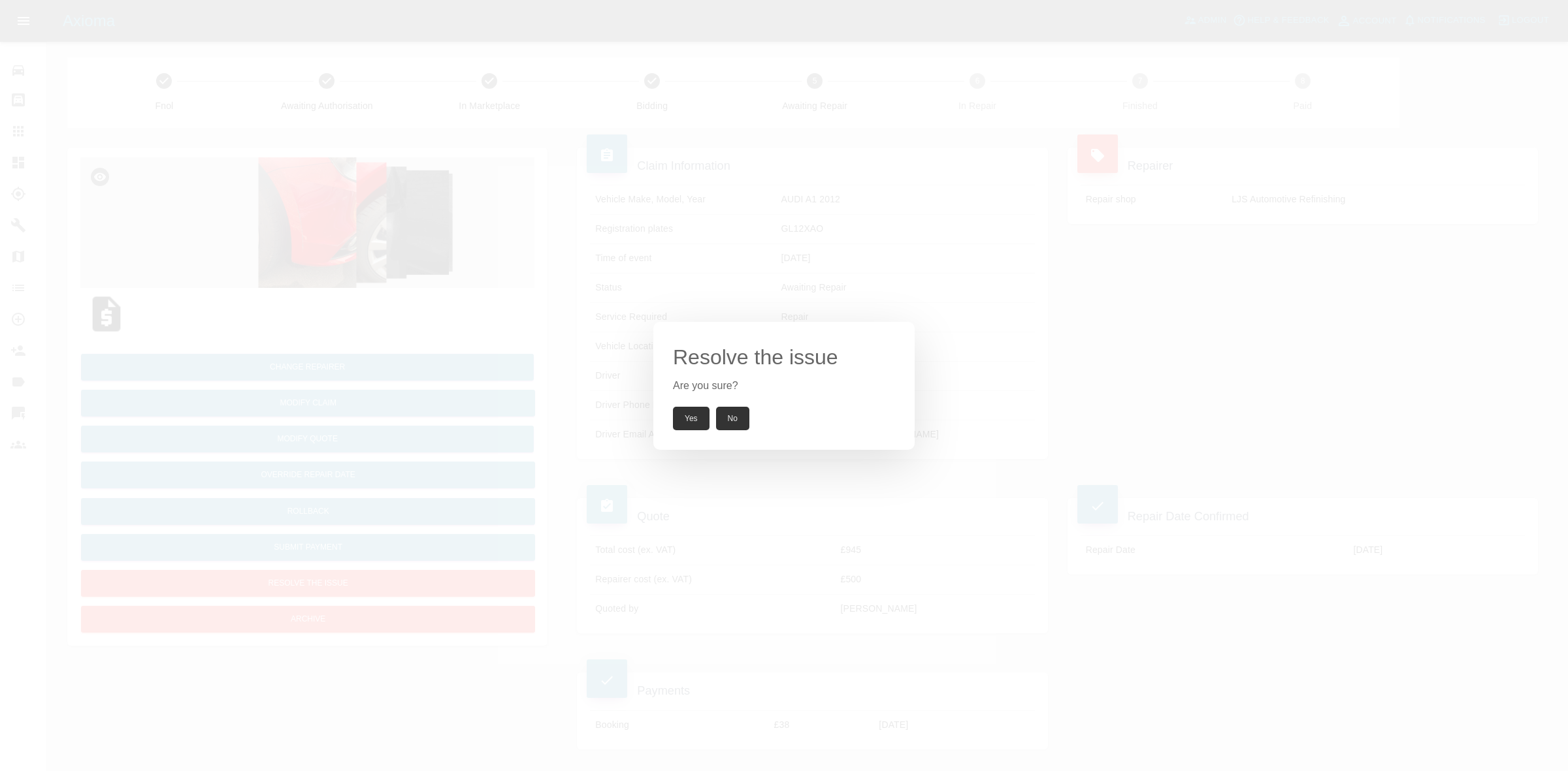
click at [688, 400] on div "Resolve the issue Are you sure? Yes No" at bounding box center [784, 386] width 261 height 128
click at [693, 409] on button "Yes" at bounding box center [691, 418] width 36 height 23
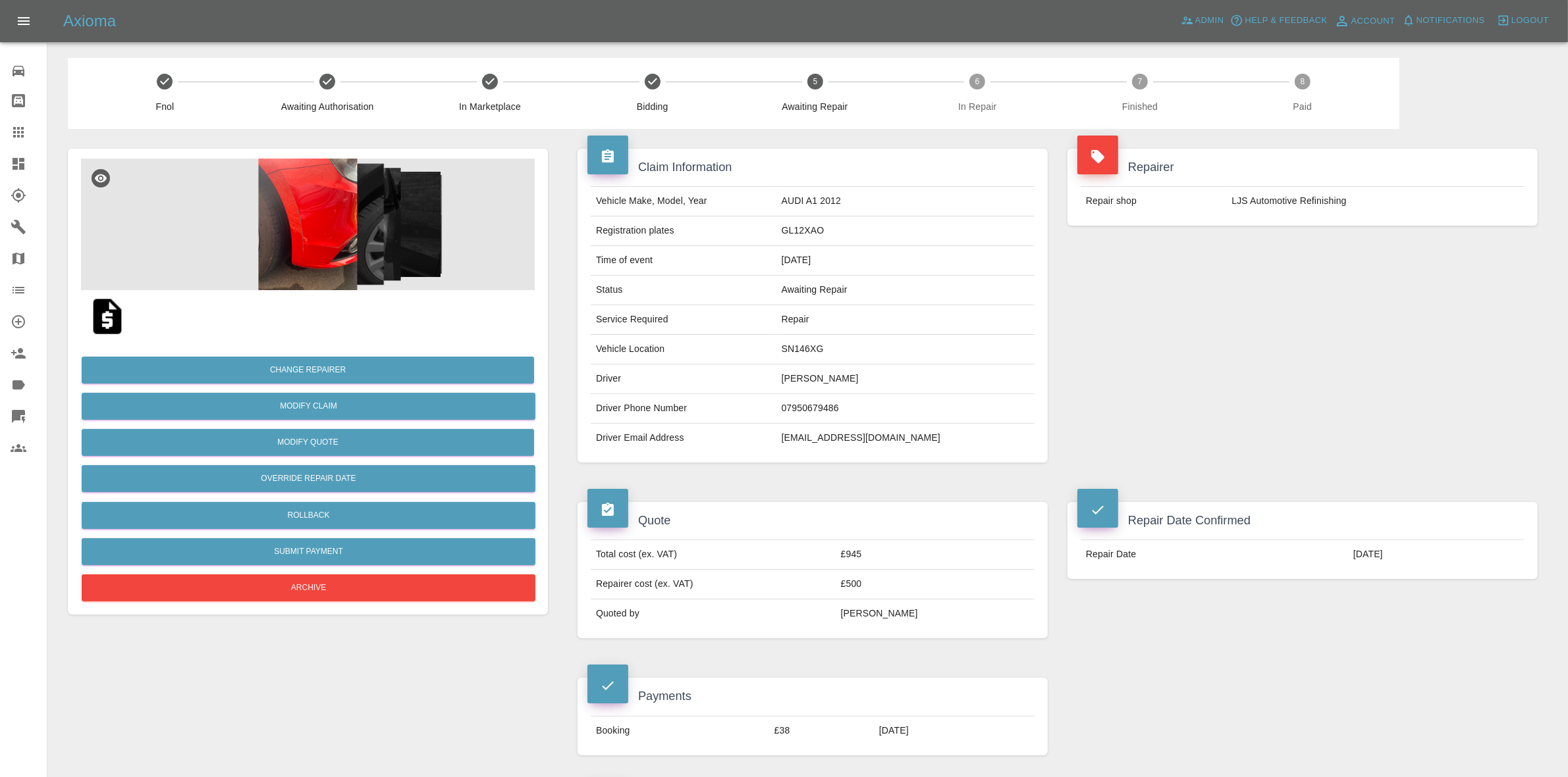
click at [0, 165] on link "Dashboard" at bounding box center [23, 164] width 47 height 32
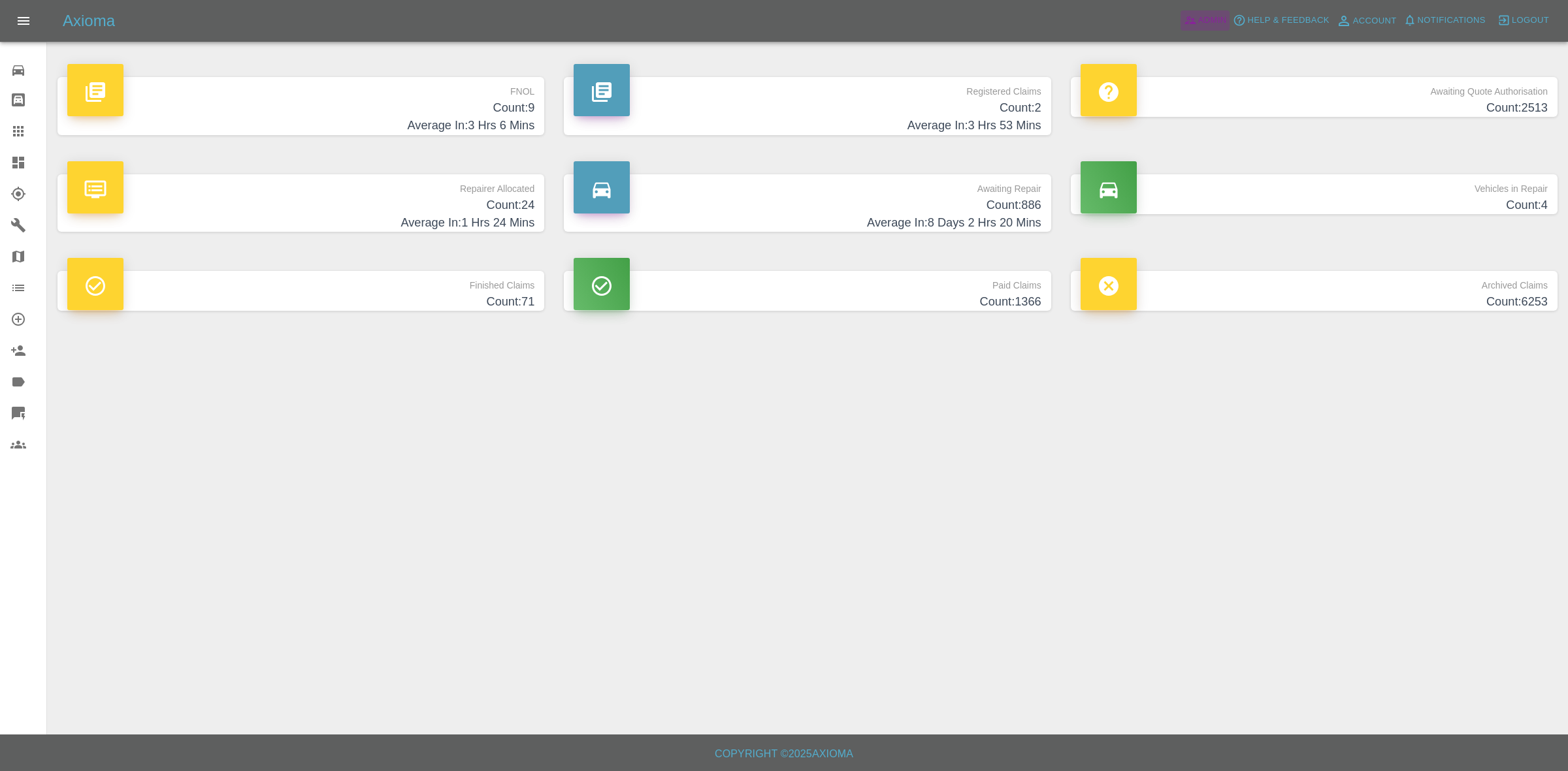
click at [1193, 26] on icon at bounding box center [1190, 20] width 13 height 13
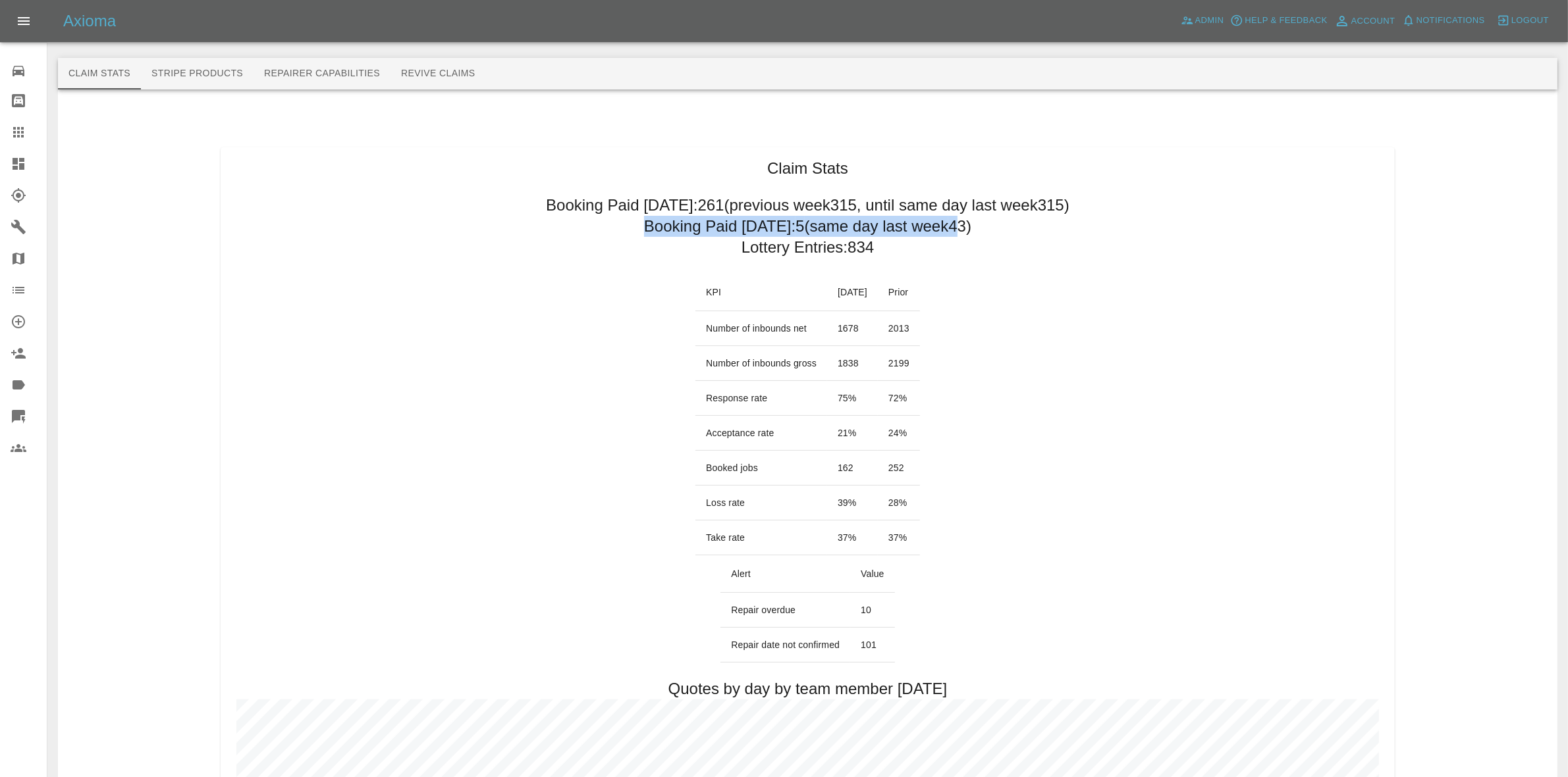
drag, startPoint x: 709, startPoint y: 228, endPoint x: 954, endPoint y: 238, distance: 245.2
click at [0, 159] on link "Dashboard" at bounding box center [23, 164] width 47 height 32
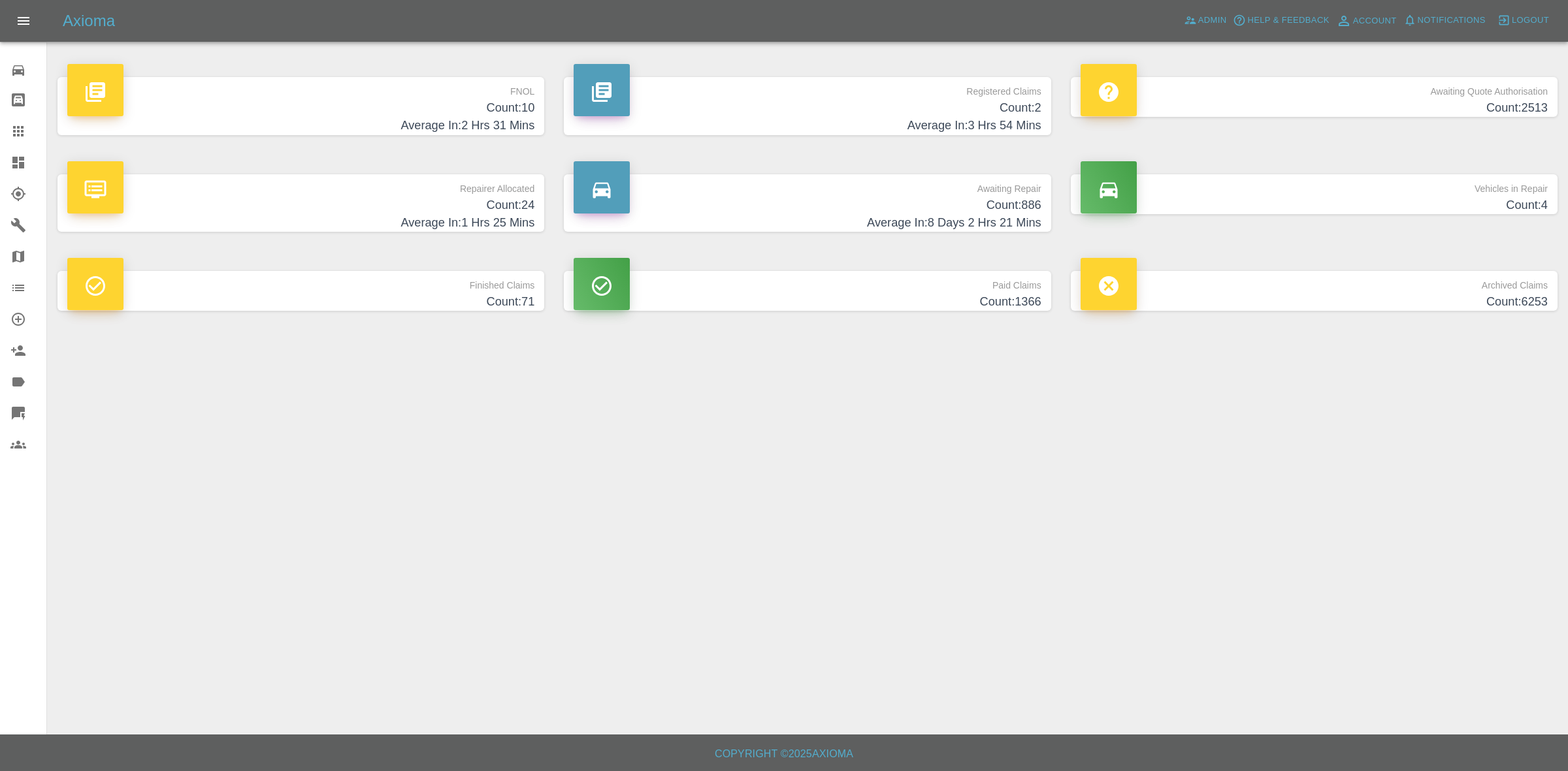
click at [451, 122] on h4 "Average In: 2 Hrs 31 Mins" at bounding box center [300, 125] width 467 height 18
click at [475, 215] on h4 "Average In: 1 Hrs 25 Mins" at bounding box center [300, 223] width 467 height 18
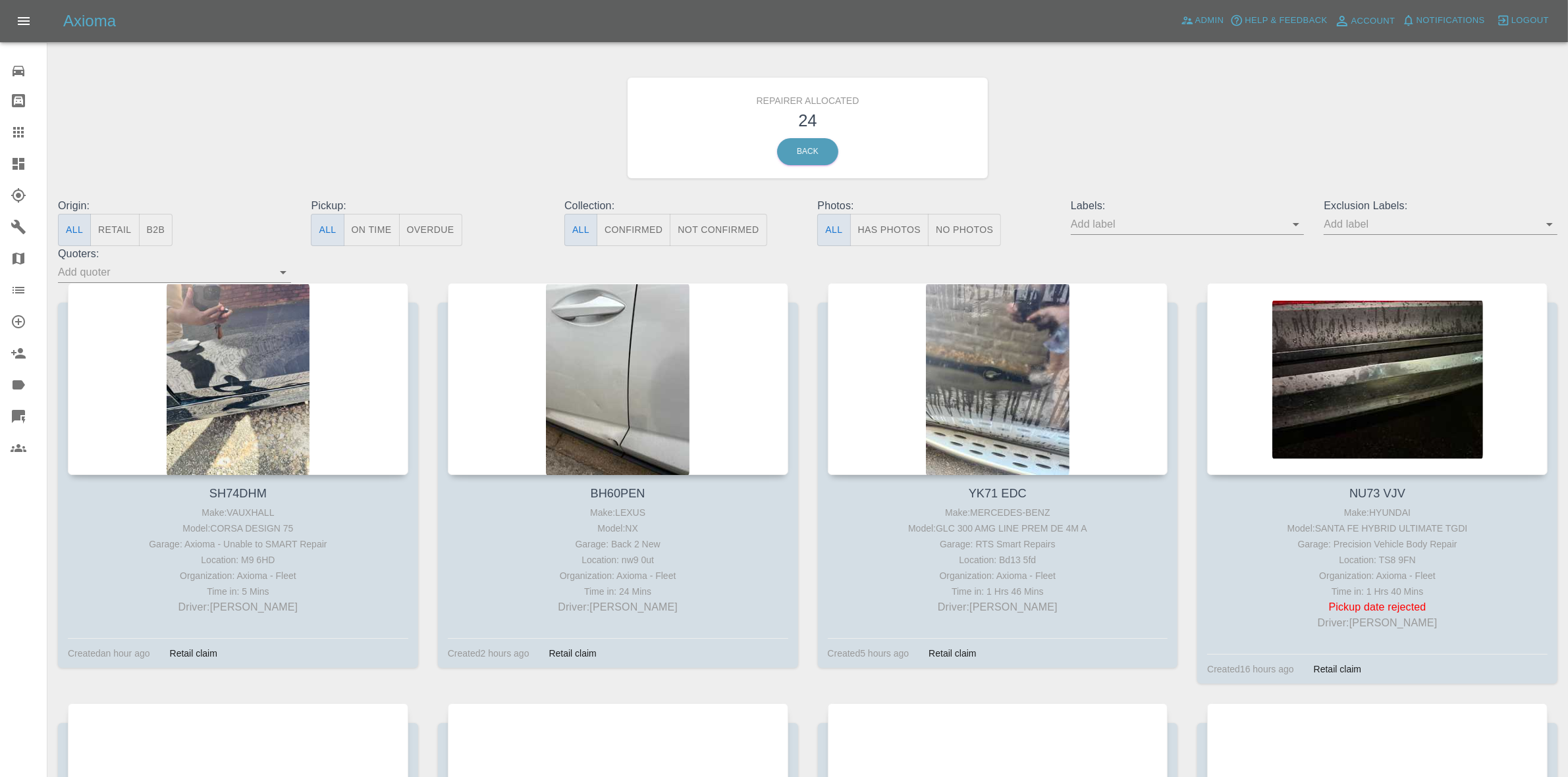
click at [130, 235] on button "Retail" at bounding box center [114, 230] width 49 height 32
click at [21, 161] on icon at bounding box center [18, 164] width 12 height 12
